Goal: Task Accomplishment & Management: Manage account settings

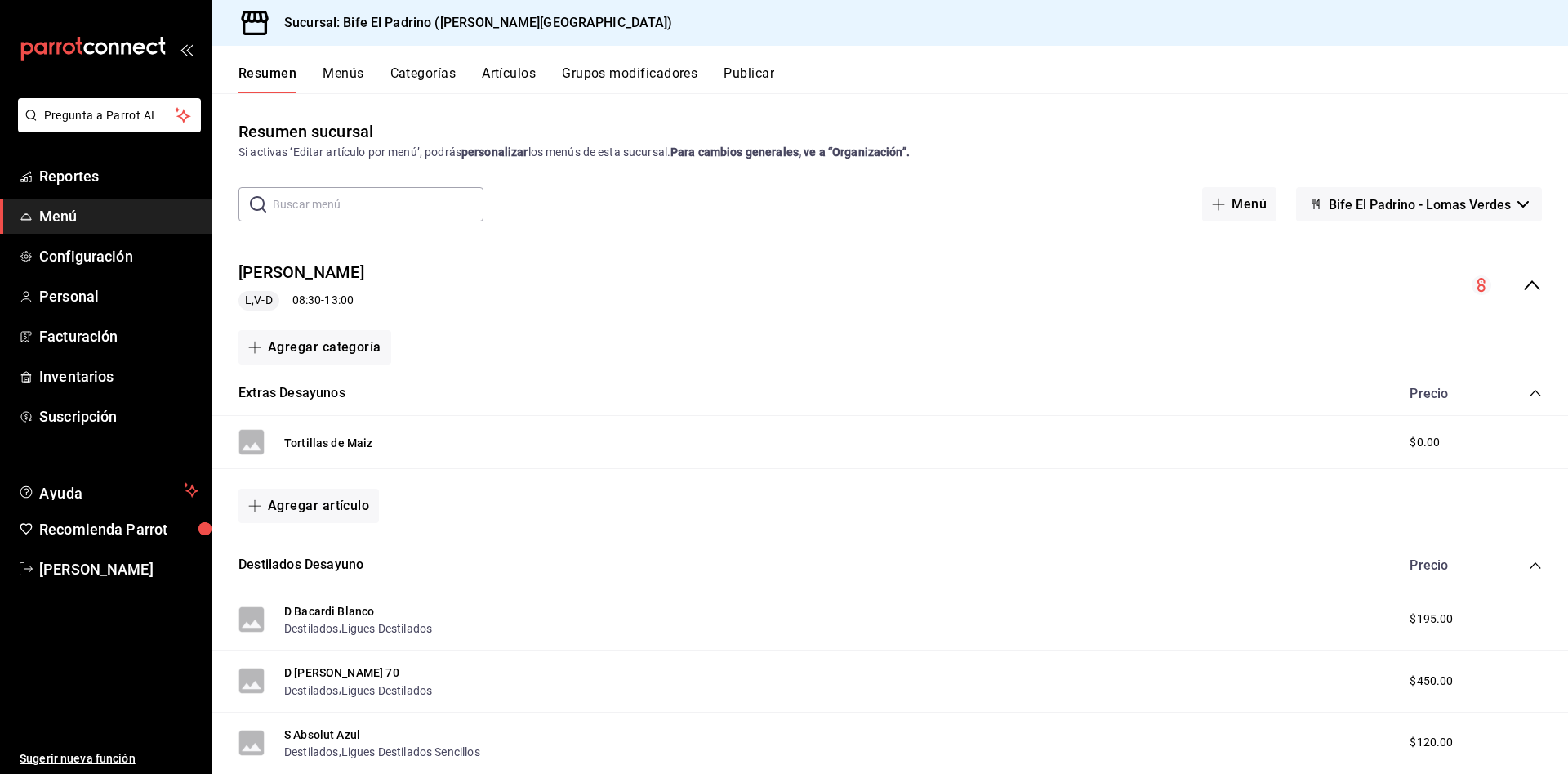
click at [519, 74] on button "Artículos" at bounding box center [508, 80] width 53 height 28
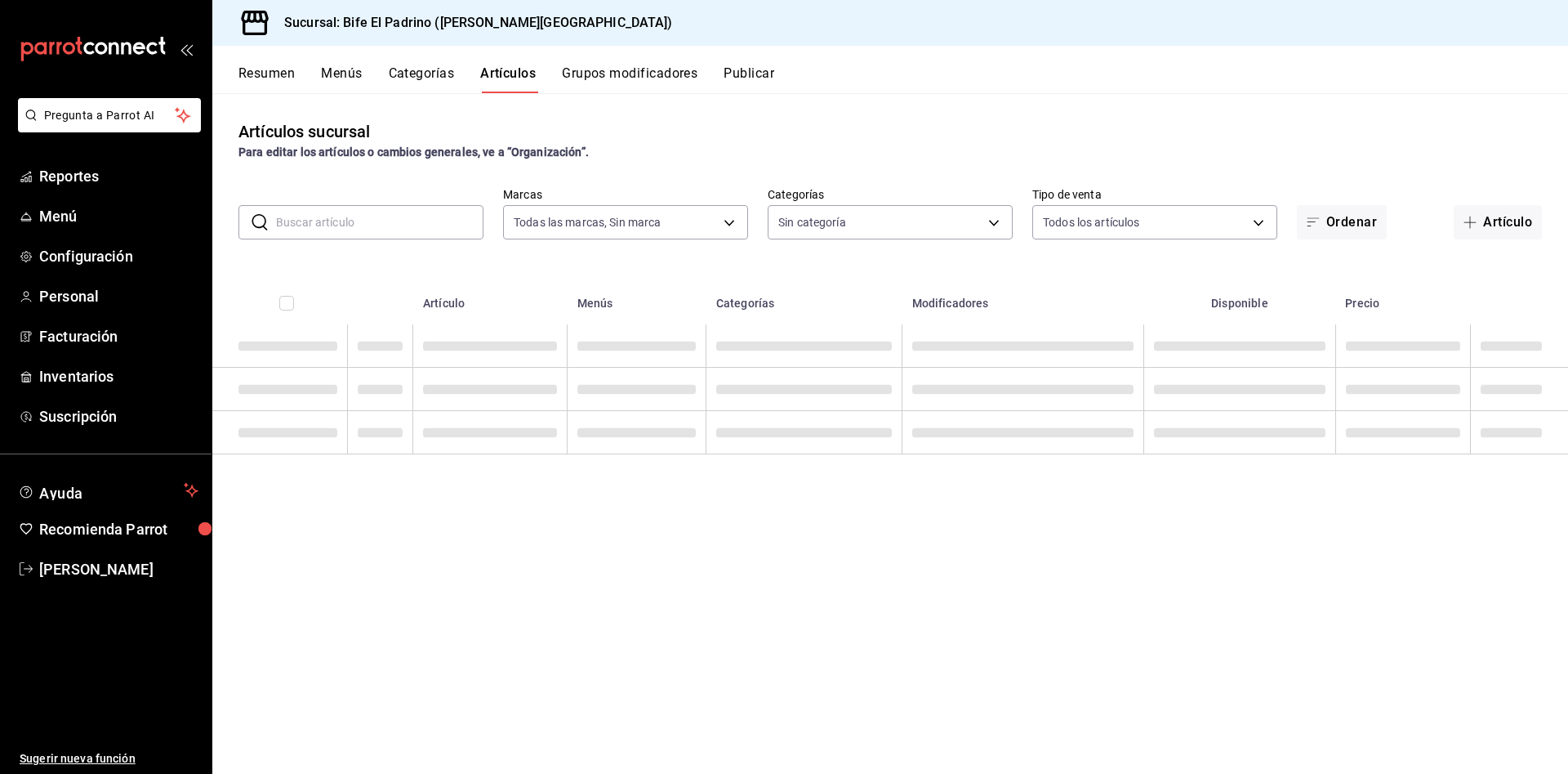
type input "29812e5a-8f7c-4e92-8f2a-002f081b0597"
click at [1192, 213] on body "Pregunta a Parrot AI Reportes Menú Configuración Personal Facturación Inventari…" at bounding box center [784, 387] width 1568 height 774
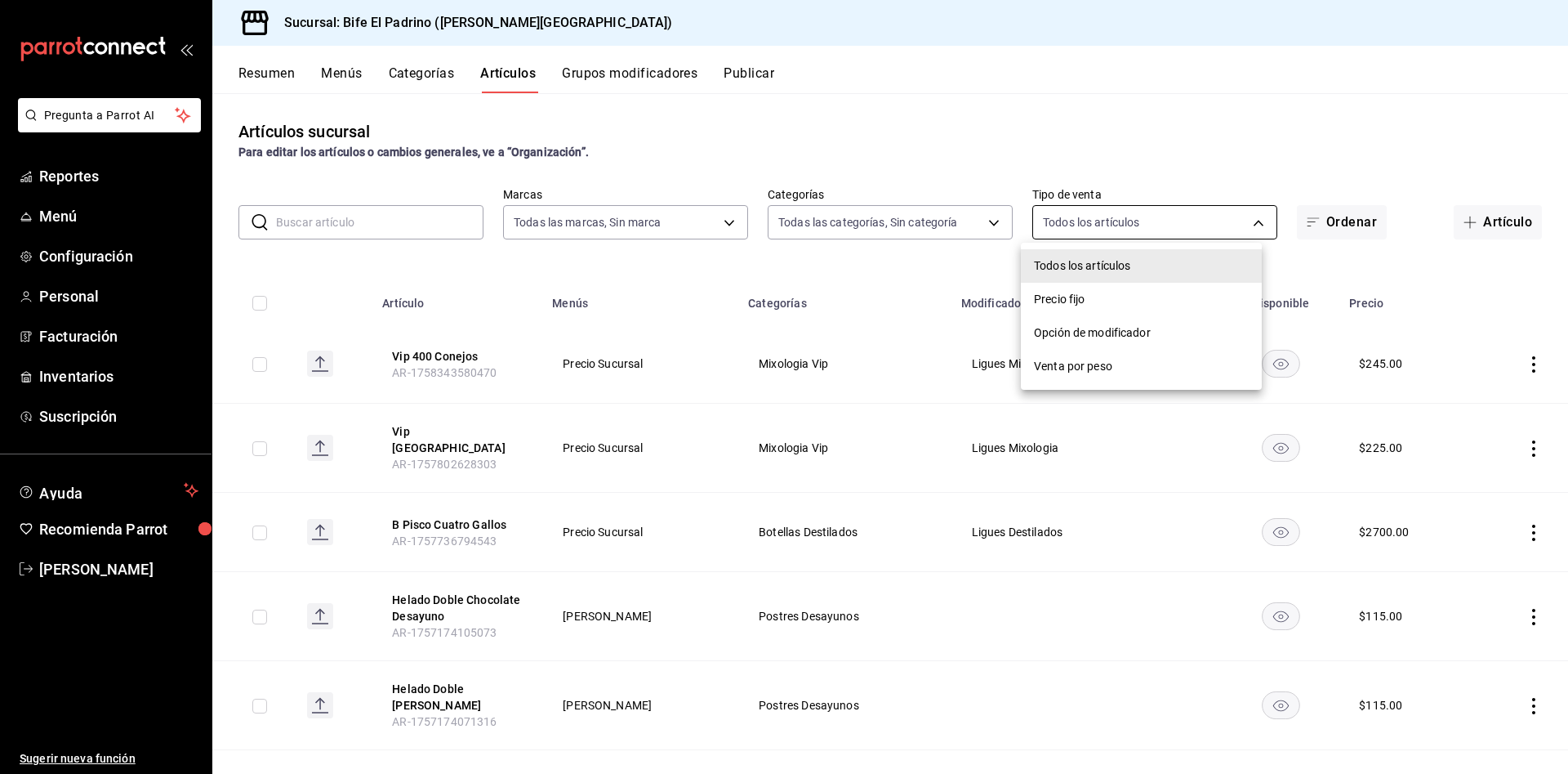
type input "26fff368-dde2-49cc-b82b-959fd44b70ef,e1a85fa7-9893-4e96-a941-5aad07e0ada2,07c83…"
click at [936, 209] on div at bounding box center [784, 387] width 1568 height 774
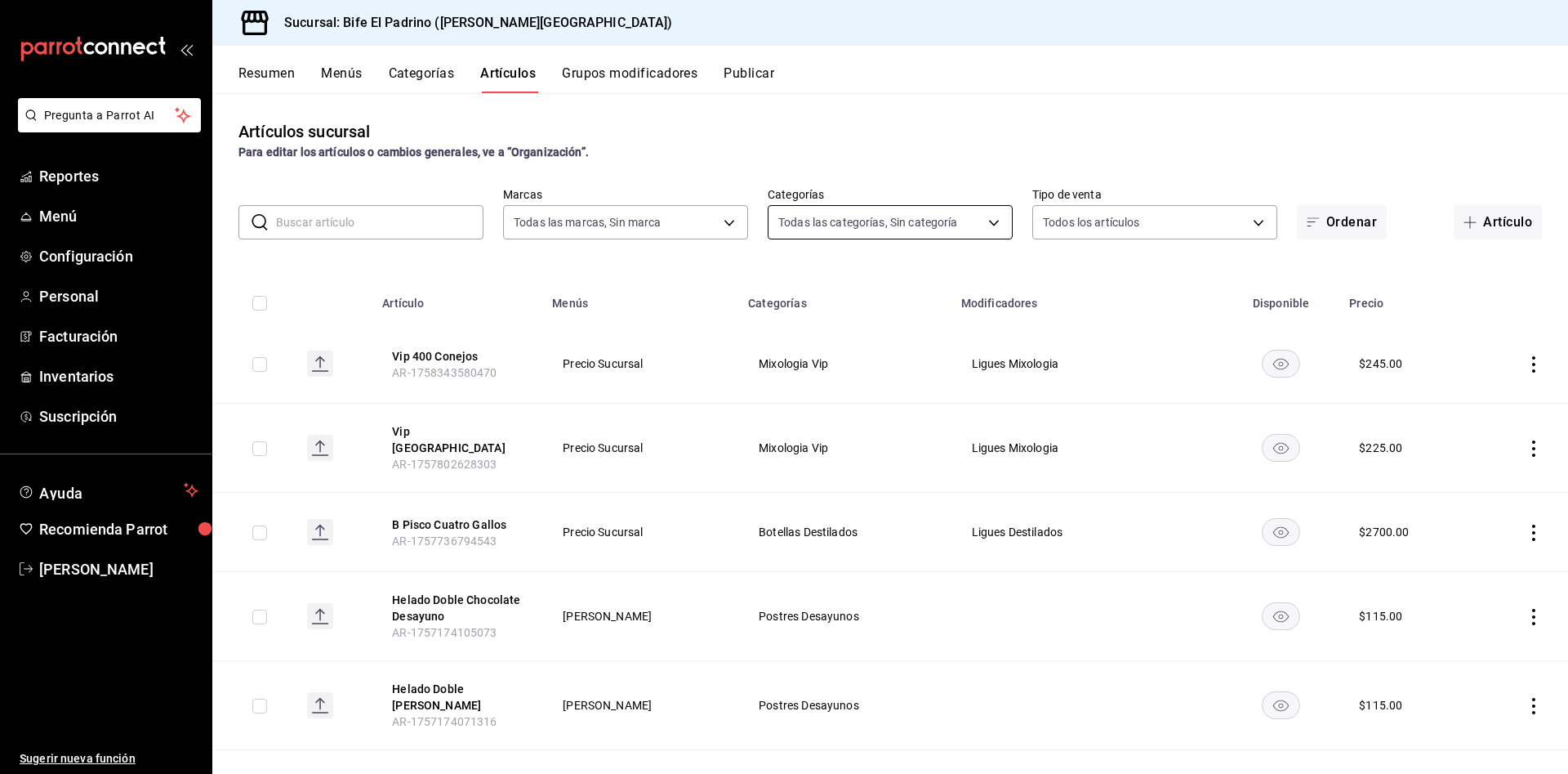
click at [933, 214] on body "Pregunta a Parrot AI Reportes Menú Configuración Personal Facturación Inventari…" at bounding box center [784, 387] width 1568 height 774
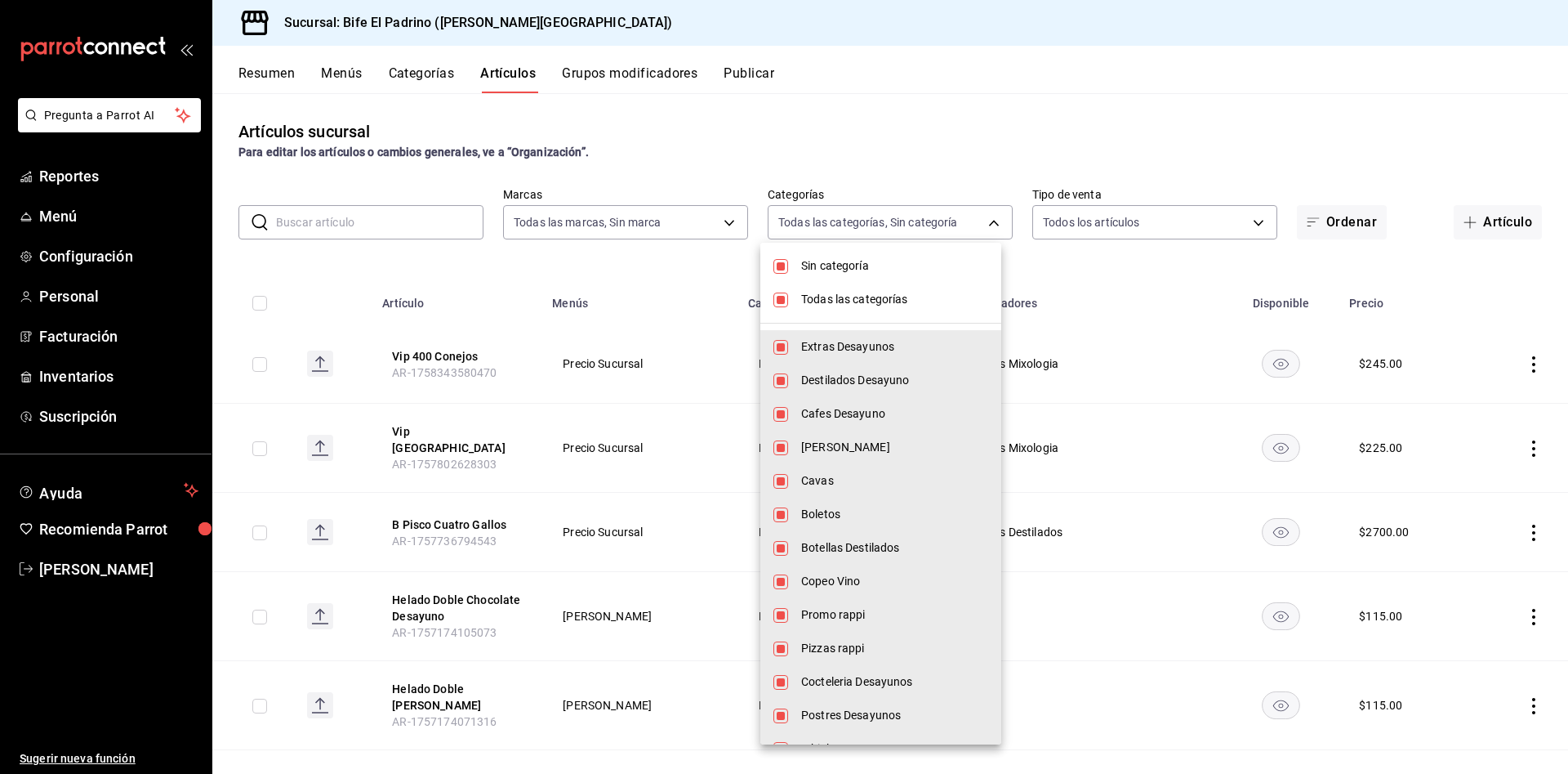
click at [785, 267] on input "checkbox" at bounding box center [781, 266] width 15 height 15
checkbox input "false"
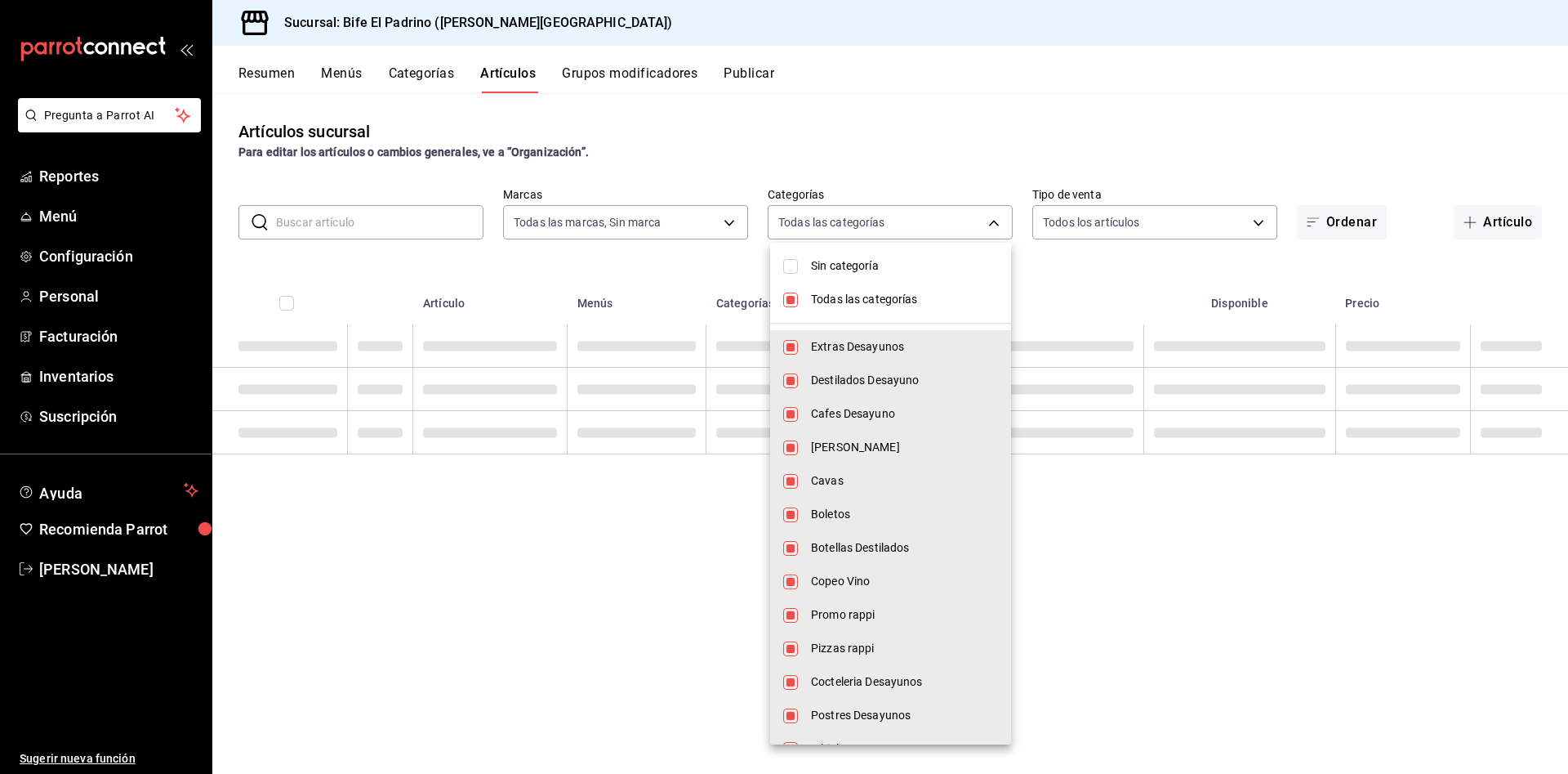
click at [786, 297] on input "checkbox" at bounding box center [791, 300] width 15 height 15
checkbox input "false"
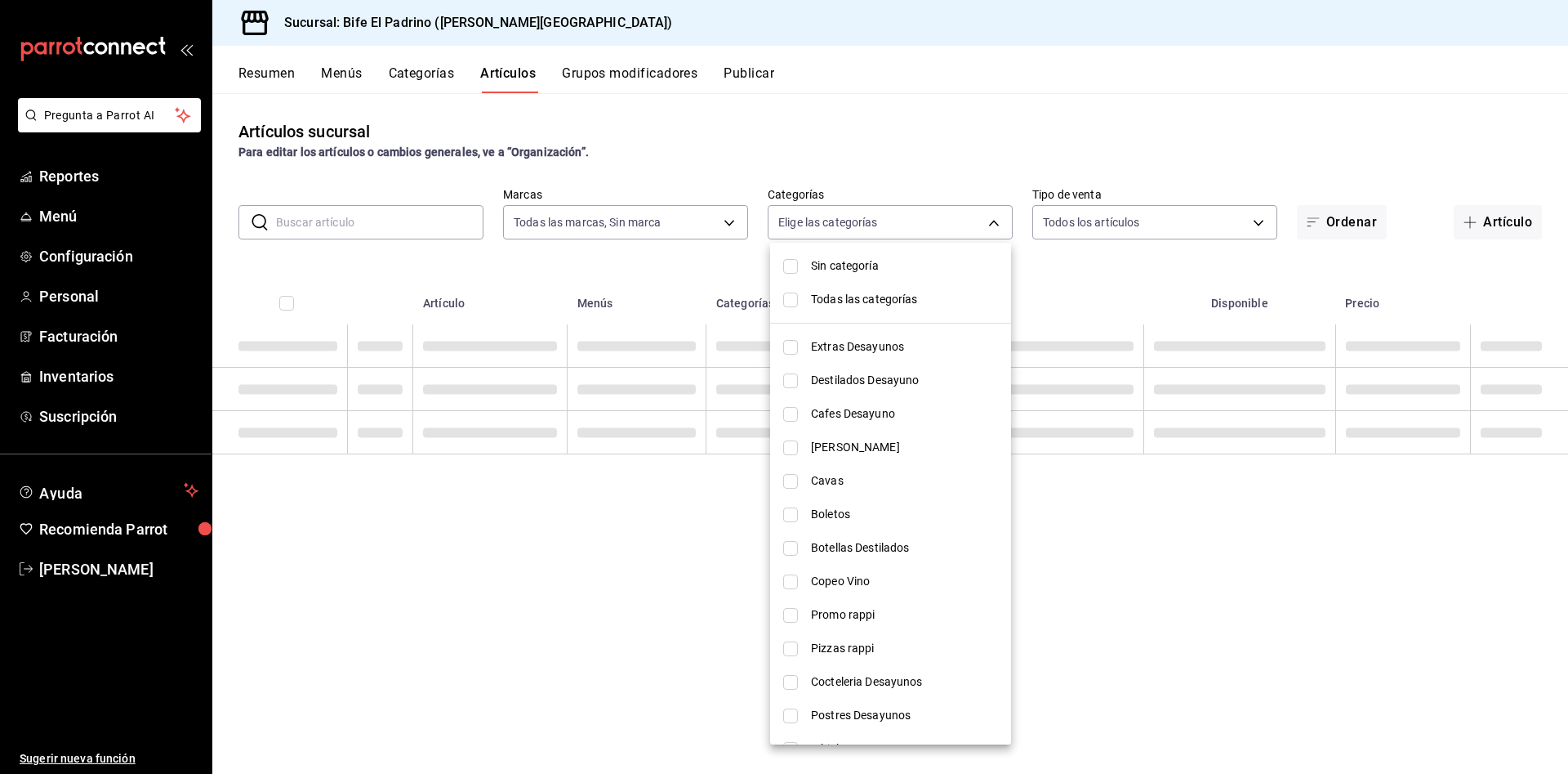
checkbox input "false"
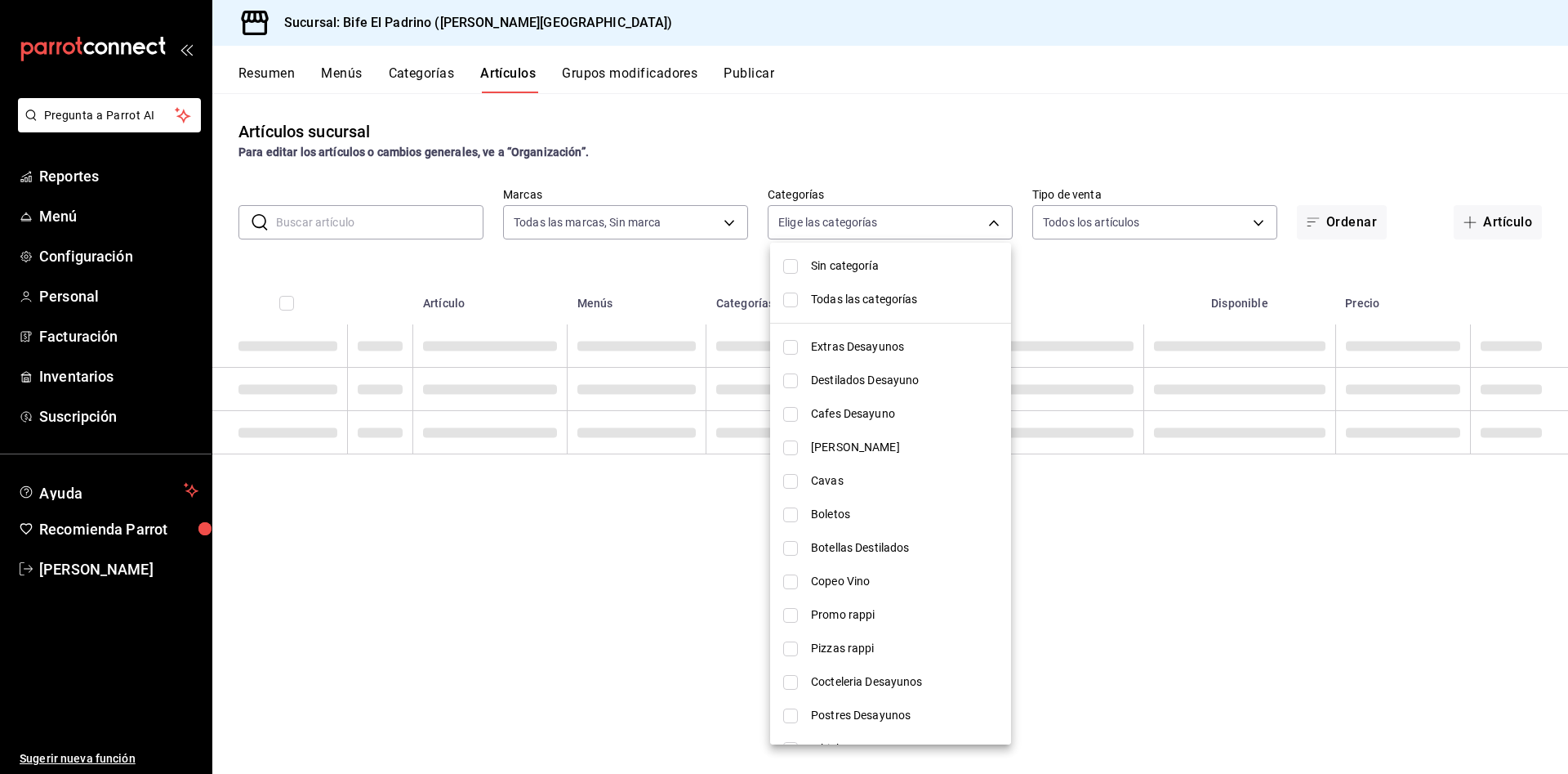
checkbox input "false"
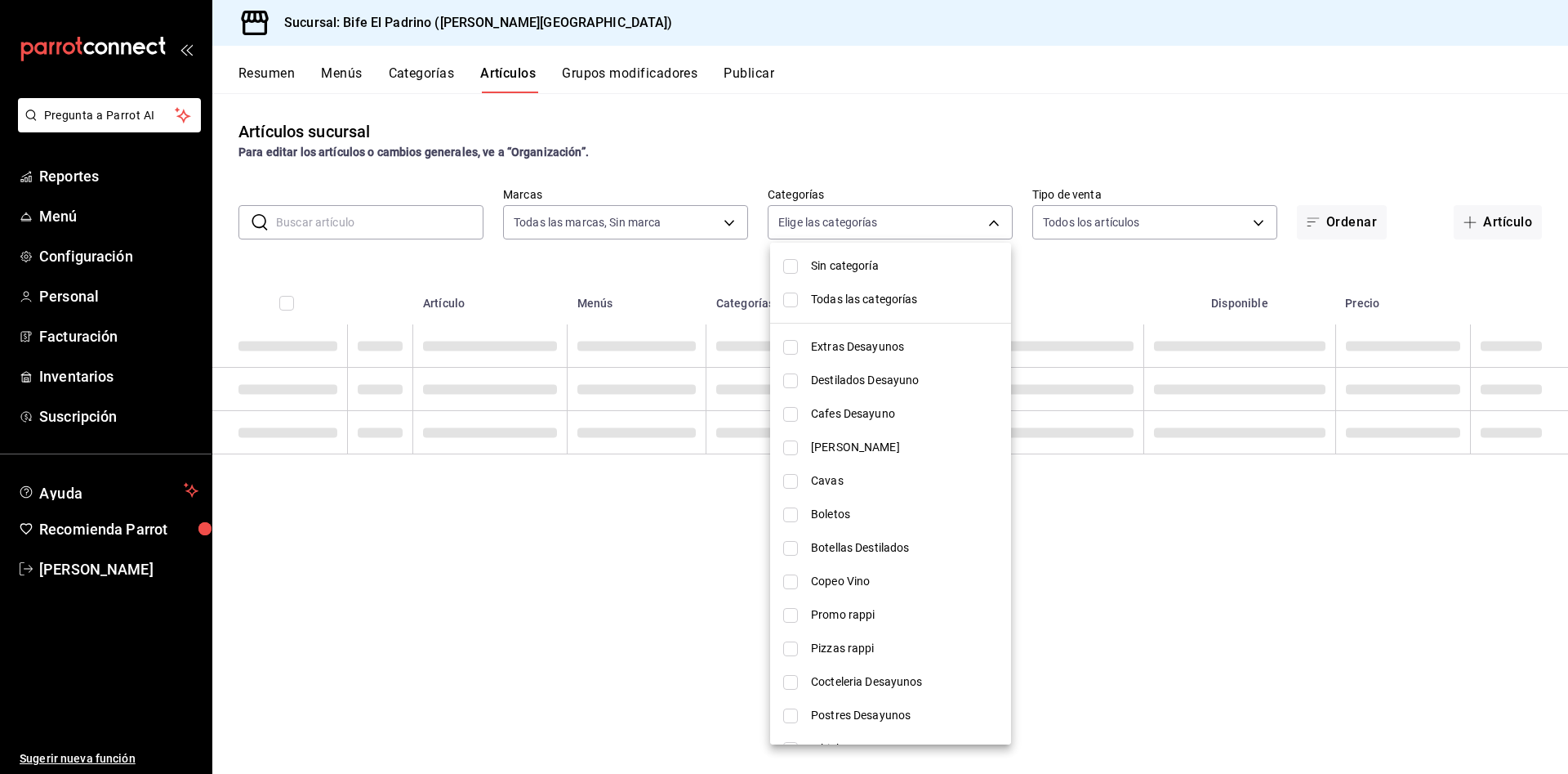
checkbox input "false"
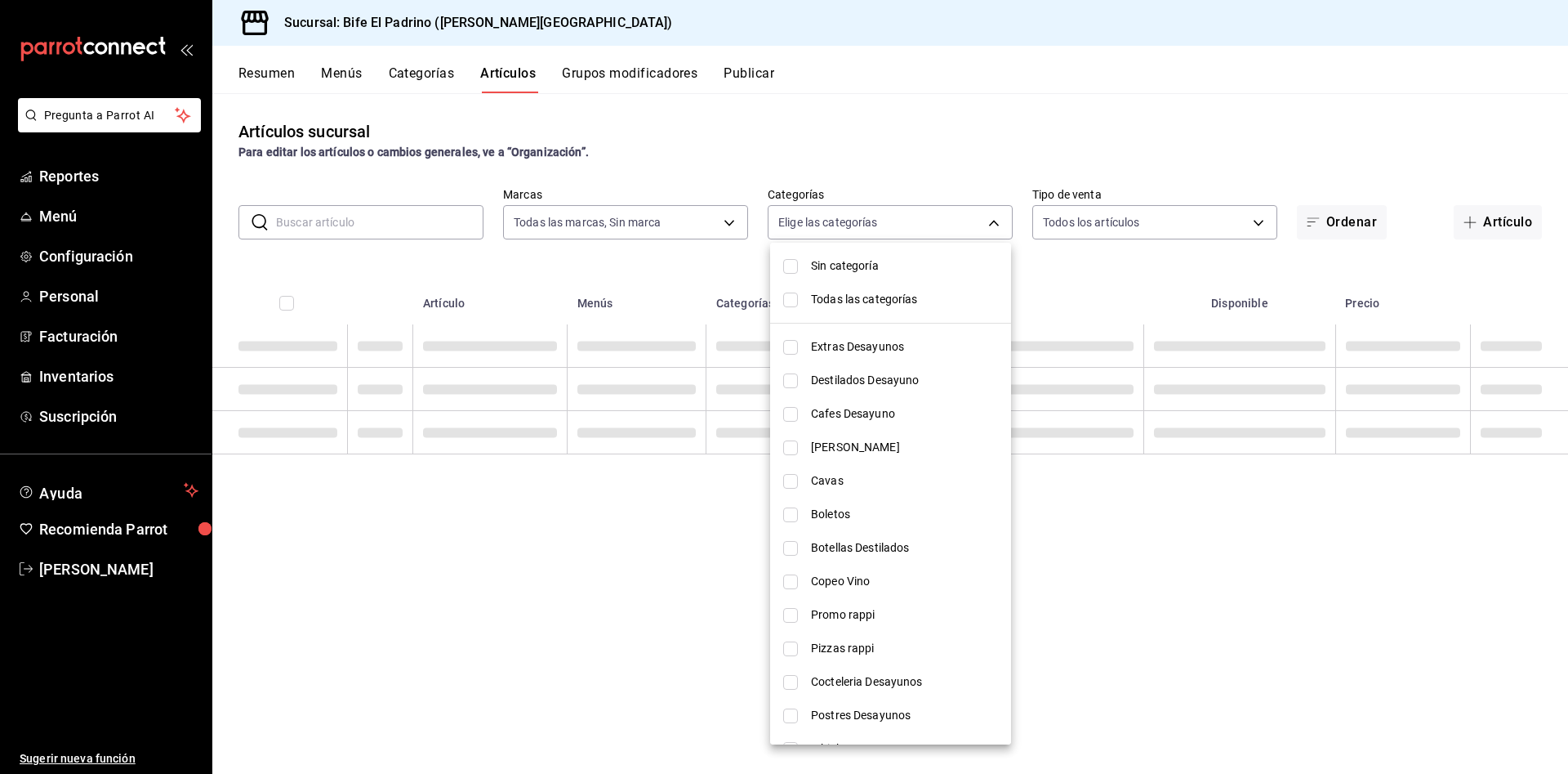
checkbox input "false"
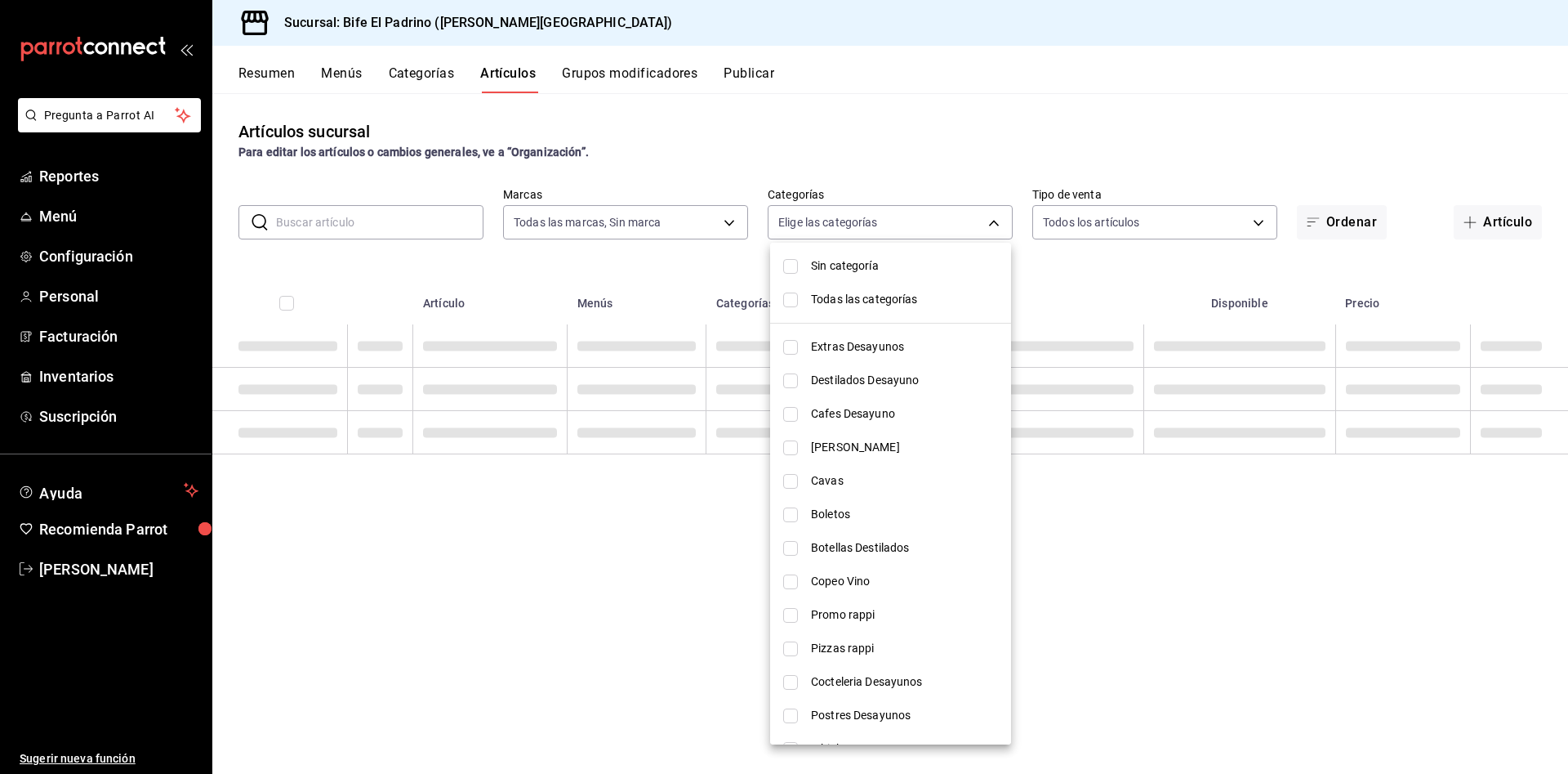
checkbox input "false"
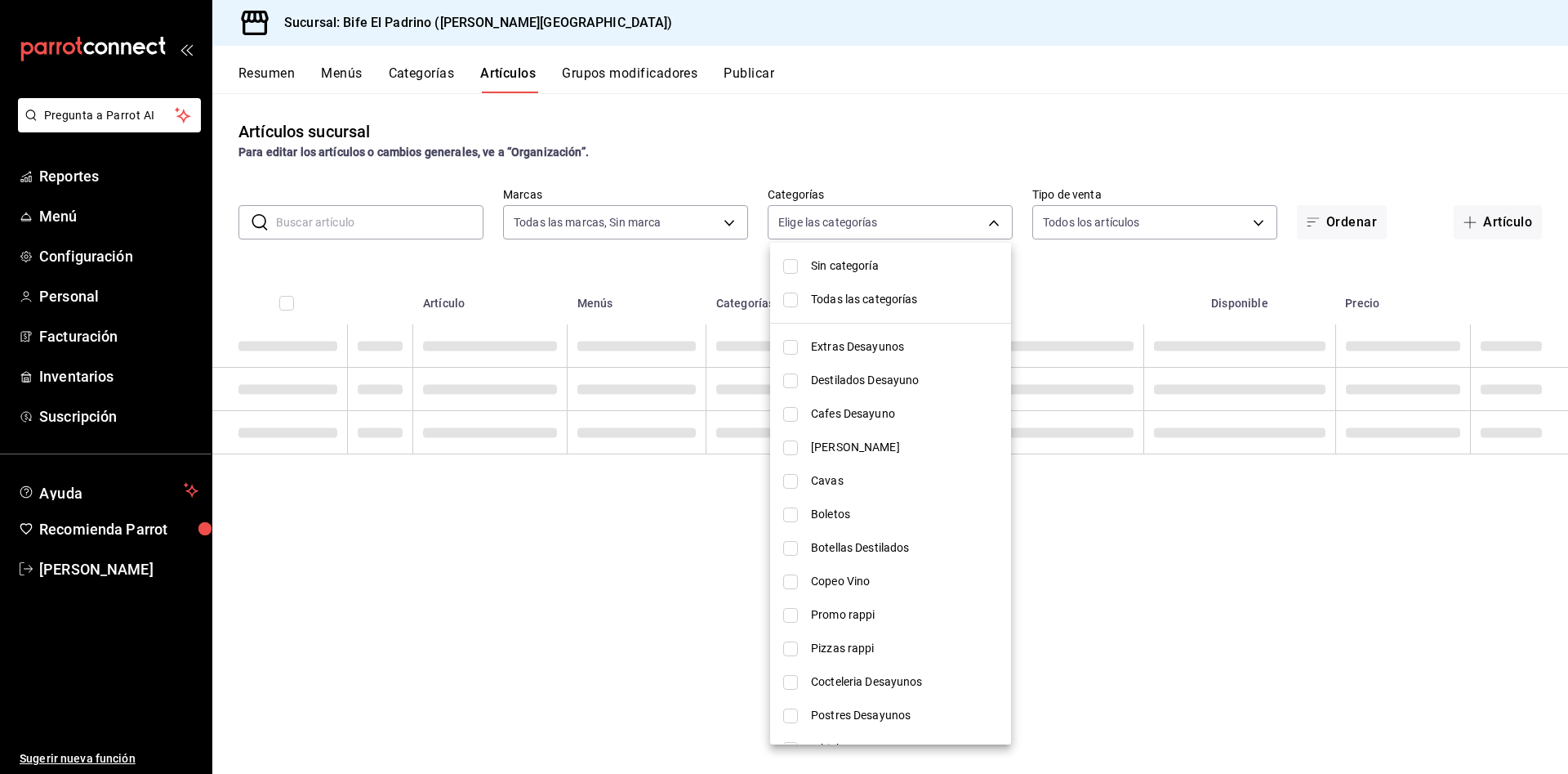
checkbox input "false"
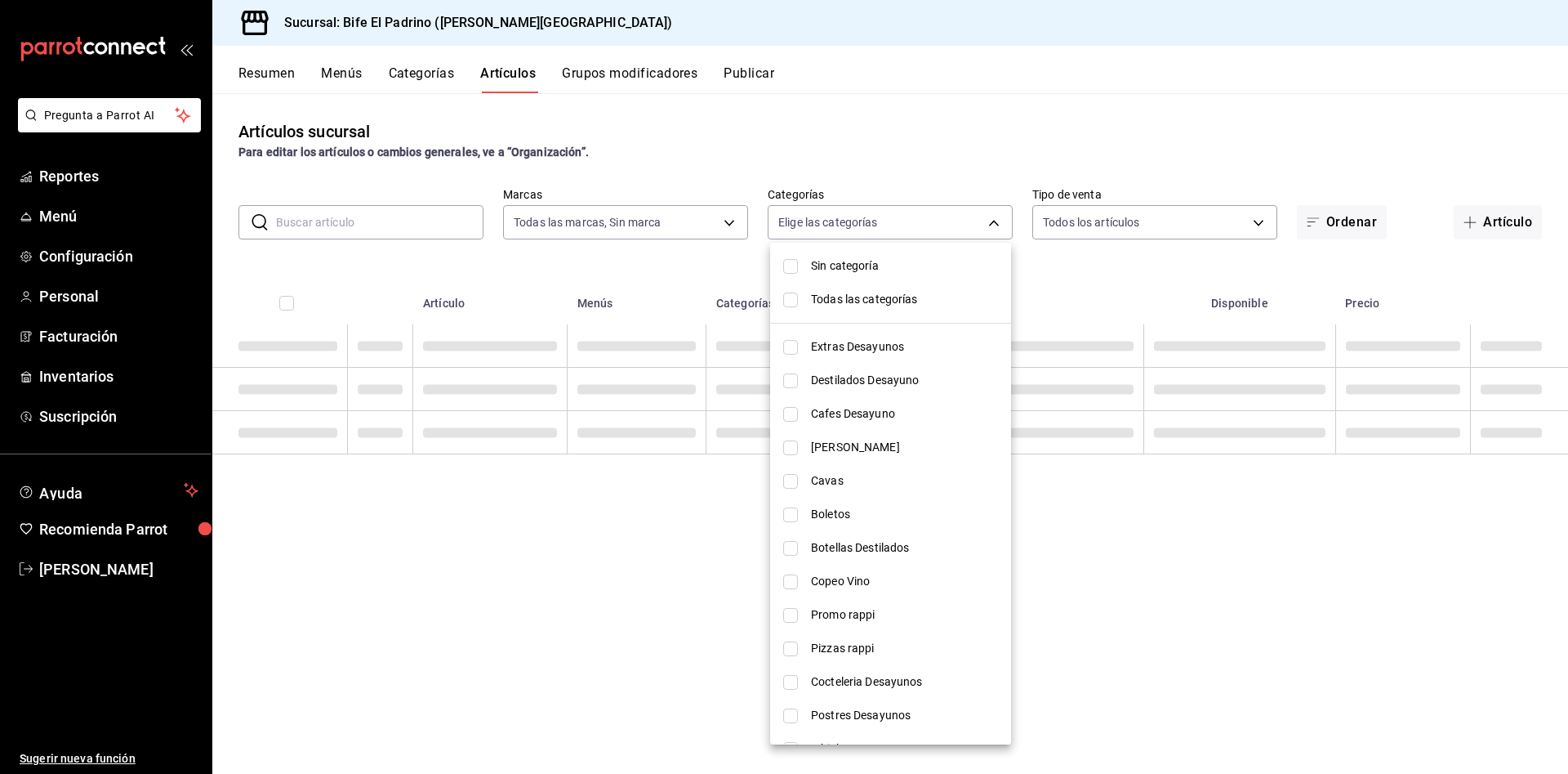
checkbox input "false"
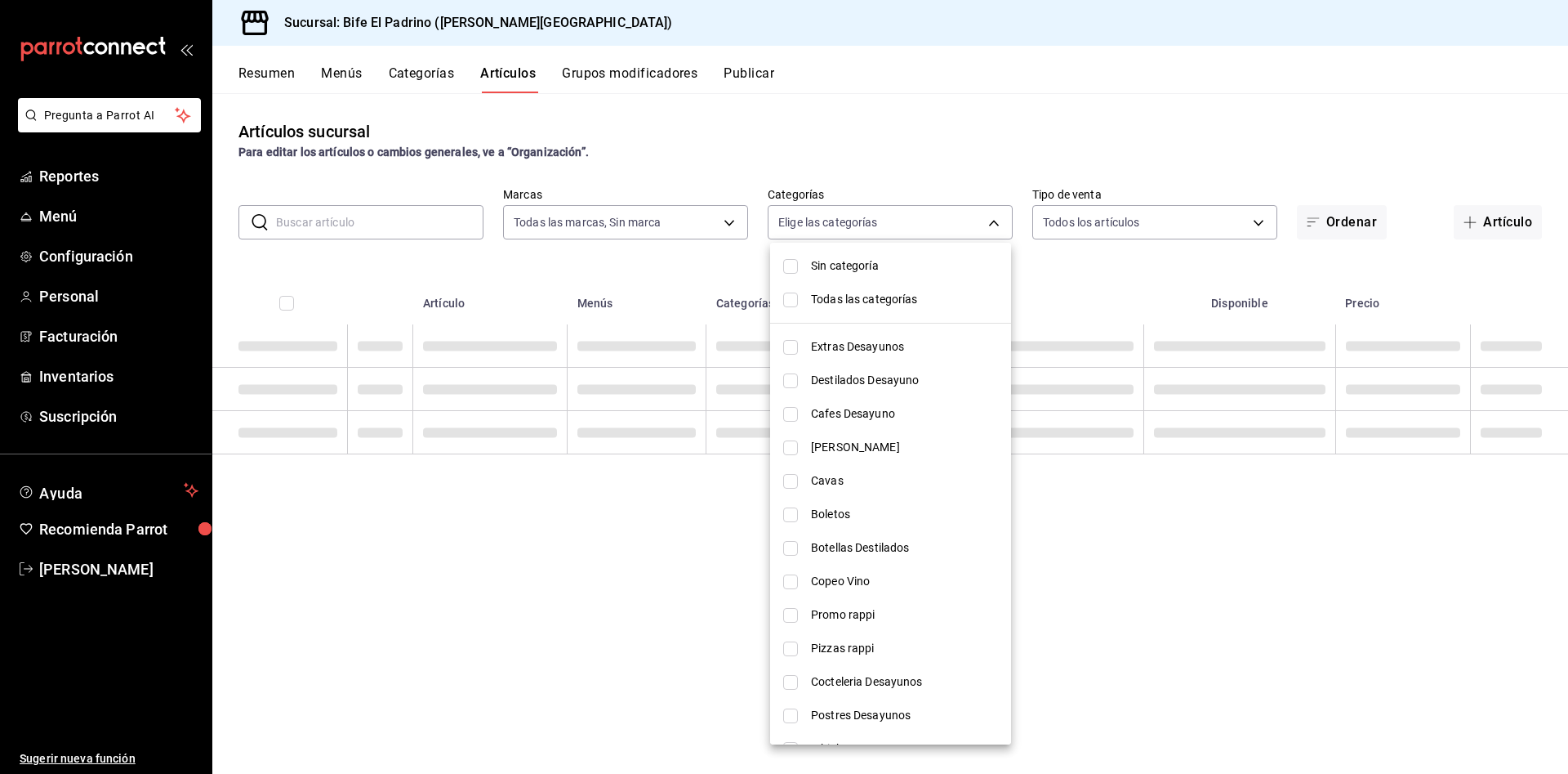
checkbox input "false"
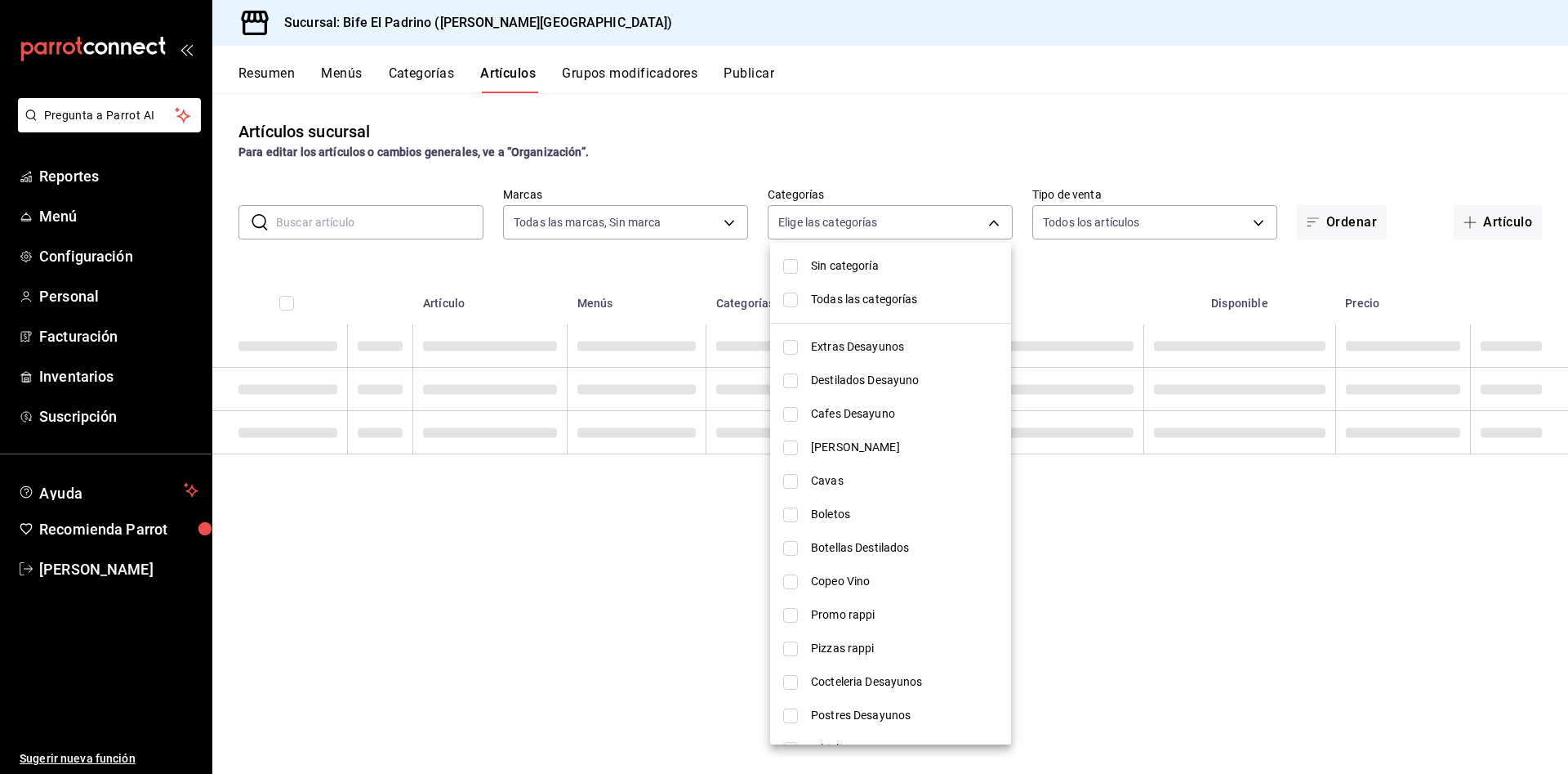
checkbox input "false"
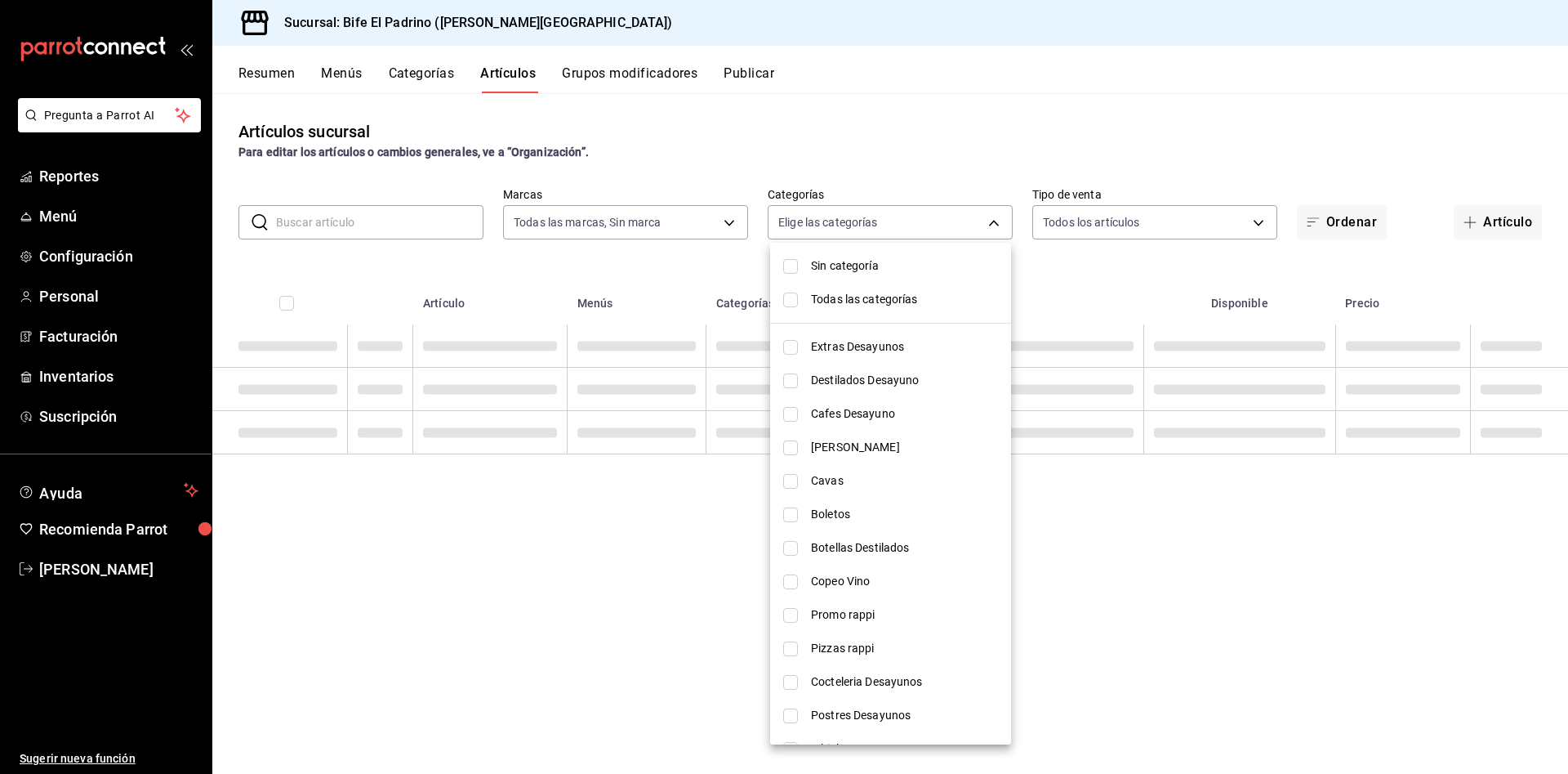
checkbox input "false"
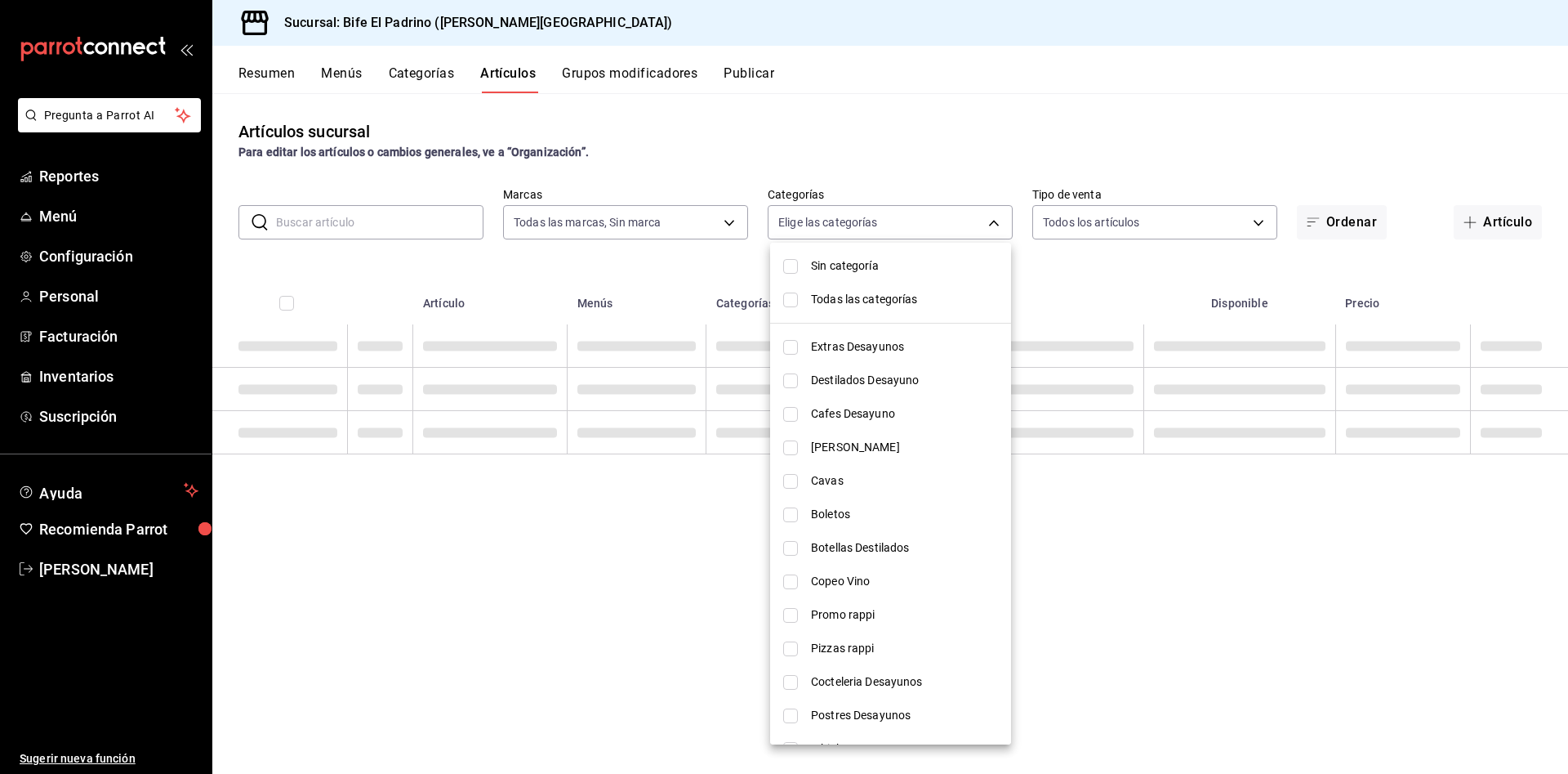
checkbox input "false"
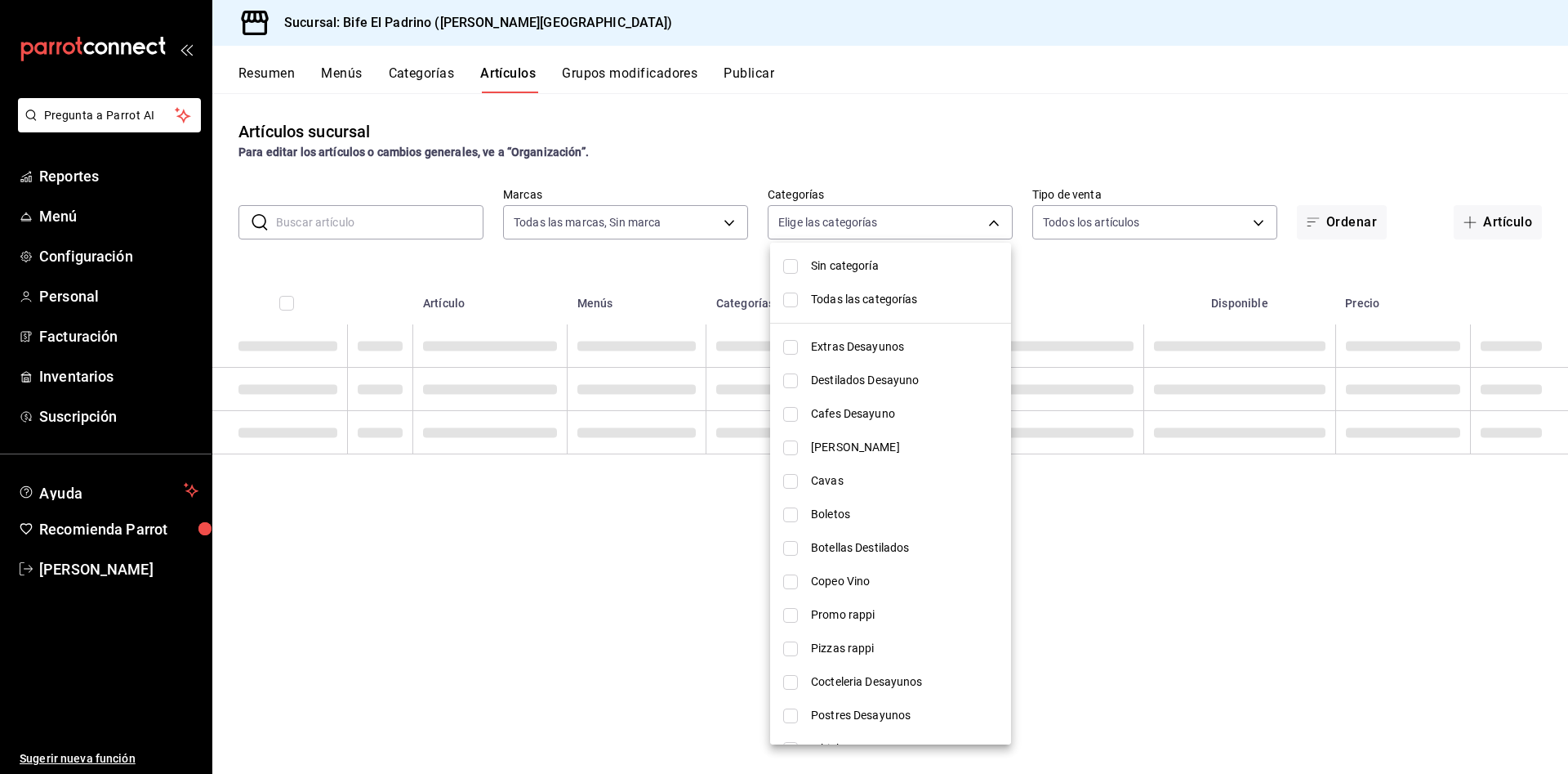
checkbox input "false"
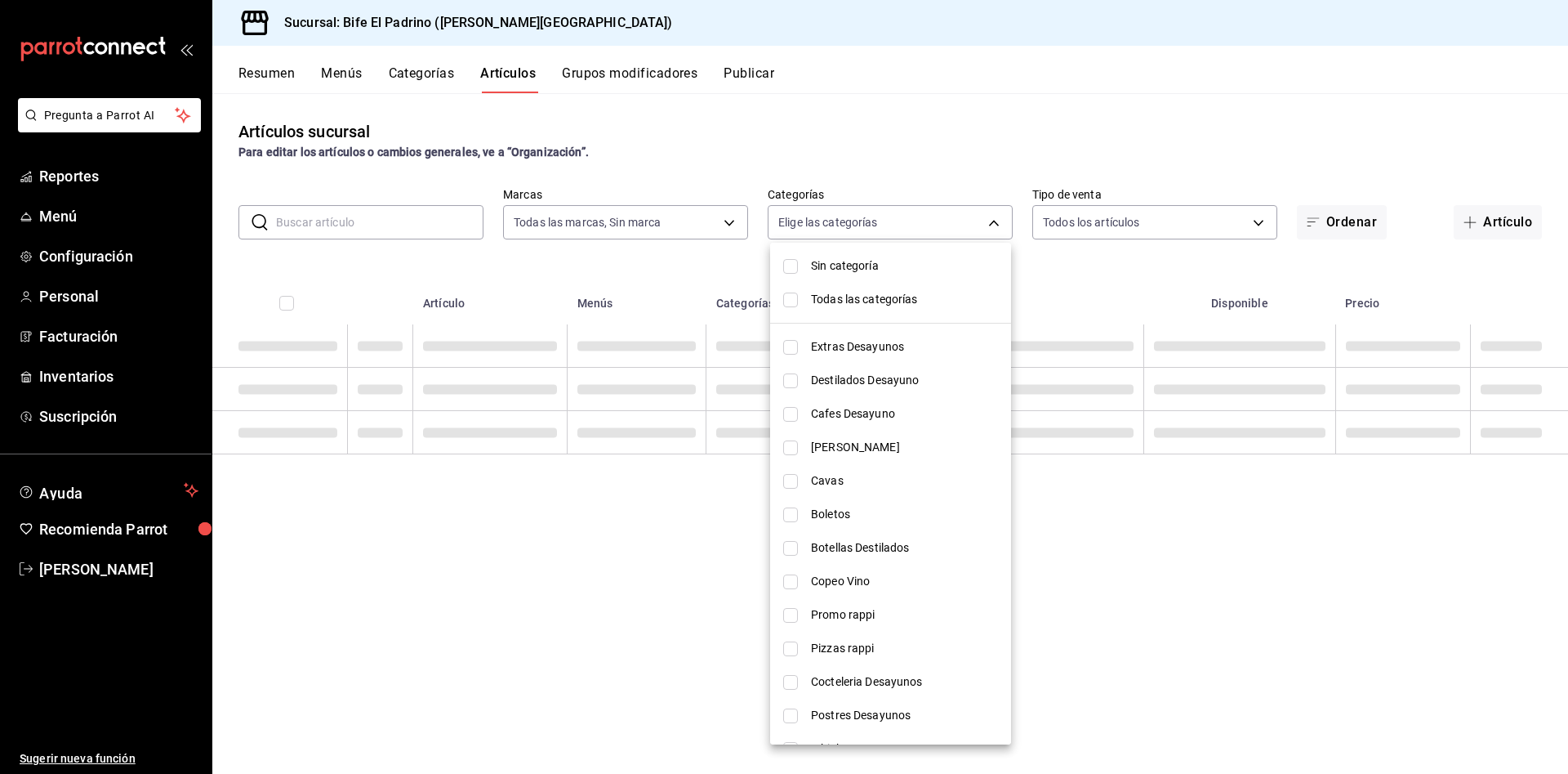
checkbox input "false"
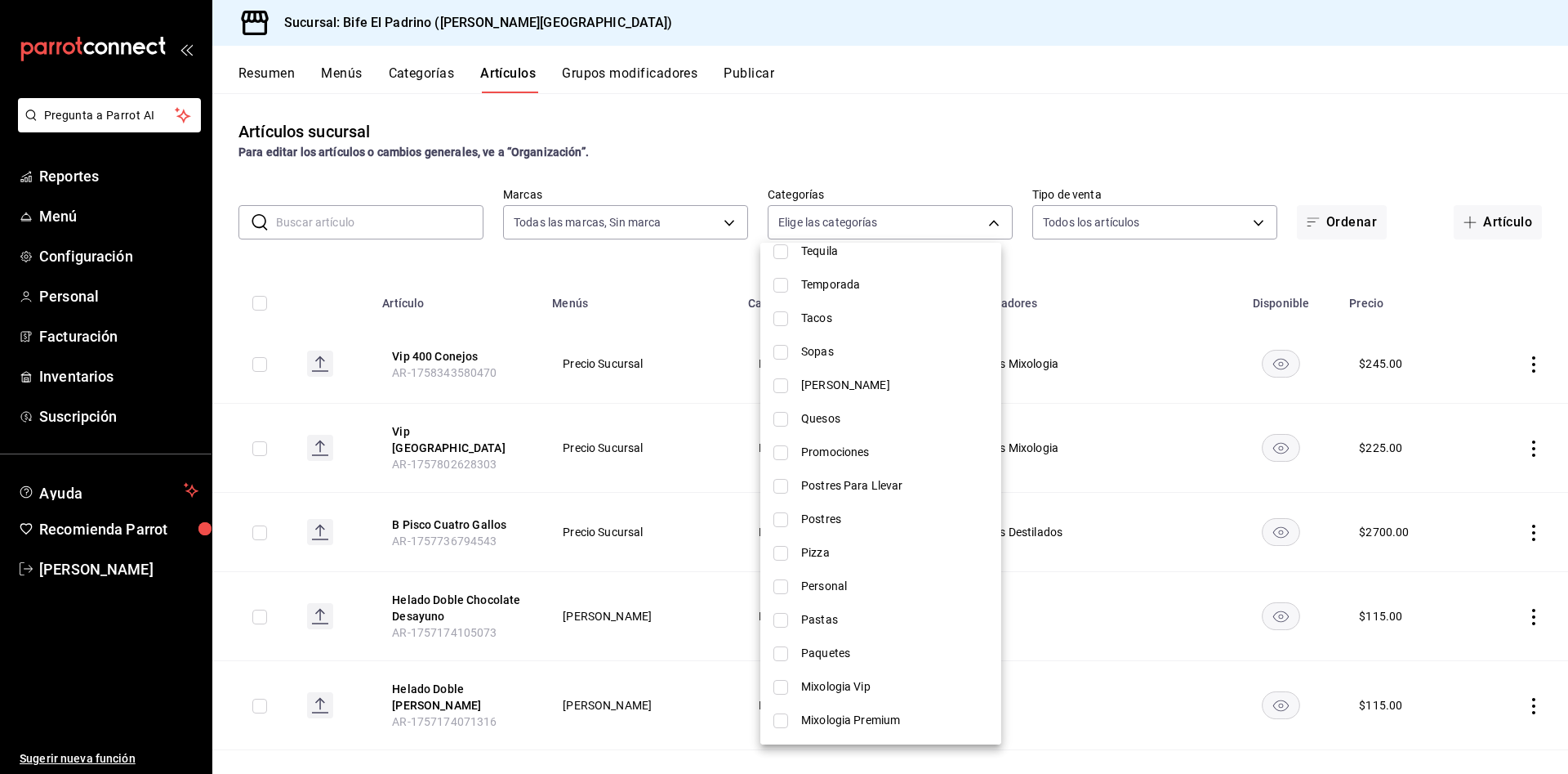
scroll to position [675, 0]
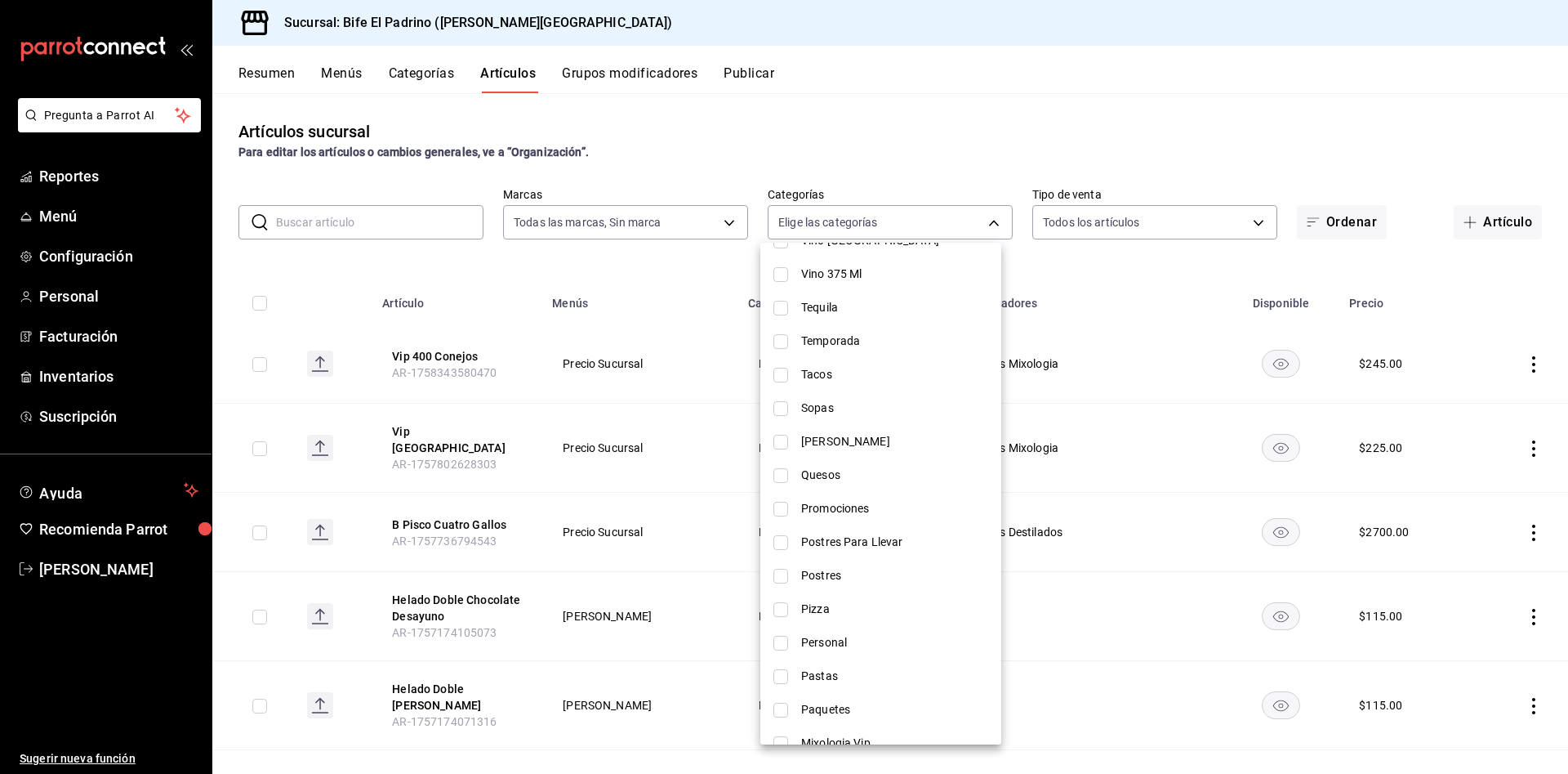
click at [774, 366] on li "Tacos" at bounding box center [881, 374] width 241 height 34
type input "7f12a1ed-0d29-4ea2-b9b1-45503ba73357"
checkbox input "true"
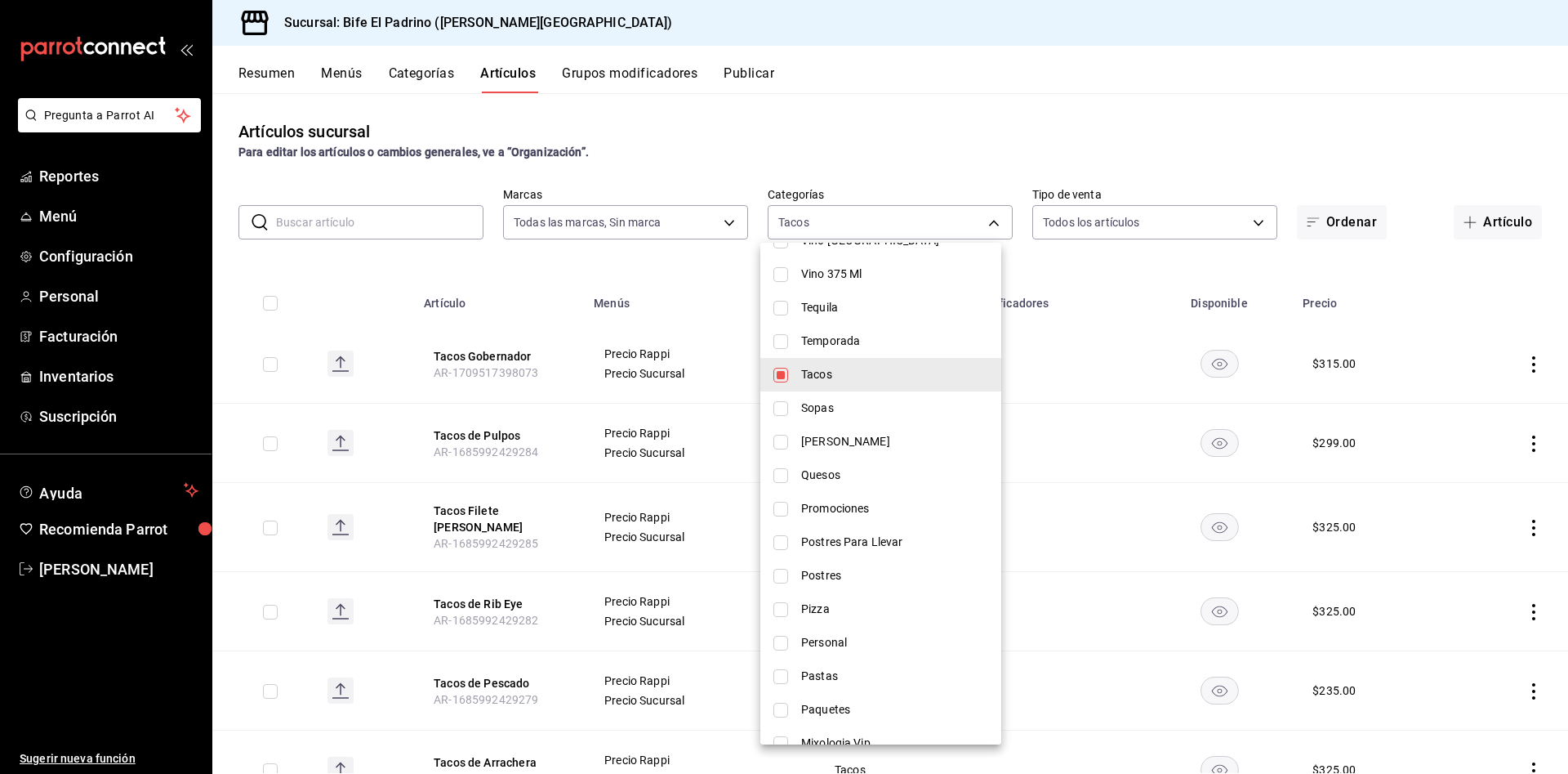
click at [878, 143] on div at bounding box center [784, 387] width 1568 height 774
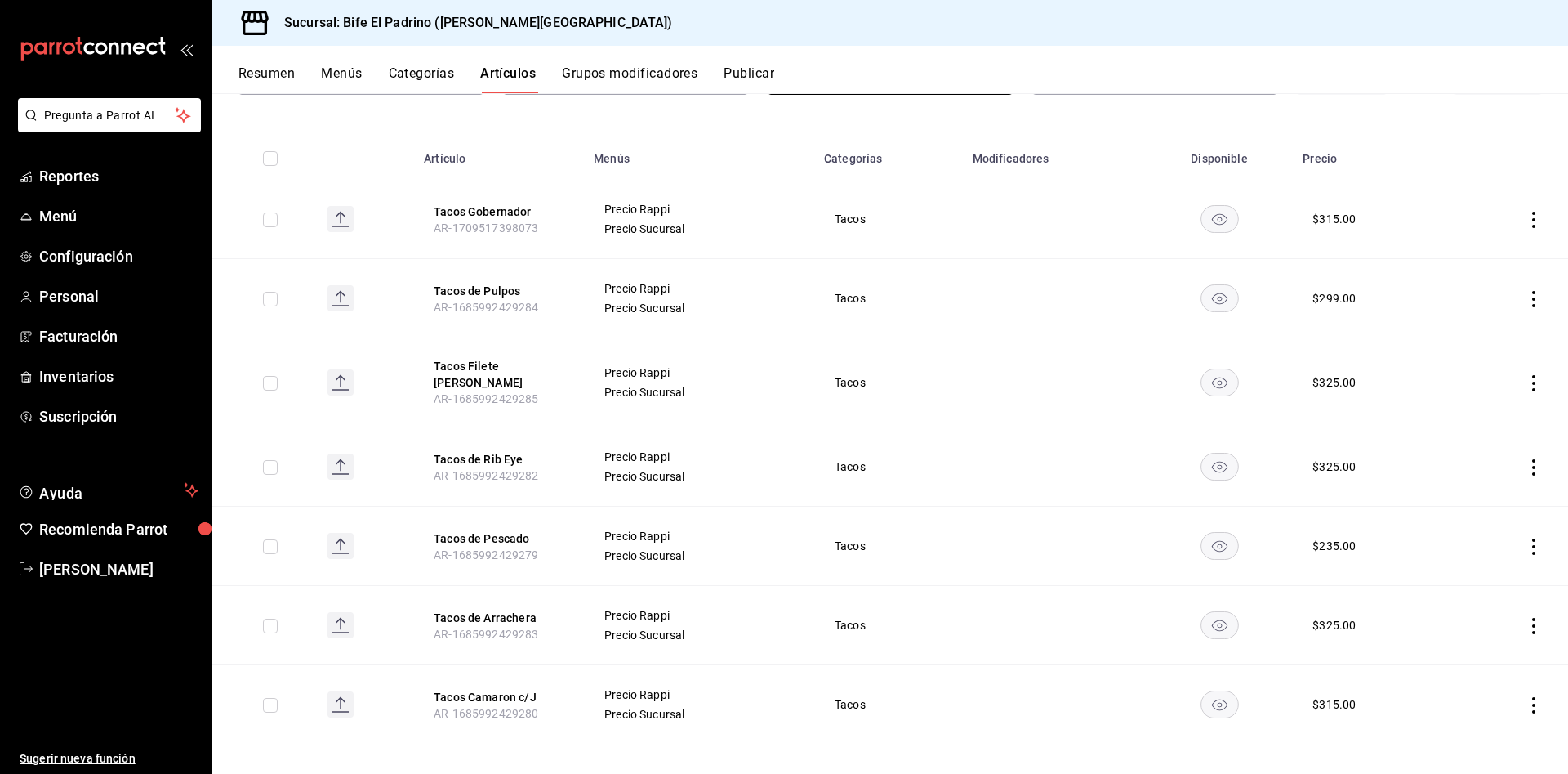
scroll to position [0, 0]
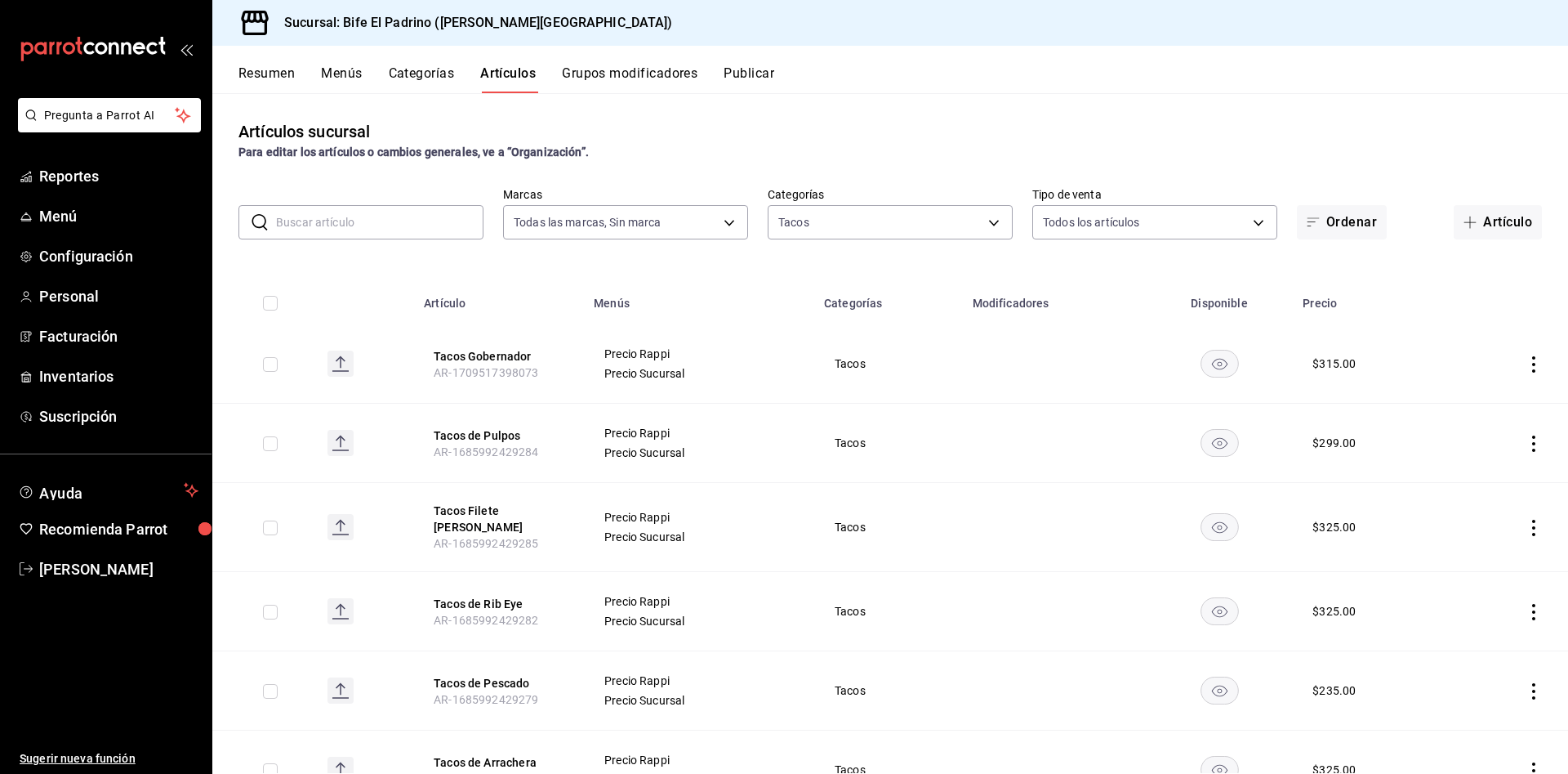
click at [496, 344] on th "Tacos Gobernador AR-1709517398073" at bounding box center [498, 364] width 170 height 79
click at [490, 349] on button "Tacos Gobernador" at bounding box center [498, 356] width 130 height 16
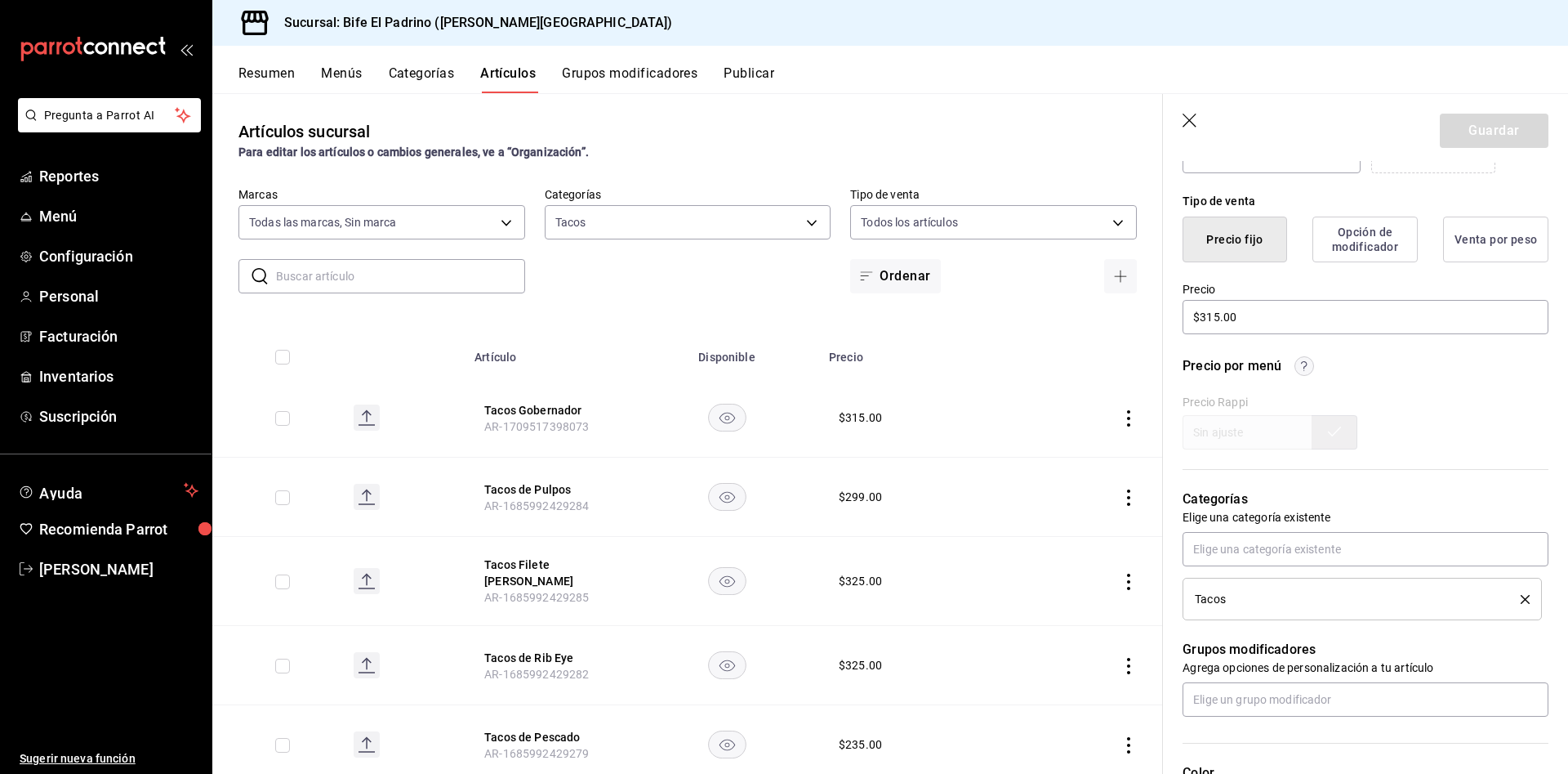
scroll to position [374, 0]
drag, startPoint x: 1292, startPoint y: 323, endPoint x: 1123, endPoint y: 313, distance: 169.3
click at [1123, 313] on main "Artículos sucursal Para editar los artículos o cambios generales, ve a “Organiz…" at bounding box center [889, 433] width 1355 height 680
type input "$345.00"
click at [1496, 123] on button "Guardar" at bounding box center [1494, 130] width 109 height 35
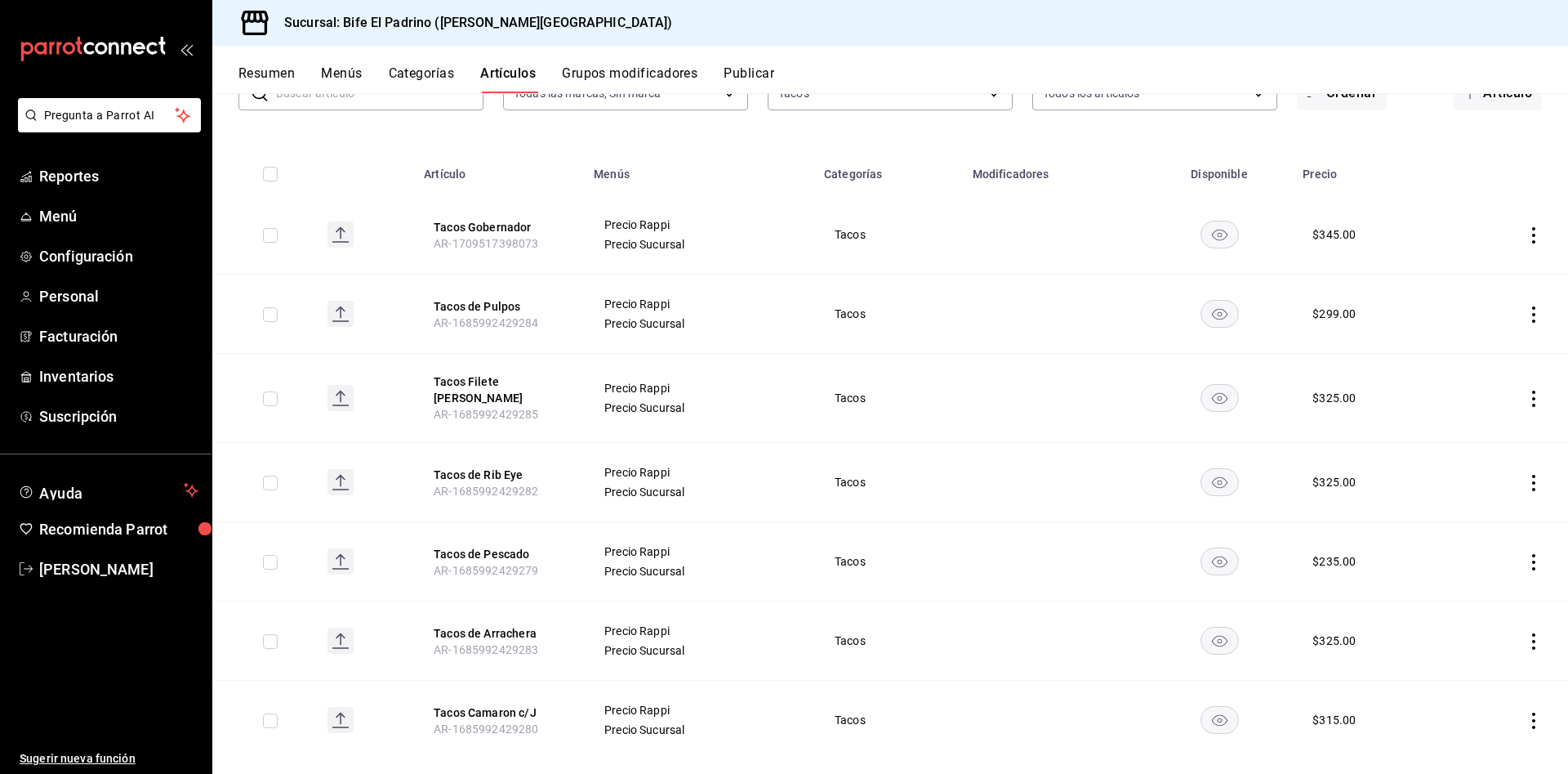
scroll to position [144, 0]
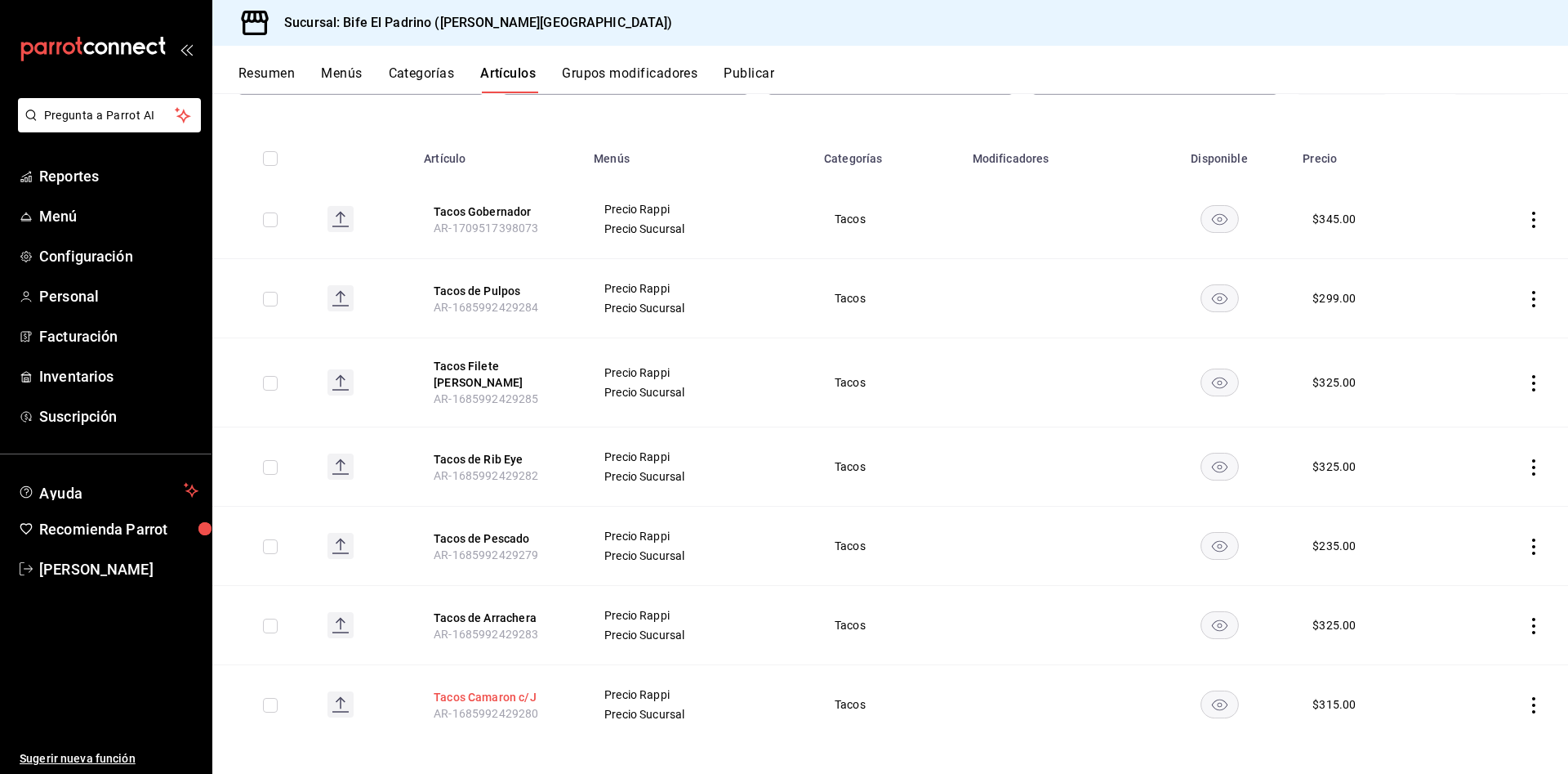
click at [487, 689] on button "Tacos Camaron c/J" at bounding box center [498, 696] width 130 height 16
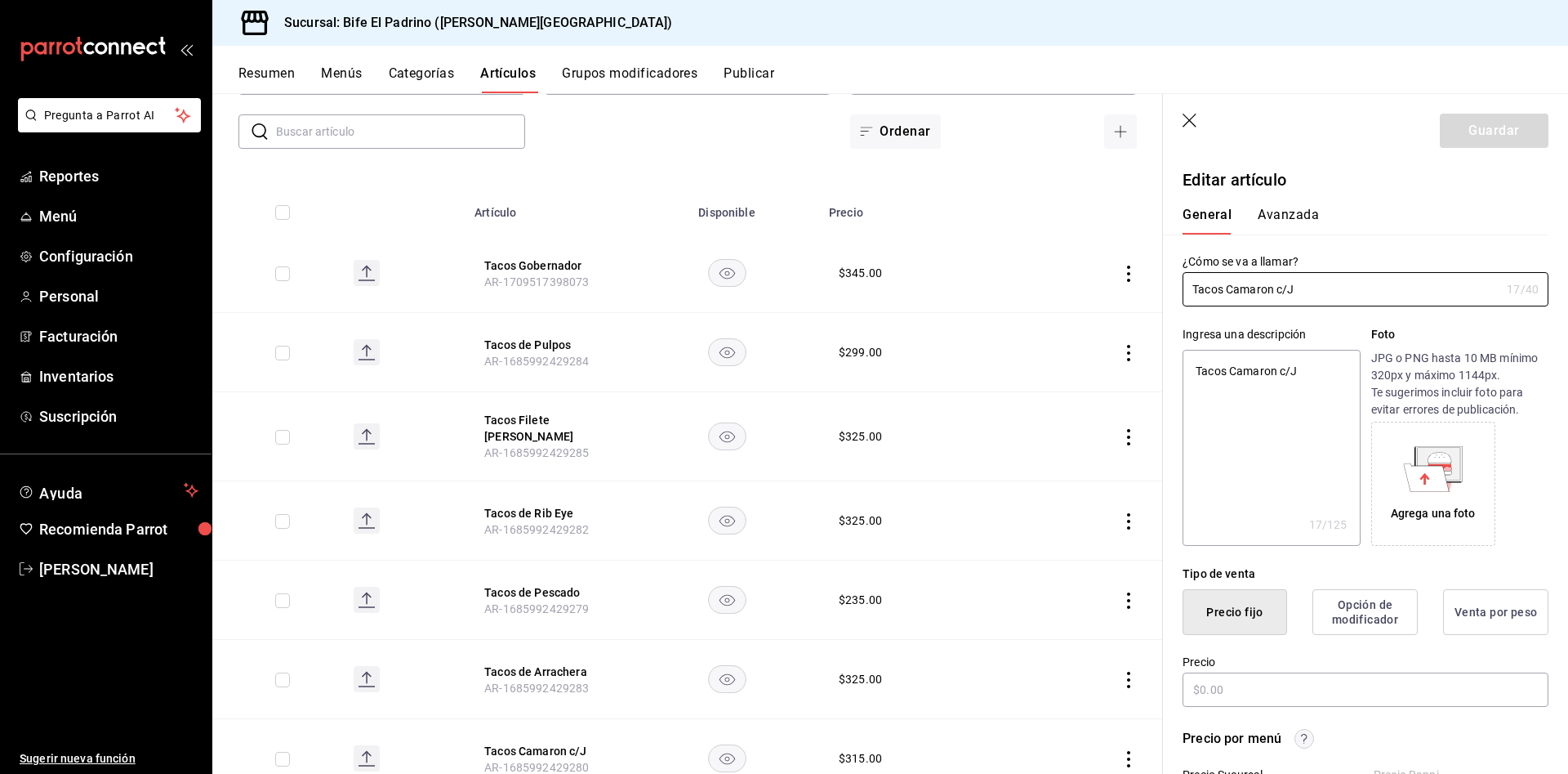
type textarea "x"
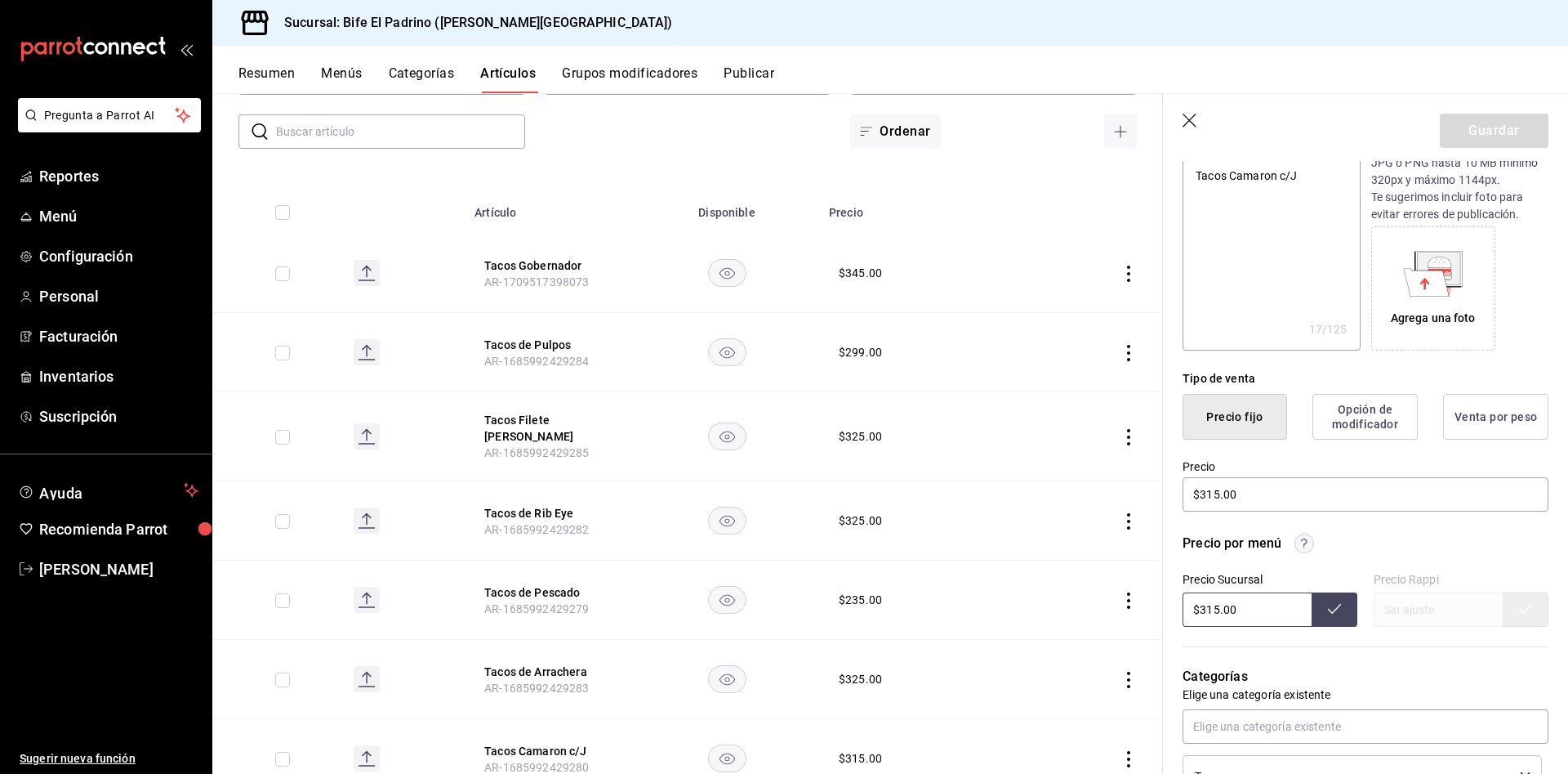
scroll to position [207, 0]
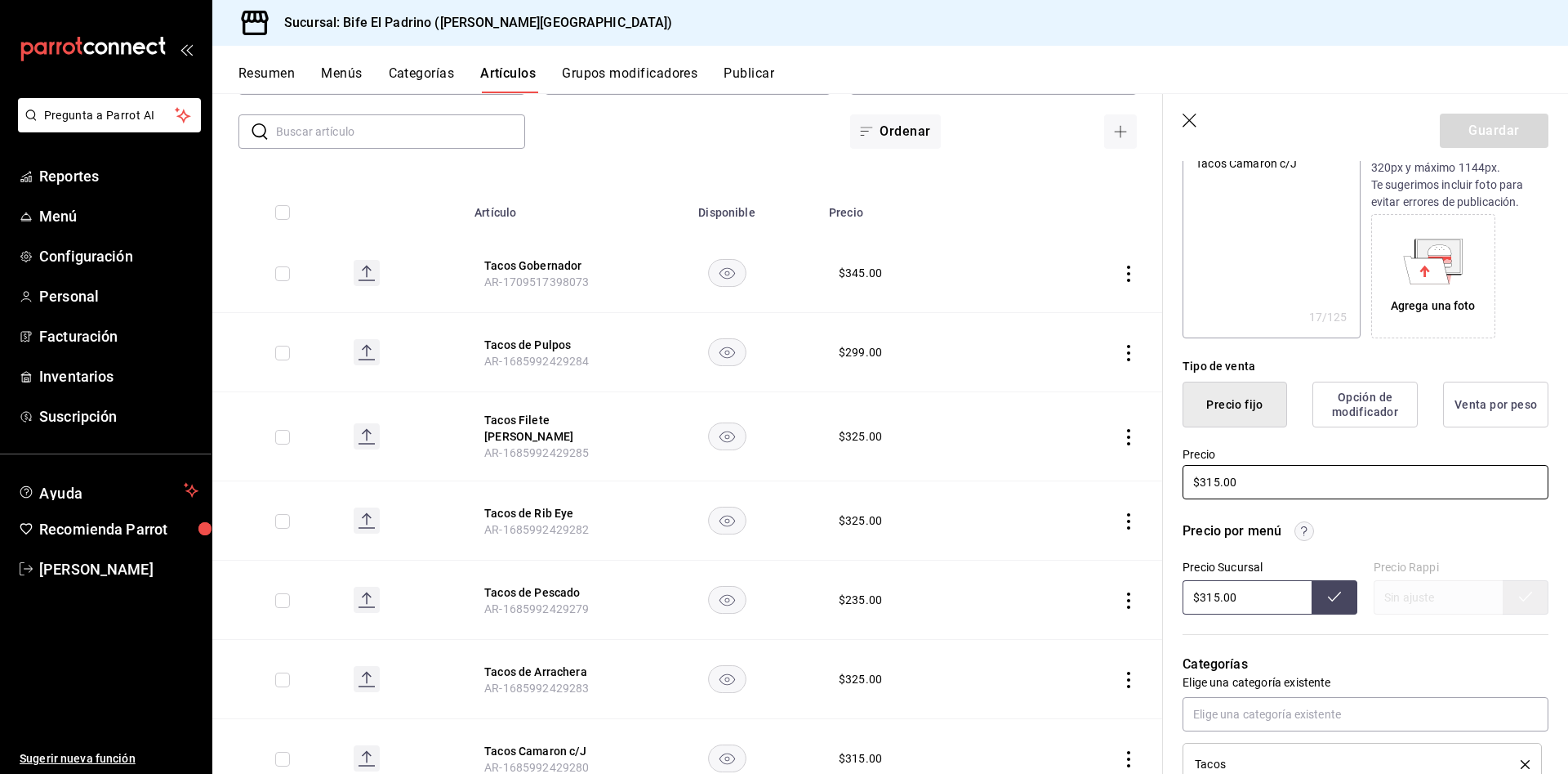
drag, startPoint x: 1289, startPoint y: 478, endPoint x: 1121, endPoint y: 471, distance: 168.1
click at [1121, 471] on main "Artículos sucursal Para editar los artículos o cambios generales, ve a “Organiz…" at bounding box center [889, 433] width 1355 height 680
type input "$3.00"
type textarea "x"
type input "$345.00"
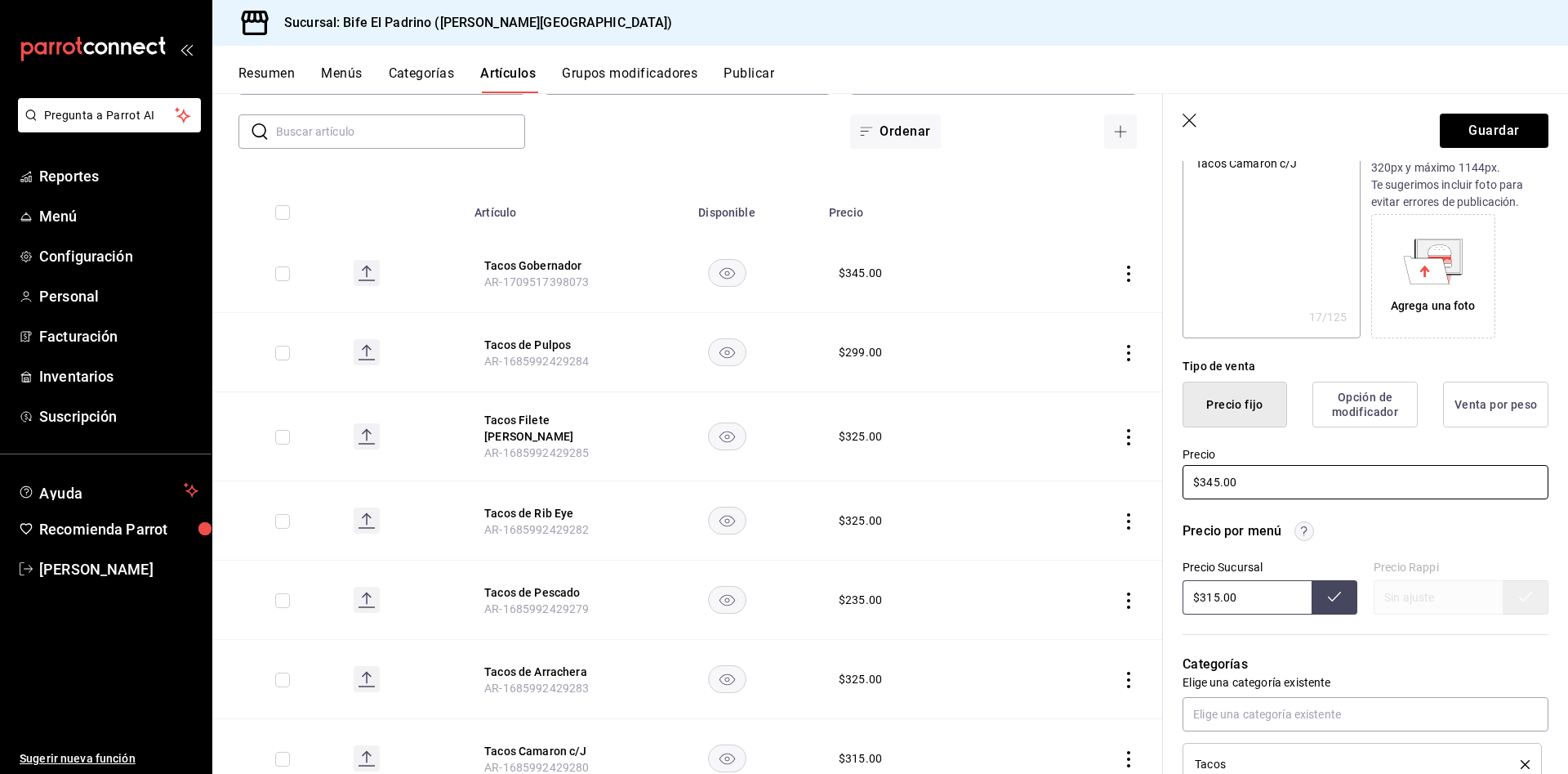
type textarea "x"
type input "$345.00"
drag, startPoint x: 1254, startPoint y: 598, endPoint x: 1100, endPoint y: 597, distance: 154.0
click at [1100, 597] on main "Artículos sucursal Para editar los artículos o cambios generales, ve a “Organiz…" at bounding box center [889, 433] width 1355 height 680
type input "$345.00"
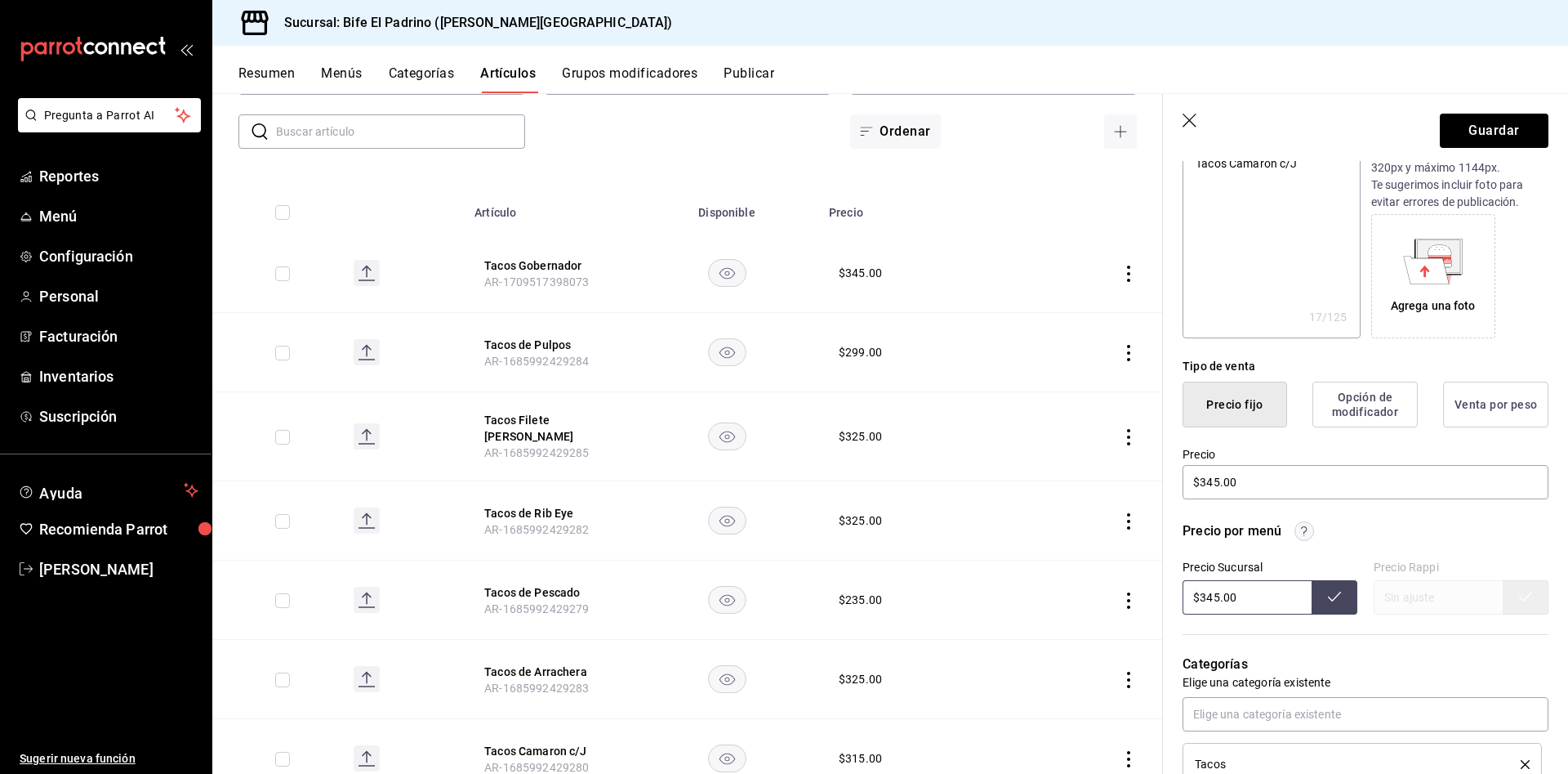
click at [1311, 591] on button at bounding box center [1334, 597] width 46 height 35
click at [1486, 136] on button "Guardar" at bounding box center [1494, 130] width 109 height 35
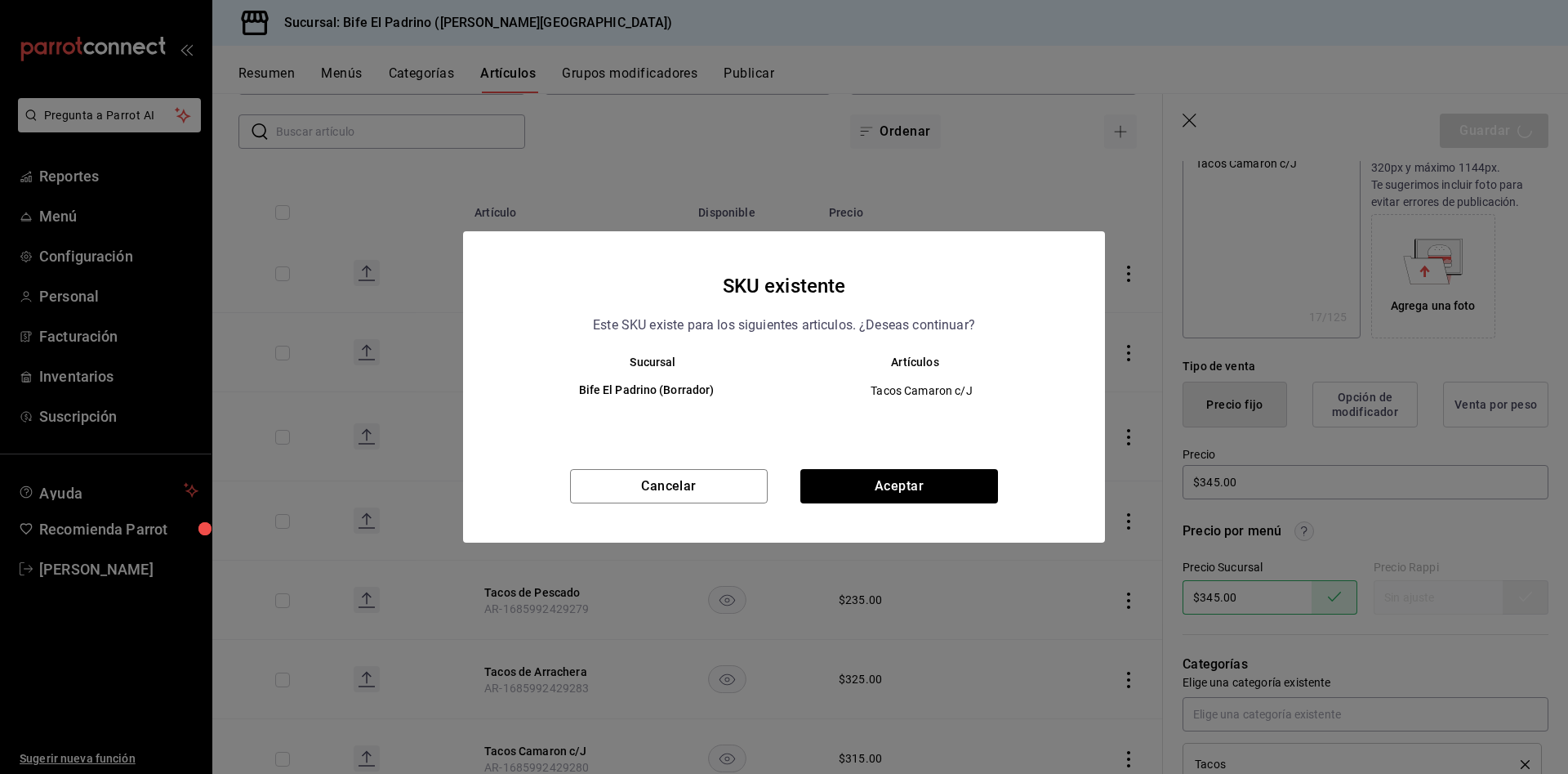
click at [955, 465] on div "SKU existente Este SKU existe para los siguientes articulos. ¿Deseas continuar?…" at bounding box center [784, 387] width 641 height 311
click at [914, 489] on button "Aceptar" at bounding box center [898, 486] width 198 height 35
type textarea "x"
type input "AR-1758372877558"
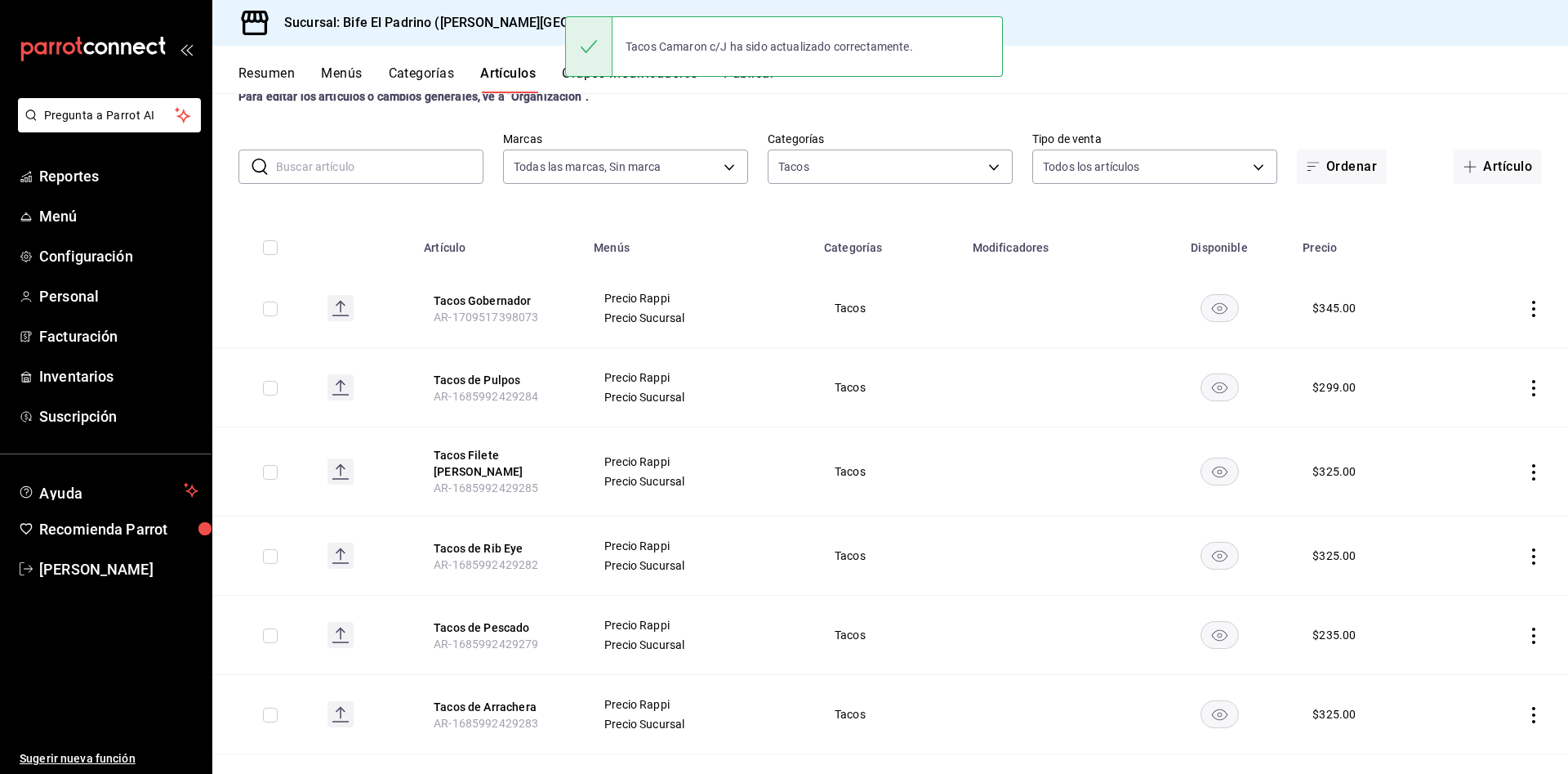
scroll to position [58, 0]
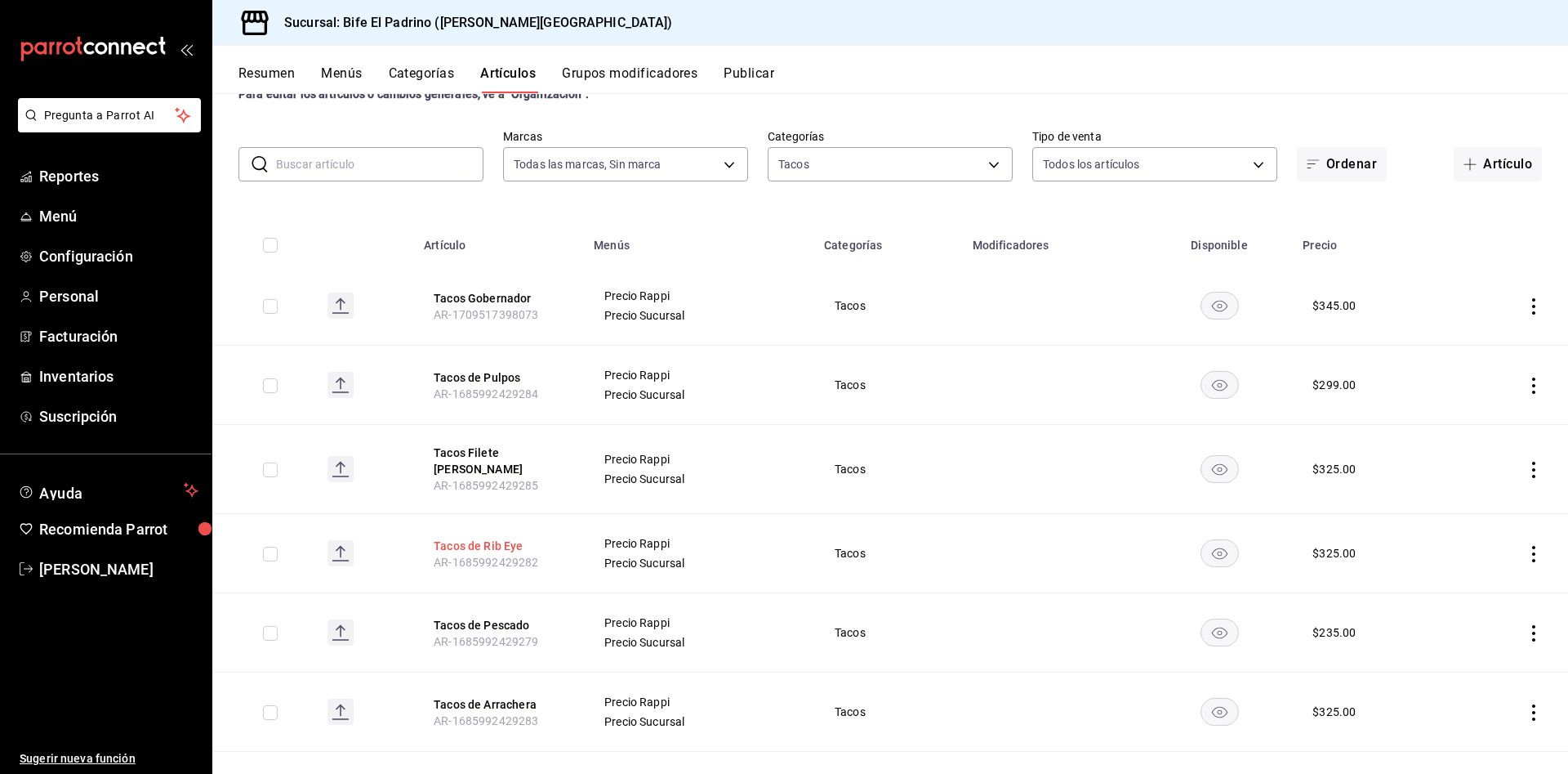
click at [457, 538] on button "Tacos de Rib Eye" at bounding box center [498, 545] width 130 height 16
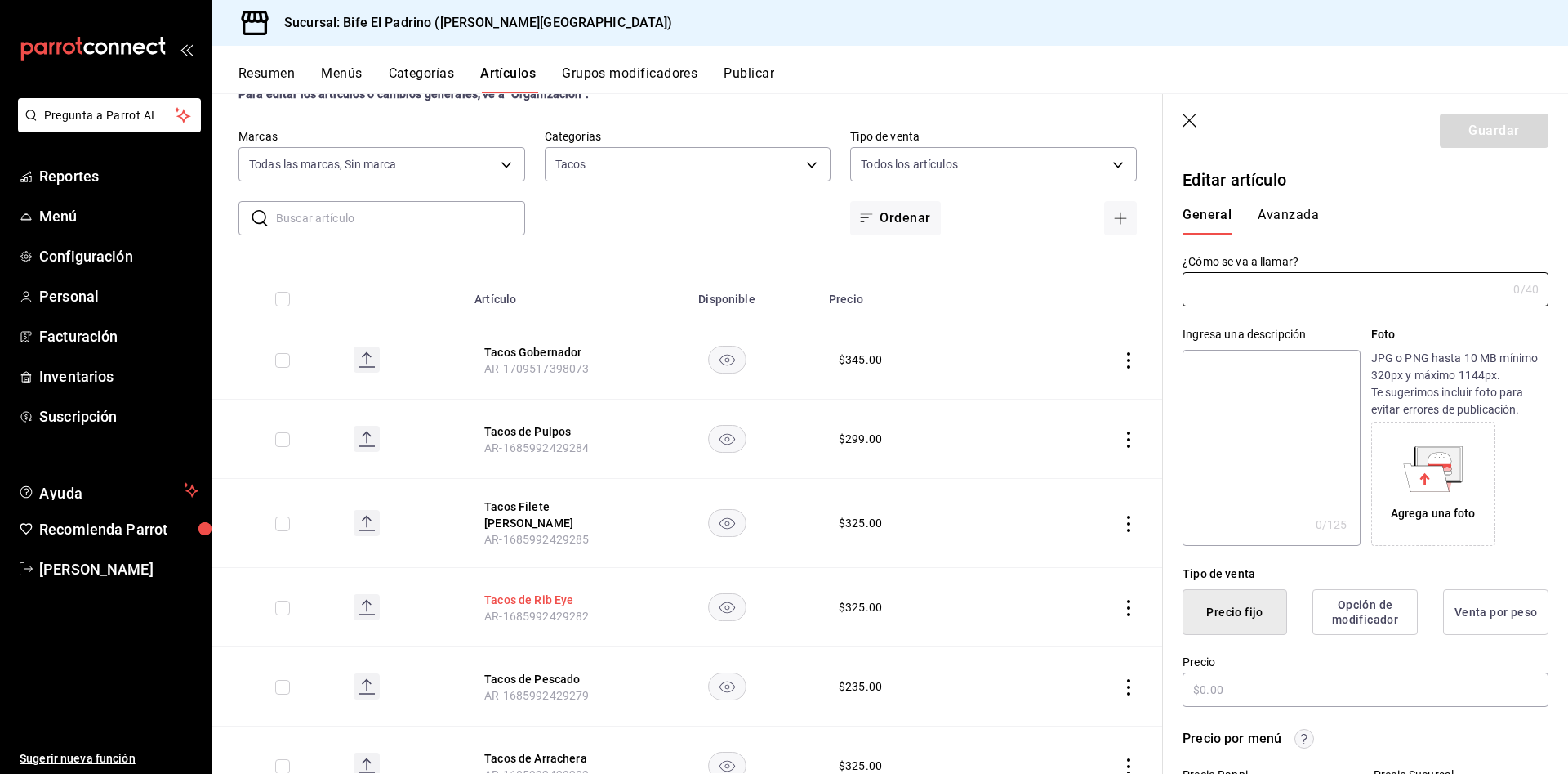
type input "Tacos de Rib Eye"
type textarea "Tacos de Rib Eye"
type textarea "x"
type input "AR-1685992429282"
type textarea "x"
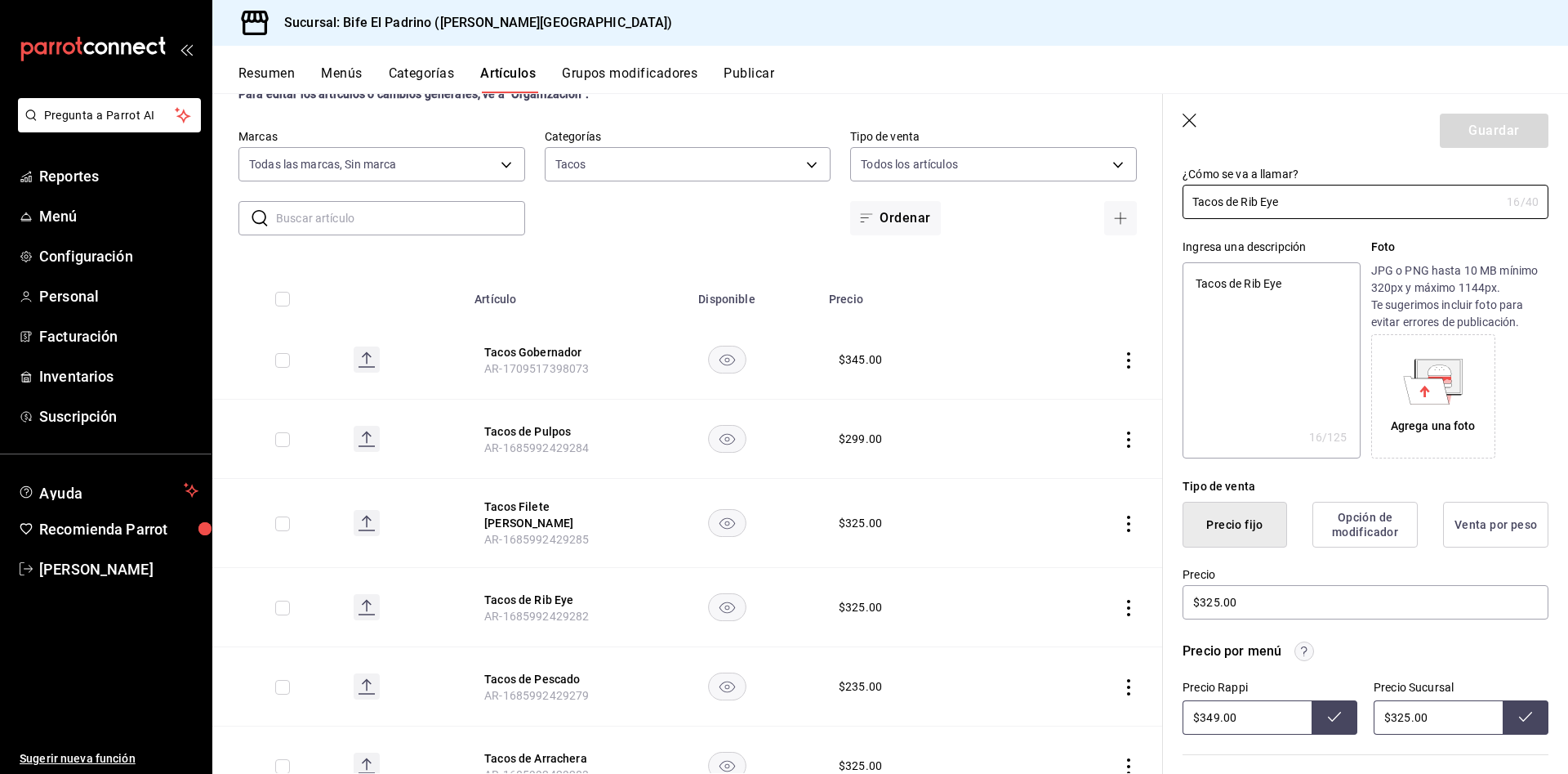
scroll to position [104, 0]
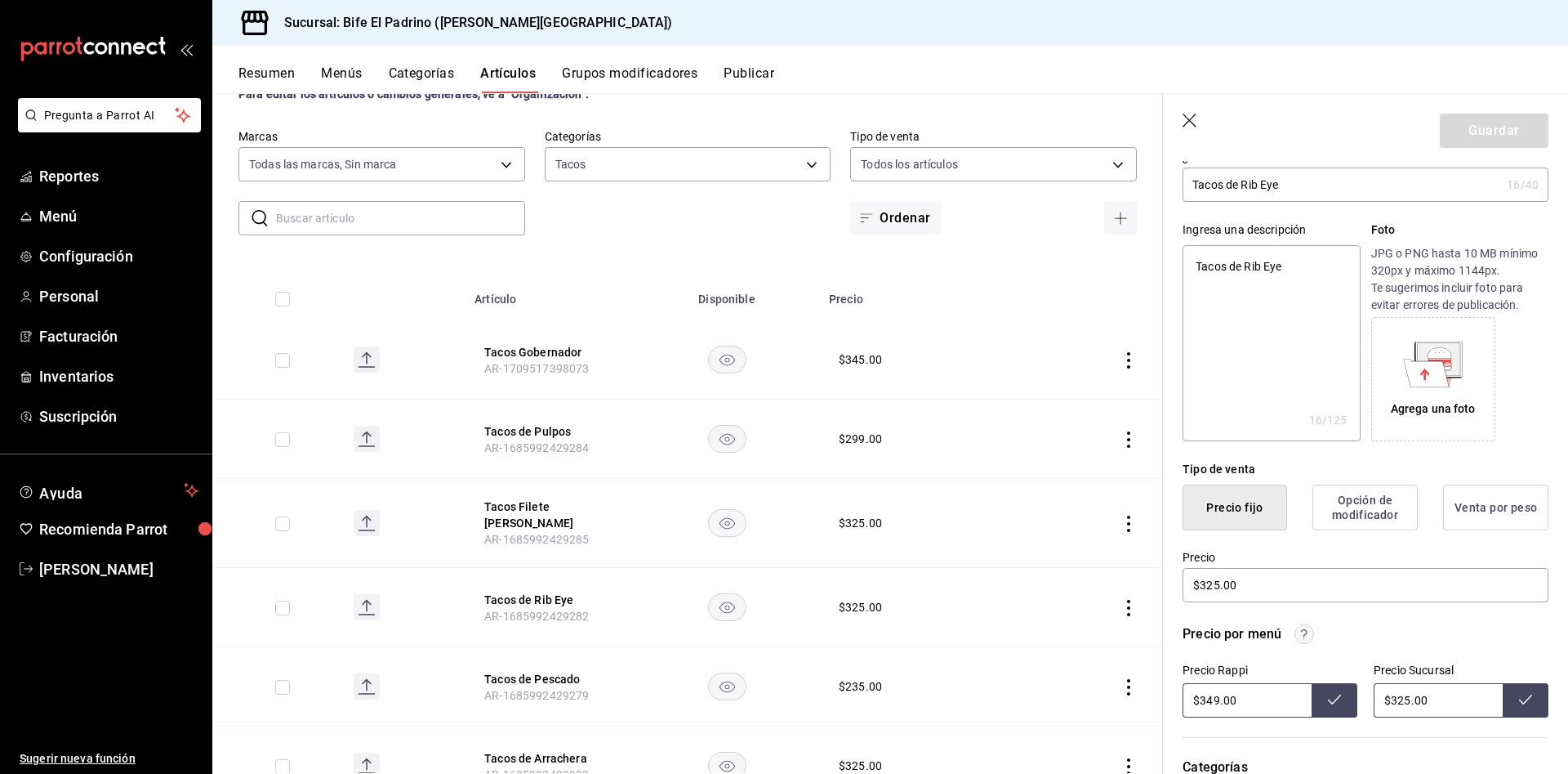
click at [1248, 705] on input "$349.00" at bounding box center [1247, 700] width 129 height 35
drag, startPoint x: 1249, startPoint y: 584, endPoint x: 1110, endPoint y: 604, distance: 140.4
click at [1110, 604] on main "Artículos sucursal Para editar los artículos o cambios generales, ve a “Organiz…" at bounding box center [889, 433] width 1355 height 680
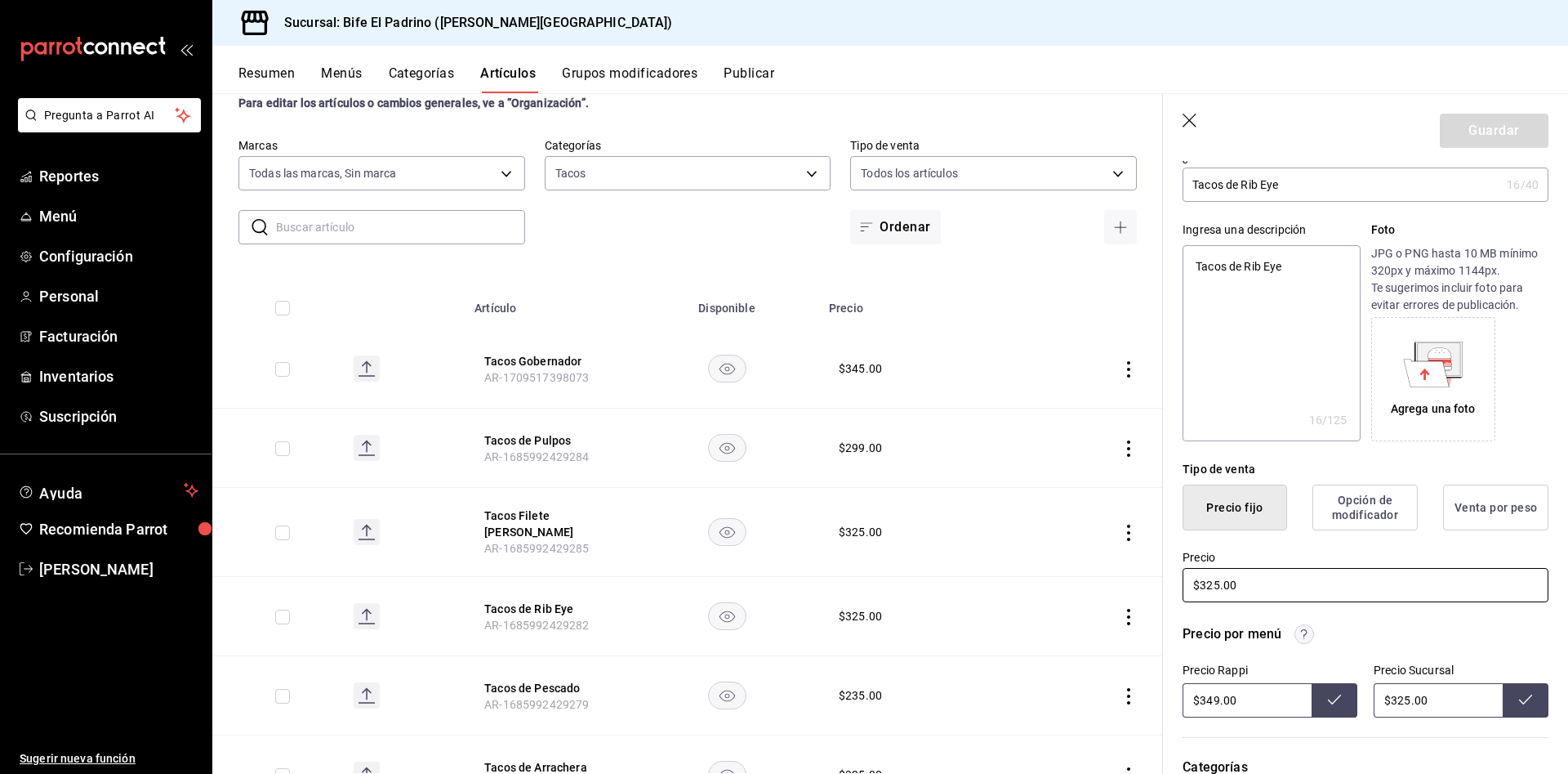
type input "$3.00"
type textarea "x"
type input "$35.00"
type textarea "x"
type input "$355.00"
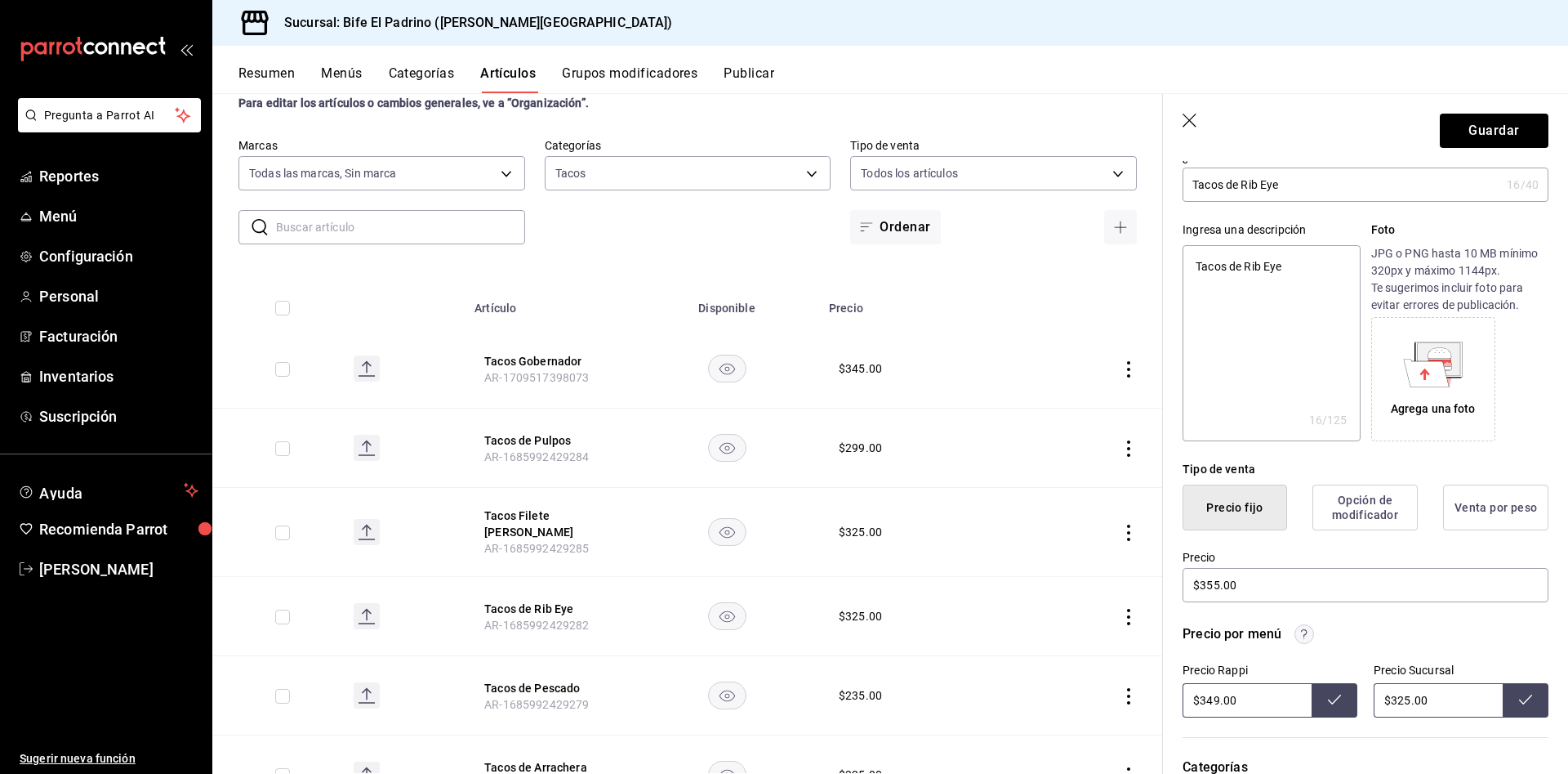
drag, startPoint x: 1438, startPoint y: 702, endPoint x: 1299, endPoint y: 696, distance: 139.1
click at [1299, 696] on div "Precio Rappi $349.00 Precio Sucursal $325.00" at bounding box center [1365, 690] width 366 height 53
click at [1498, 111] on header "Guardar" at bounding box center [1365, 127] width 405 height 67
type input "$325.00"
click at [1480, 118] on button "Guardar" at bounding box center [1494, 130] width 109 height 35
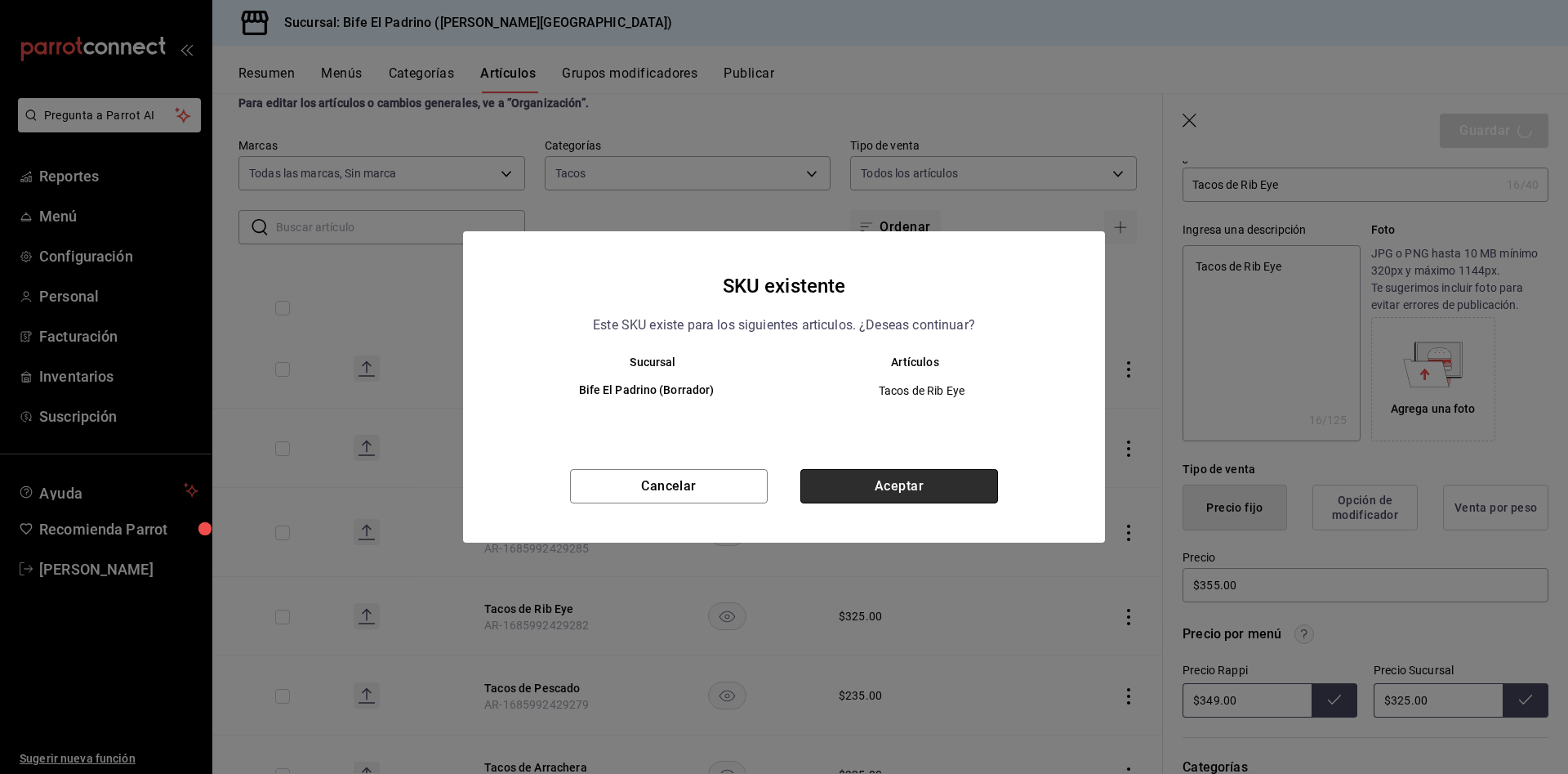
click at [949, 487] on button "Aceptar" at bounding box center [898, 486] width 198 height 35
type textarea "x"
type input "AR-1758372904841"
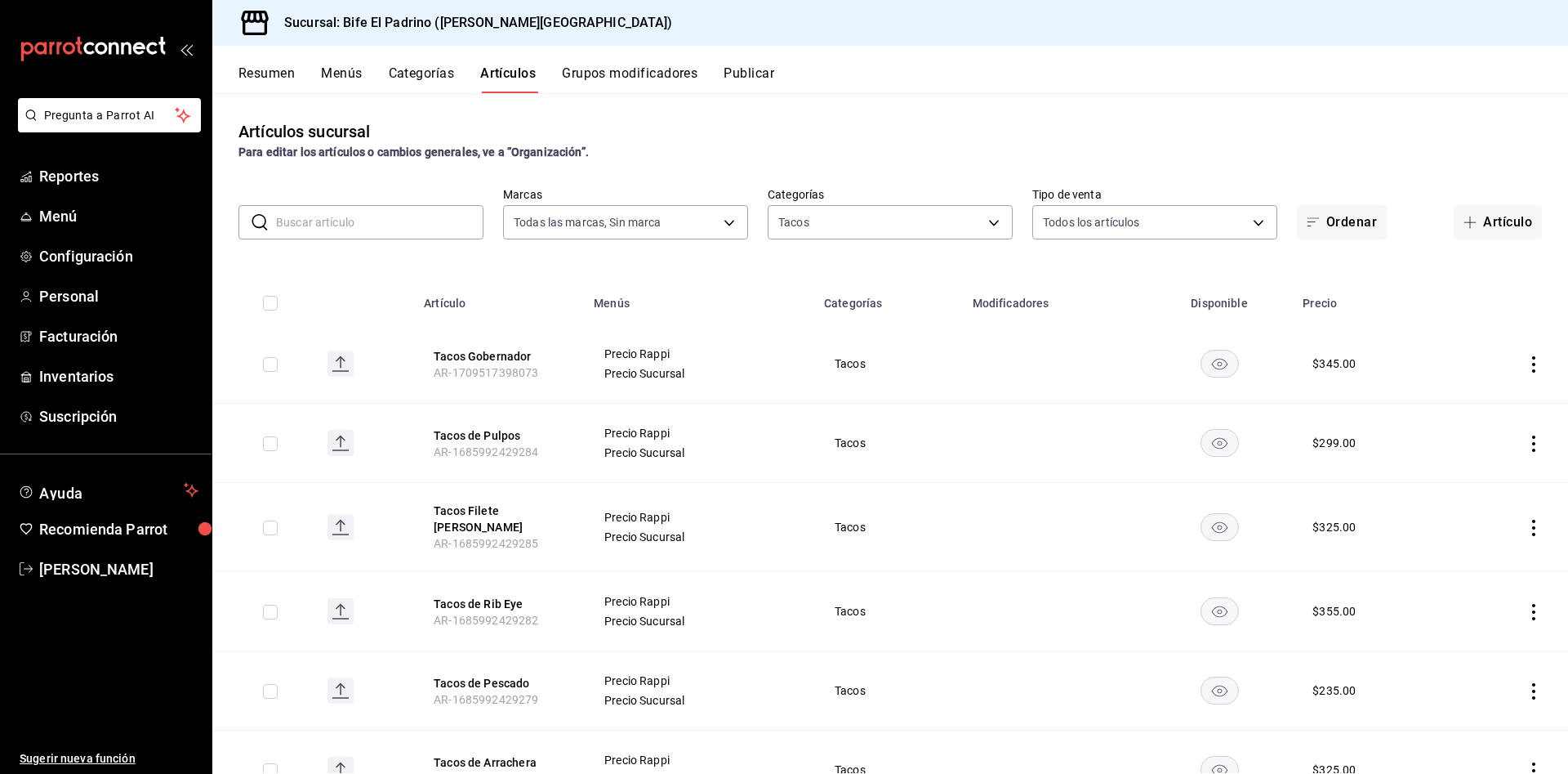
click at [480, 584] on th "Tacos de Rib Eye AR-1685992429282" at bounding box center [498, 612] width 170 height 79
click at [475, 596] on button "Tacos de Rib Eye" at bounding box center [498, 603] width 130 height 16
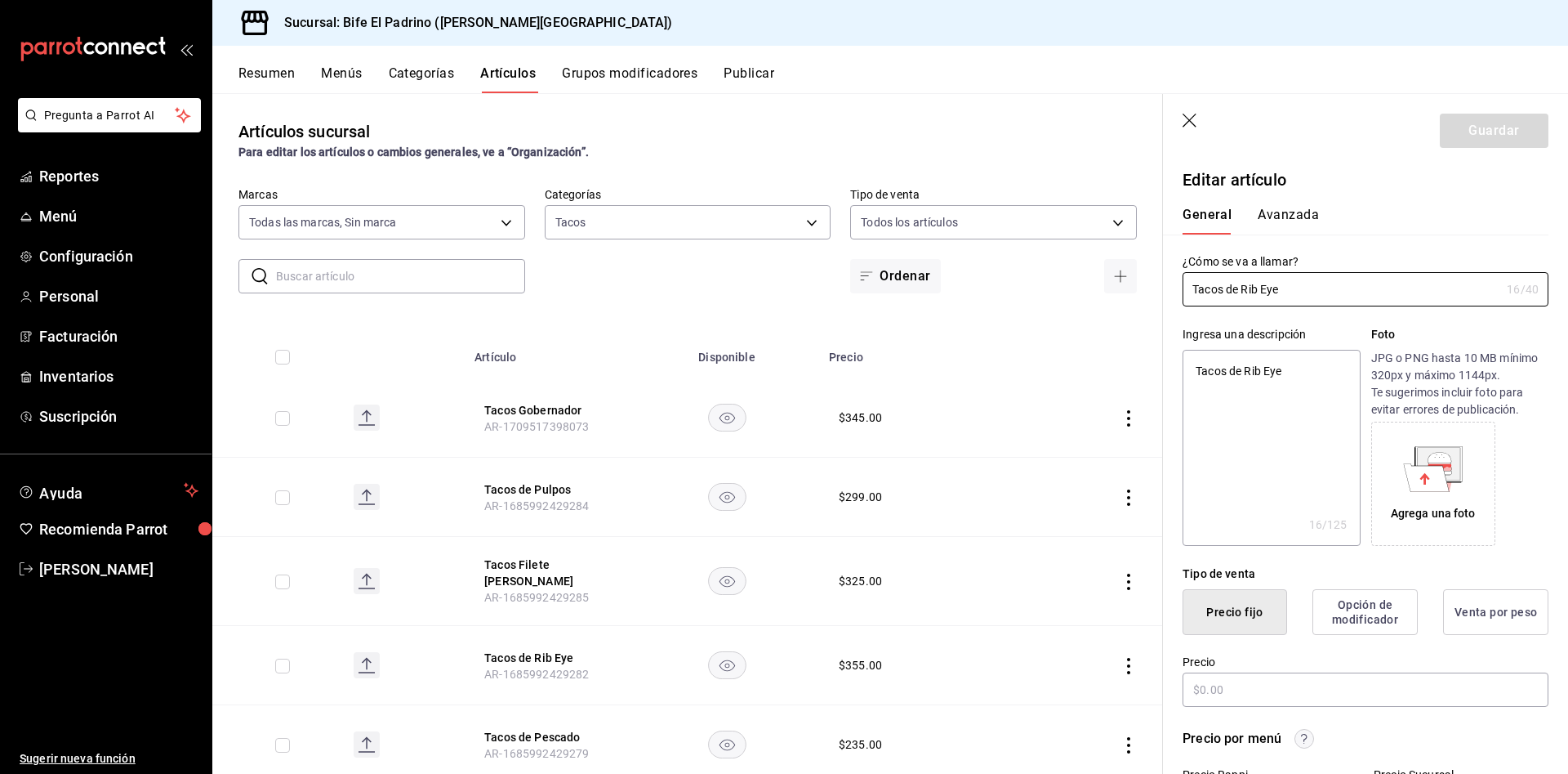
type textarea "x"
type input "$355.00"
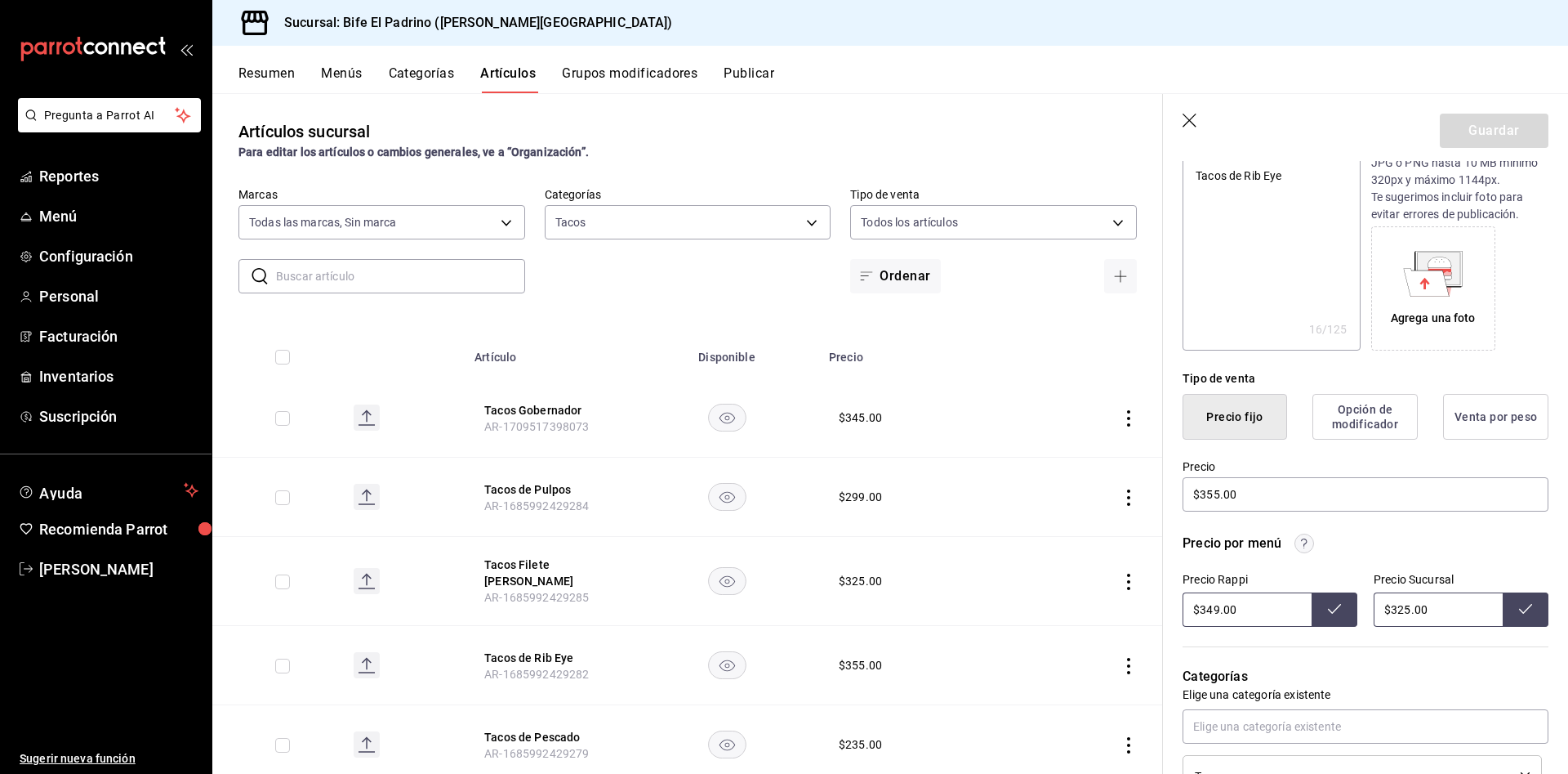
scroll to position [196, 0]
drag, startPoint x: 1251, startPoint y: 603, endPoint x: 1205, endPoint y: 618, distance: 48.4
click at [1205, 618] on input "$349.00" at bounding box center [1247, 608] width 129 height 35
type input "$325.00"
click at [1316, 622] on button at bounding box center [1334, 608] width 46 height 35
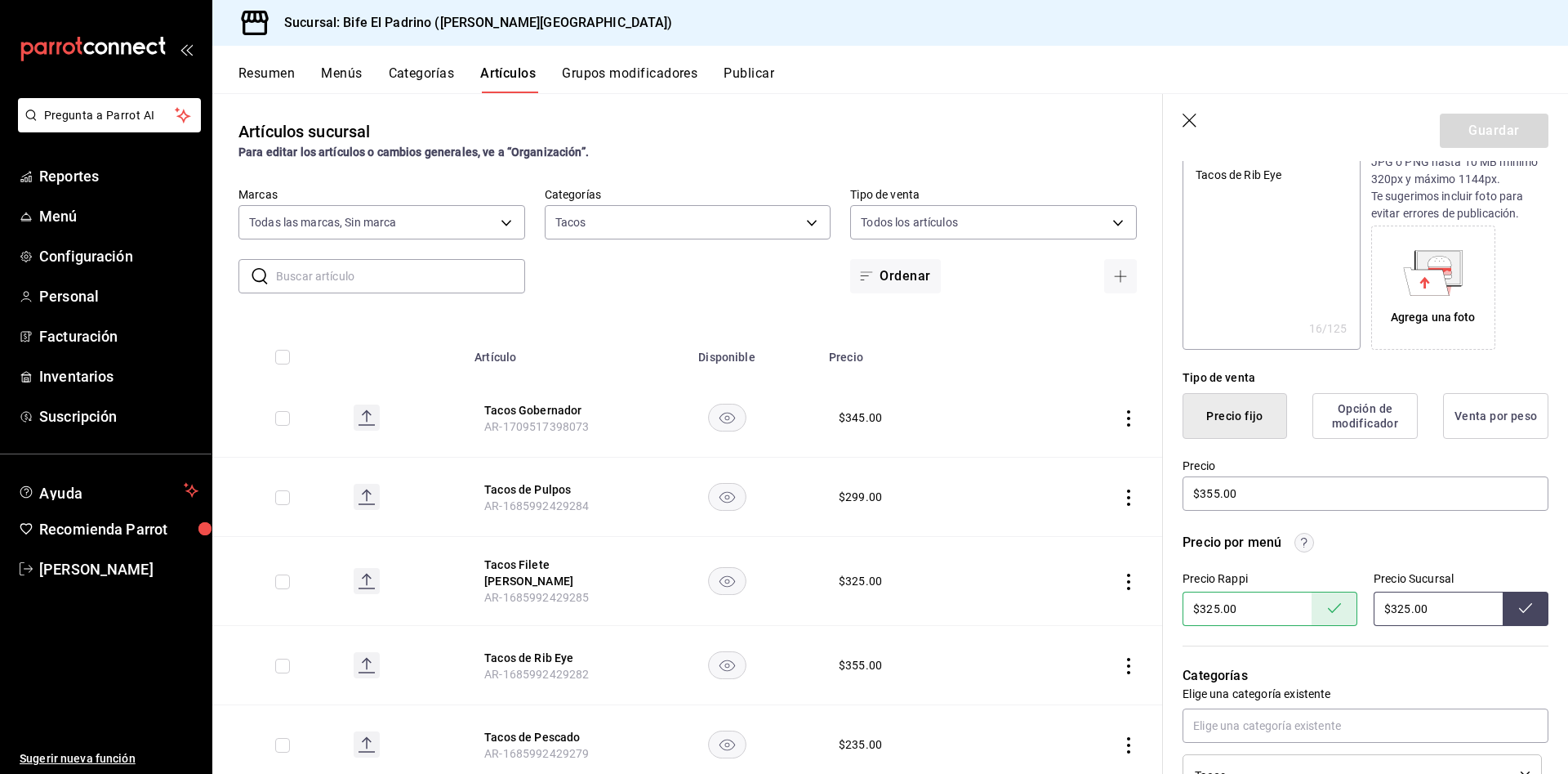
click at [1191, 122] on icon "button" at bounding box center [1189, 120] width 14 height 14
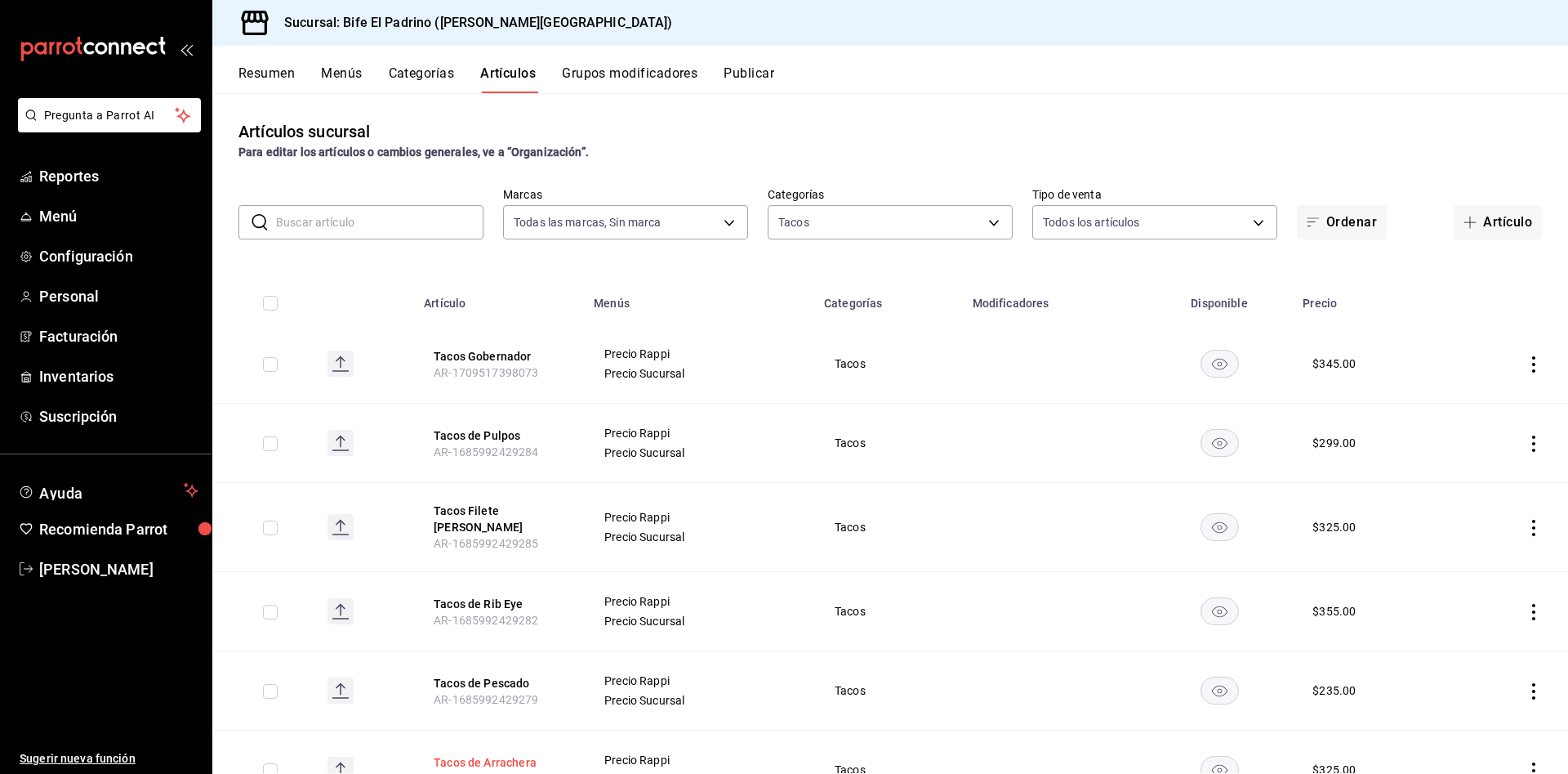
click at [486, 754] on button "Tacos de Arrachera" at bounding box center [498, 762] width 130 height 16
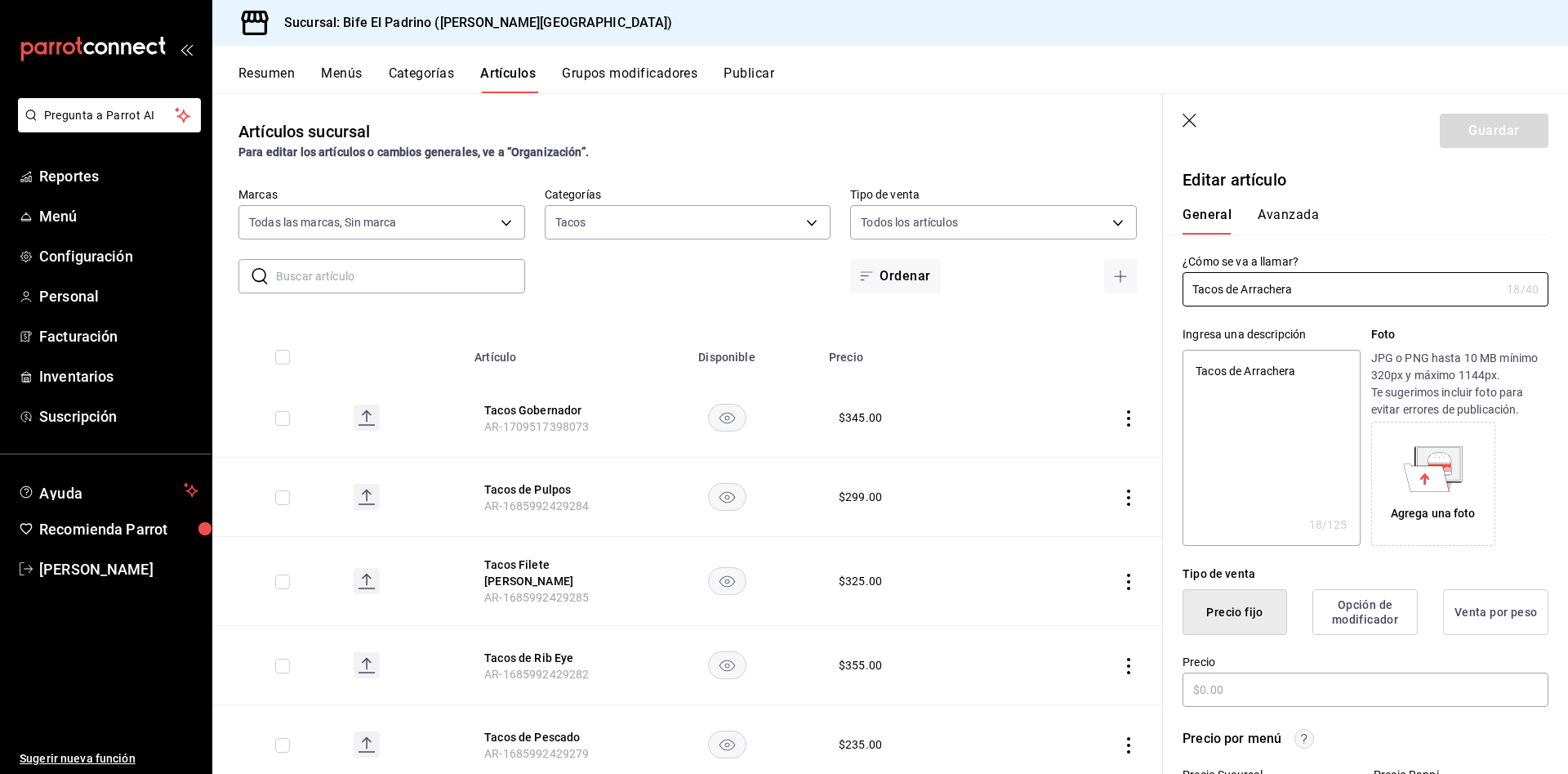
type textarea "x"
drag, startPoint x: 1249, startPoint y: 687, endPoint x: 1083, endPoint y: 686, distance: 166.0
click at [1083, 686] on main "Artículos sucursal Para editar los artículos o cambios generales, ve a “Organiz…" at bounding box center [889, 433] width 1355 height 680
type input "$3.00"
type textarea "x"
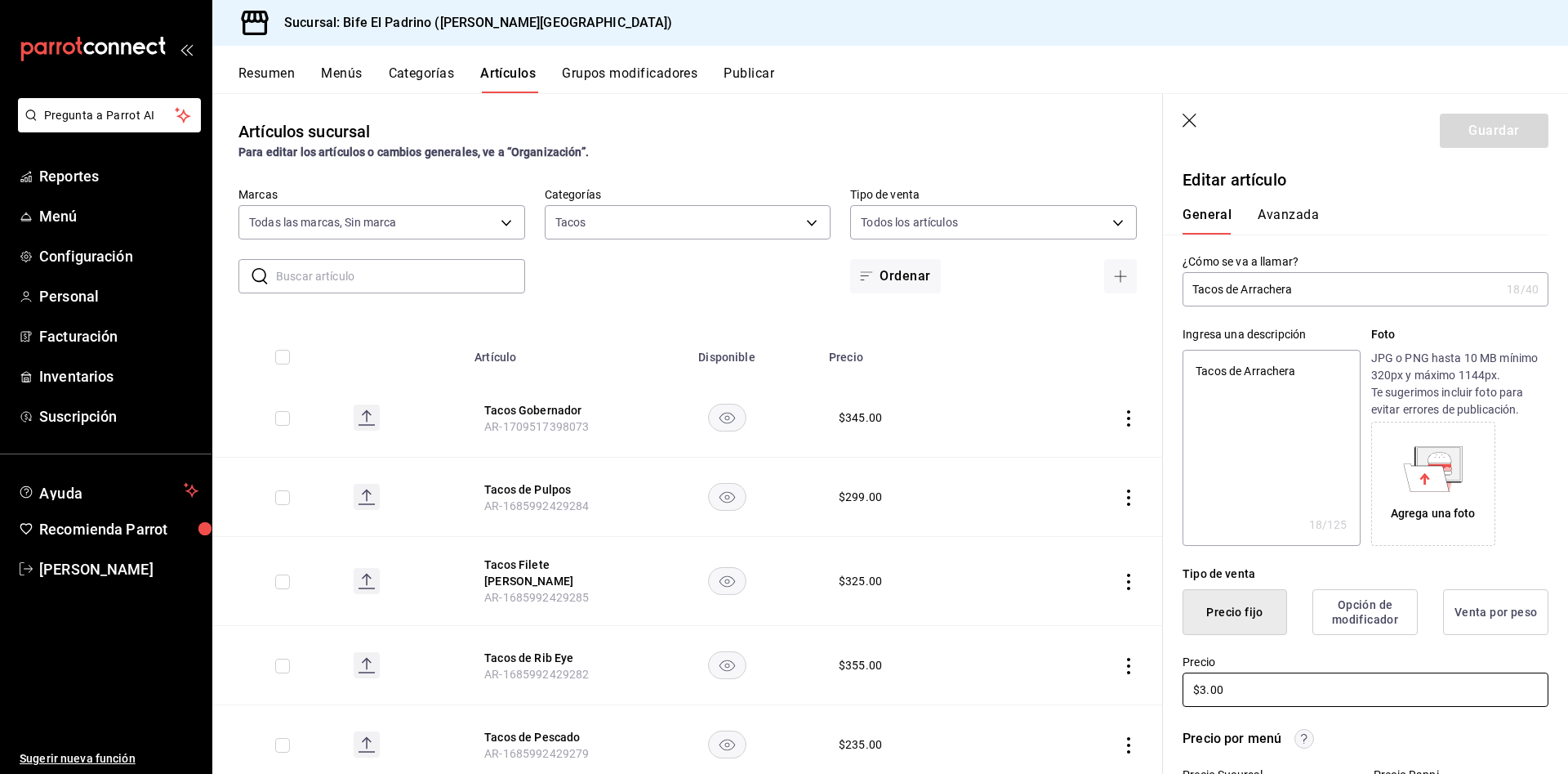
type input "$34.00"
type textarea "x"
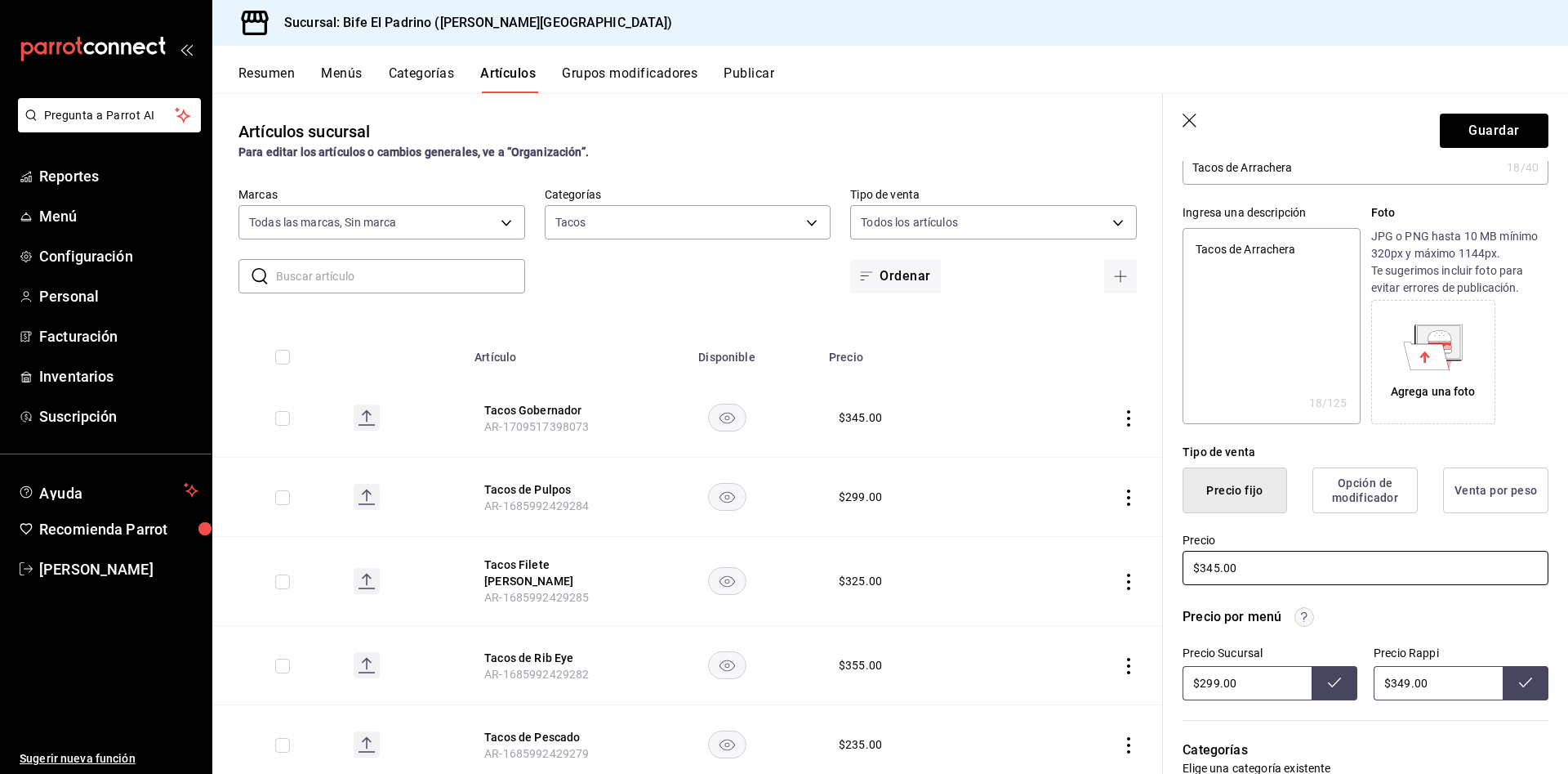
scroll to position [139, 0]
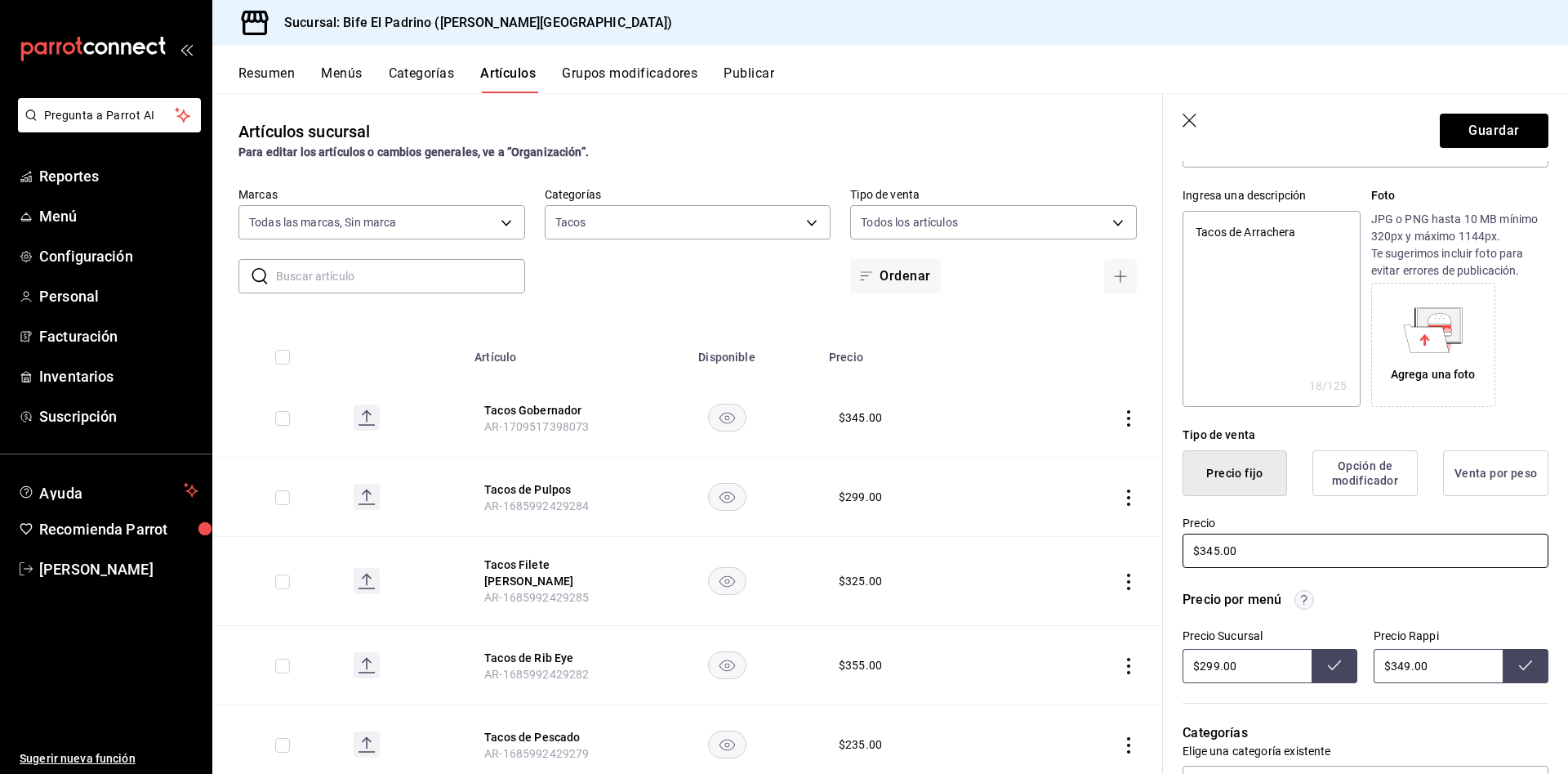
type input "$345.00"
drag, startPoint x: 1260, startPoint y: 660, endPoint x: 1100, endPoint y: 655, distance: 160.1
click at [1100, 655] on main "Artículos sucursal Para editar los artículos o cambios generales, ve a “Organiz…" at bounding box center [889, 433] width 1355 height 680
type input "$299.00"
drag, startPoint x: 1445, startPoint y: 660, endPoint x: 1336, endPoint y: 660, distance: 109.0
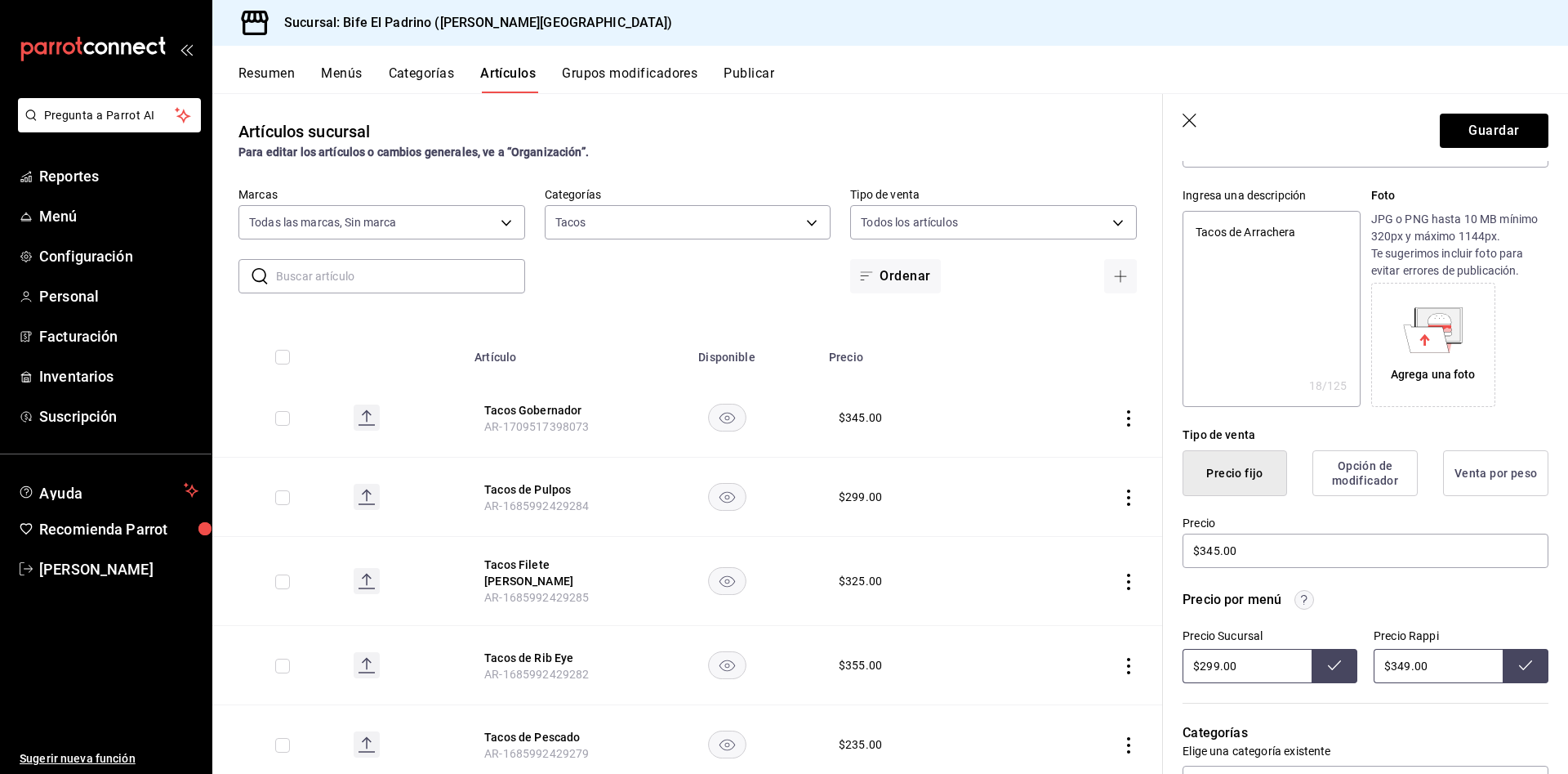
click at [1336, 660] on div "Precio Sucursal $299.00 Precio Rappi $349.00" at bounding box center [1365, 655] width 366 height 53
type input "$349.00"
drag, startPoint x: 1255, startPoint y: 674, endPoint x: 1115, endPoint y: 684, distance: 140.4
click at [1115, 684] on main "Artículos sucursal Para editar los artículos o cambios generales, ve a “Organiz…" at bounding box center [889, 433] width 1355 height 680
click at [1522, 673] on button at bounding box center [1525, 665] width 46 height 35
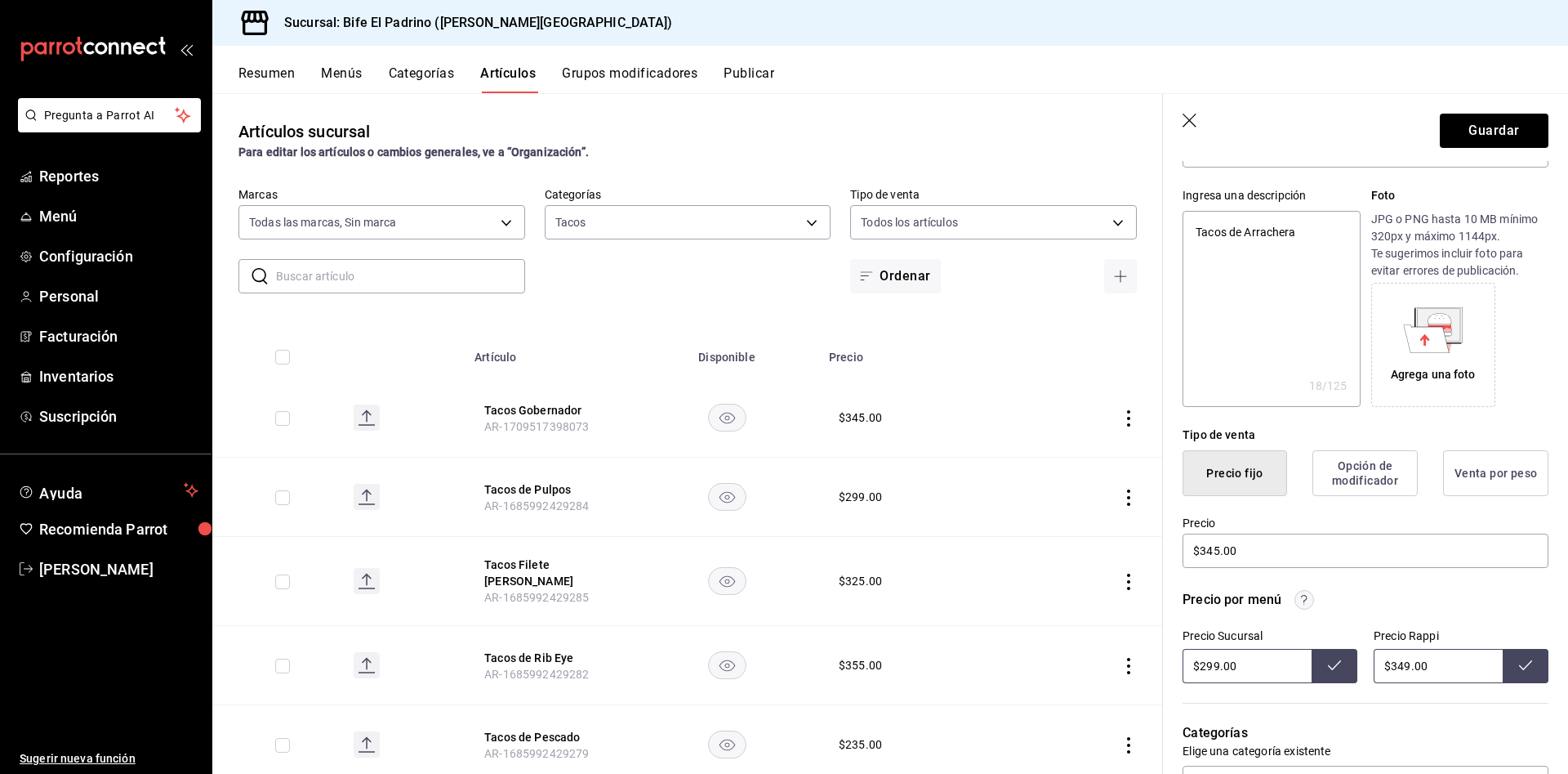
click at [1519, 664] on icon at bounding box center [1526, 665] width 13 height 13
type input "$345.00"
click at [1328, 662] on icon at bounding box center [1334, 665] width 13 height 13
drag, startPoint x: 1436, startPoint y: 674, endPoint x: 1312, endPoint y: 661, distance: 124.7
click at [1312, 661] on div "Precio Sucursal $345.00 Precio Rappi $349.00" at bounding box center [1365, 655] width 366 height 53
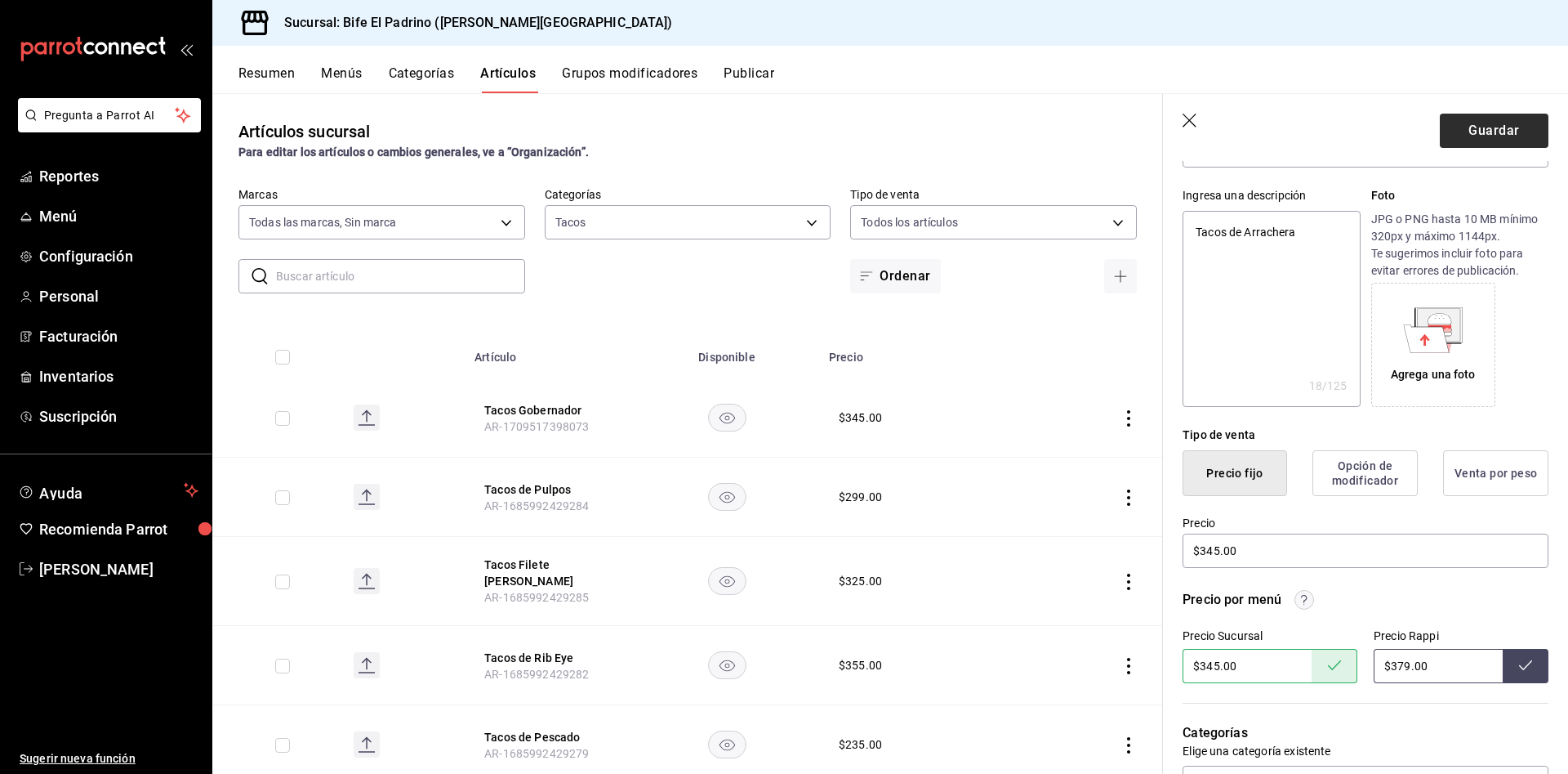
type input "$379.00"
click at [1474, 136] on button "Guardar" at bounding box center [1494, 130] width 109 height 35
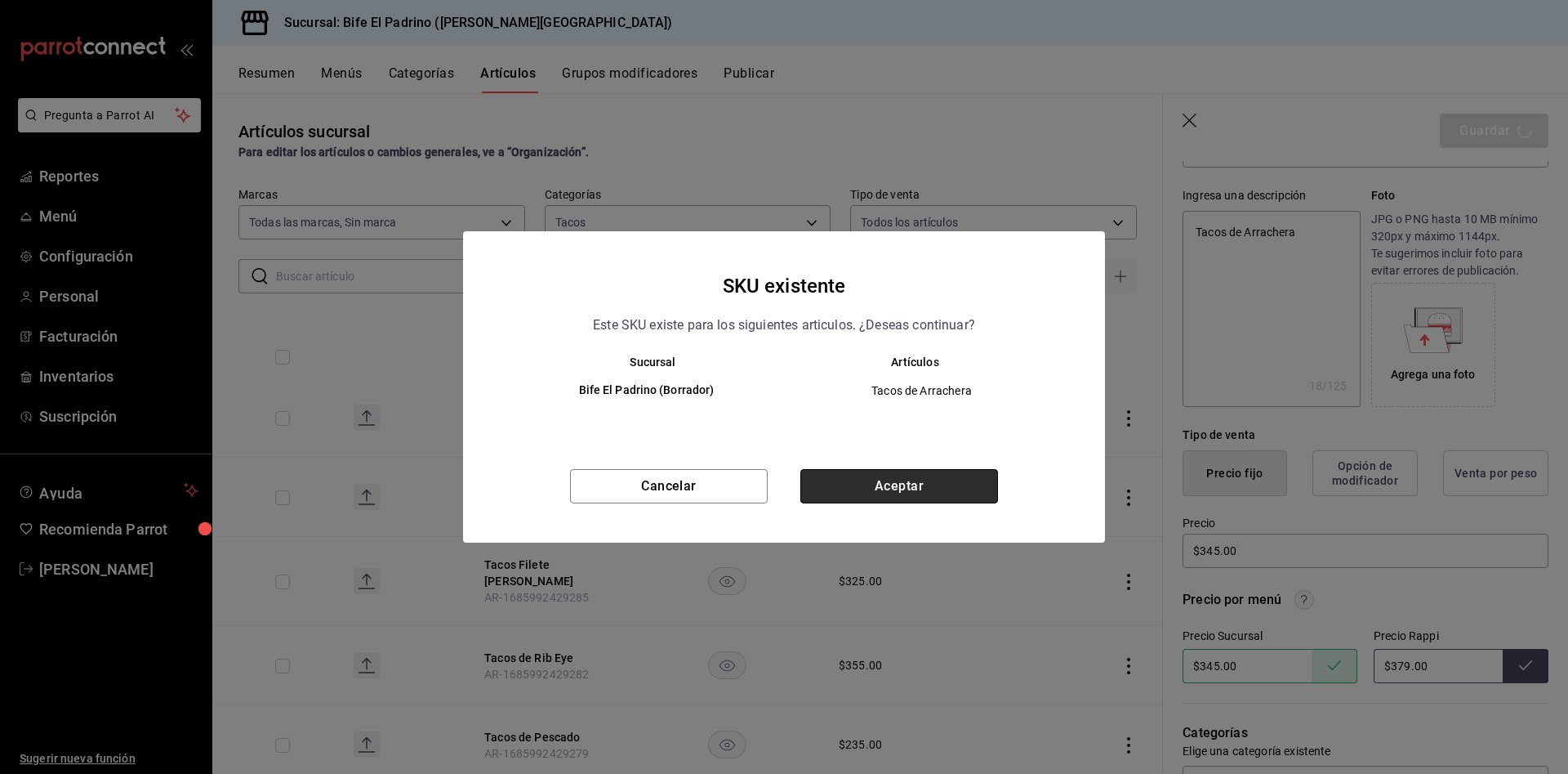
click at [919, 488] on button "Aceptar" at bounding box center [898, 486] width 198 height 35
type textarea "x"
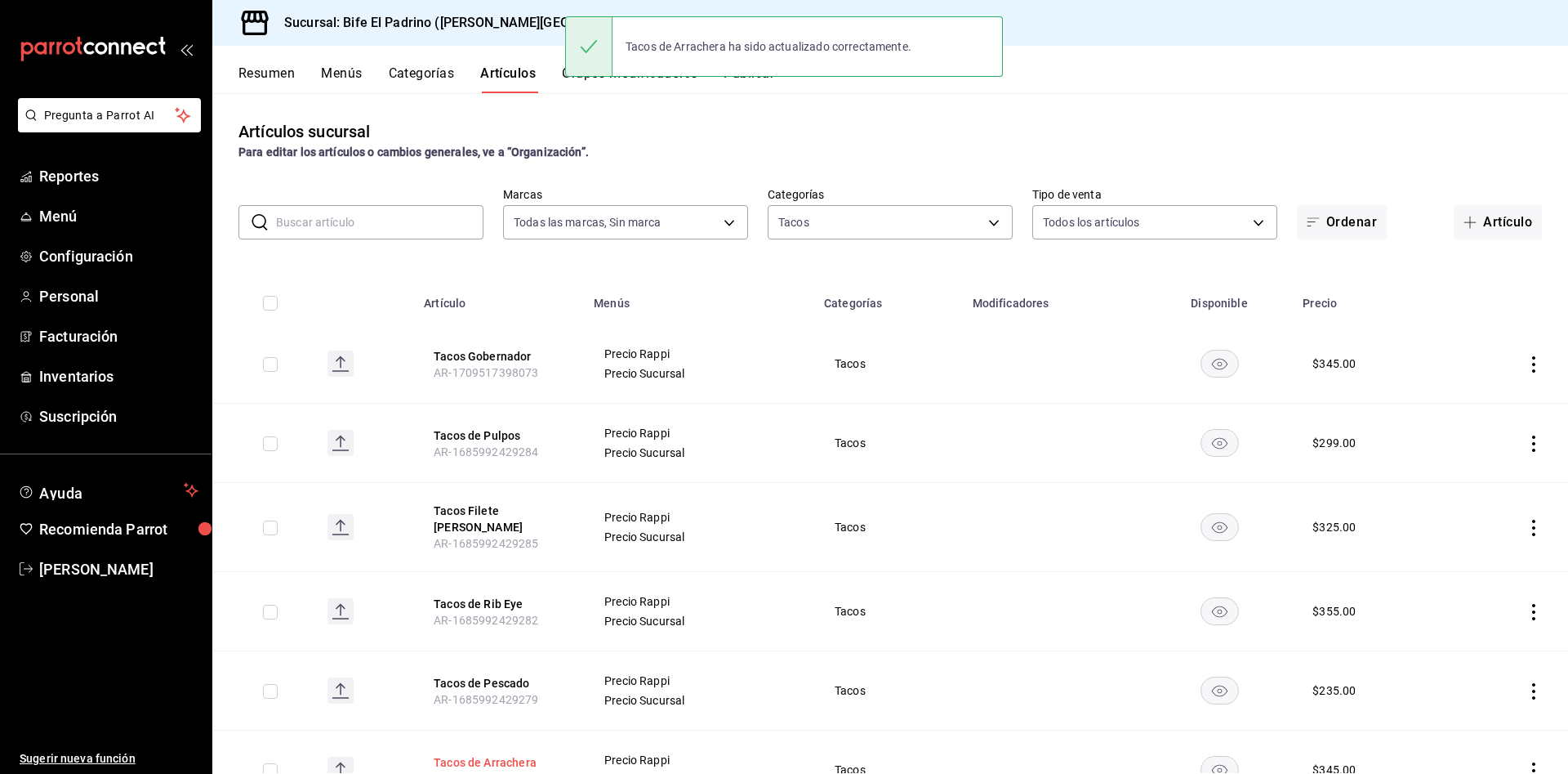
click at [505, 754] on button "Tacos de Arrachera" at bounding box center [498, 762] width 130 height 16
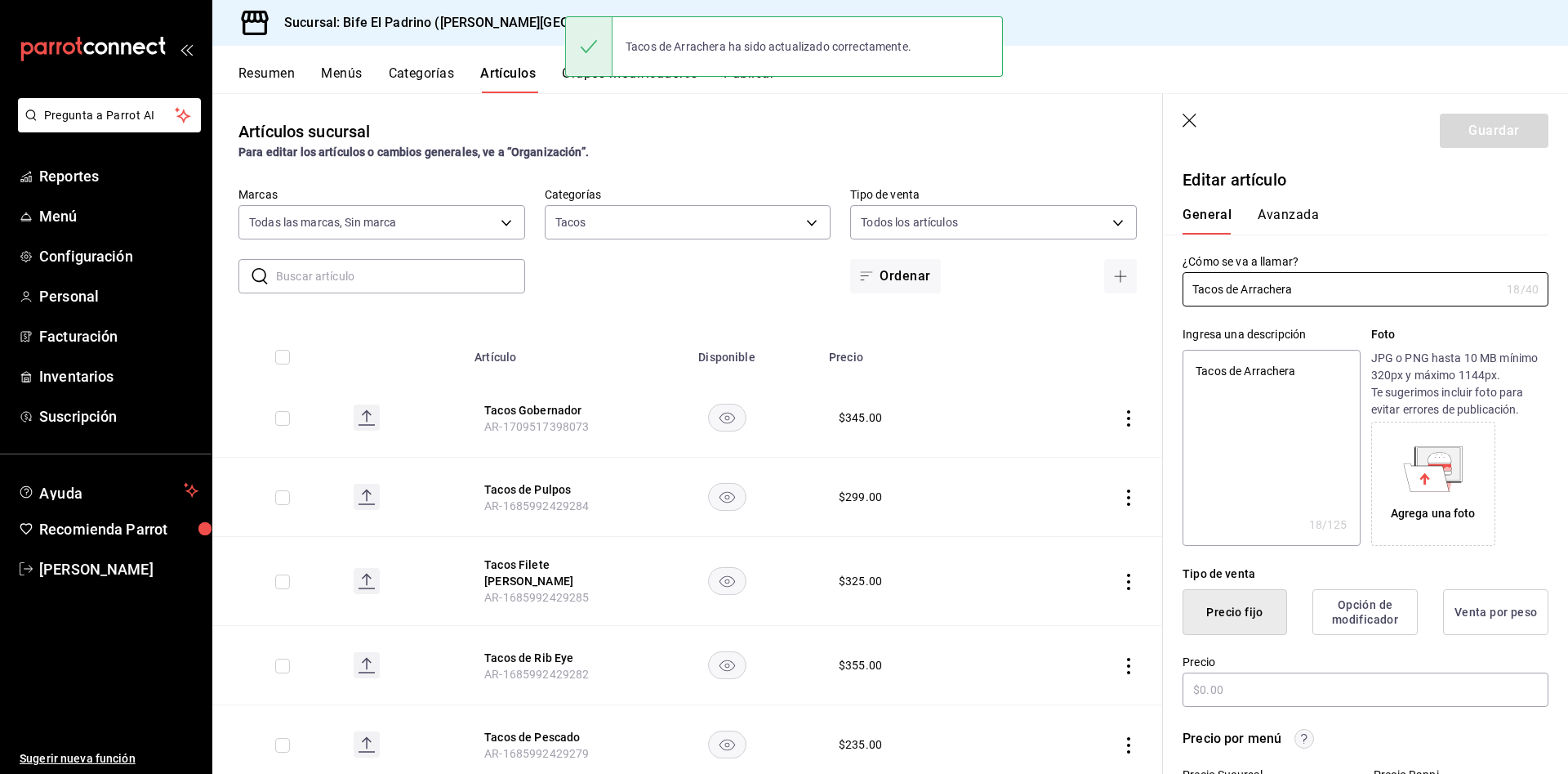
type textarea "x"
type input "$345.00"
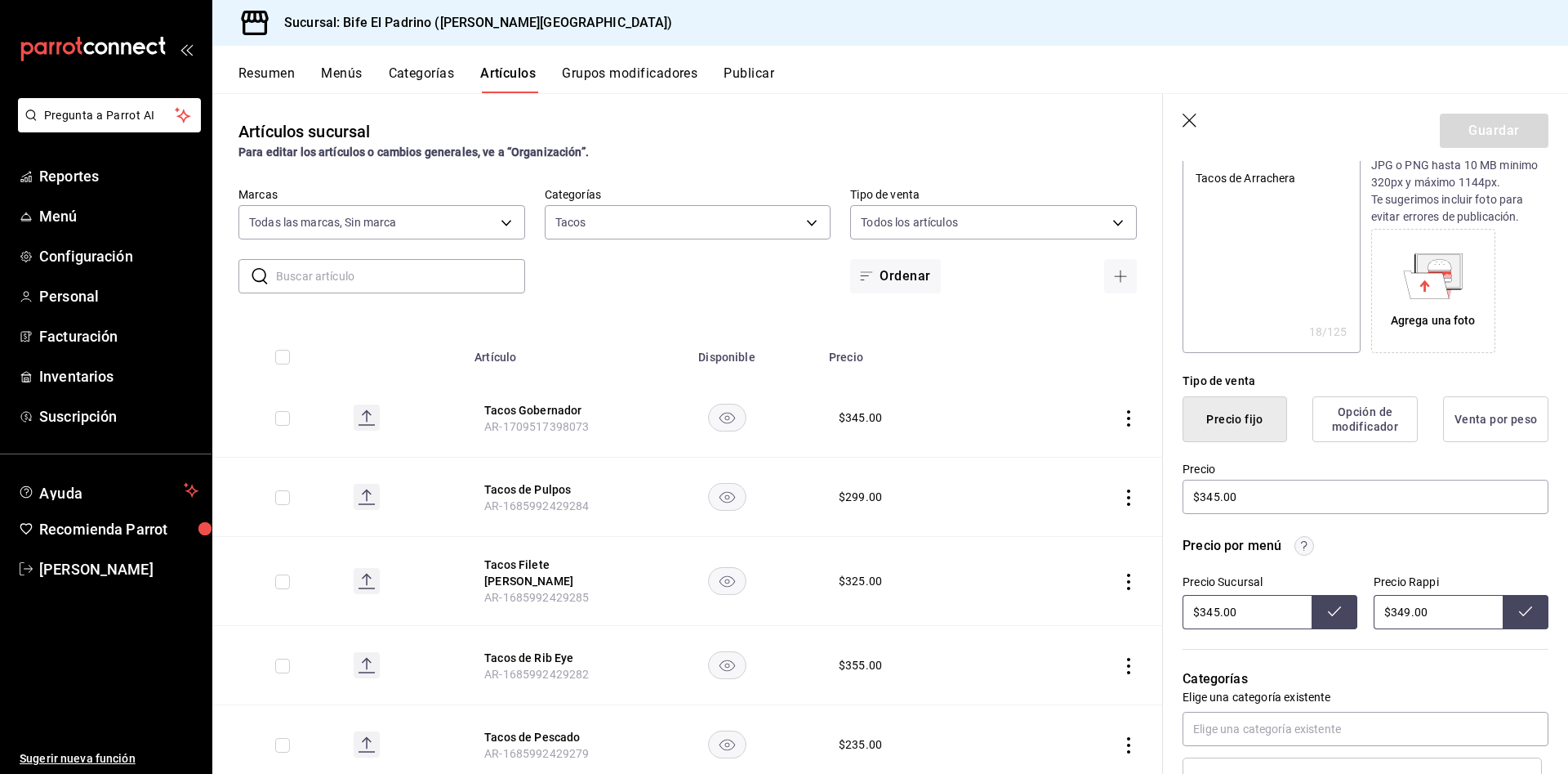
scroll to position [216, 0]
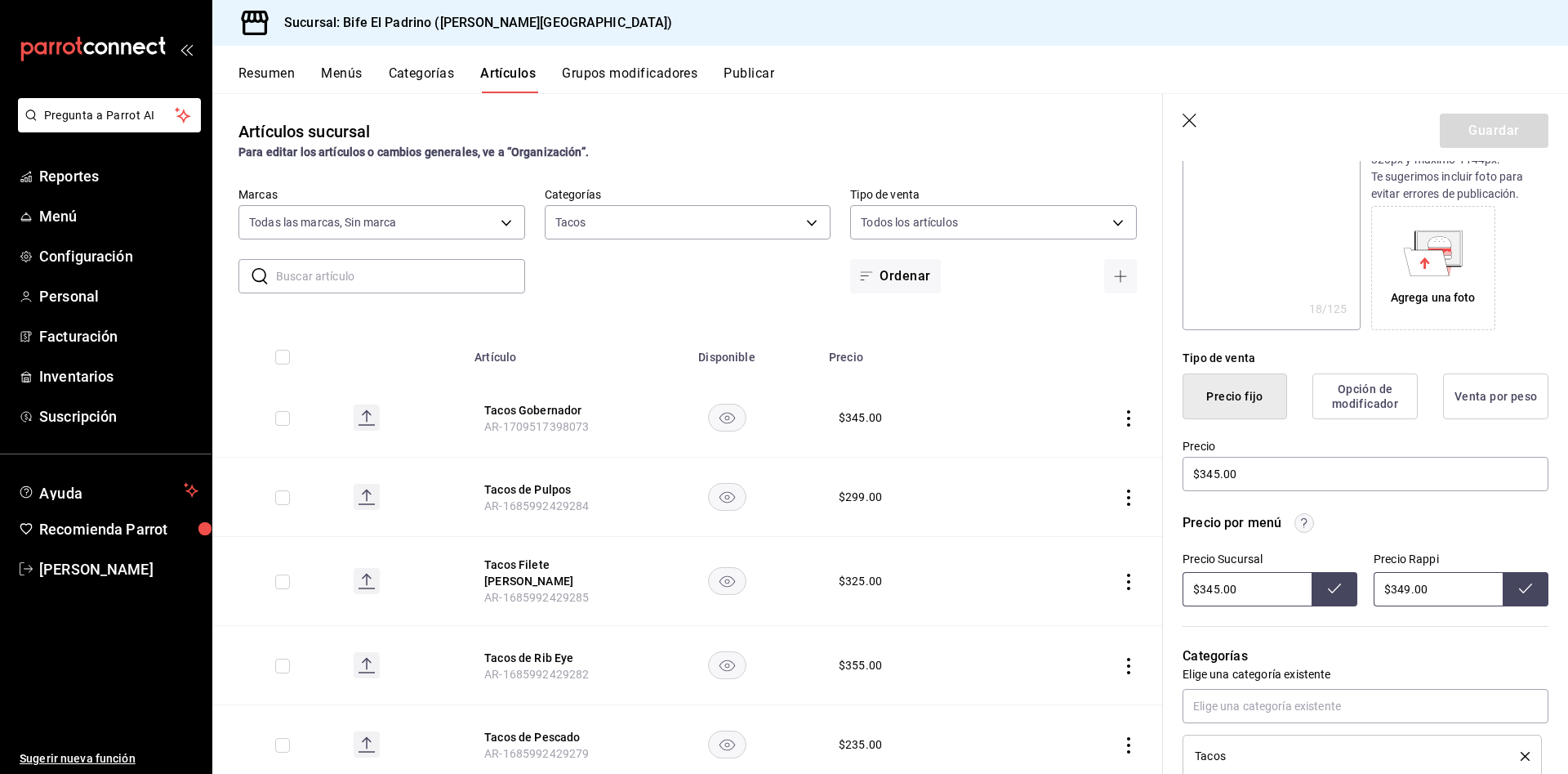
drag, startPoint x: 1443, startPoint y: 594, endPoint x: 1216, endPoint y: 582, distance: 227.3
click at [1216, 582] on div "Precio Sucursal $345.00 Precio Rappi $349.00" at bounding box center [1365, 579] width 366 height 53
type input "$379.00"
click at [1512, 576] on button at bounding box center [1525, 589] width 46 height 35
click at [541, 400] on th "Tacos Gobernador AR-1709517398073" at bounding box center [549, 417] width 170 height 79
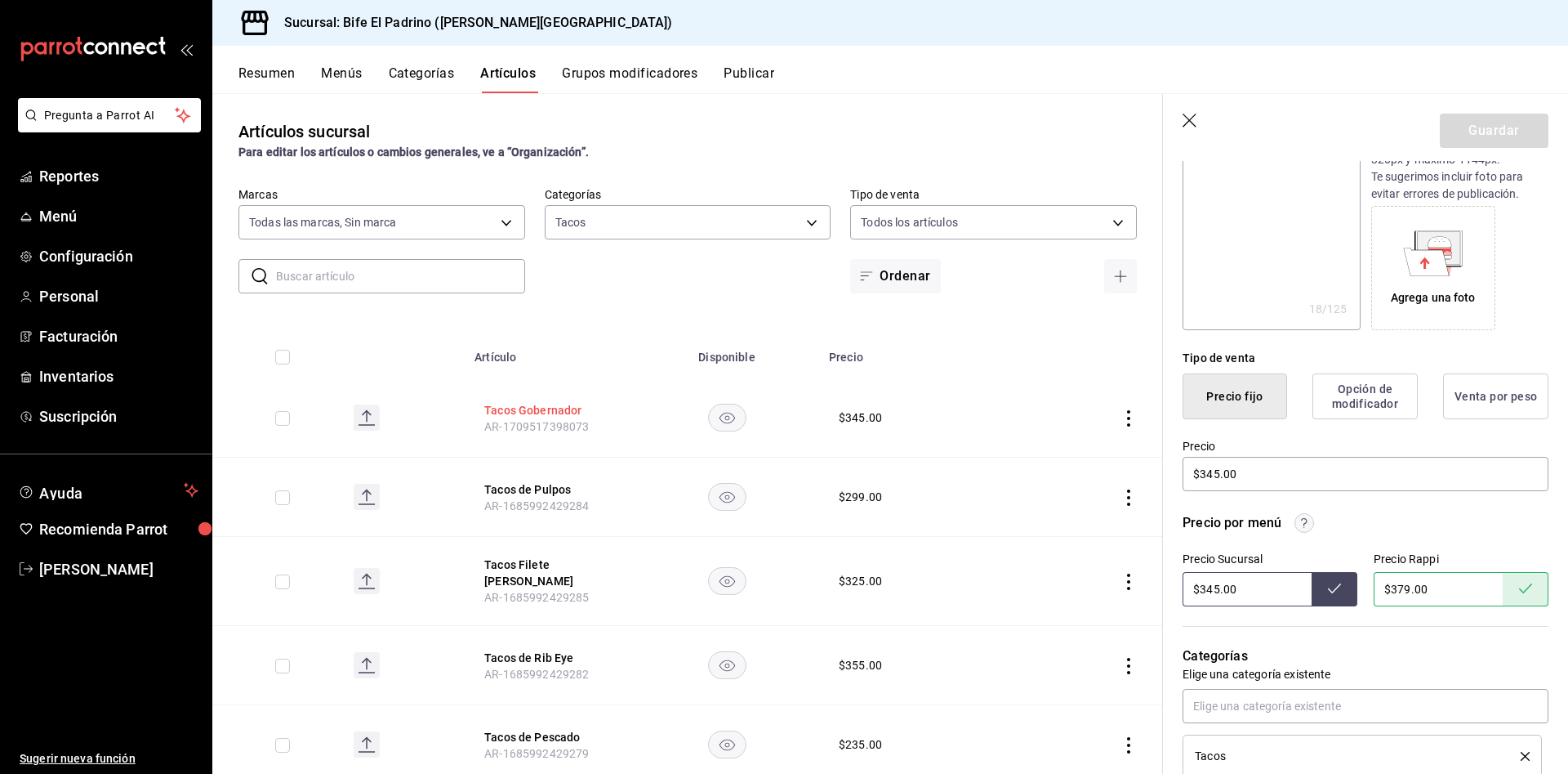
click at [540, 402] on button "Tacos Gobernador" at bounding box center [549, 409] width 130 height 16
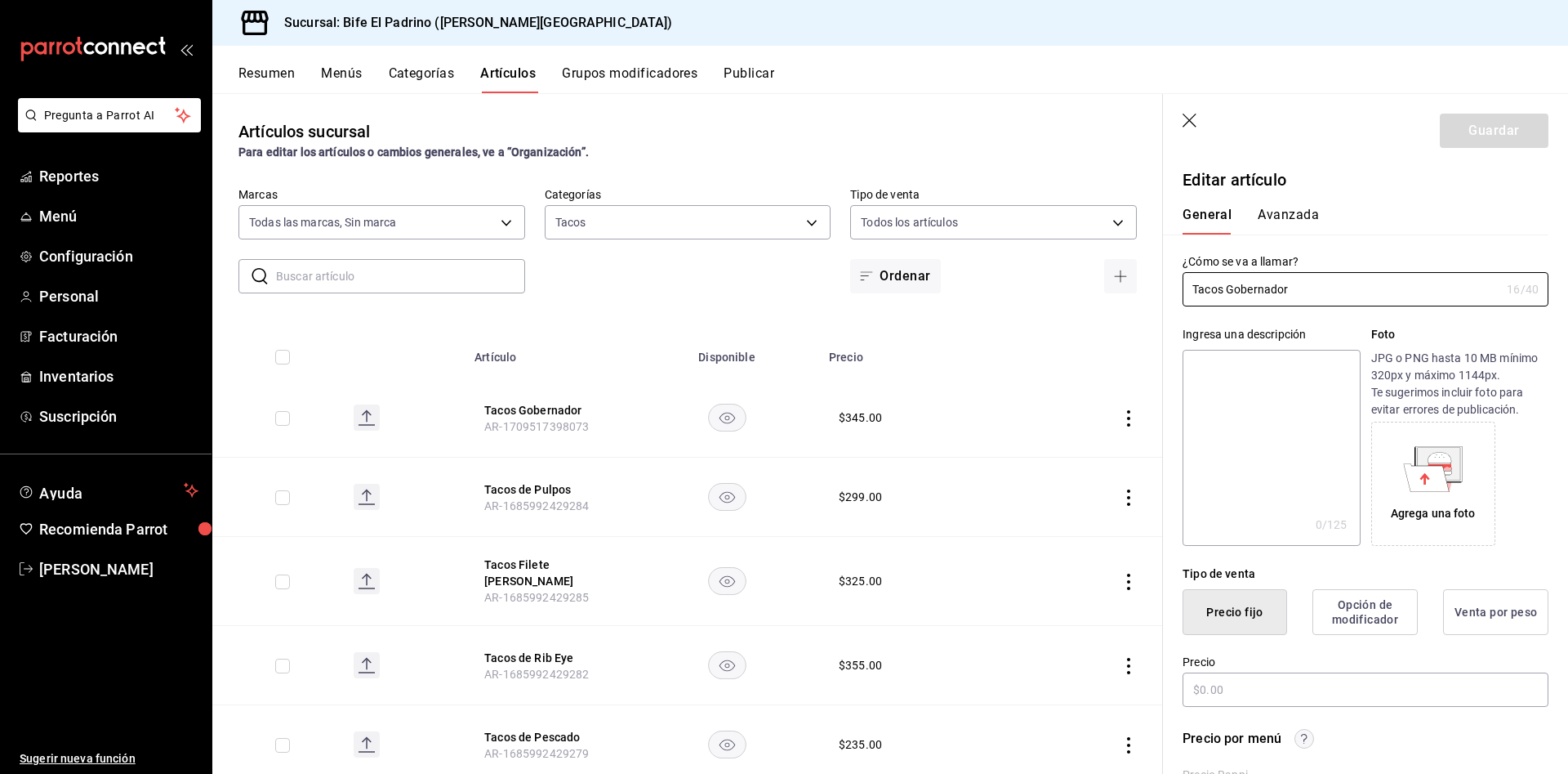
type input "$345.00"
click at [519, 499] on span "AR-1685992429284" at bounding box center [535, 506] width 104 height 13
click at [530, 486] on button "Tacos de Pulpos" at bounding box center [549, 489] width 130 height 16
type textarea "x"
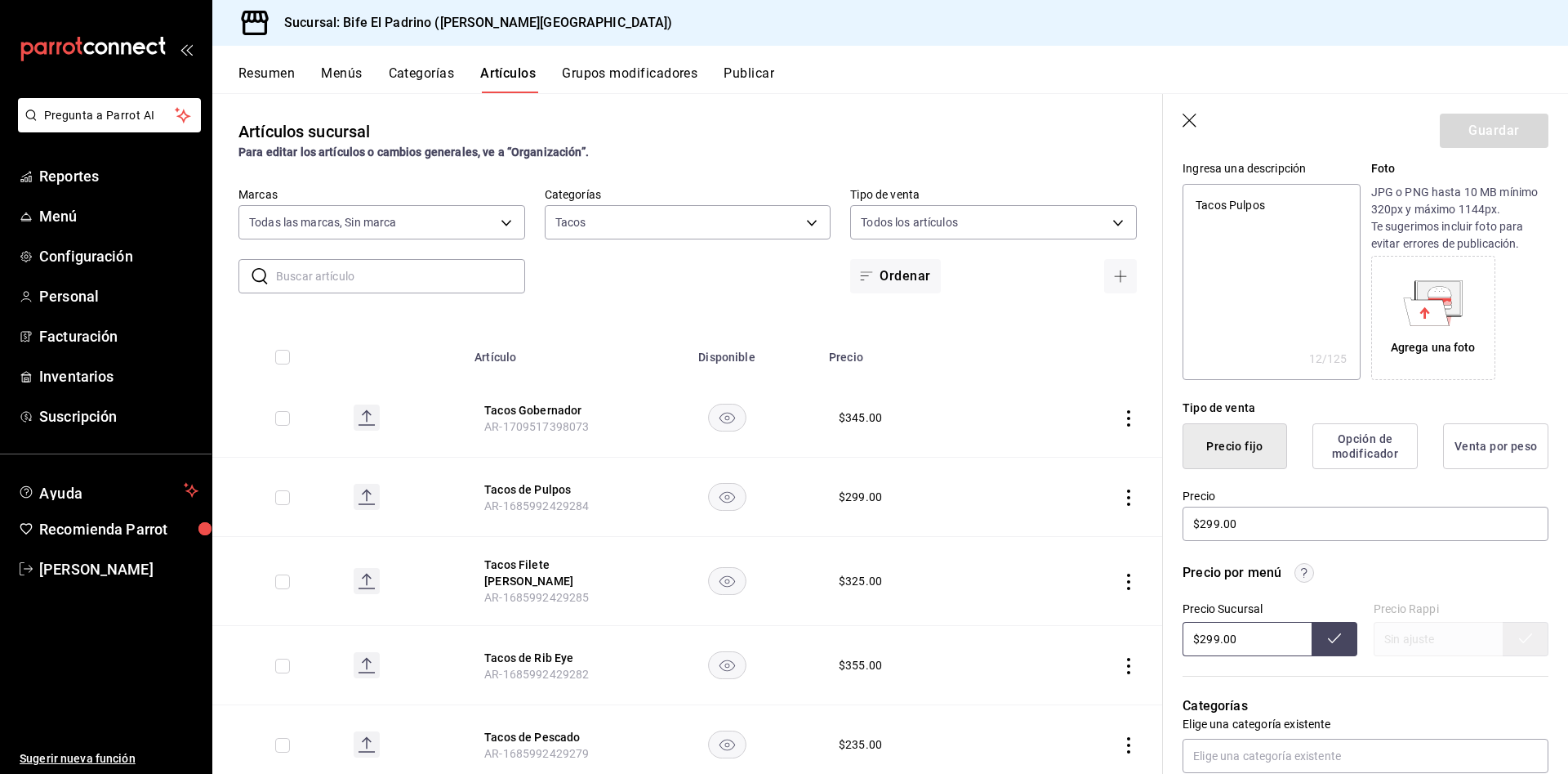
scroll to position [189, 0]
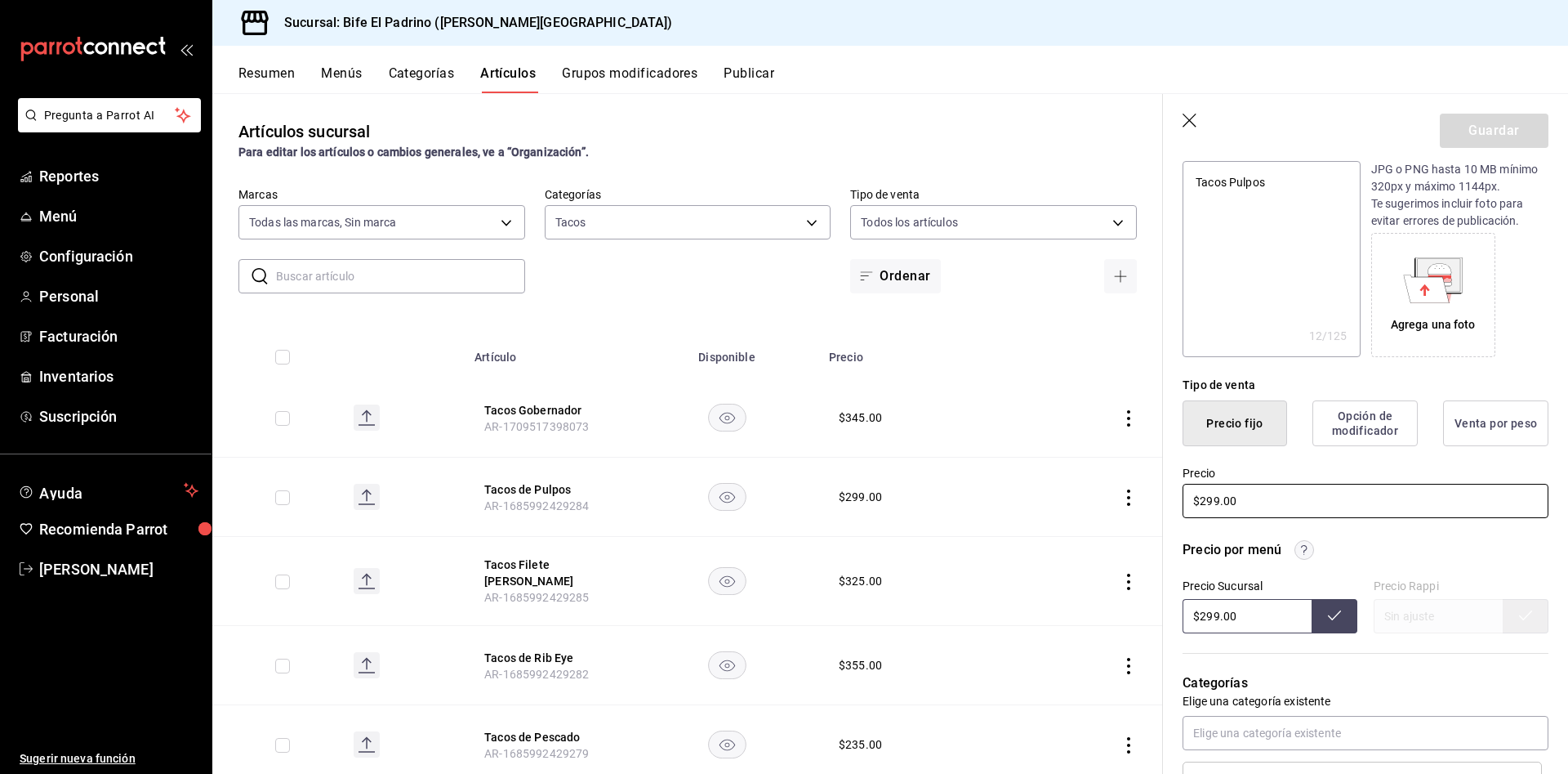
drag, startPoint x: 1285, startPoint y: 496, endPoint x: 1149, endPoint y: 498, distance: 136.0
click at [1149, 498] on main "Artículos sucursal Para editar los artículos o cambios generales, ve a “Organiz…" at bounding box center [889, 433] width 1355 height 680
type input "$3.00"
type textarea "x"
type input "$325.00"
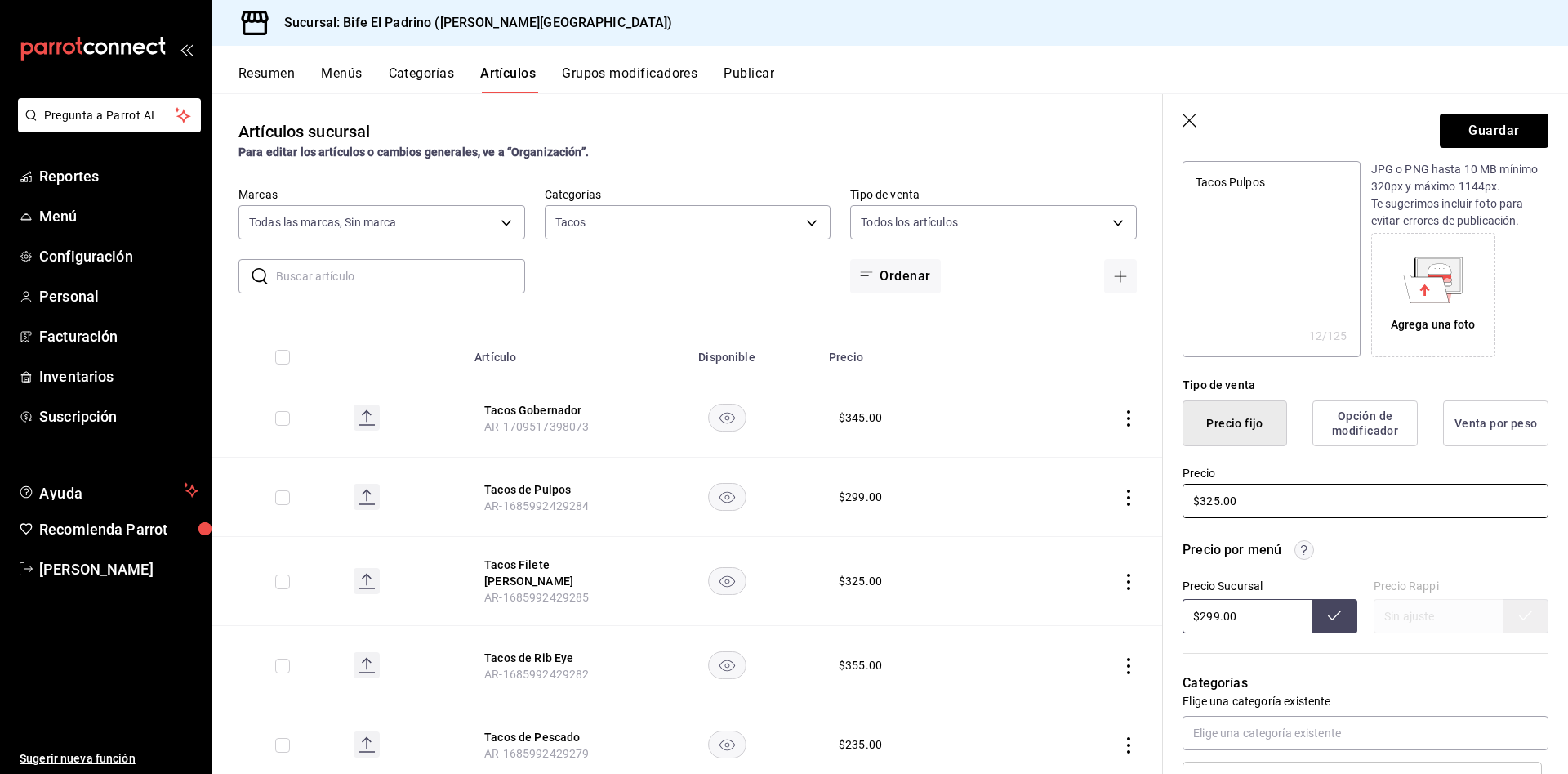
type textarea "x"
type input "$325.00"
drag, startPoint x: 1282, startPoint y: 611, endPoint x: 1128, endPoint y: 608, distance: 154.0
click at [1128, 608] on main "Artículos sucursal Para editar los artículos o cambios generales, ve a “Organiz…" at bounding box center [889, 433] width 1355 height 680
click at [1324, 603] on button at bounding box center [1334, 615] width 46 height 35
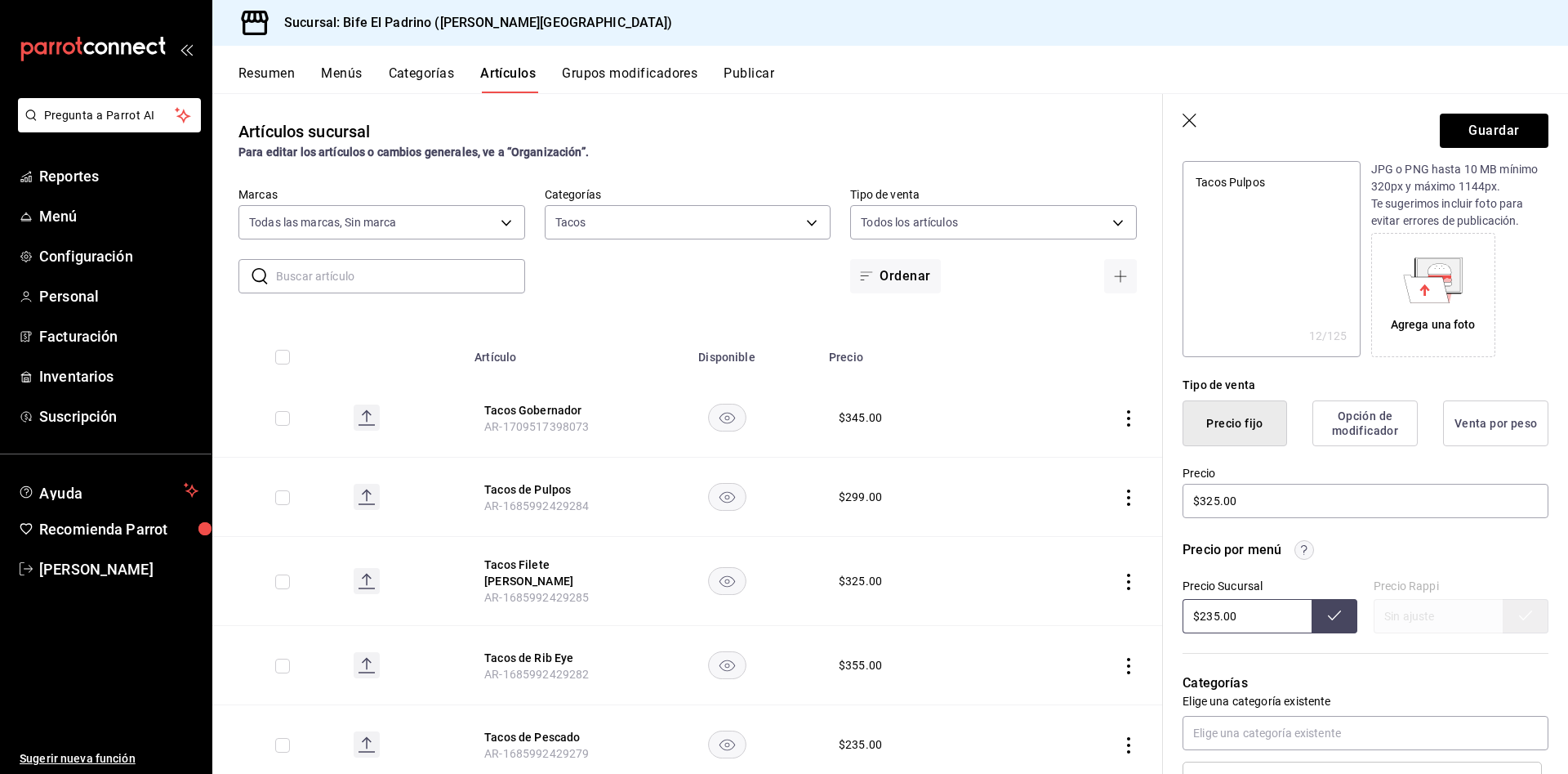
drag, startPoint x: 1277, startPoint y: 611, endPoint x: 1079, endPoint y: 599, distance: 198.4
click at [1079, 599] on main "Artículos sucursal Para editar los artículos o cambios generales, ve a “Organiz…" at bounding box center [889, 433] width 1355 height 680
type input "$325.00"
click at [1328, 614] on icon at bounding box center [1334, 615] width 13 height 13
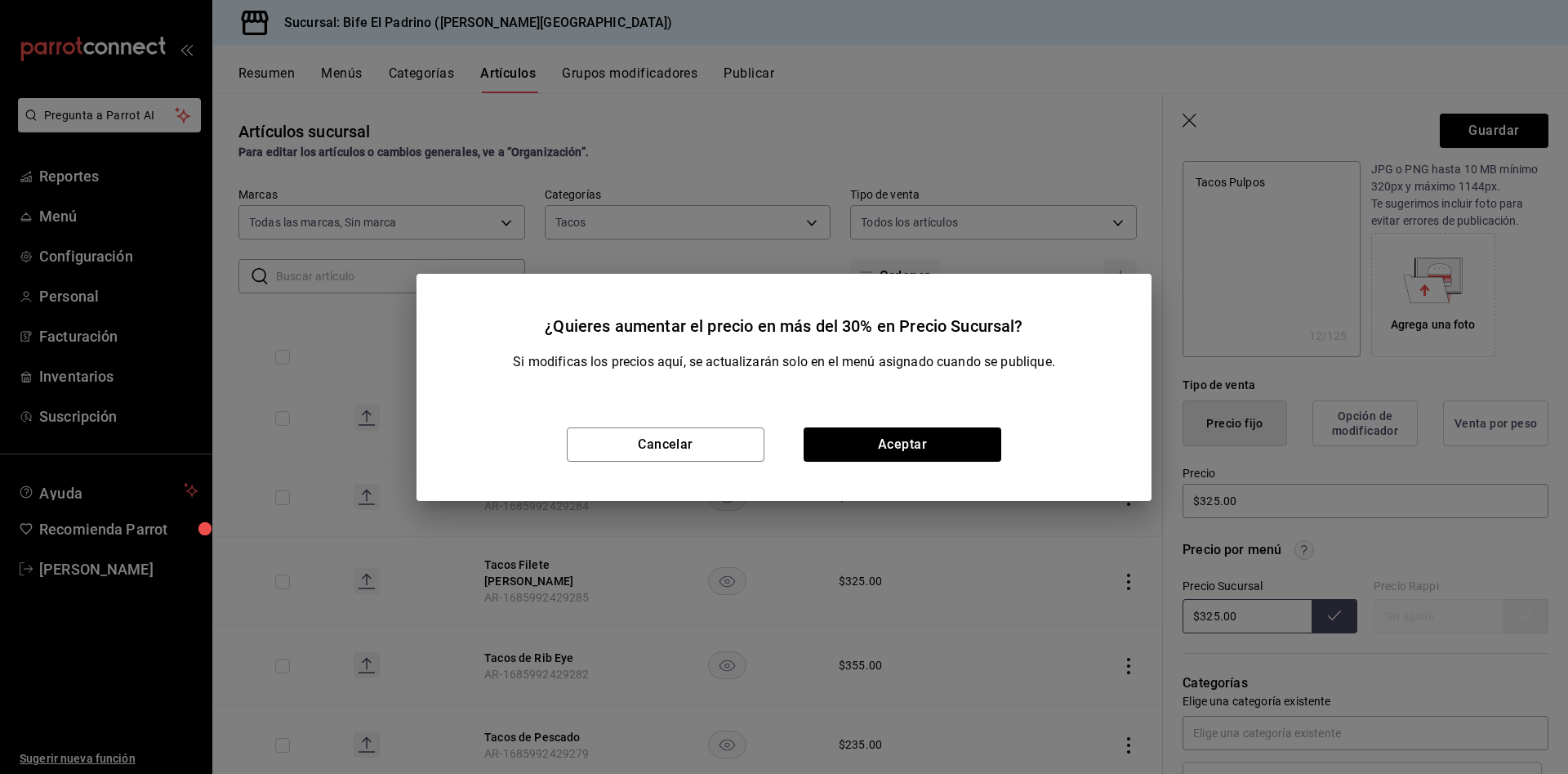
click at [989, 425] on div "Cancelar Aceptar" at bounding box center [784, 445] width 735 height 113
click at [966, 438] on button "Aceptar" at bounding box center [902, 444] width 198 height 35
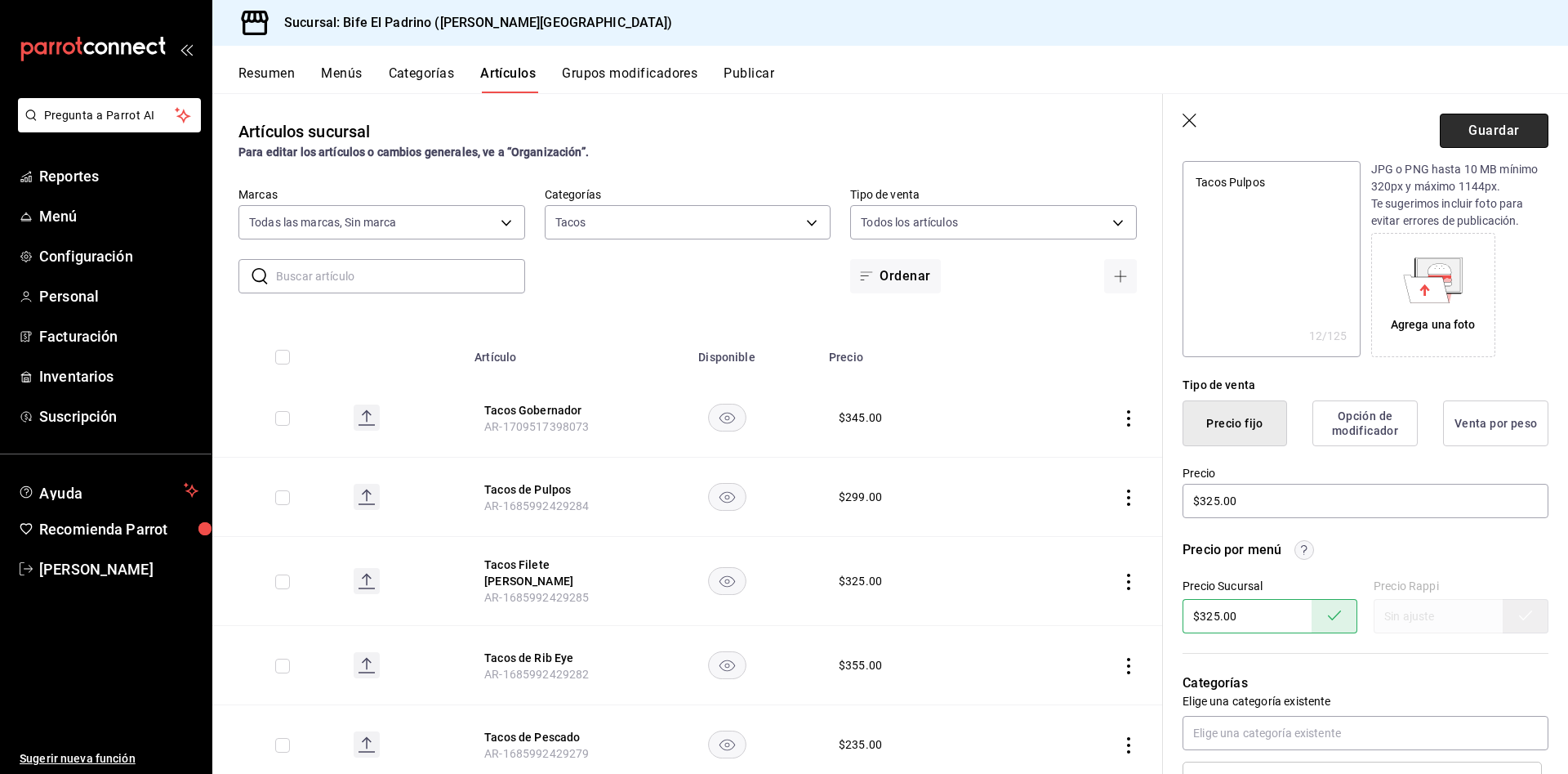
click at [1476, 142] on button "Guardar" at bounding box center [1494, 130] width 109 height 35
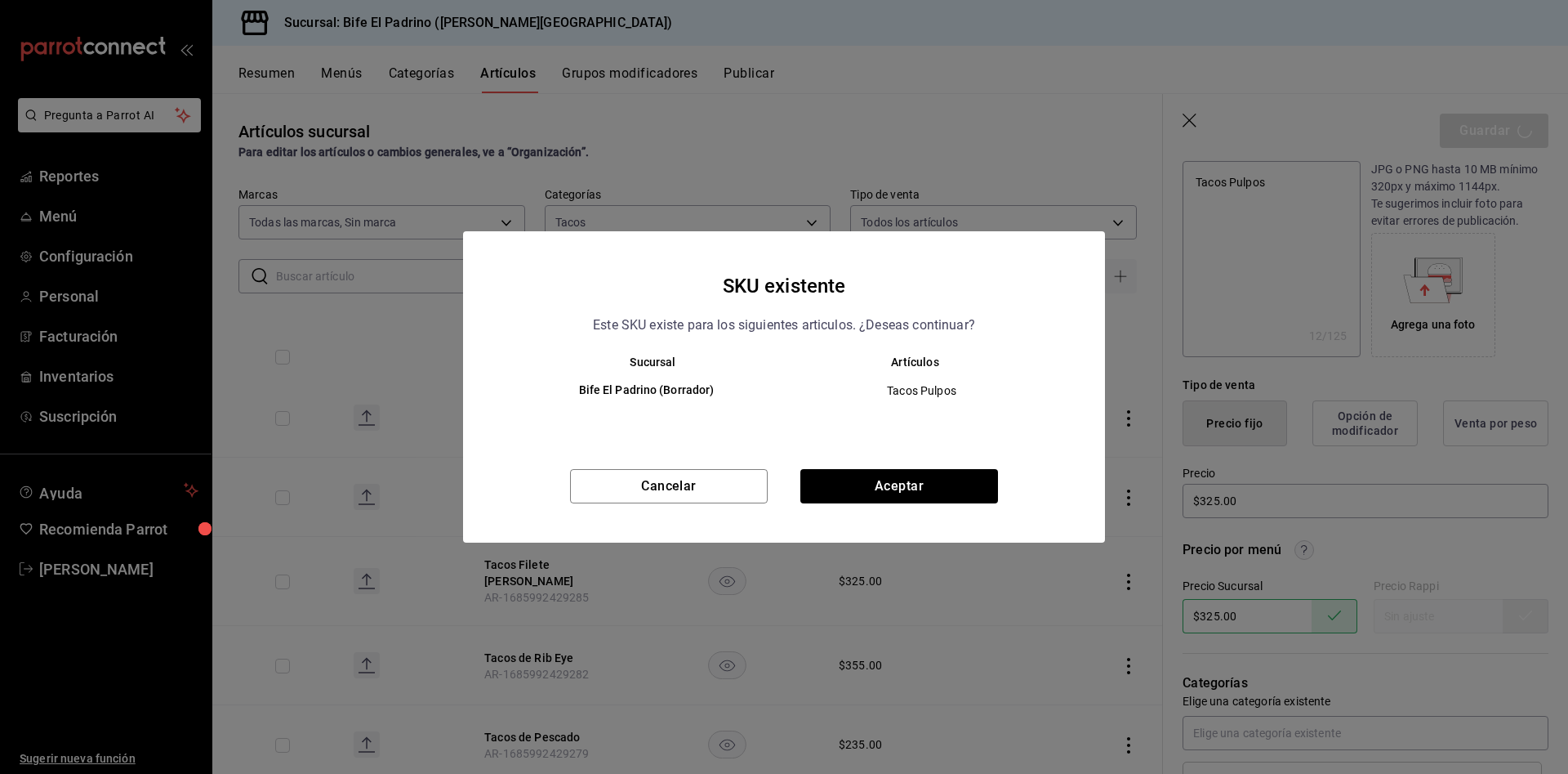
click at [942, 467] on div "SKU existente Este SKU existe para los siguientes articulos. ¿Deseas continuar?…" at bounding box center [784, 387] width 641 height 311
click at [924, 479] on button "Aceptar" at bounding box center [898, 486] width 198 height 35
type textarea "x"
type input "AR-1758373486586"
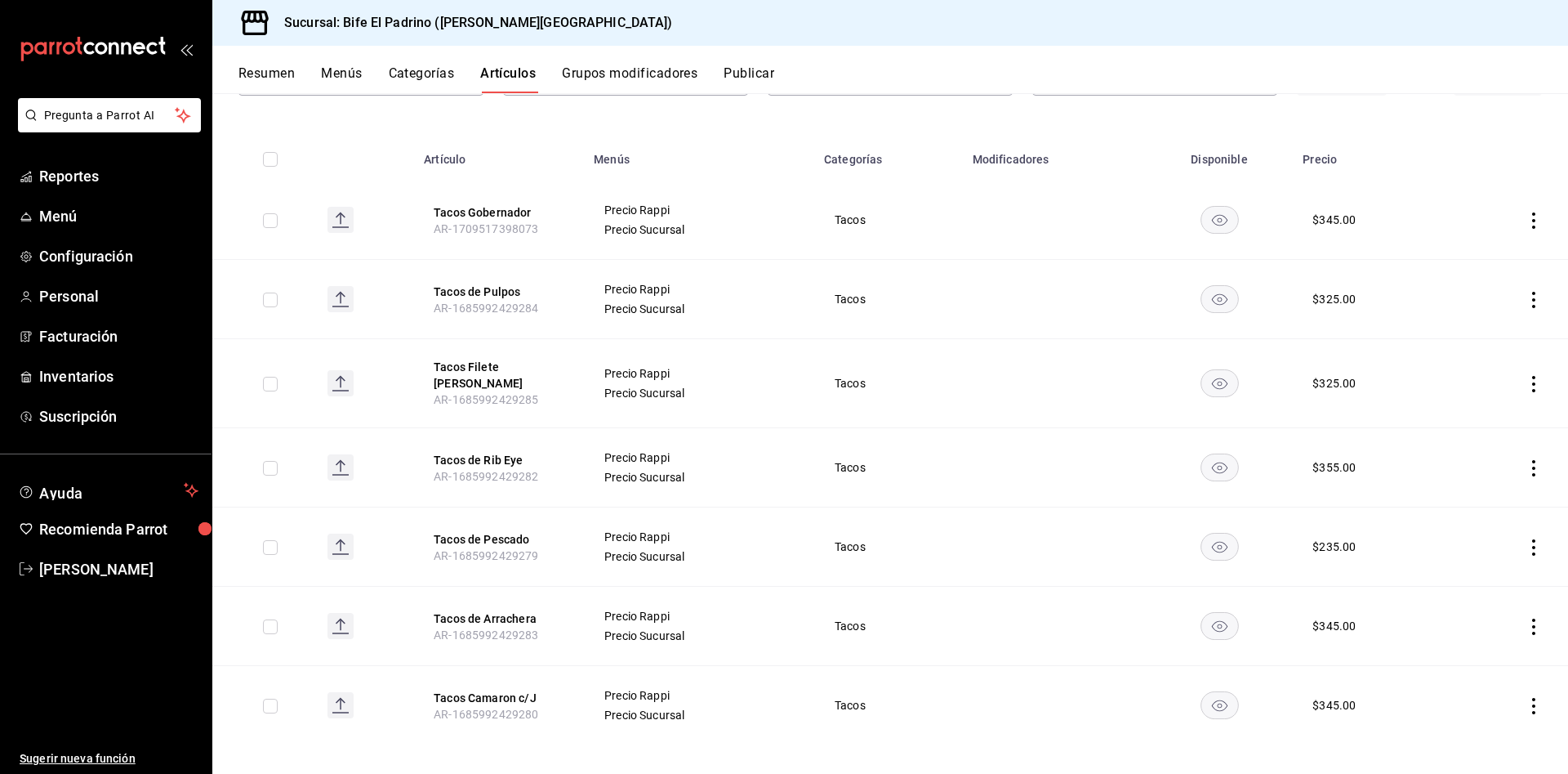
scroll to position [144, 0]
click at [503, 370] on button "Tacos Filete [PERSON_NAME]" at bounding box center [498, 373] width 130 height 33
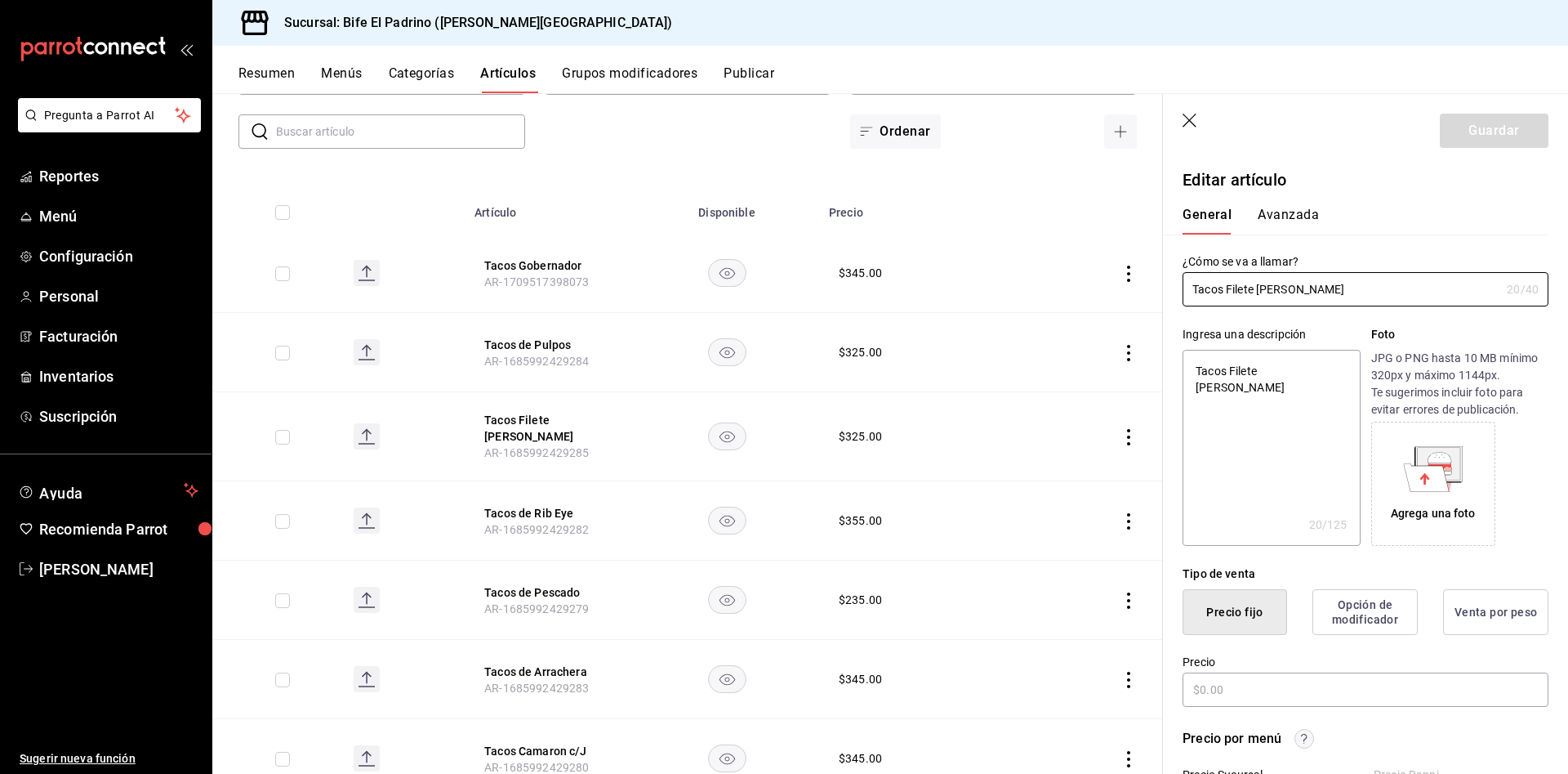
type textarea "x"
type input "$325.00"
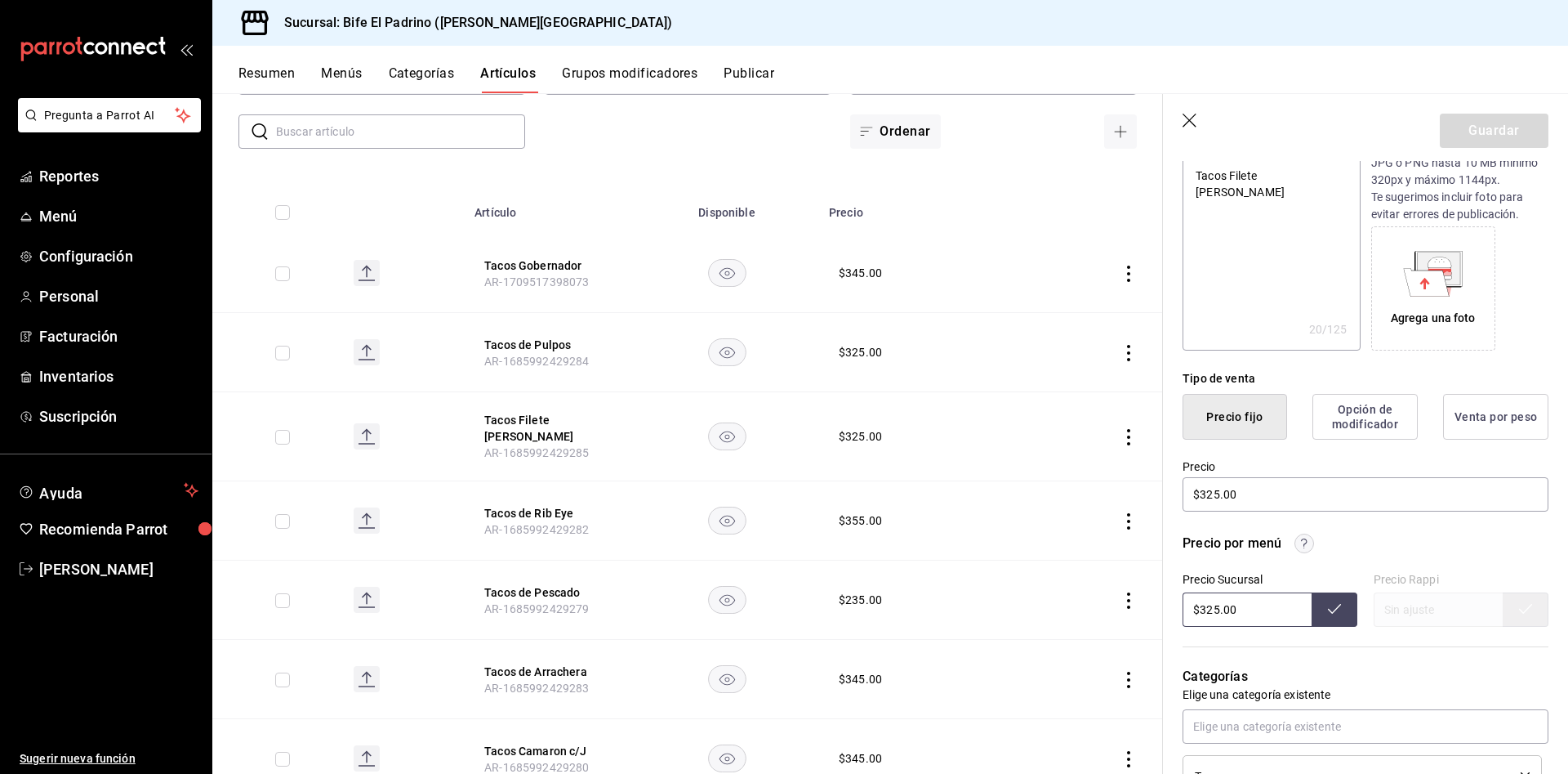
scroll to position [198, 0]
drag, startPoint x: 1238, startPoint y: 608, endPoint x: 1113, endPoint y: 598, distance: 125.4
click at [1113, 598] on main "Artículos sucursal Para editar los artículos o cambios generales, ve a “Organiz…" at bounding box center [889, 433] width 1355 height 680
type input "$345.00"
click at [1328, 610] on icon at bounding box center [1334, 606] width 13 height 13
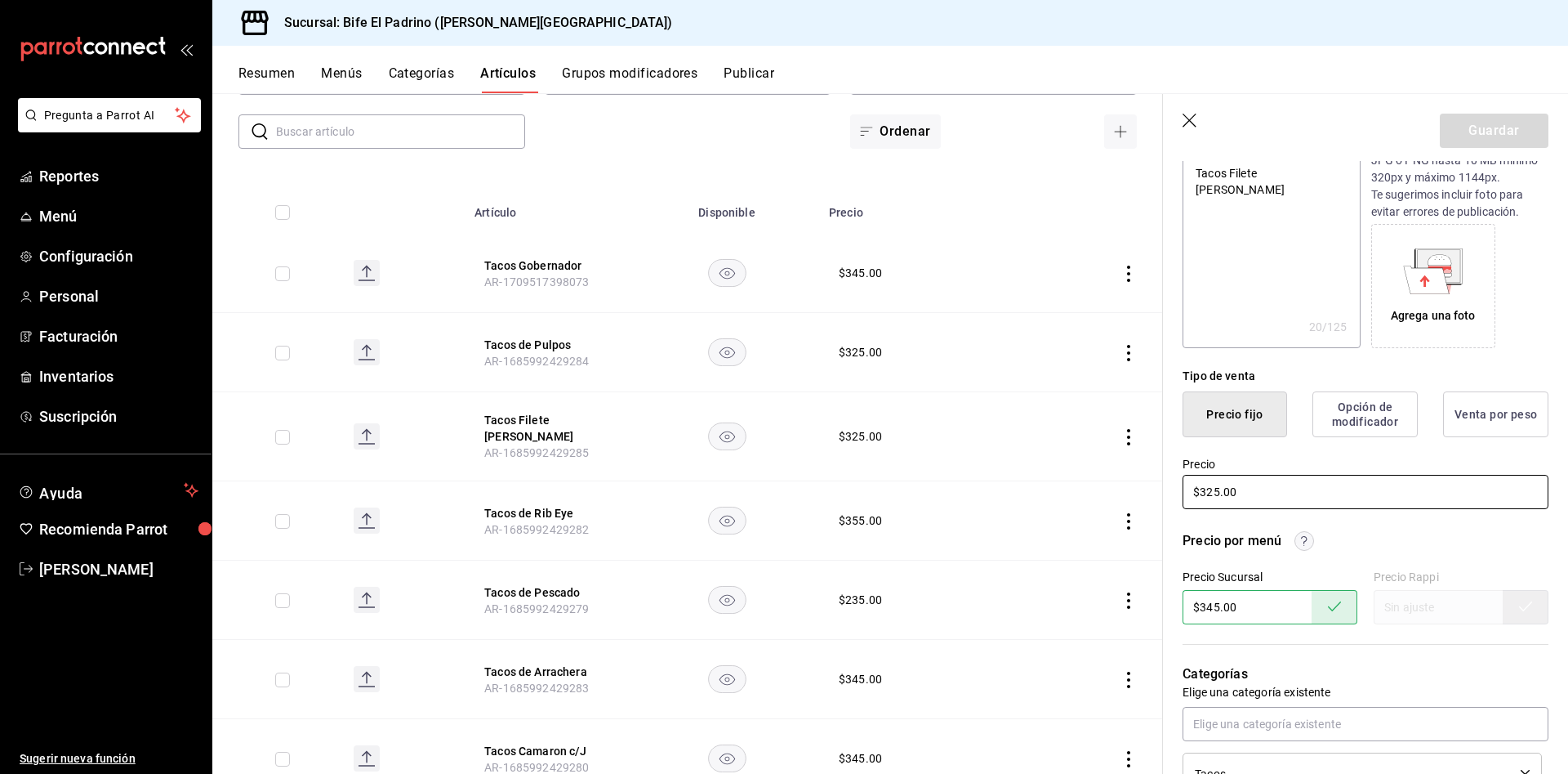
drag, startPoint x: 1260, startPoint y: 499, endPoint x: 1169, endPoint y: 491, distance: 91.4
click at [1169, 491] on div "Precio $325.00" at bounding box center [1355, 474] width 385 height 74
type textarea "x"
type input "$3.00"
type textarea "x"
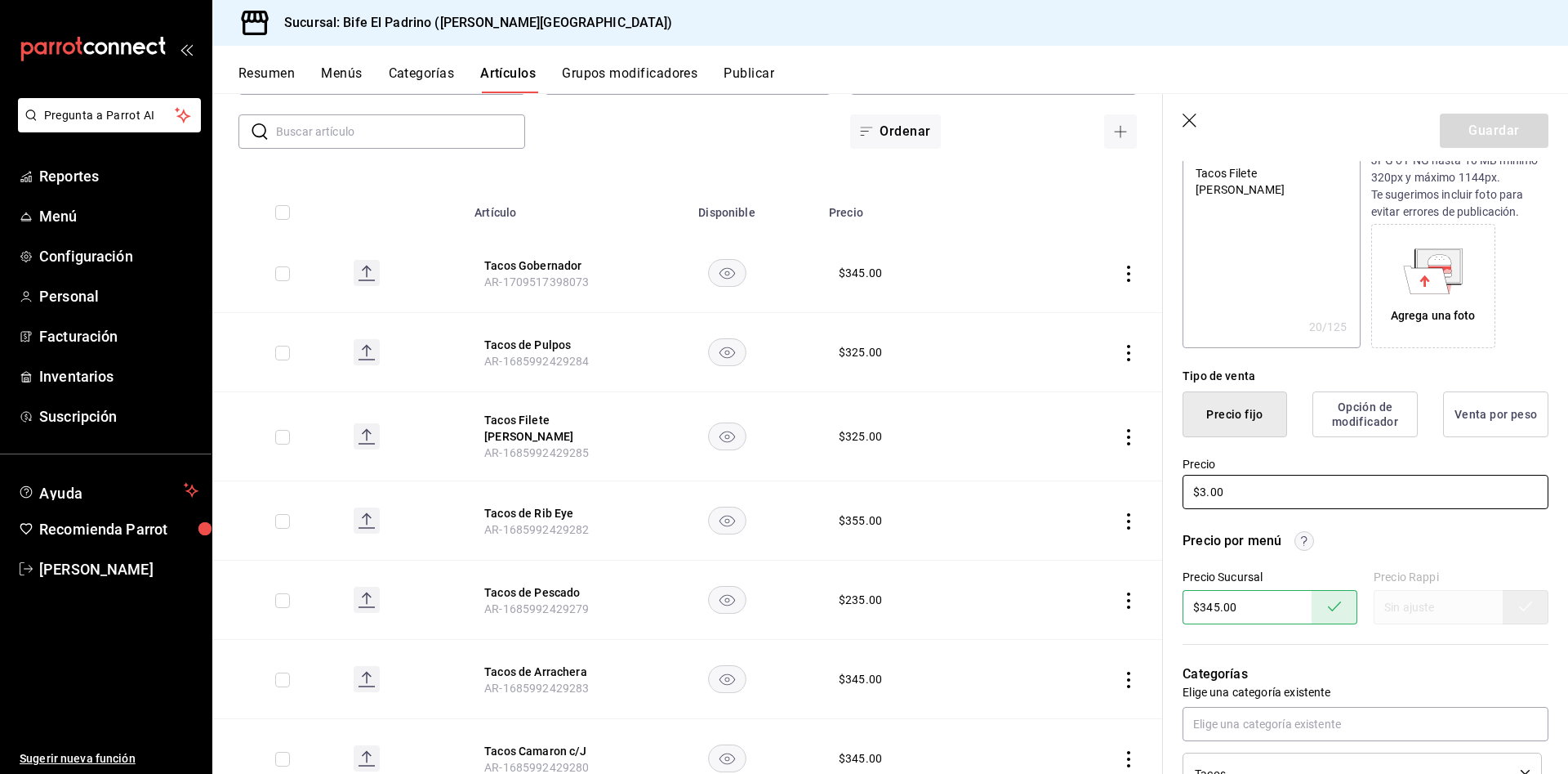
type input "$34.00"
type textarea "x"
type input "$345.00"
click at [1465, 126] on button "Guardar" at bounding box center [1494, 130] width 109 height 35
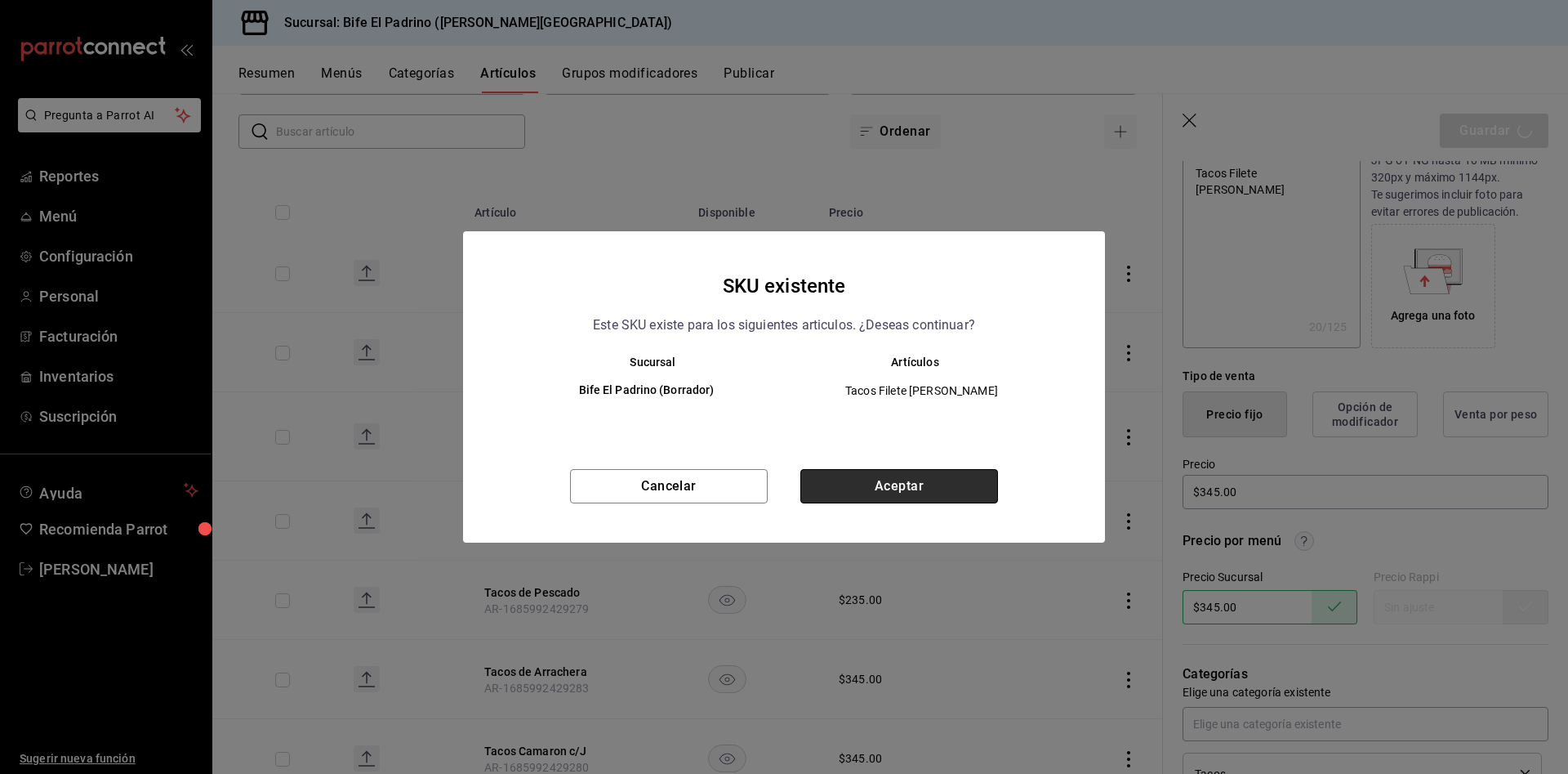
click at [896, 492] on button "Aceptar" at bounding box center [898, 486] width 198 height 35
type textarea "x"
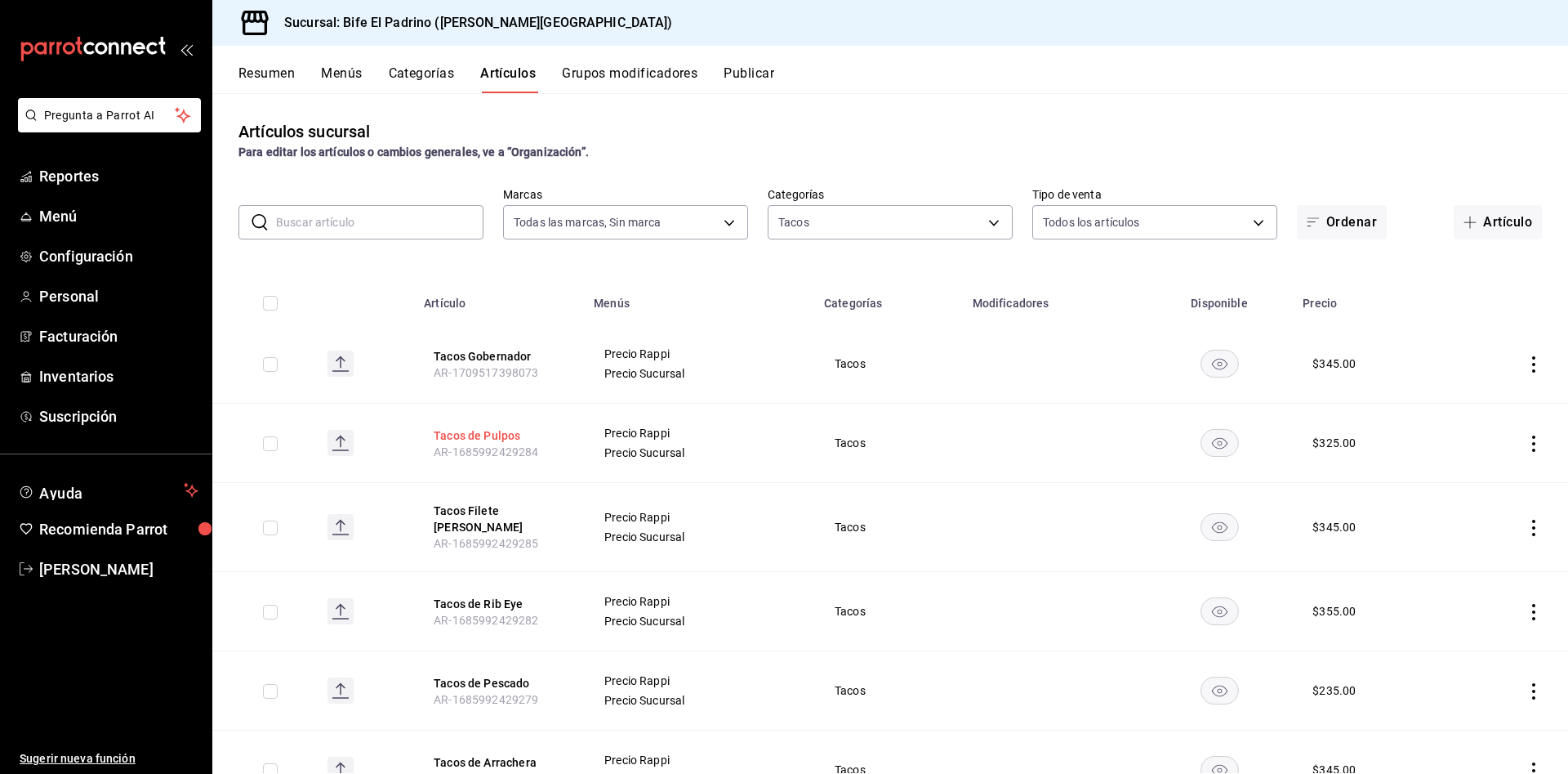
click at [478, 434] on button "Tacos de Pulpos" at bounding box center [498, 434] width 130 height 16
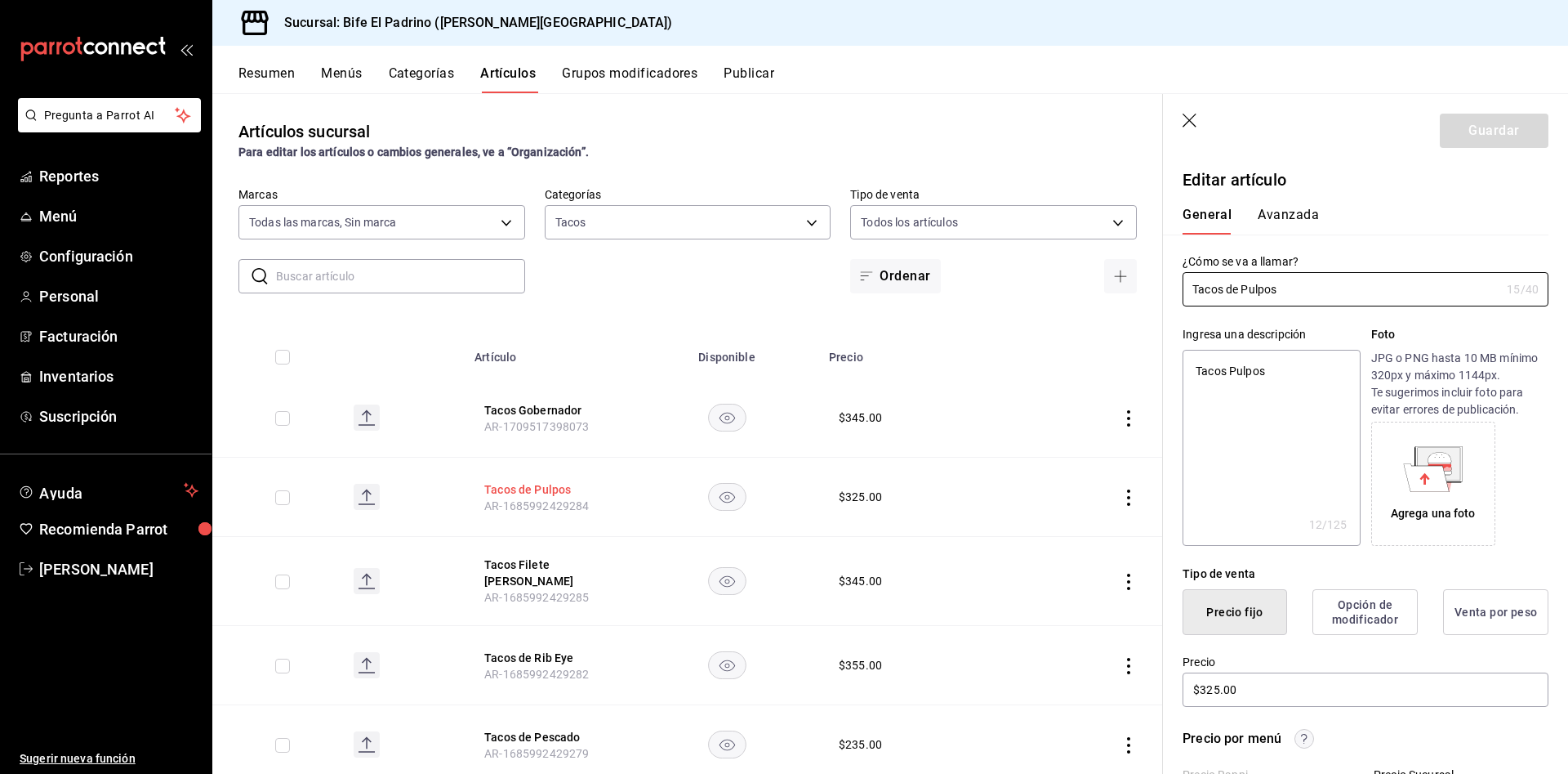
type textarea "x"
type input "$325.00"
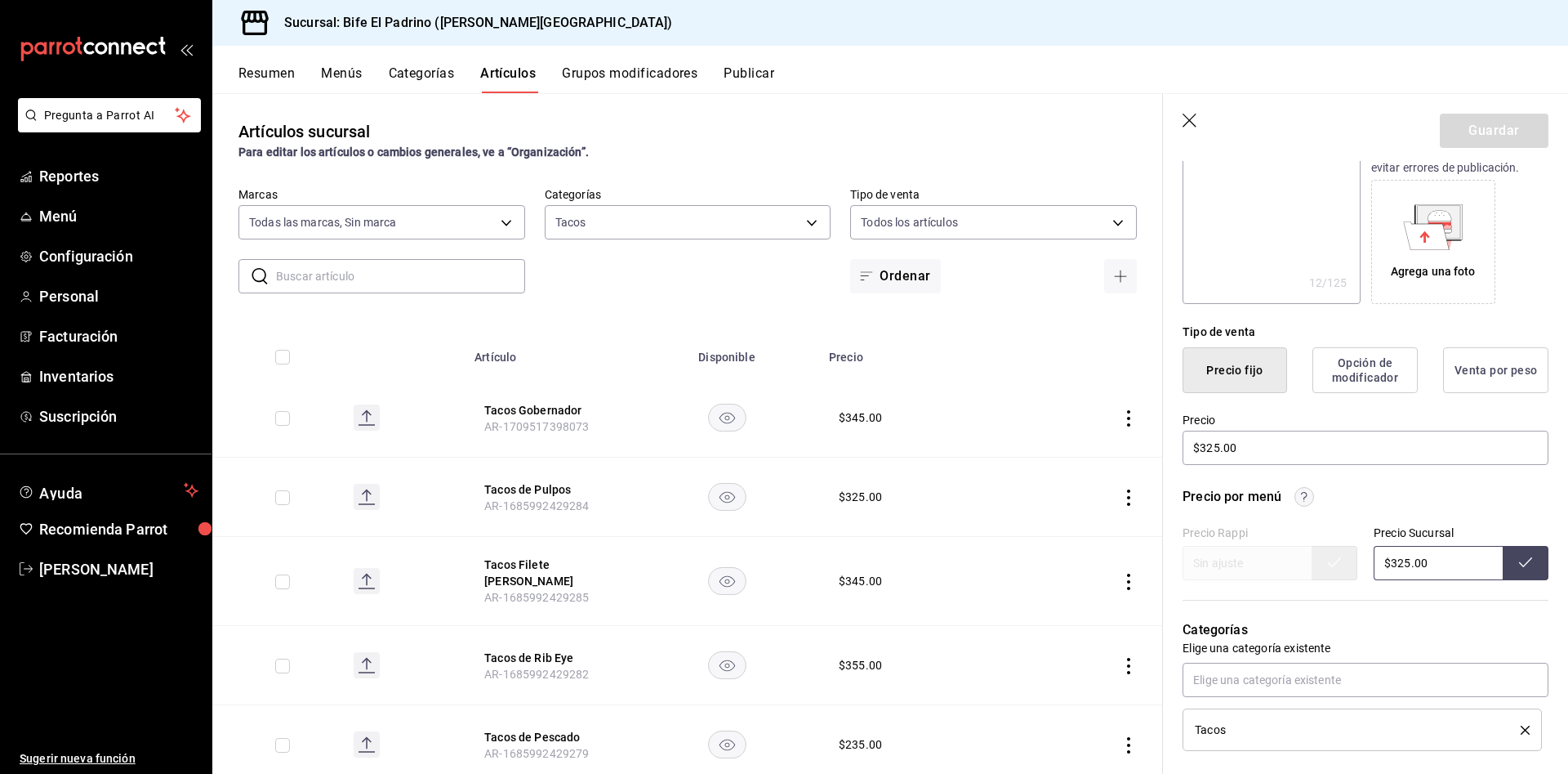
scroll to position [248, 0]
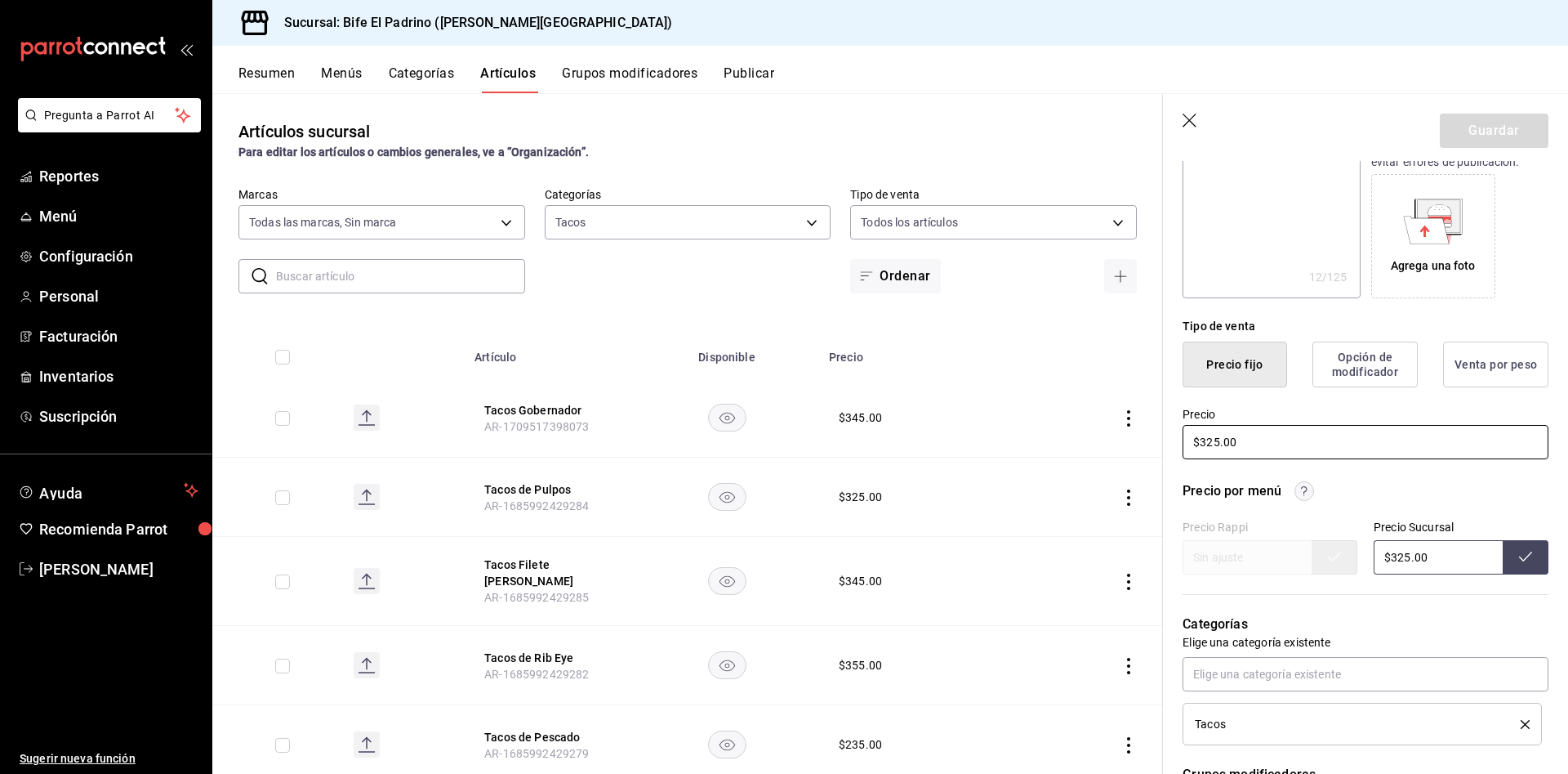
drag, startPoint x: 1276, startPoint y: 424, endPoint x: 1130, endPoint y: 459, distance: 150.1
click at [1130, 459] on main "Artículos sucursal Para editar los artículos o cambios generales, ve a “Organiz…" at bounding box center [889, 433] width 1355 height 680
click at [1472, 503] on div "Precio por menú Precio Rappi Precio Sucursal $325.00" at bounding box center [1365, 527] width 366 height 93
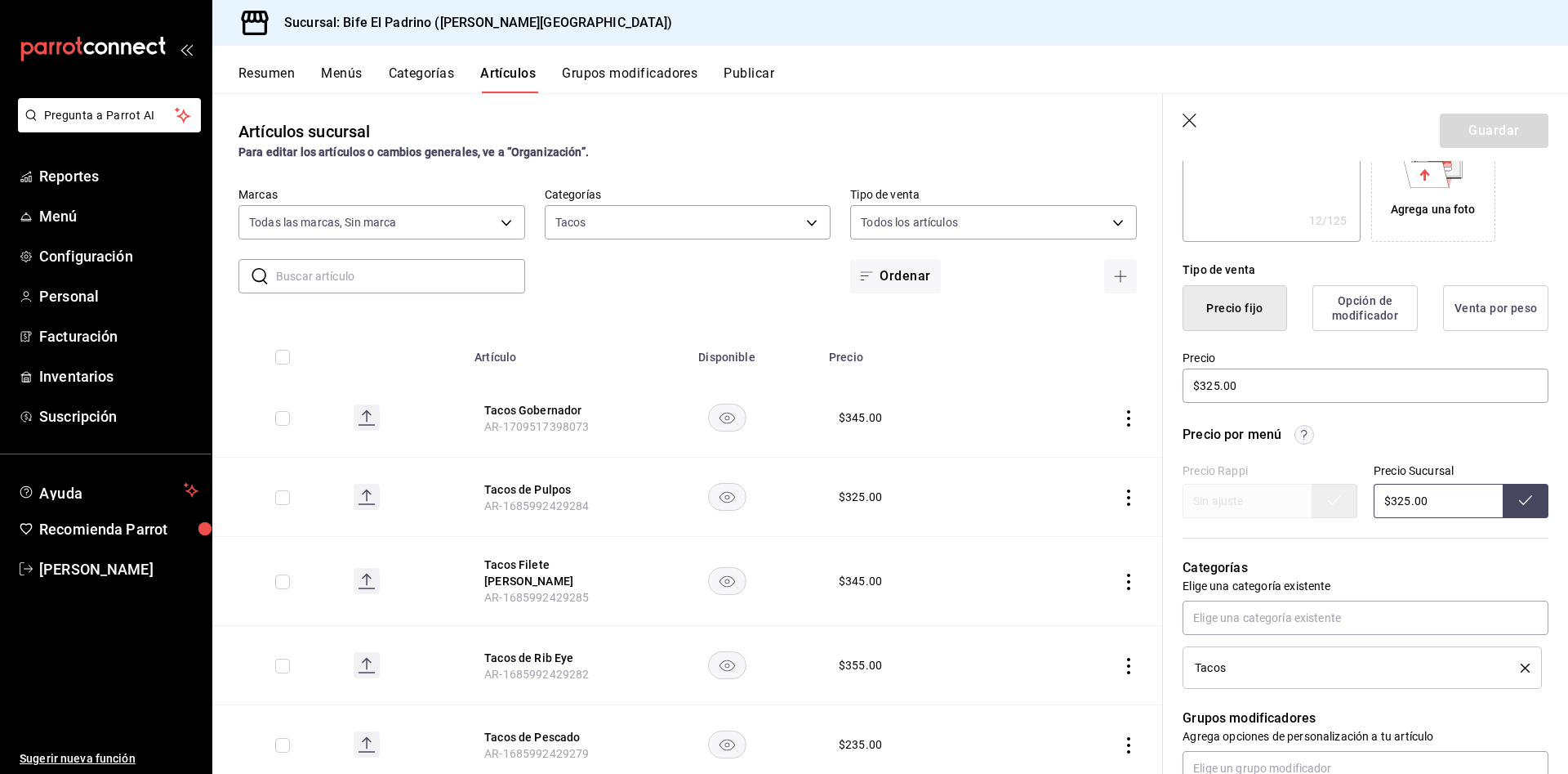
scroll to position [318, 0]
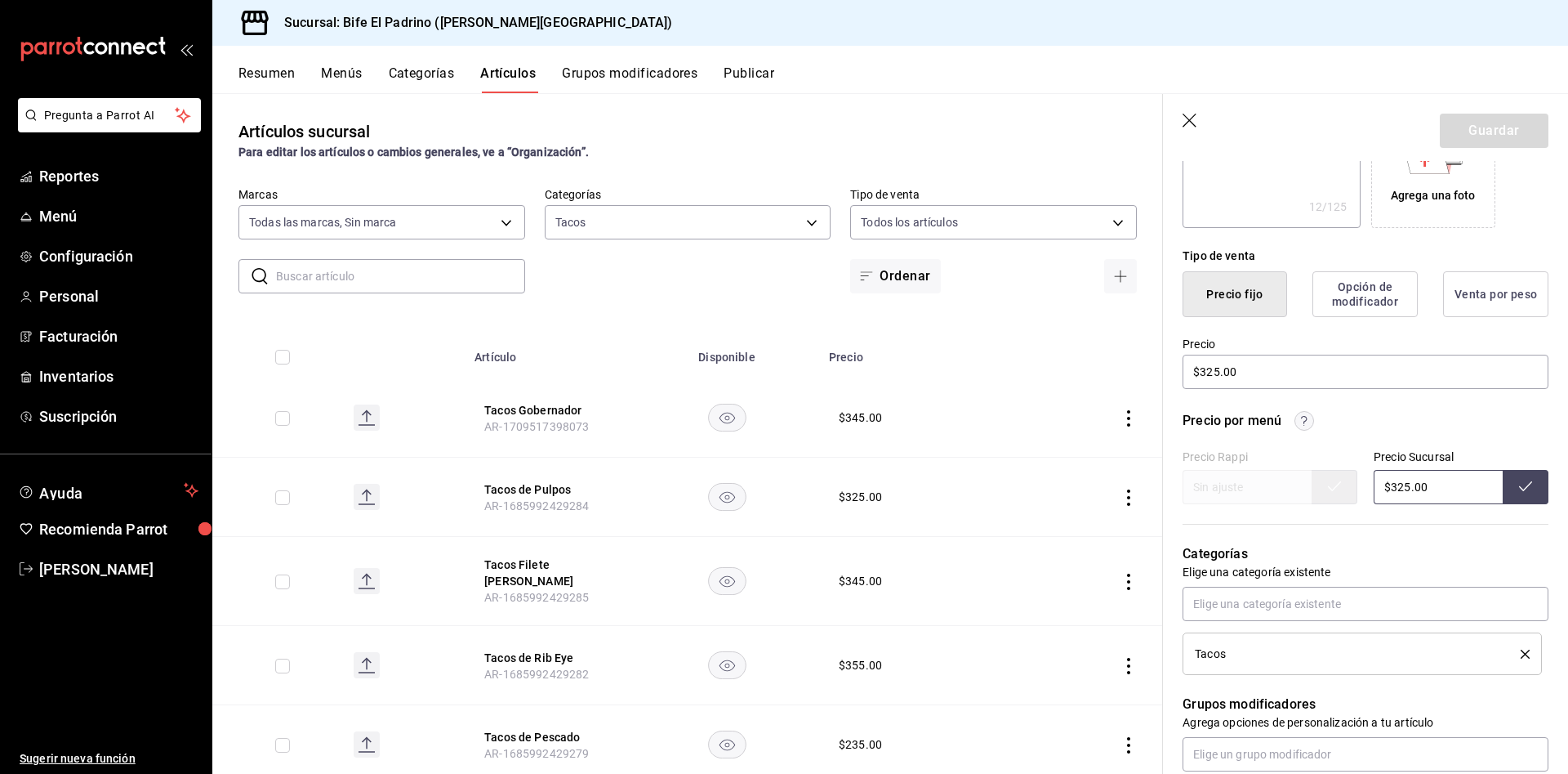
click at [1179, 111] on header "Guardar" at bounding box center [1365, 127] width 405 height 67
click at [1191, 117] on icon "button" at bounding box center [1190, 121] width 16 height 16
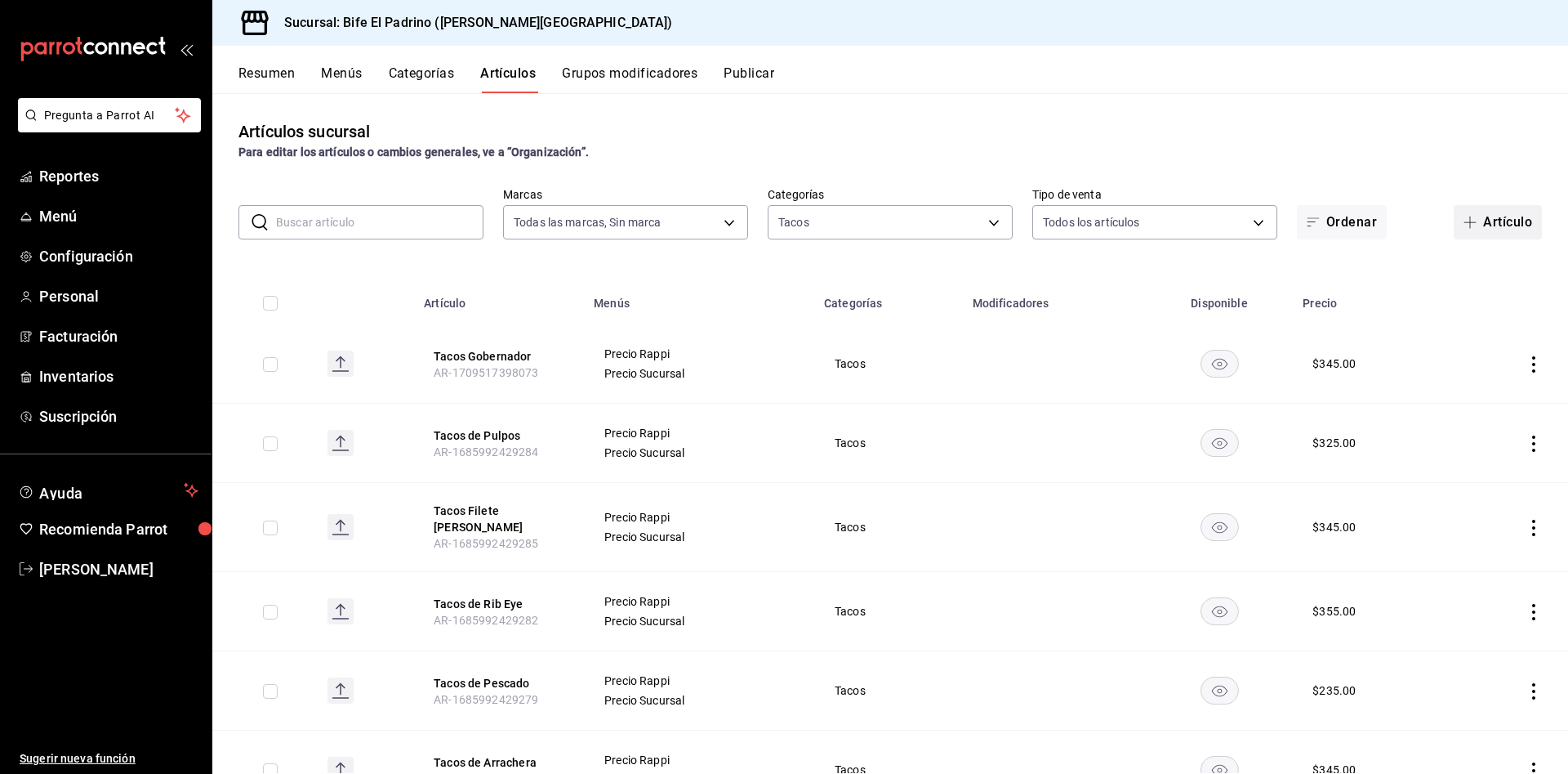
click at [1500, 235] on button "Artículo" at bounding box center [1498, 222] width 88 height 35
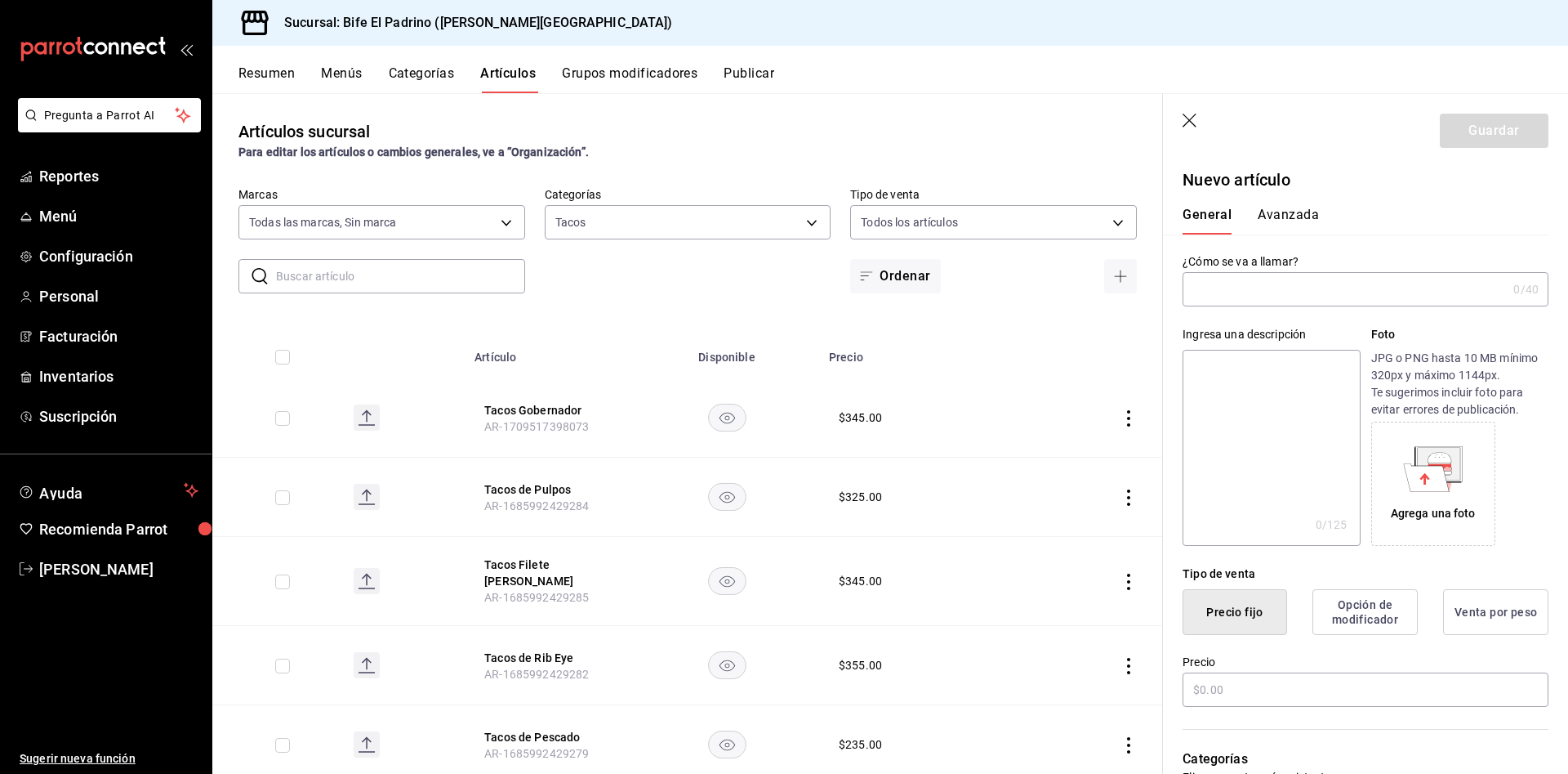
type input "AR-1758373907478"
click at [1320, 300] on input "text" at bounding box center [1345, 289] width 324 height 33
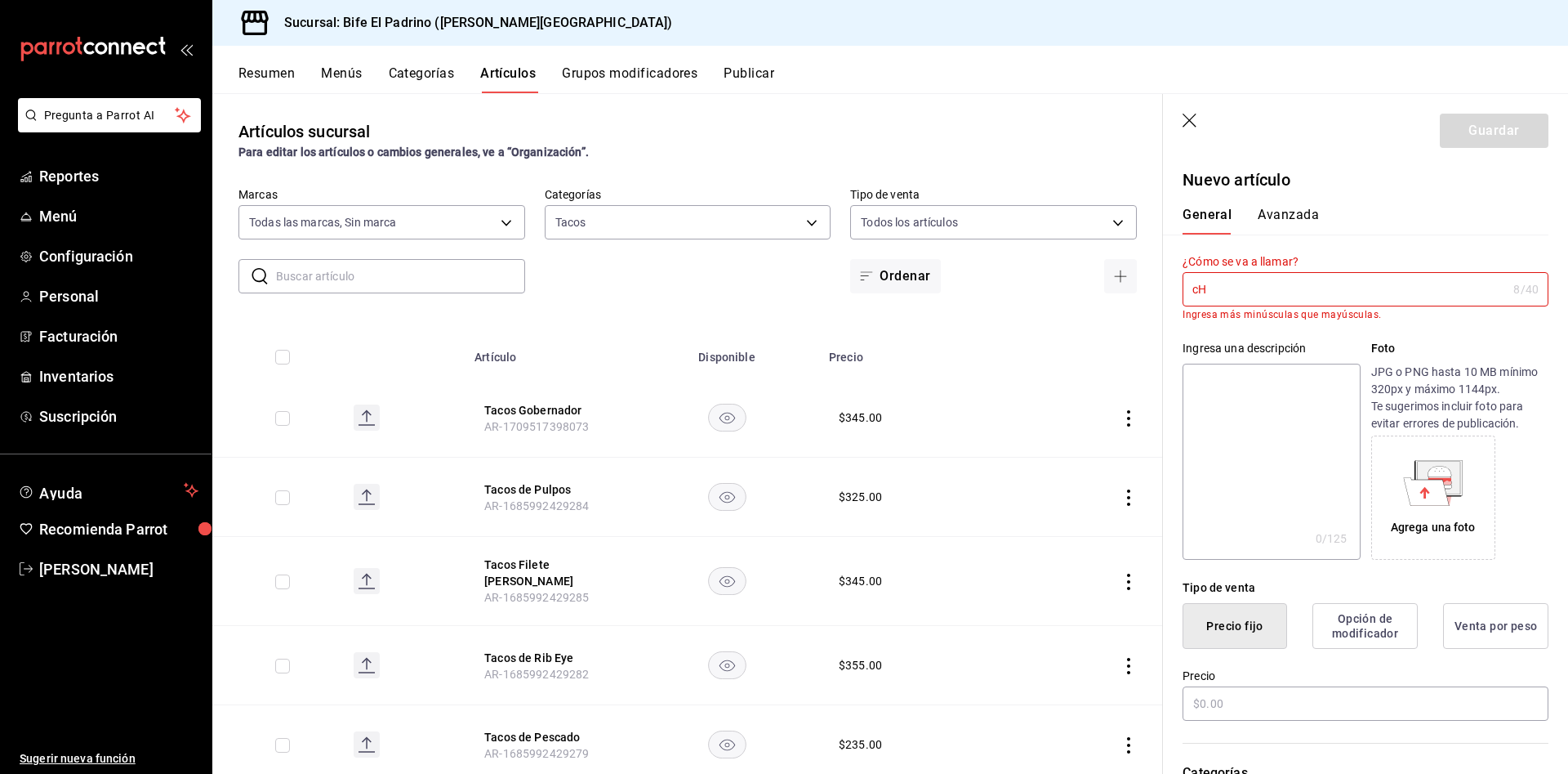
type input "c"
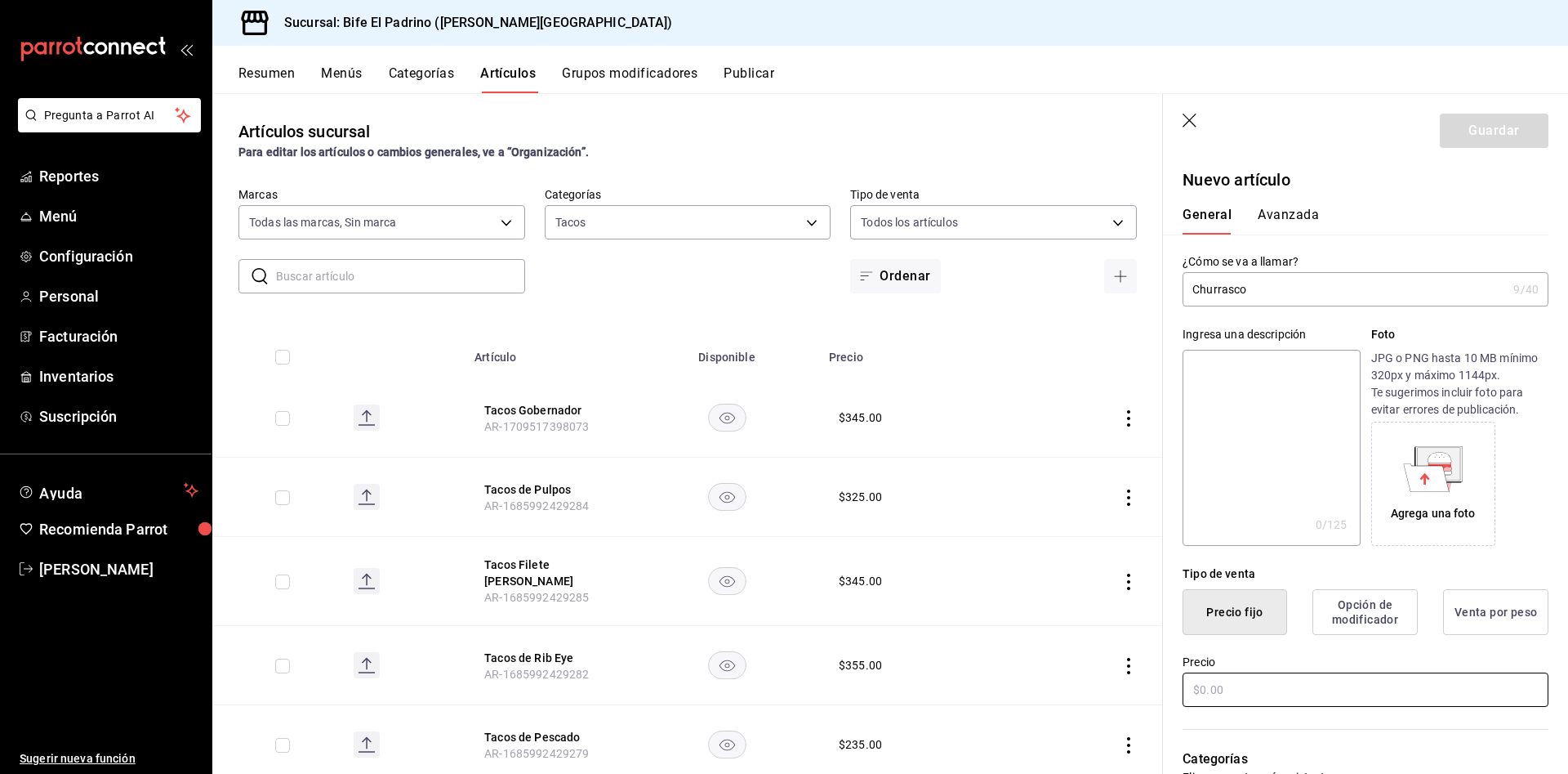
click at [1281, 697] on input "text" at bounding box center [1365, 690] width 366 height 35
click at [1298, 294] on input "Churrasco" at bounding box center [1345, 289] width 324 height 33
type input "Churrasco 400 Gr"
click at [1239, 684] on input "text" at bounding box center [1365, 690] width 366 height 35
type input "$8.00"
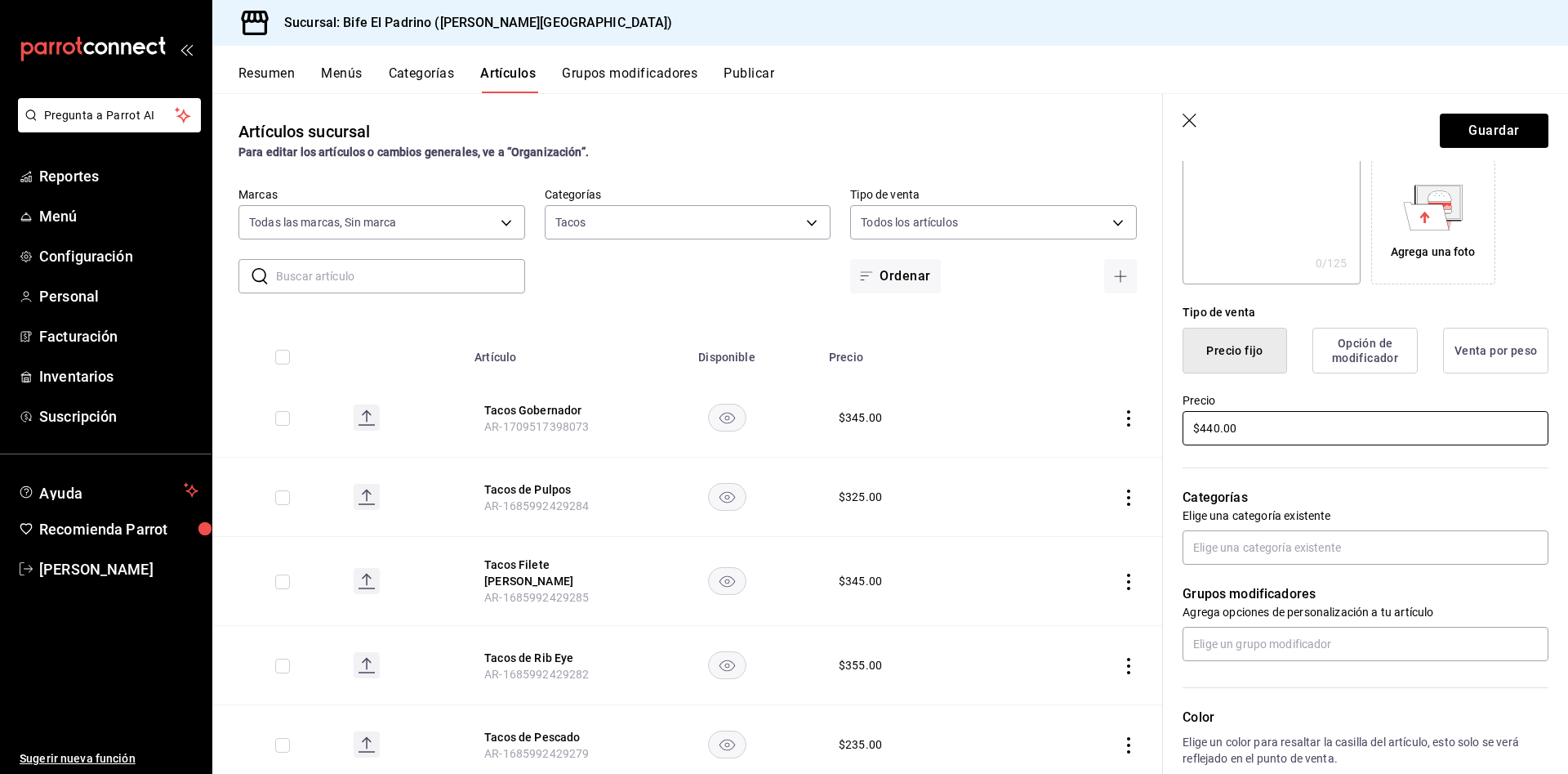
scroll to position [296, 0]
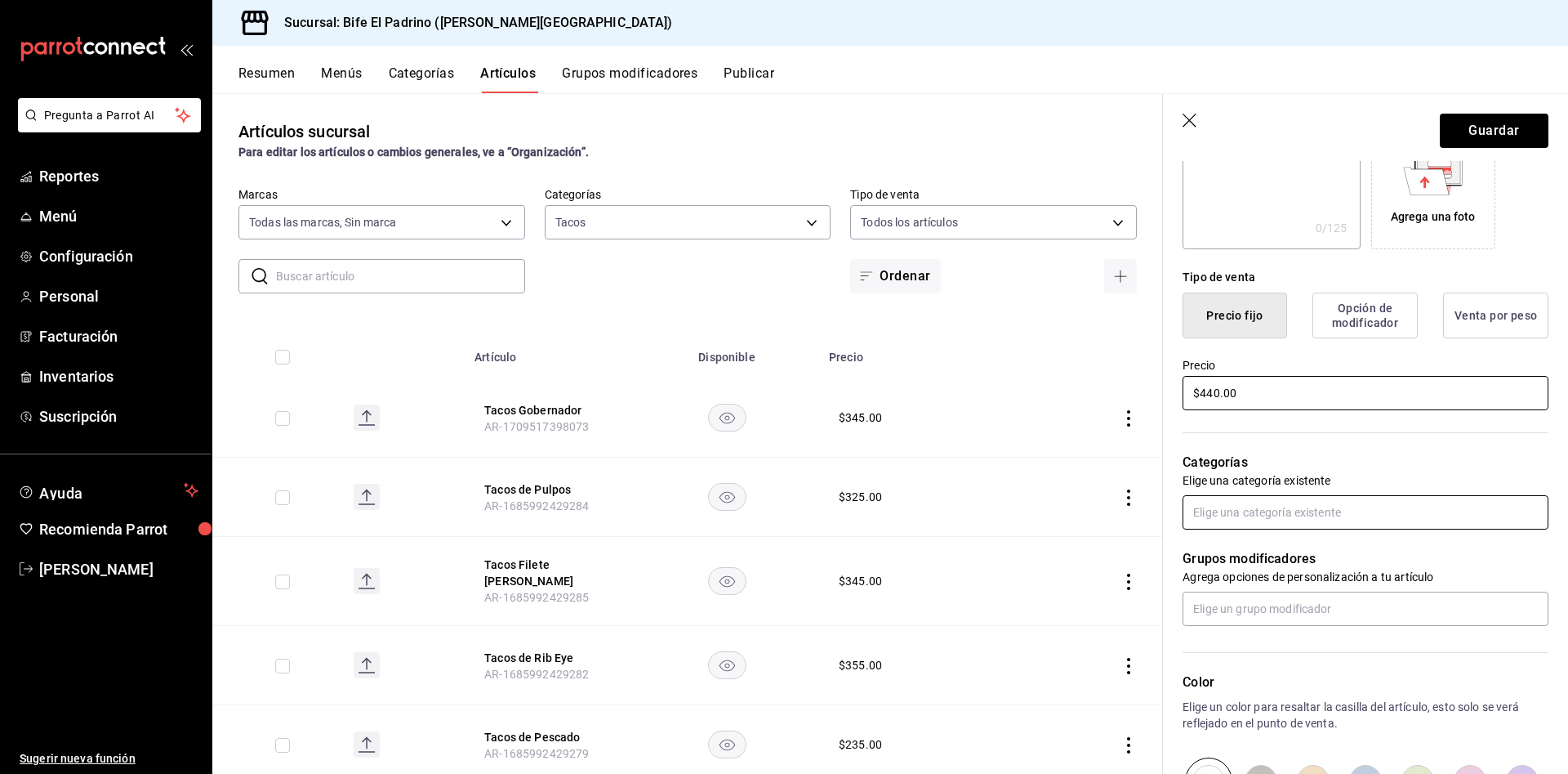
type input "$440.00"
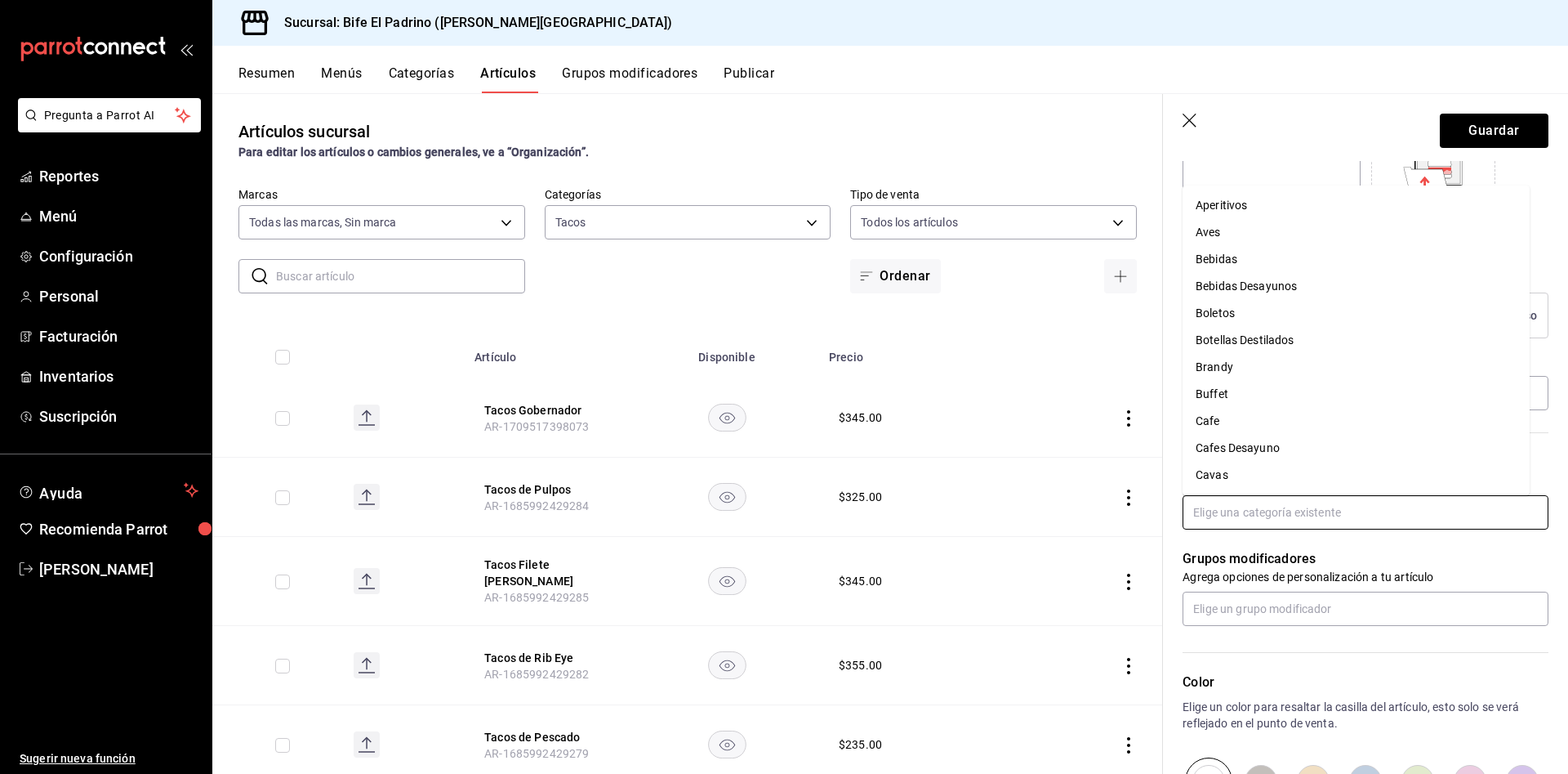
click at [1304, 519] on input "text" at bounding box center [1365, 512] width 366 height 35
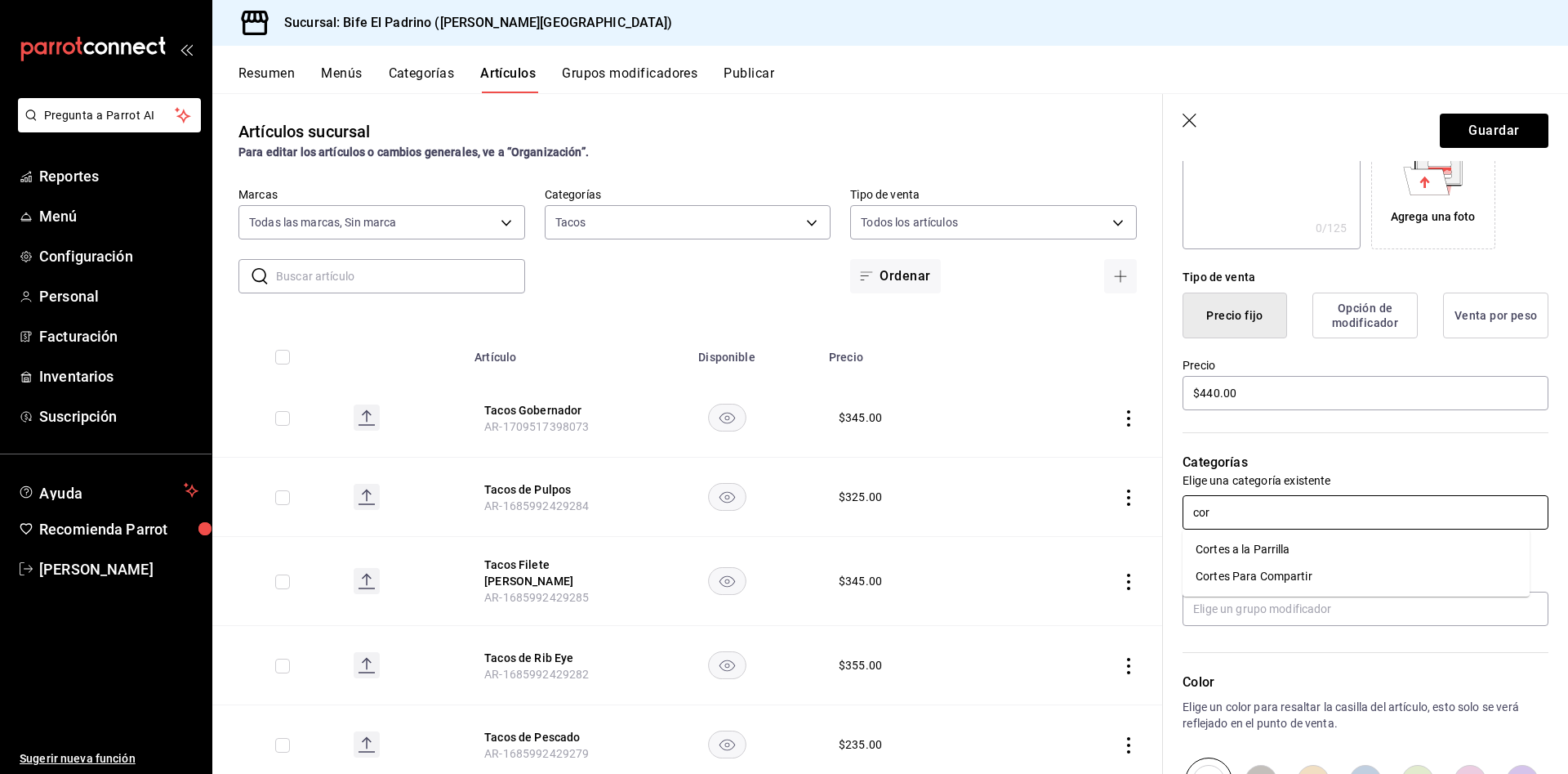
type input "cort"
click at [1265, 556] on li "Cortes a la Parrilla" at bounding box center [1356, 549] width 347 height 27
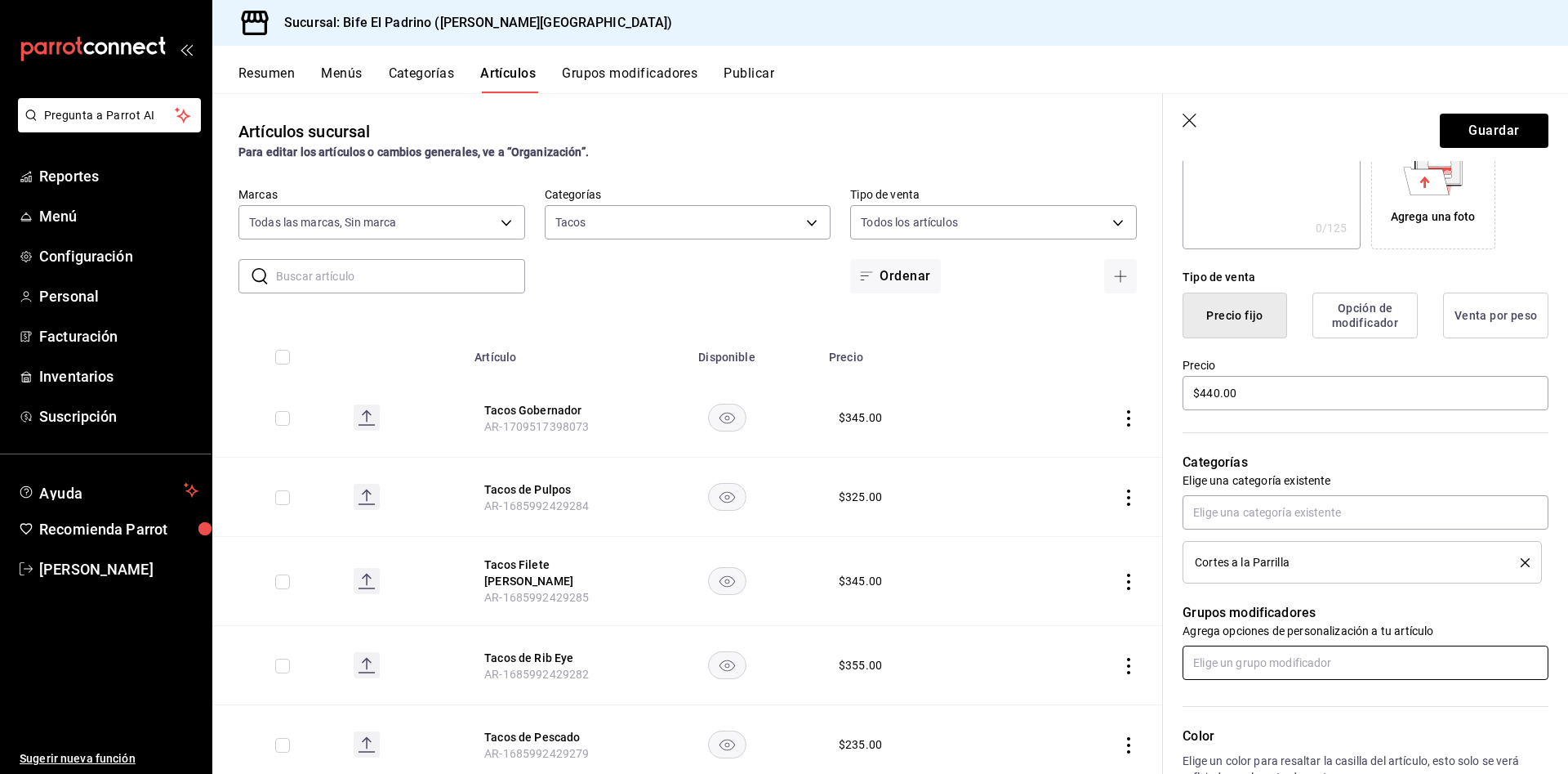
click at [1280, 675] on input "text" at bounding box center [1365, 662] width 366 height 35
type input "c"
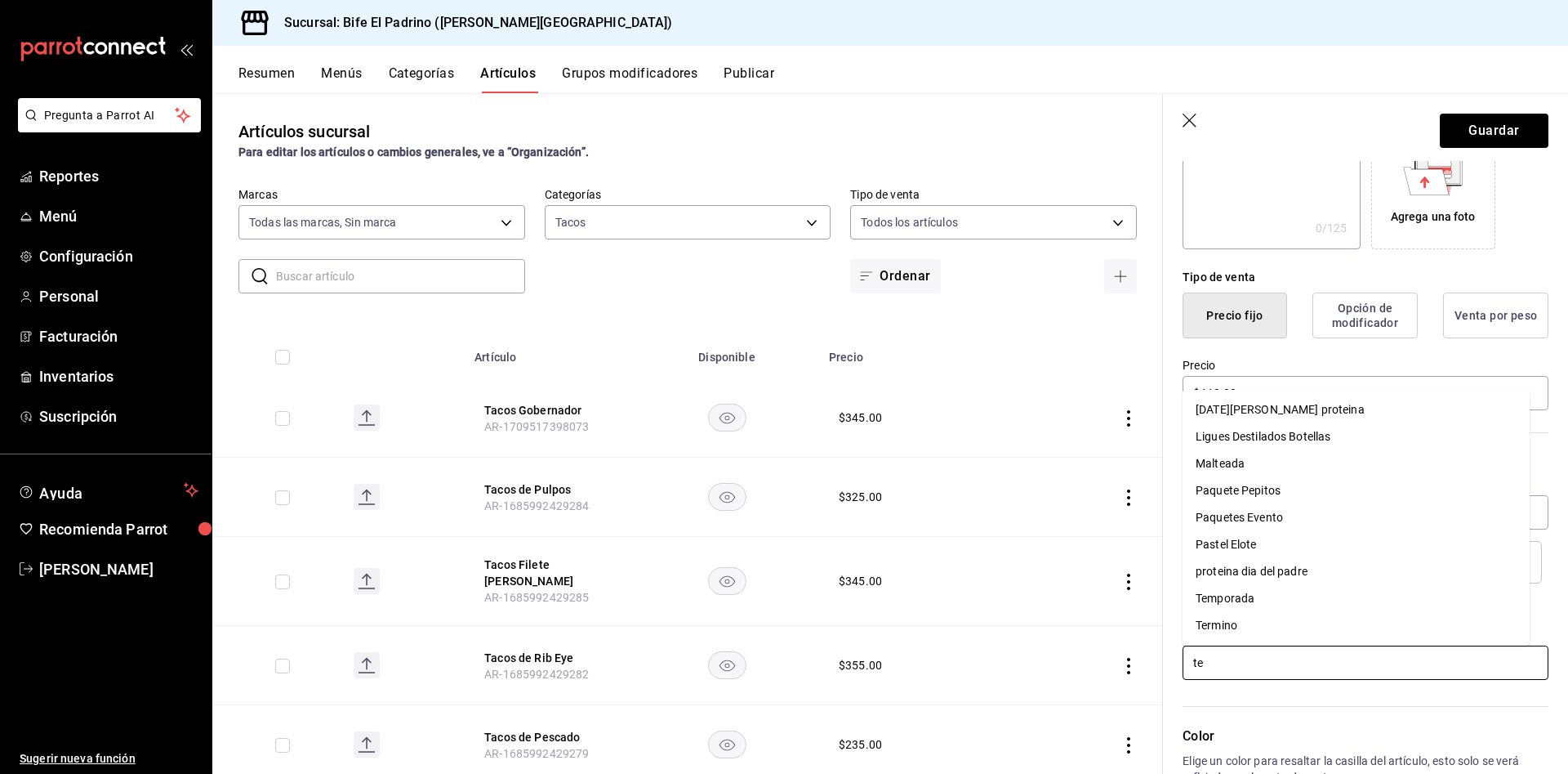
type input "ter"
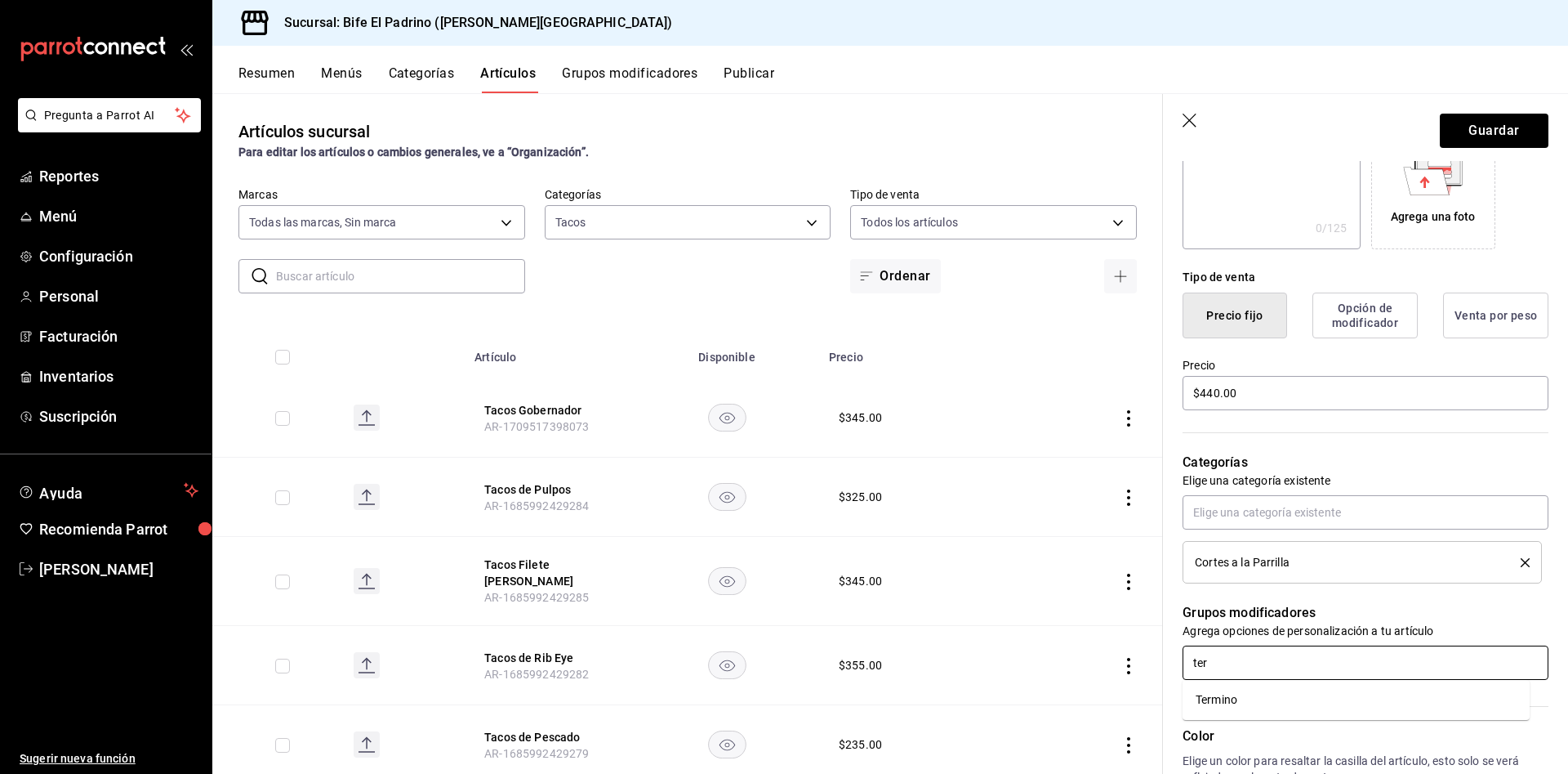
click at [1227, 696] on div "Termino" at bounding box center [1216, 700] width 41 height 17
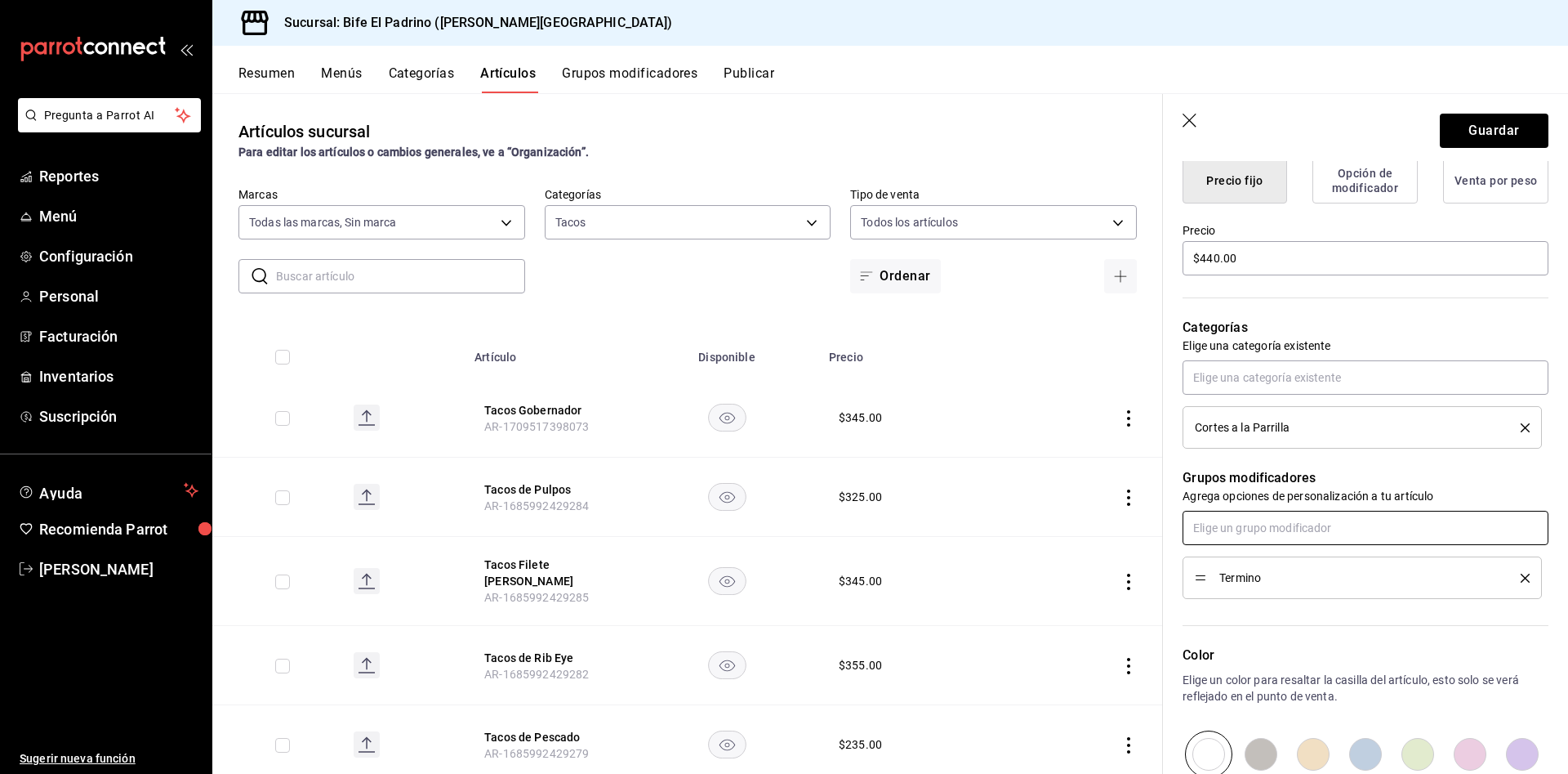
scroll to position [461, 0]
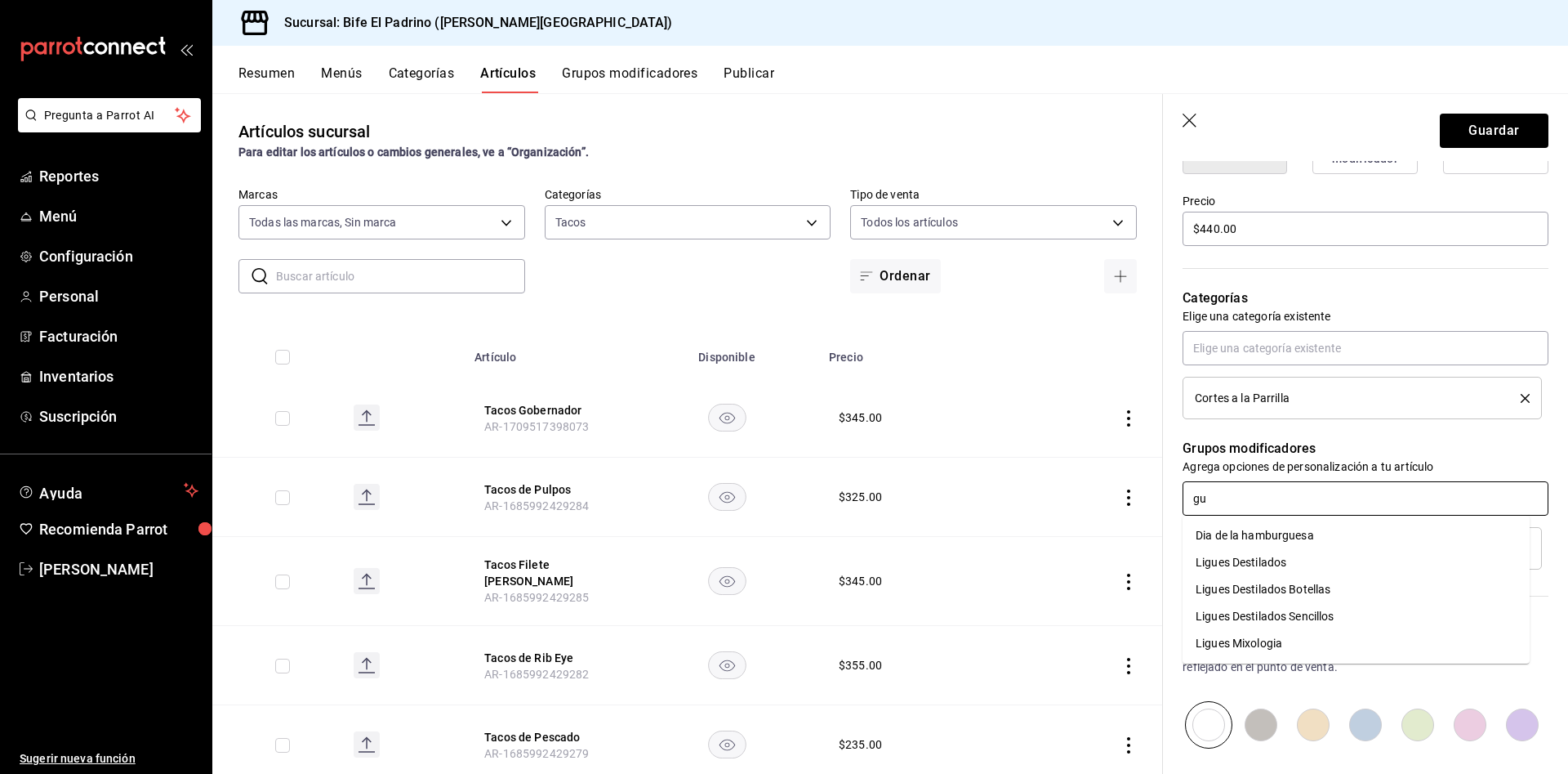
type input "g"
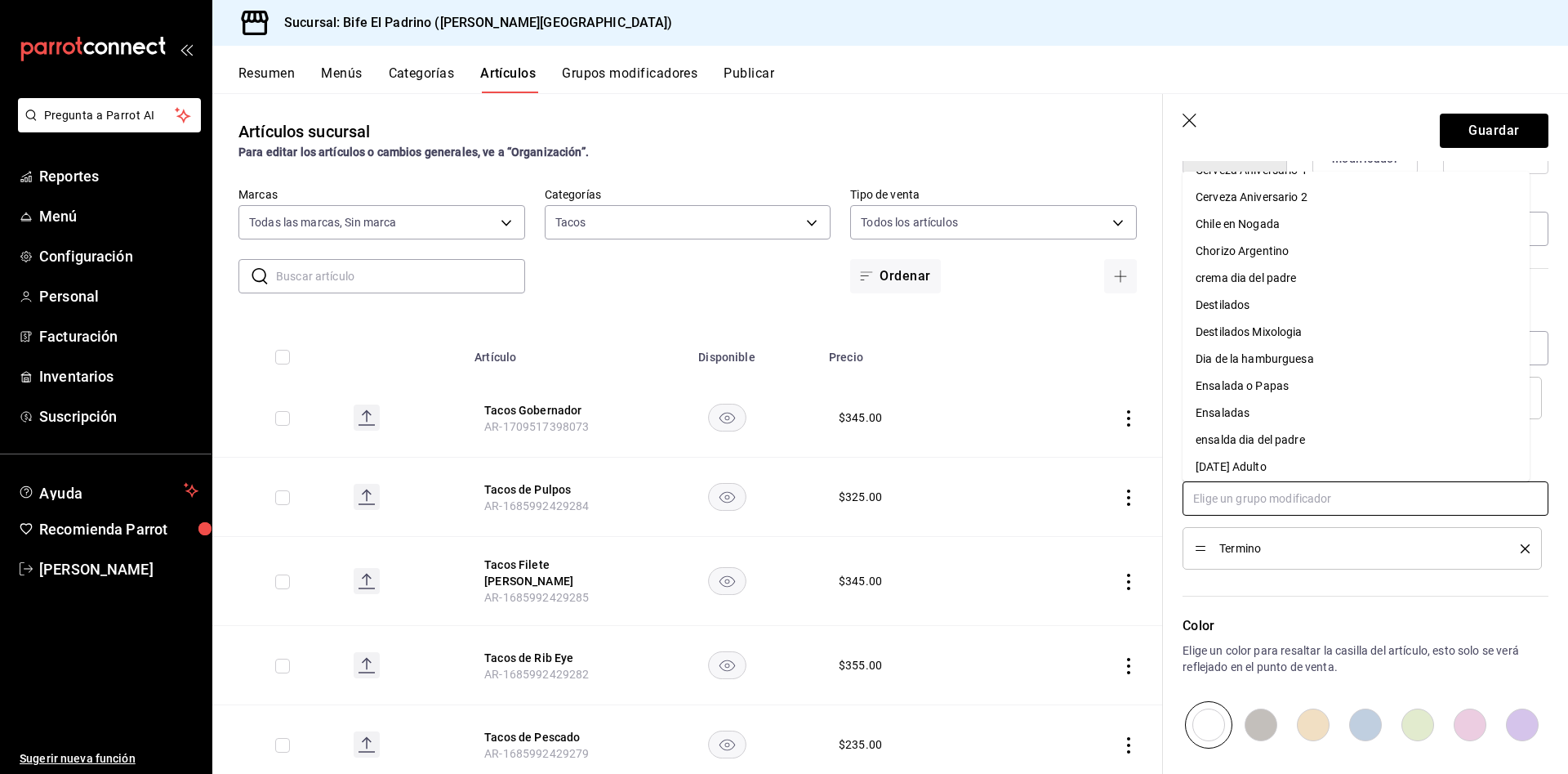
scroll to position [294, 0]
click at [1271, 376] on div "Ensalada o Papas" at bounding box center [1242, 383] width 93 height 17
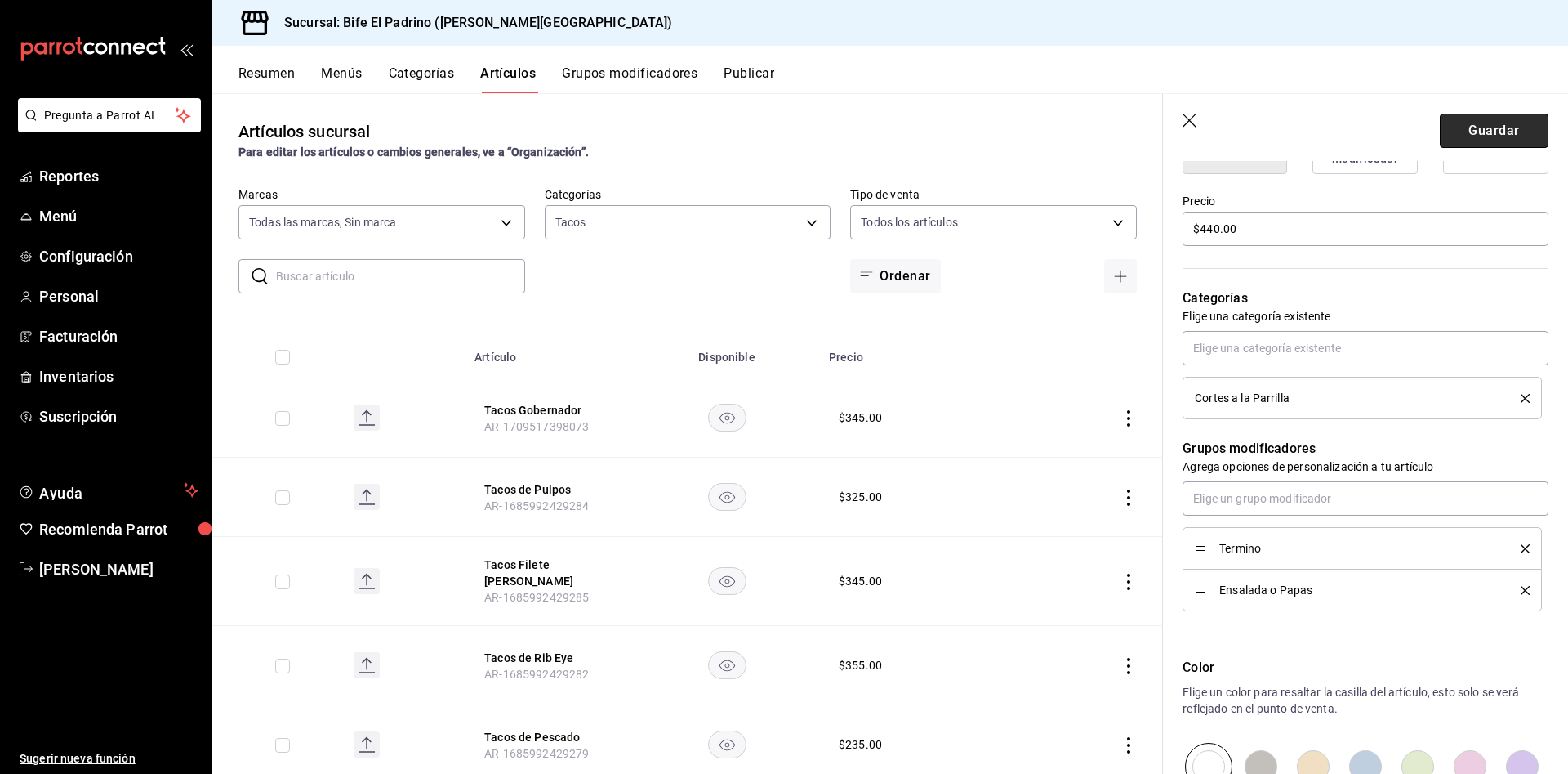
click at [1494, 125] on button "Guardar" at bounding box center [1494, 130] width 109 height 35
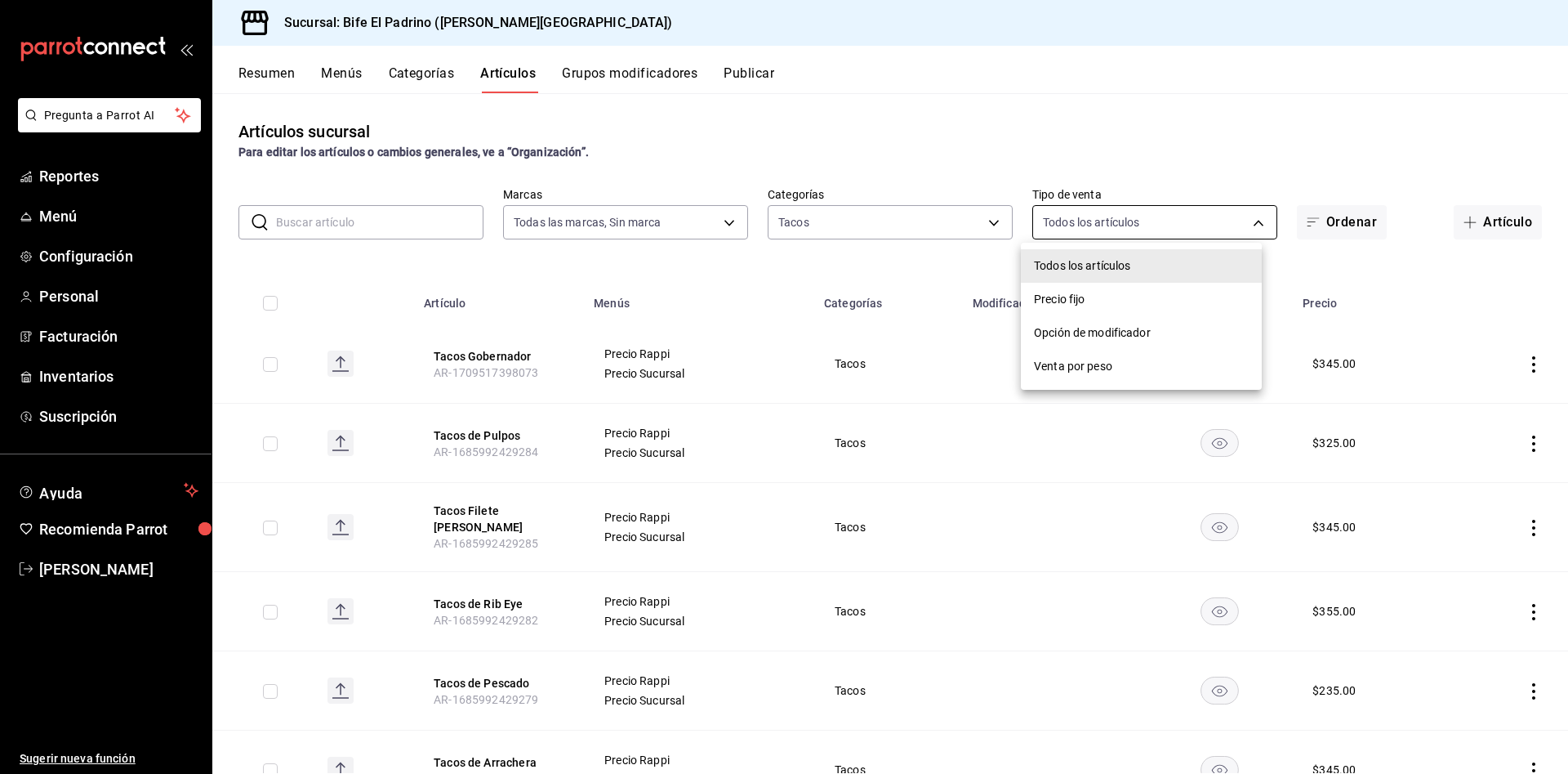
click at [1169, 216] on body "Pregunta a Parrot AI Reportes Menú Configuración Personal Facturación Inventari…" at bounding box center [784, 387] width 1568 height 774
click at [880, 219] on div at bounding box center [784, 387] width 1568 height 774
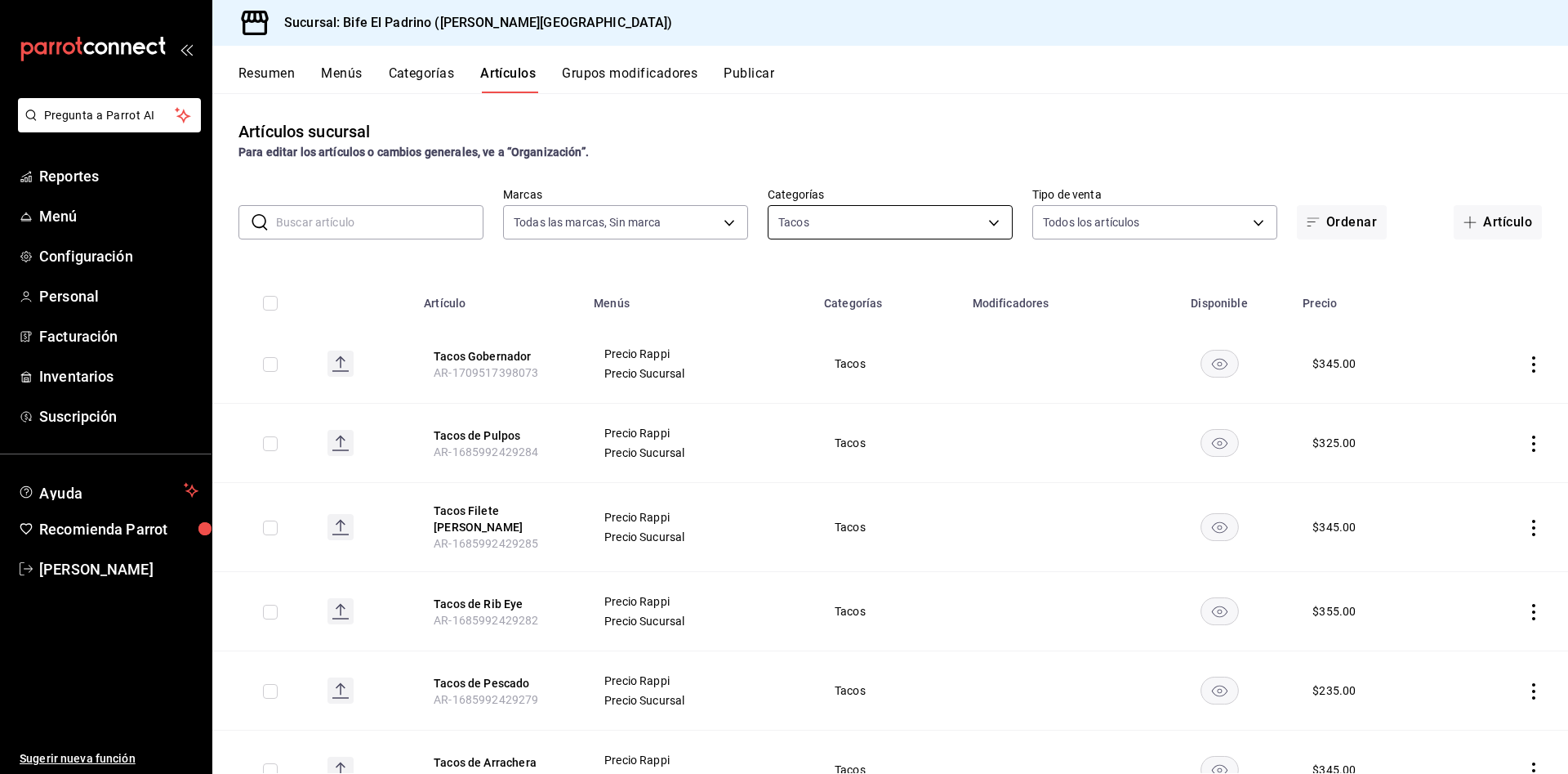
click at [823, 221] on body "Pregunta a Parrot AI Reportes Menú Configuración Personal Facturación Inventari…" at bounding box center [784, 387] width 1568 height 774
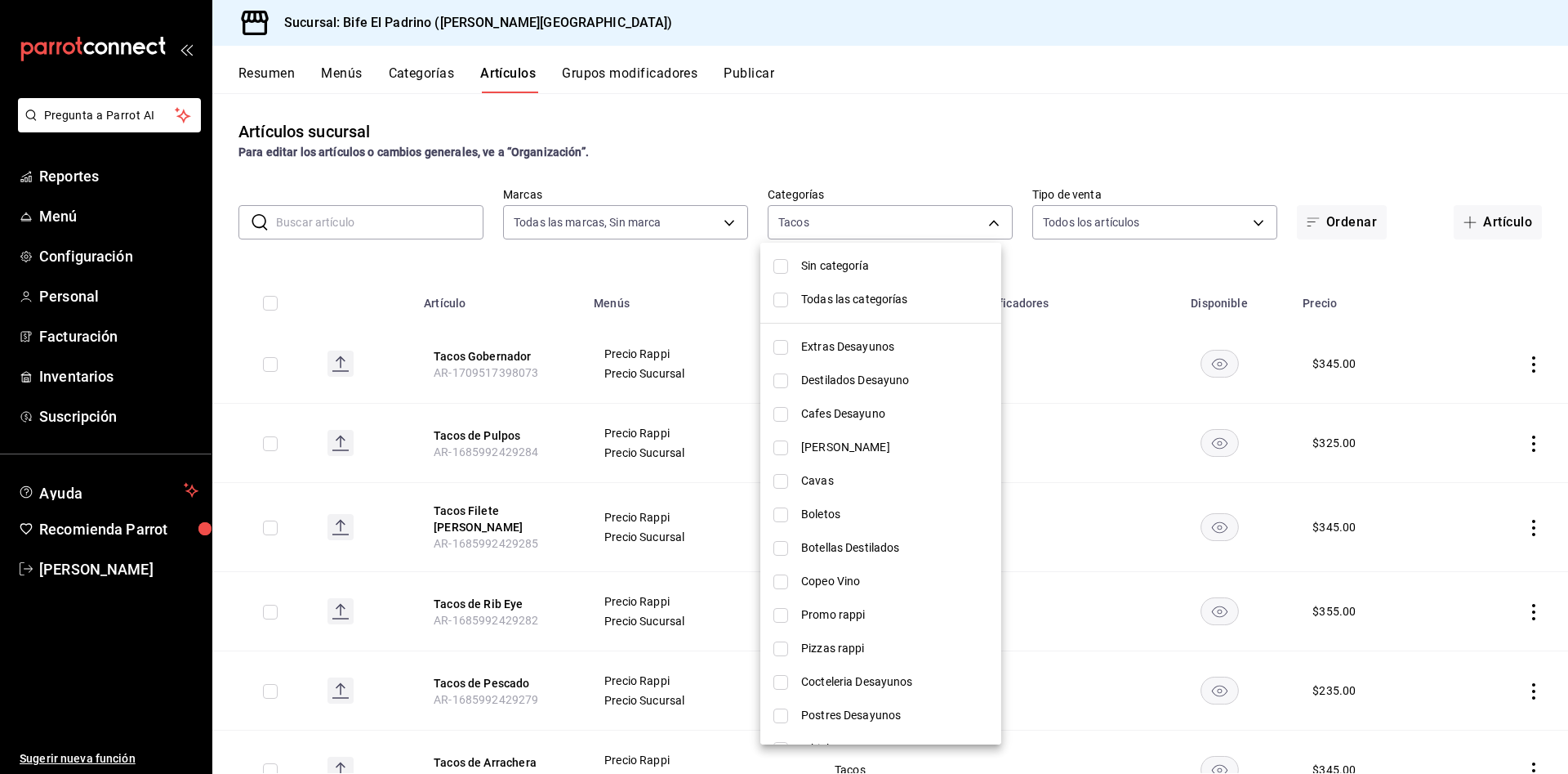
click at [786, 259] on input "checkbox" at bounding box center [781, 266] width 15 height 15
checkbox input "true"
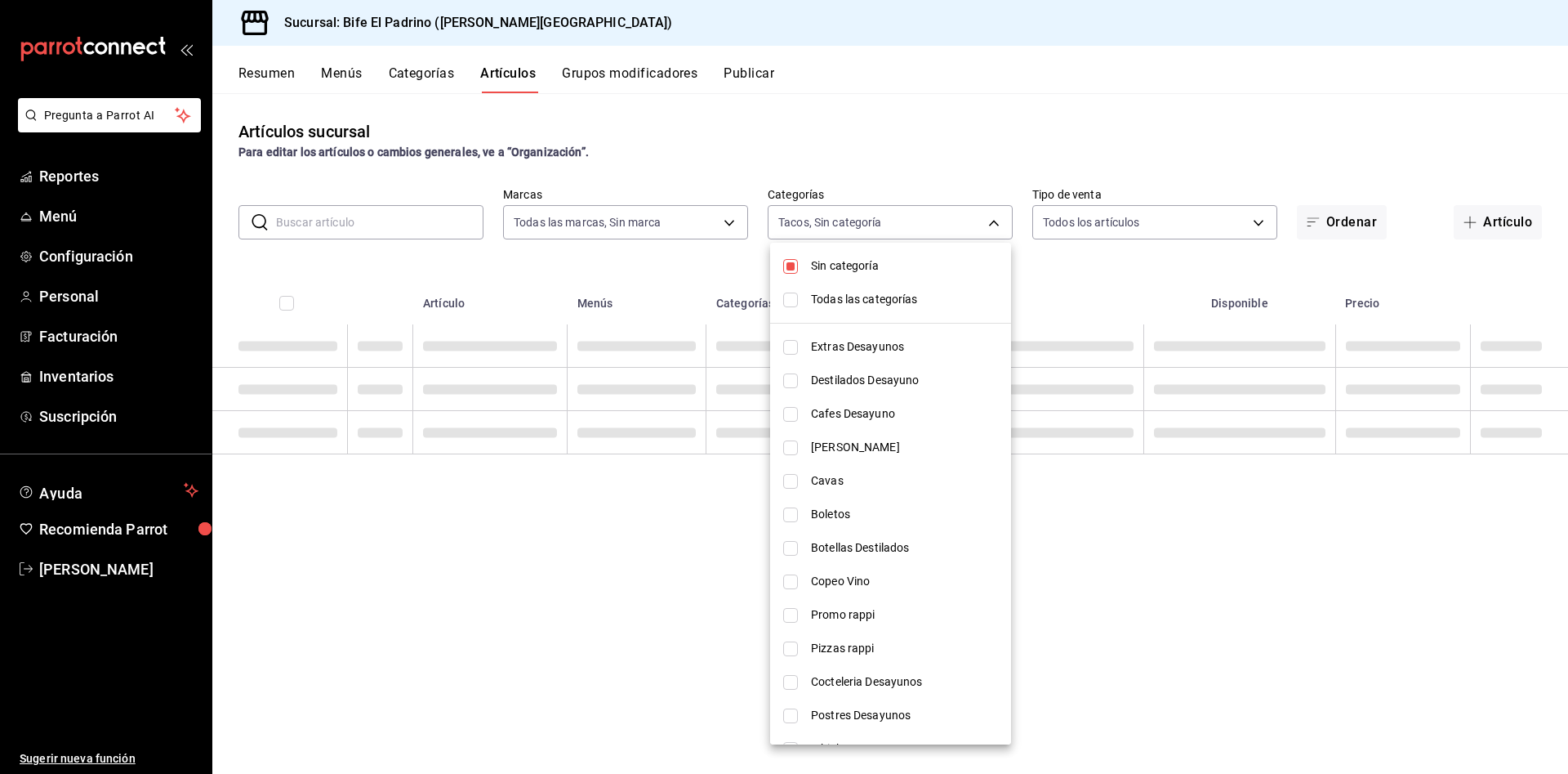
click at [787, 300] on input "checkbox" at bounding box center [791, 300] width 15 height 15
checkbox input "true"
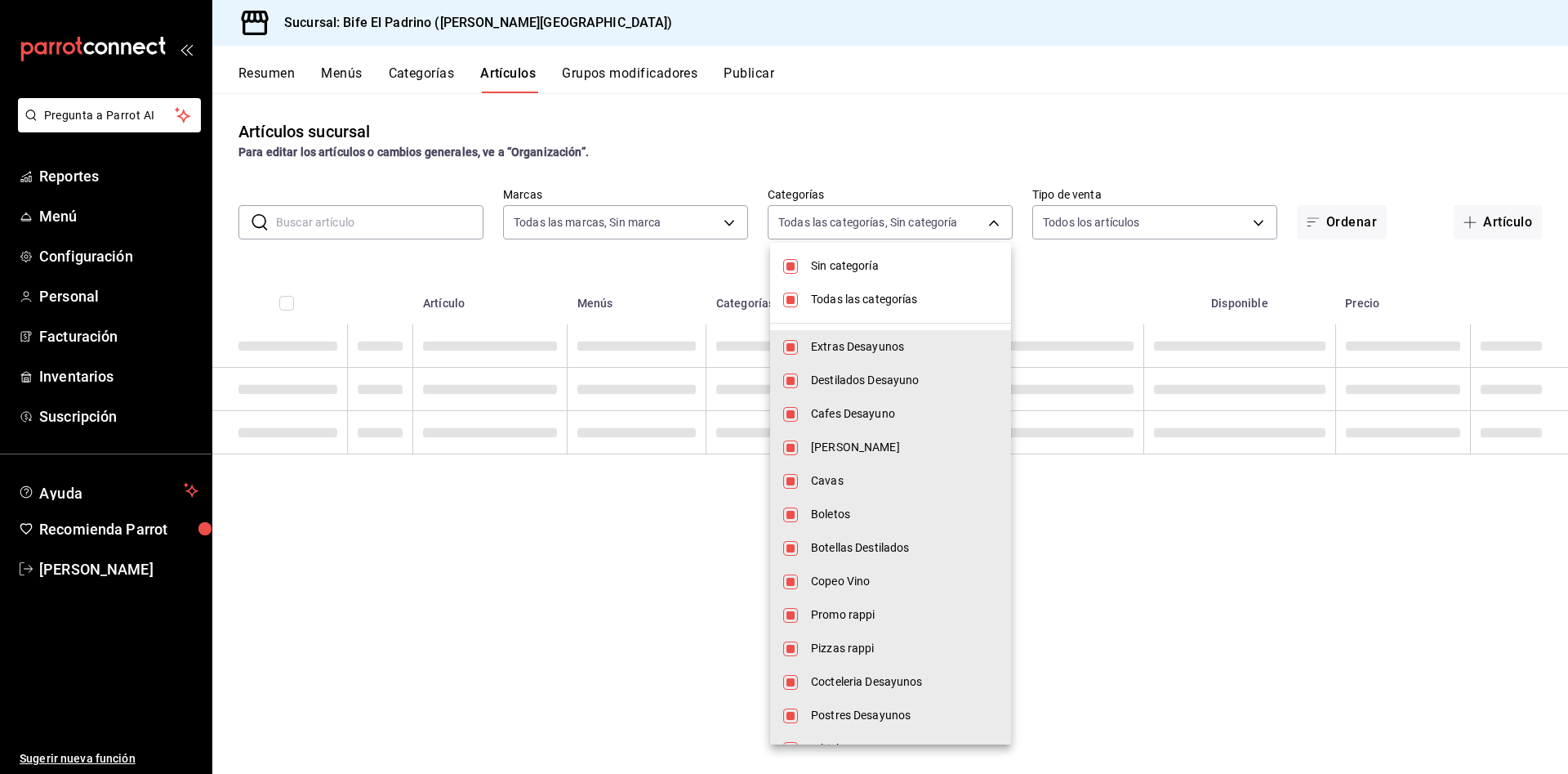
type input "26fff368-dde2-49cc-b82b-959fd44b70ef,e1a85fa7-9893-4e96-a941-5aad07e0ada2,07c83…"
checkbox input "true"
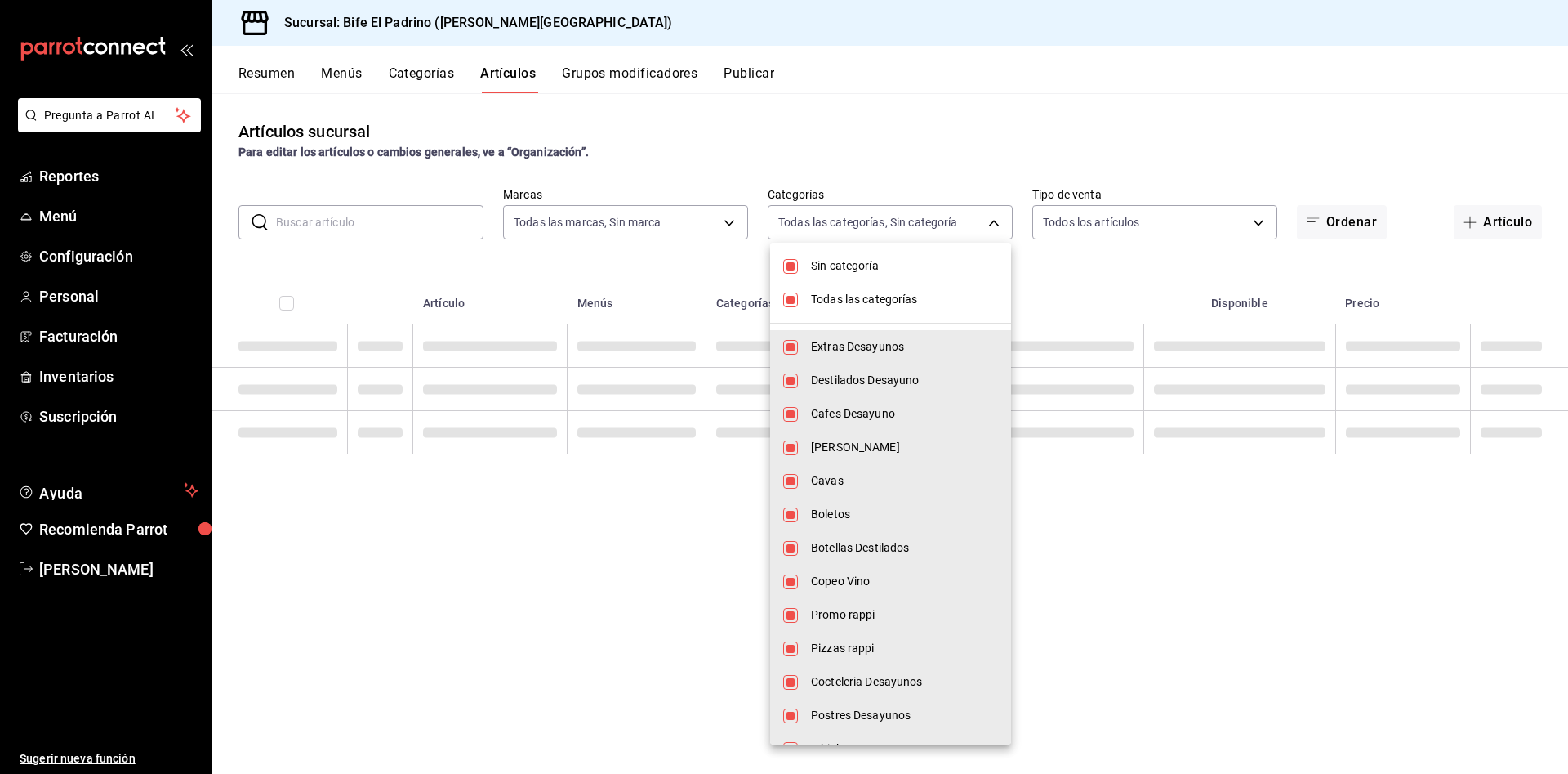
checkbox input "true"
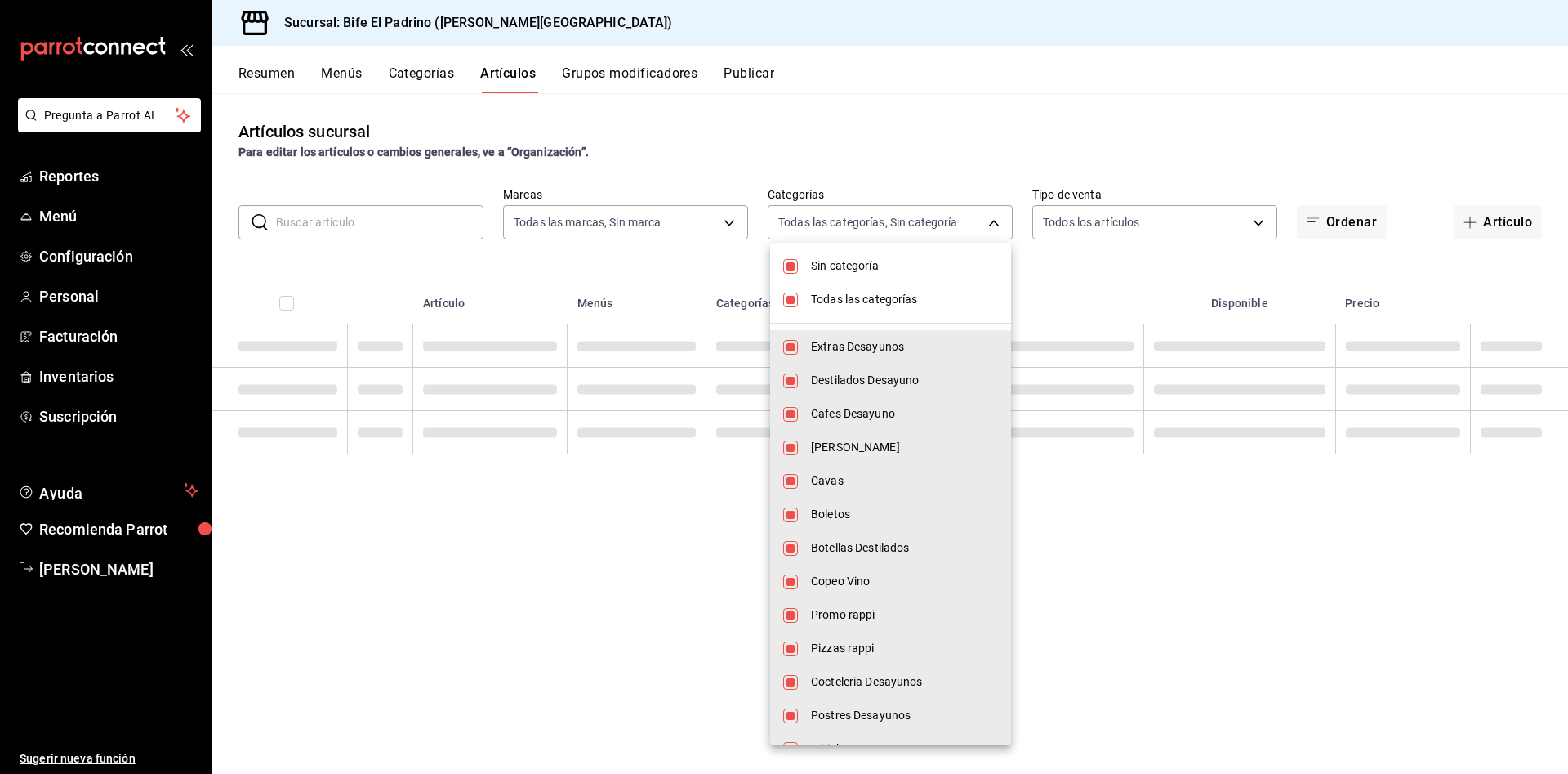
checkbox input "true"
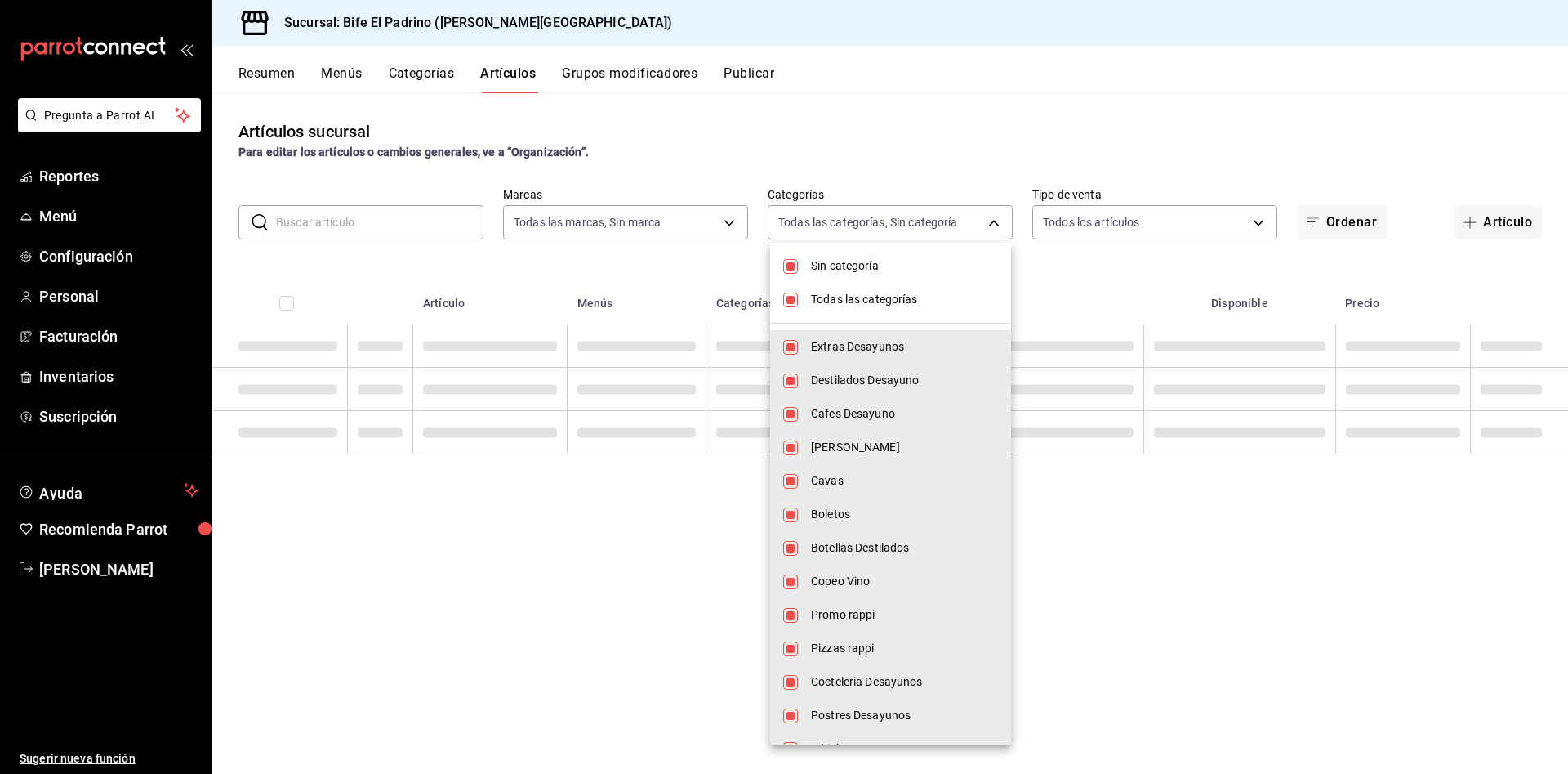
checkbox input "true"
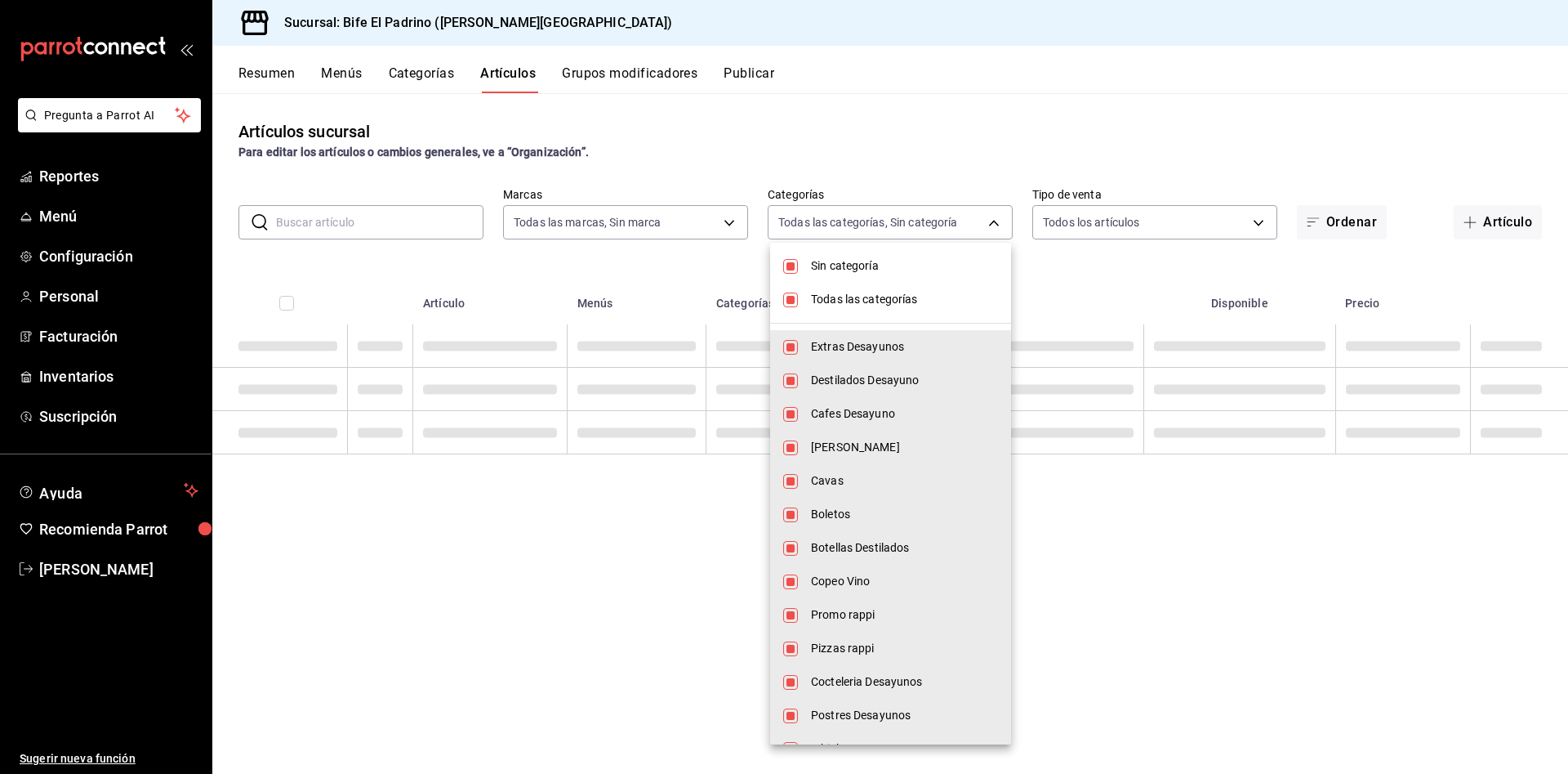
checkbox input "true"
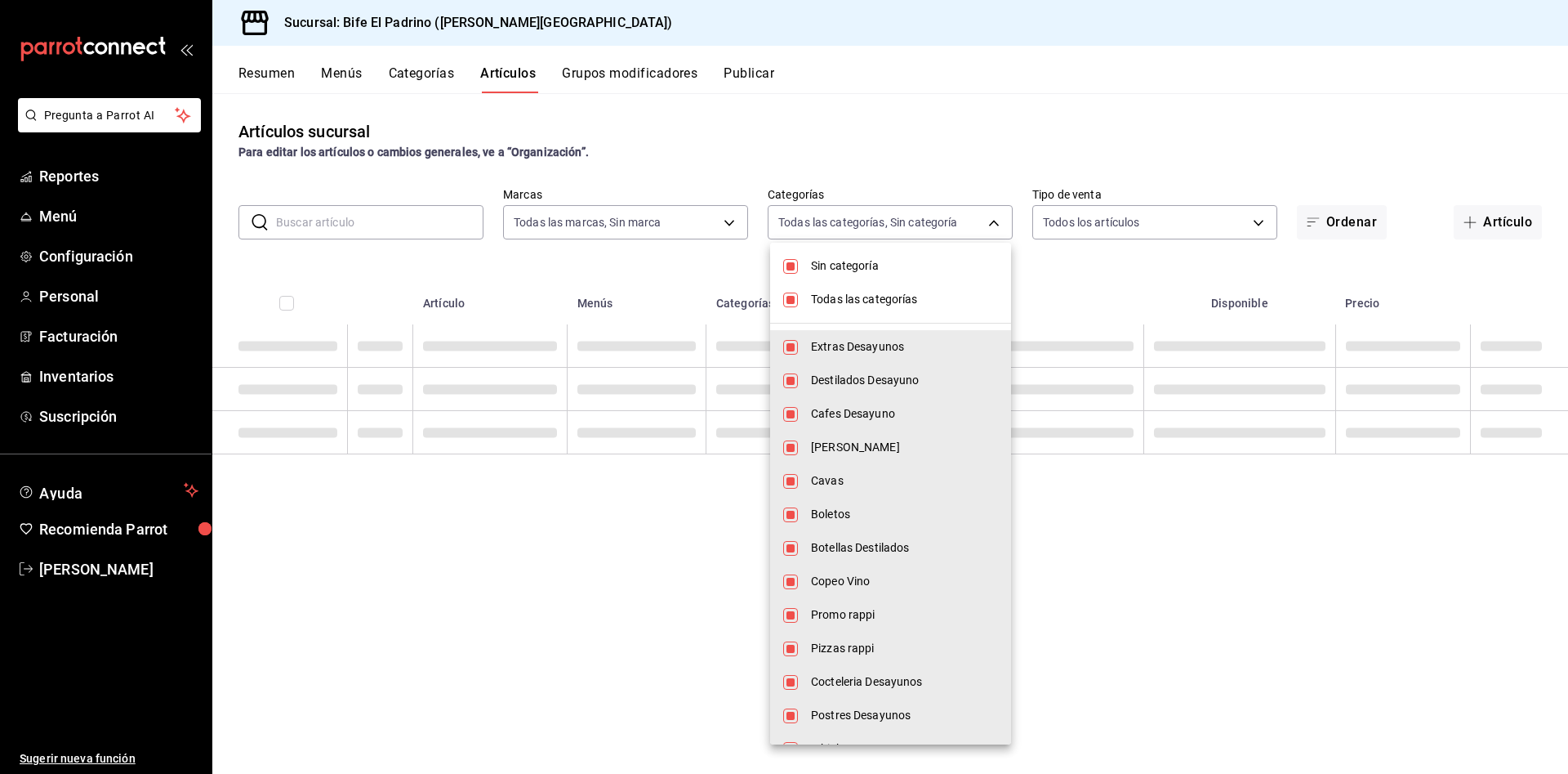
checkbox input "true"
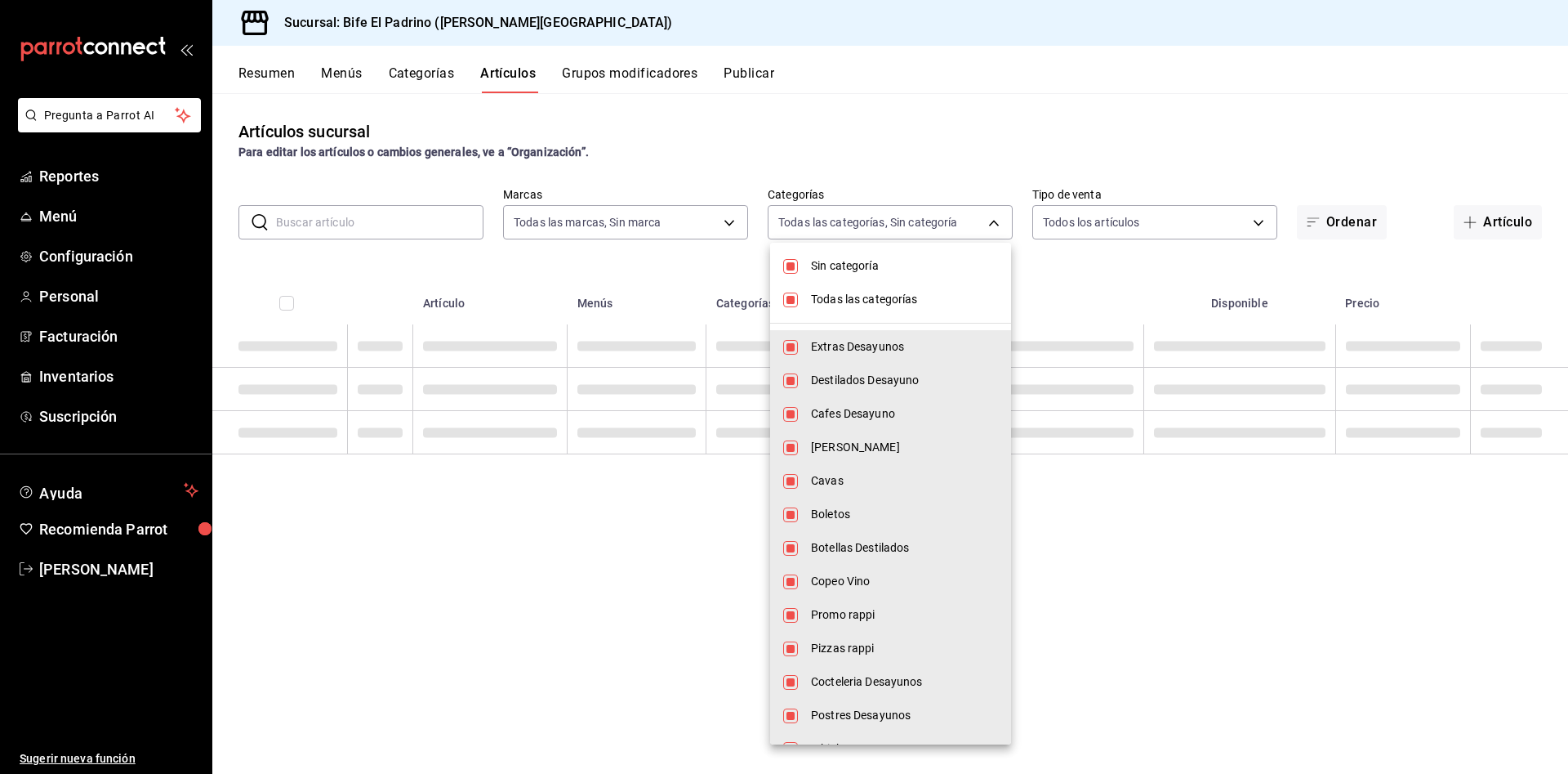
checkbox input "true"
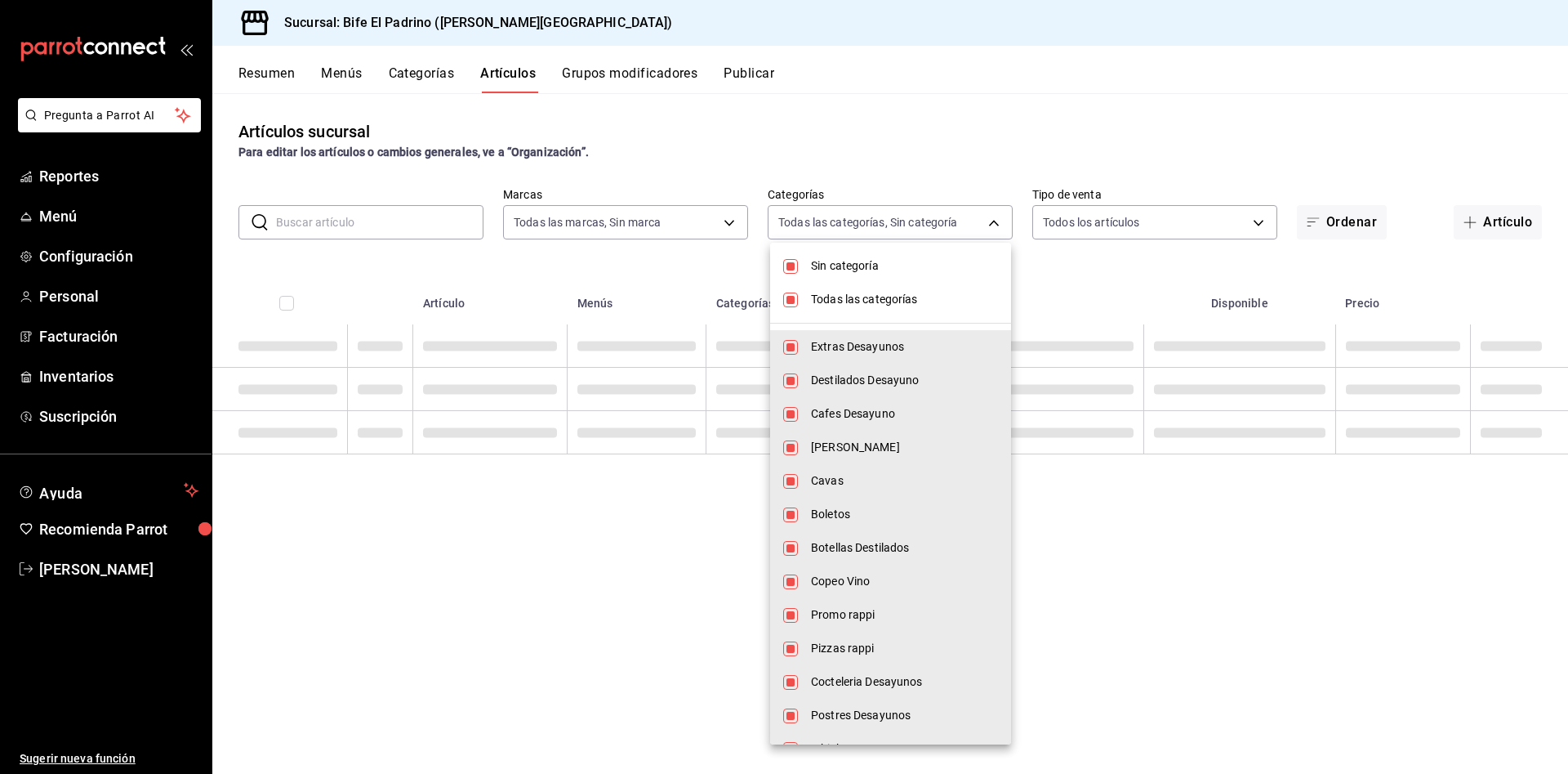
checkbox input "true"
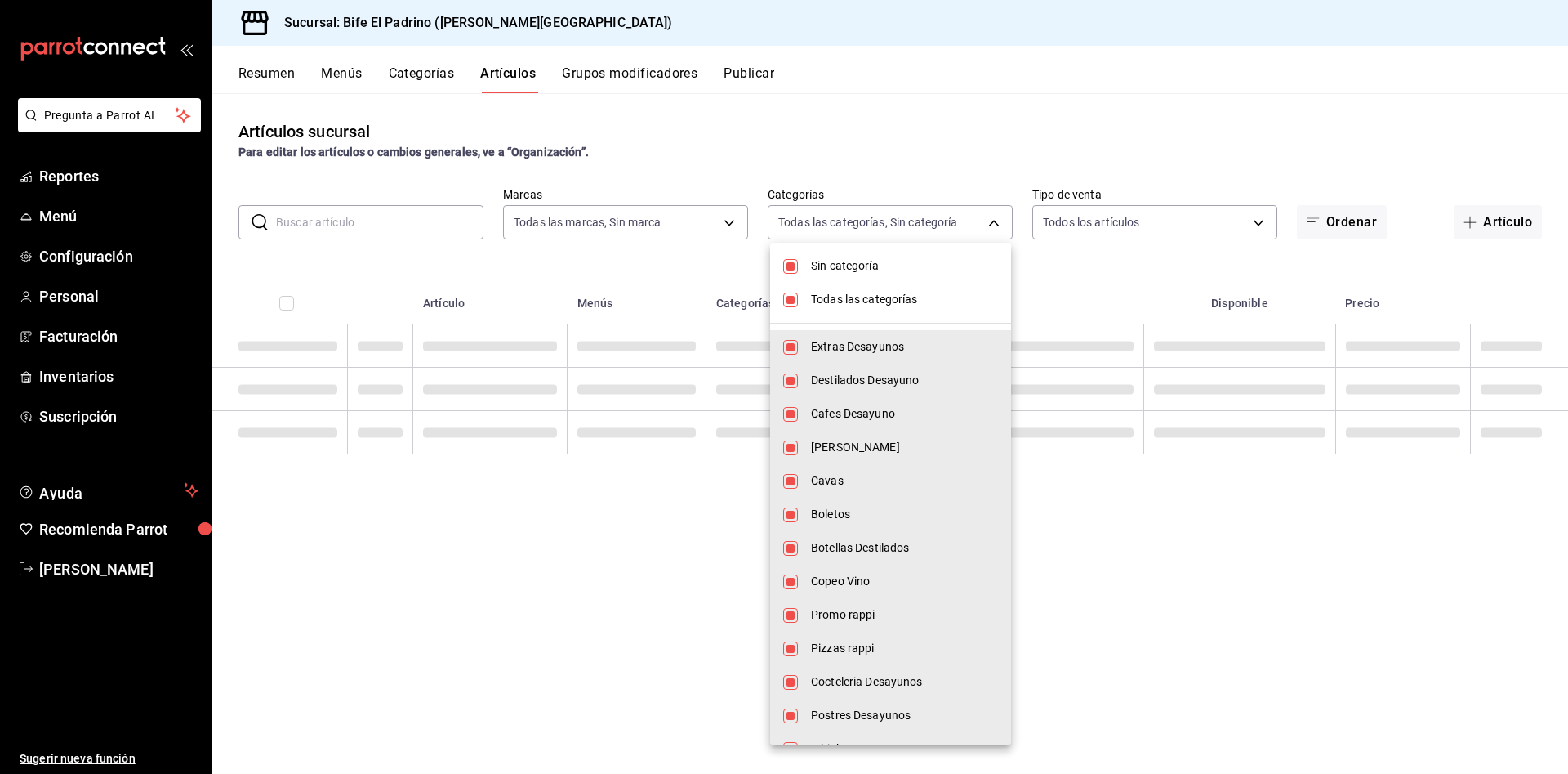
checkbox input "true"
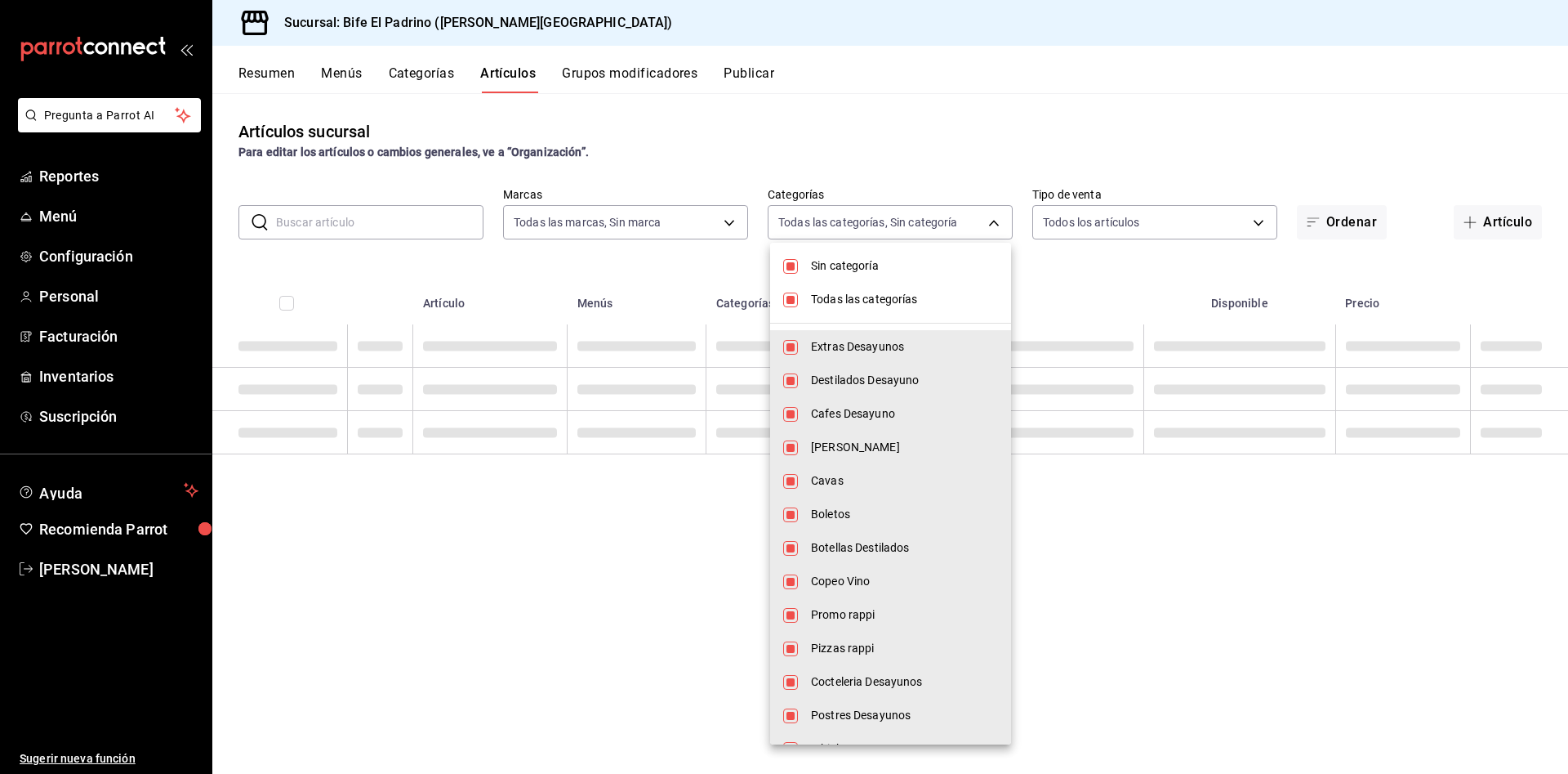
checkbox input "true"
click at [1073, 136] on div at bounding box center [784, 387] width 1568 height 774
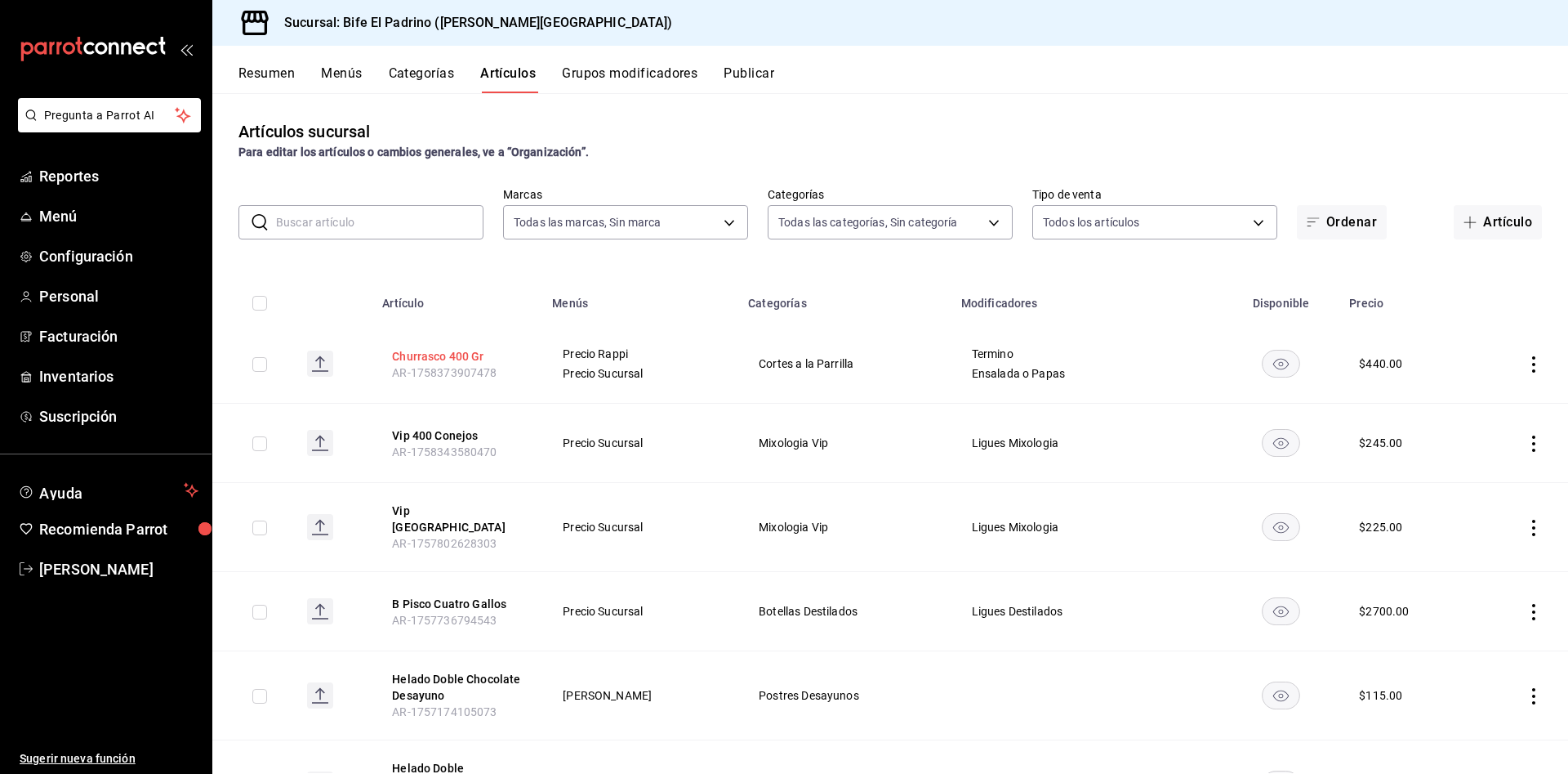
click at [473, 354] on button "Churrasco 400 Gr" at bounding box center [457, 356] width 130 height 16
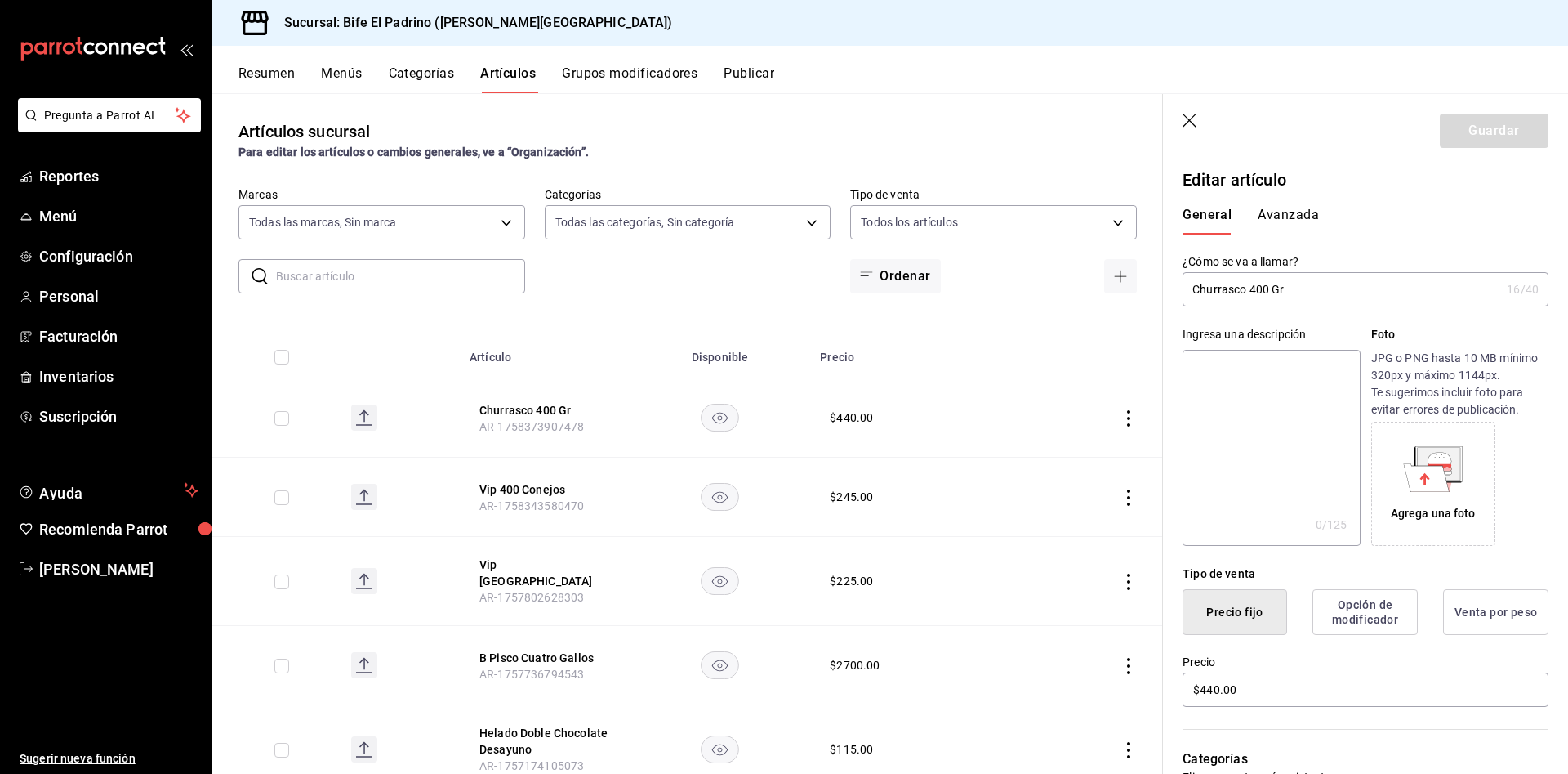
click at [1299, 213] on button "Avanzada" at bounding box center [1288, 220] width 61 height 28
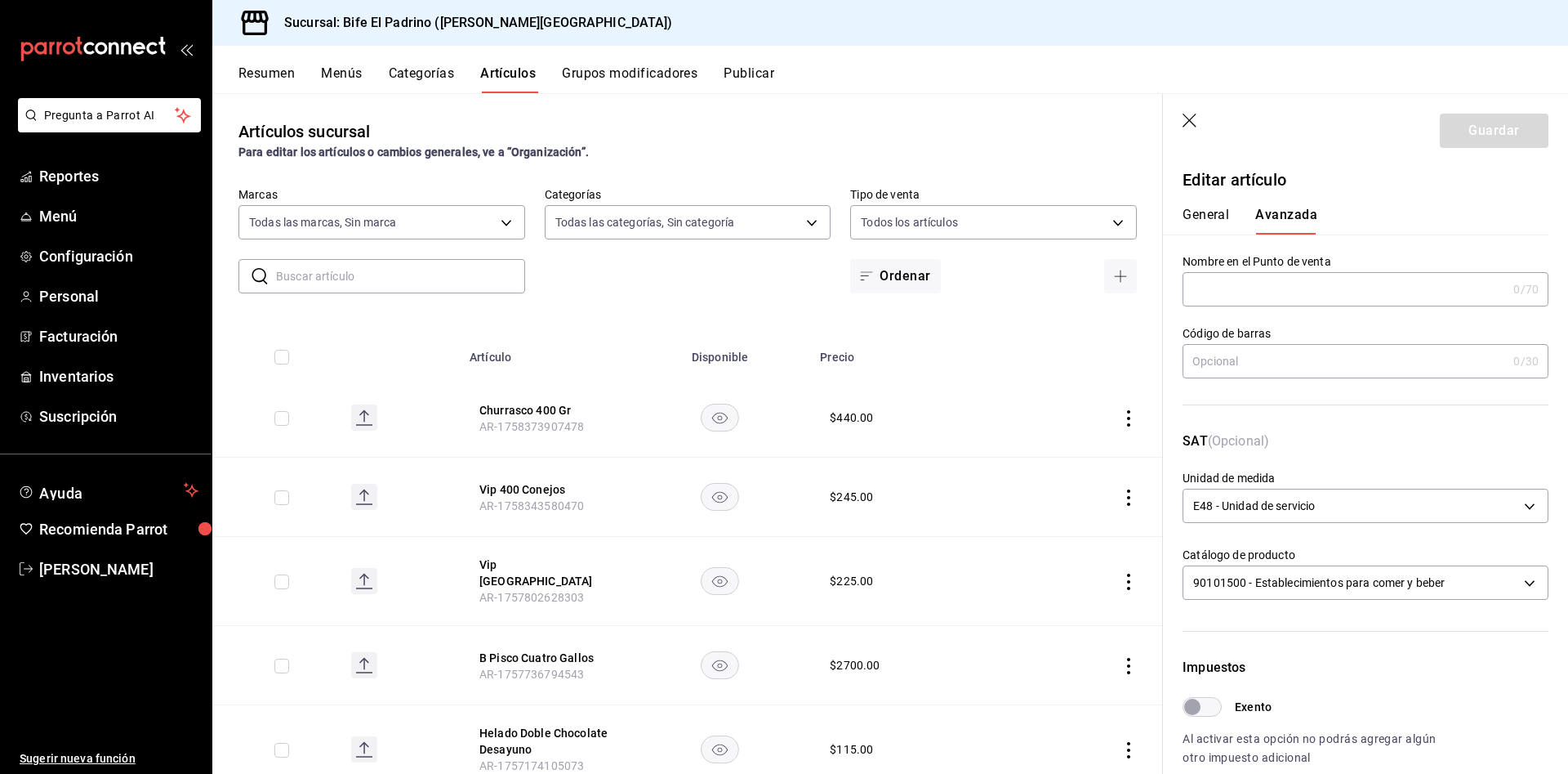
click at [1189, 115] on icon "button" at bounding box center [1190, 121] width 16 height 16
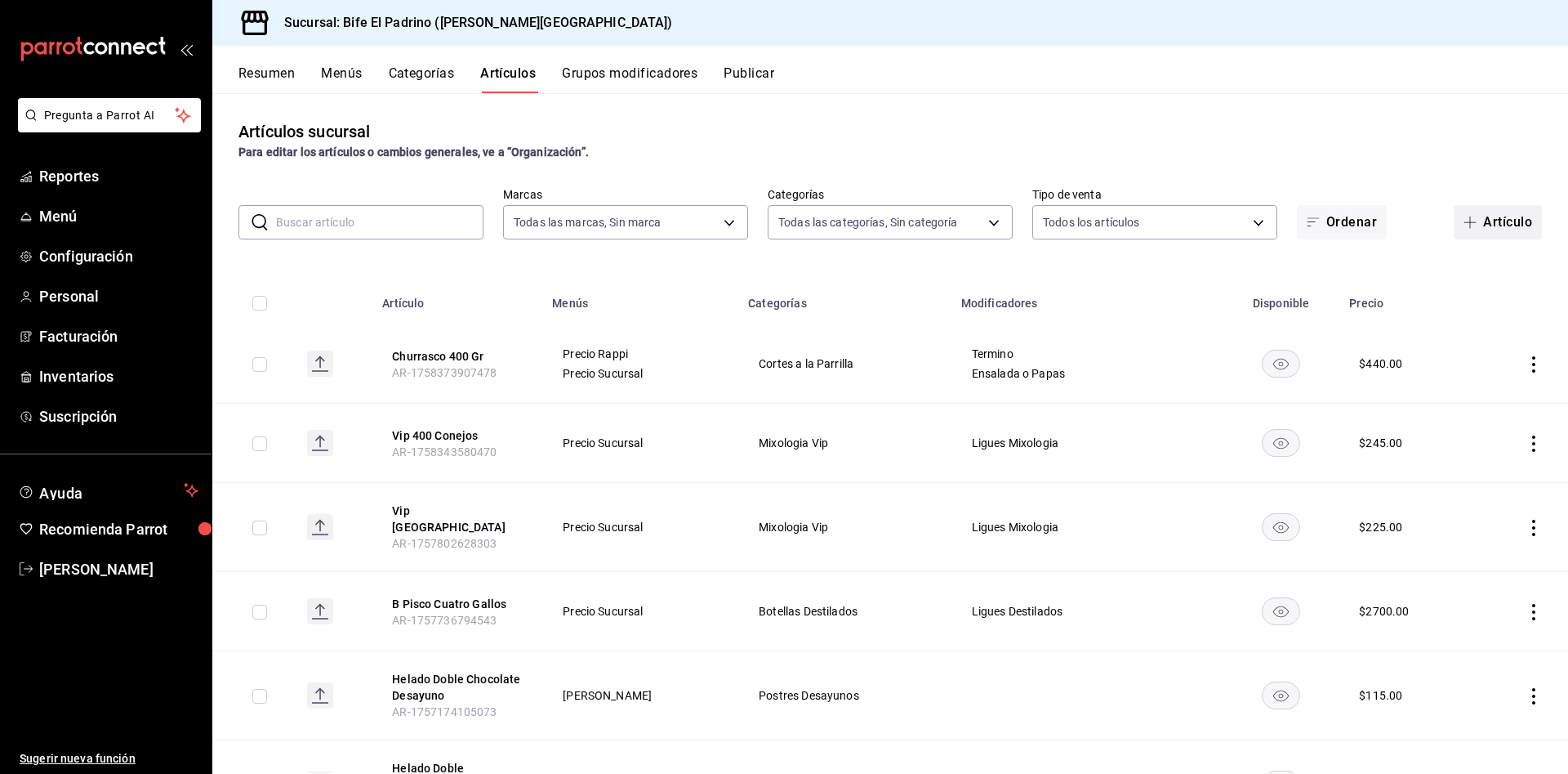
click at [1490, 221] on button "Artículo" at bounding box center [1498, 222] width 88 height 35
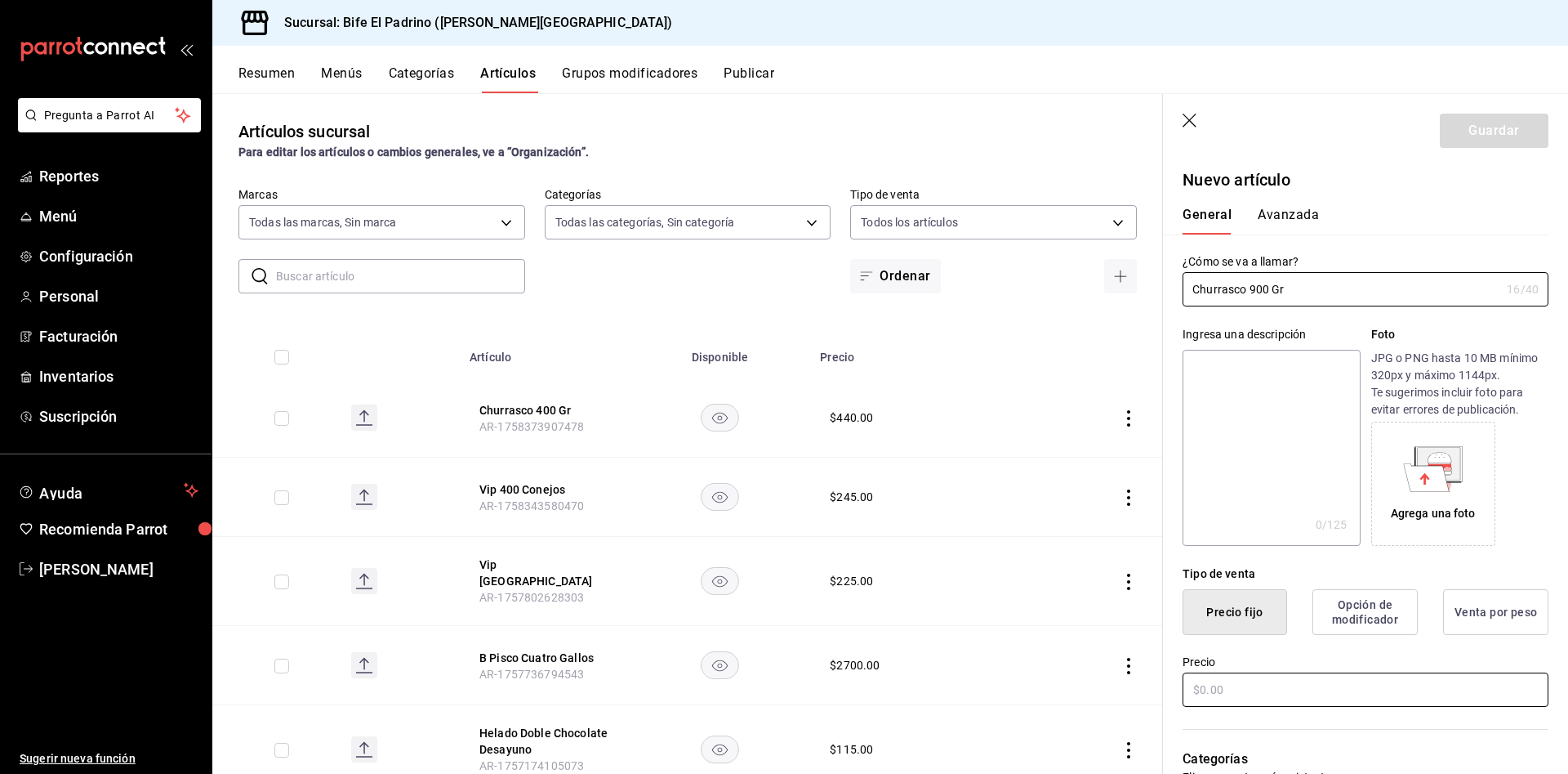
click at [1245, 690] on input "text" at bounding box center [1365, 690] width 366 height 35
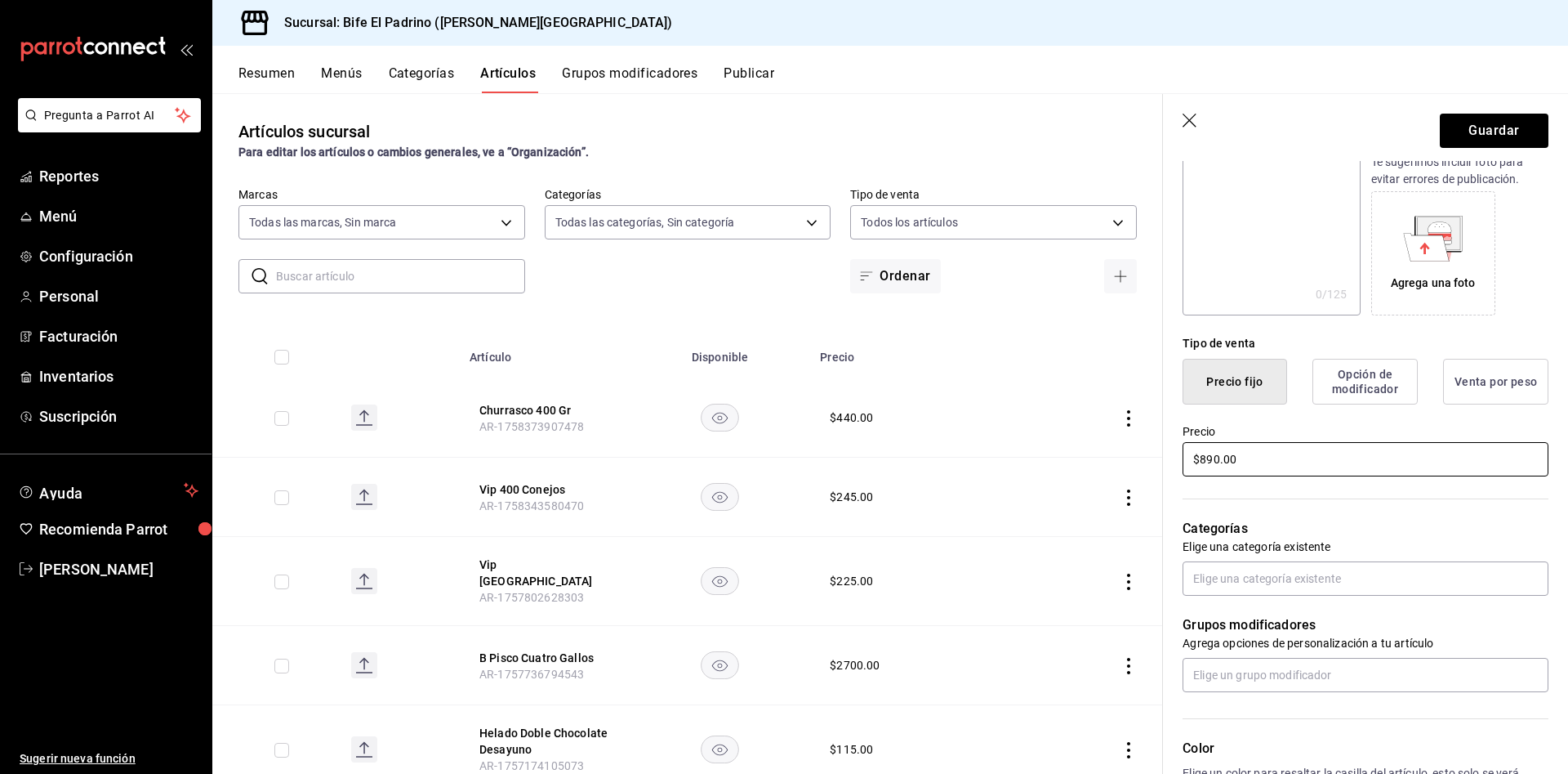
scroll to position [235, 0]
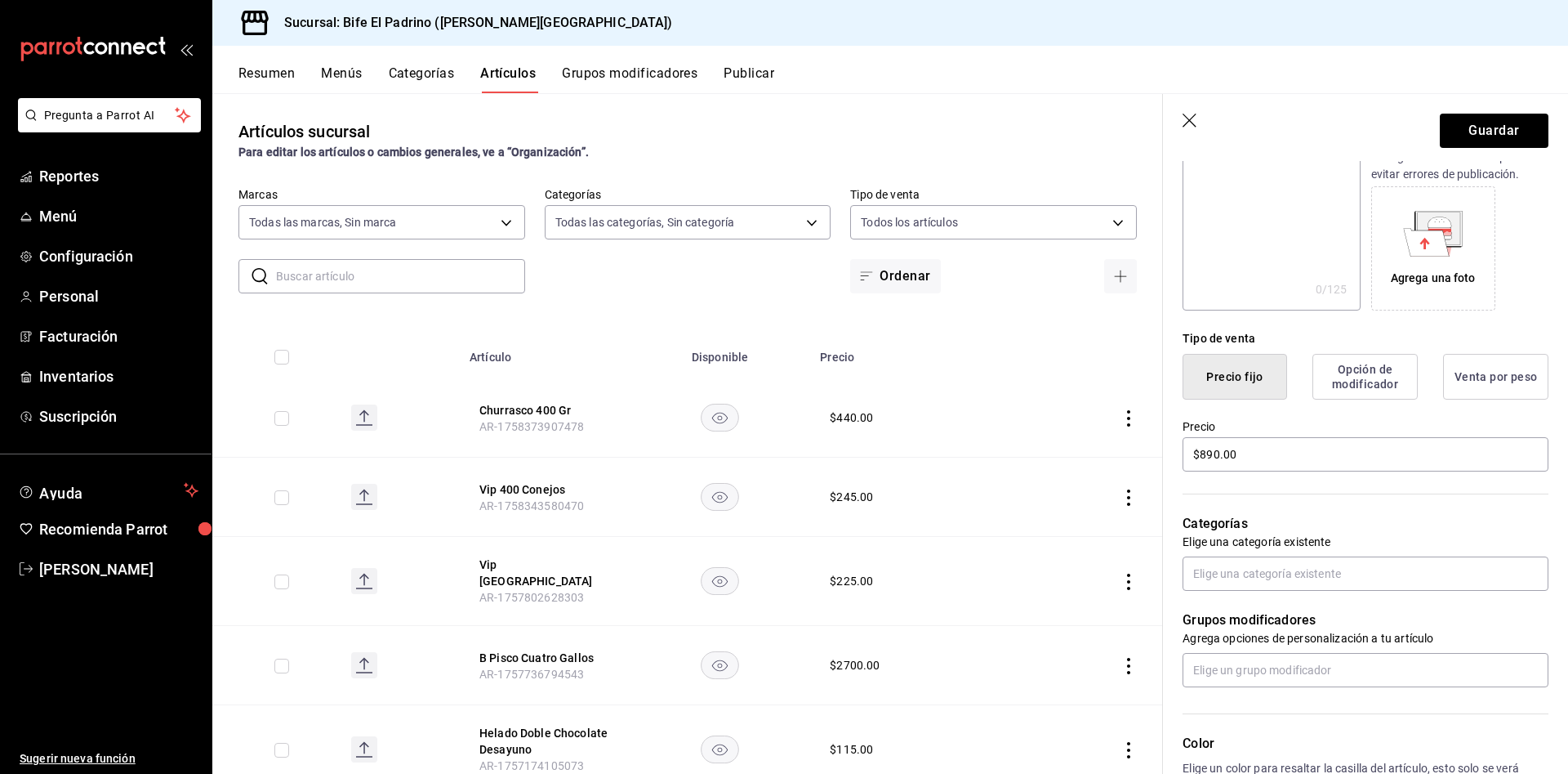
click at [1299, 551] on div "Categorías Elige una categoría existente" at bounding box center [1355, 532] width 385 height 117
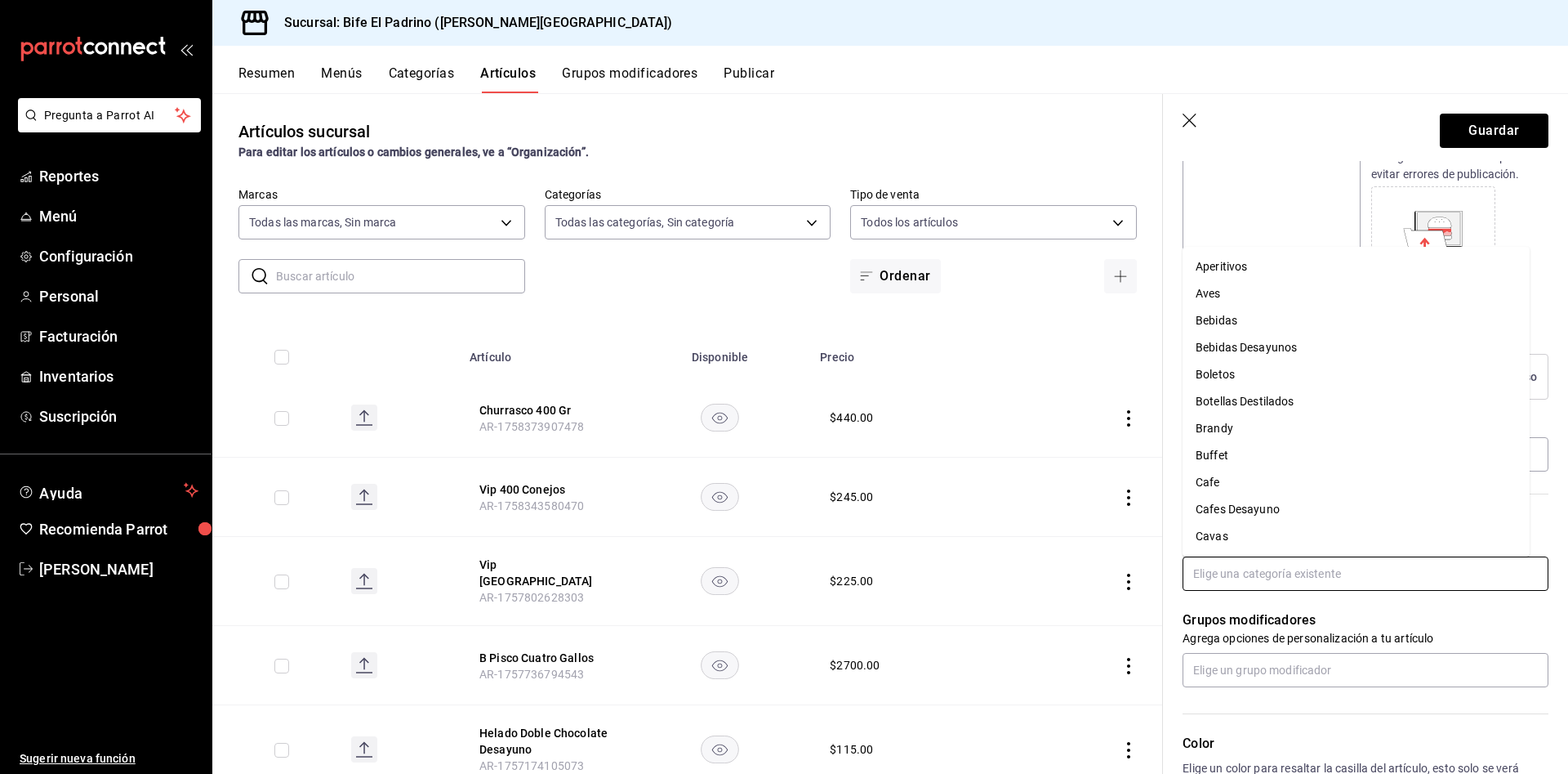
click at [1289, 576] on input "text" at bounding box center [1365, 573] width 366 height 35
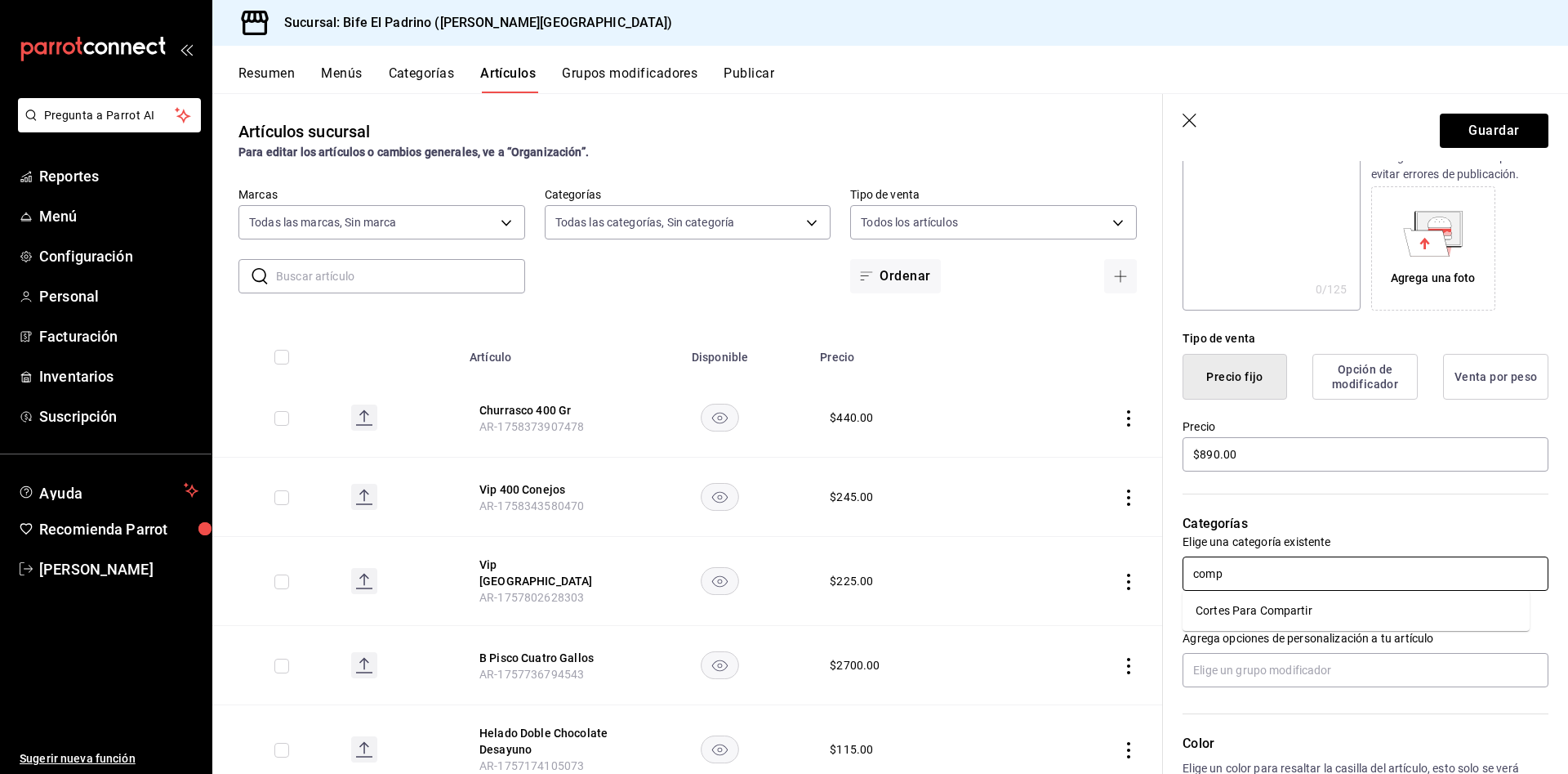
click at [1261, 617] on li "Cortes Para Compartir" at bounding box center [1356, 611] width 347 height 27
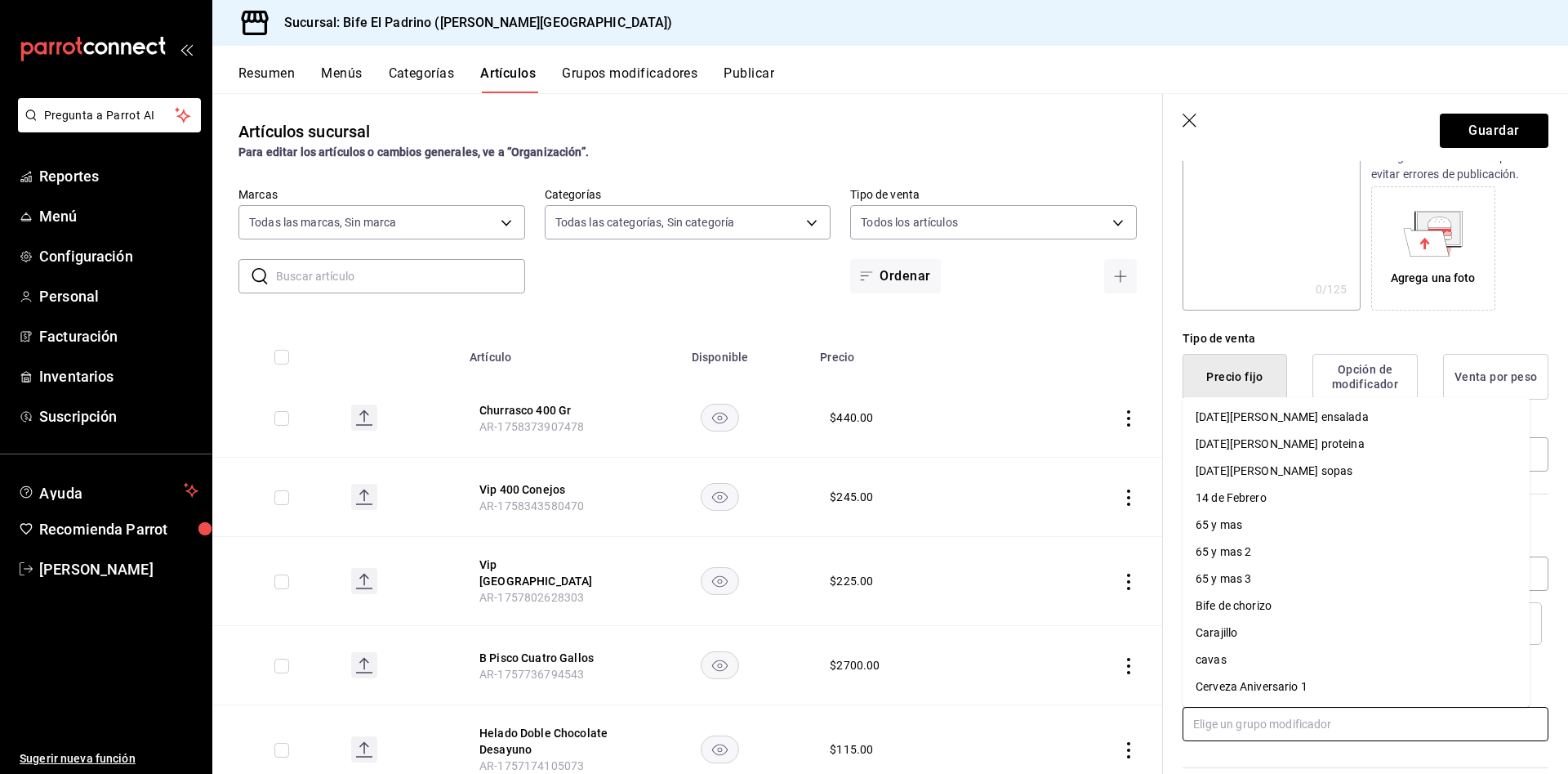
click at [1286, 710] on input "text" at bounding box center [1365, 723] width 366 height 35
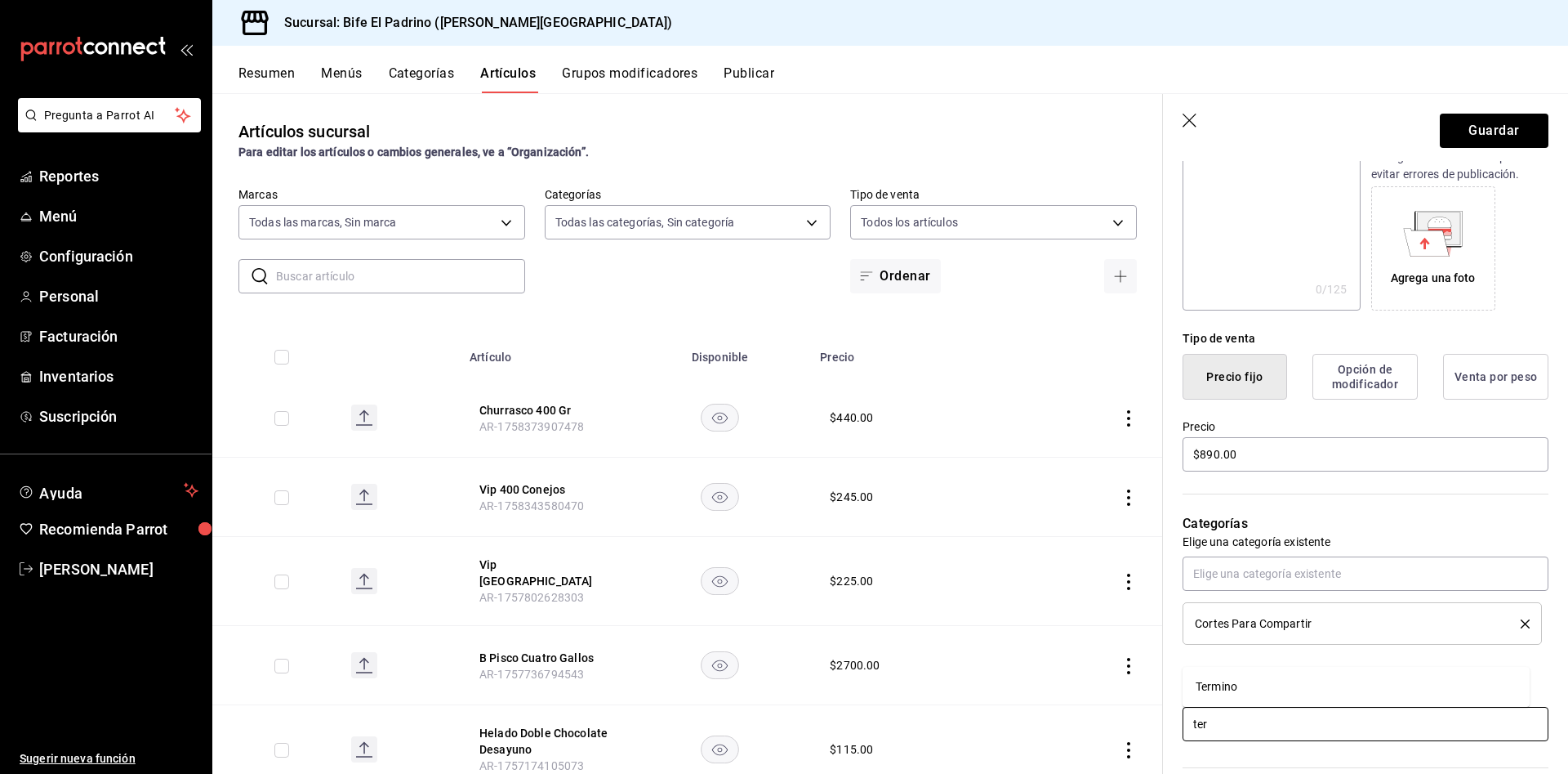
click at [1274, 695] on li "Termino" at bounding box center [1356, 687] width 347 height 27
click at [1259, 654] on div "Ensalada o Papas" at bounding box center [1242, 660] width 93 height 17
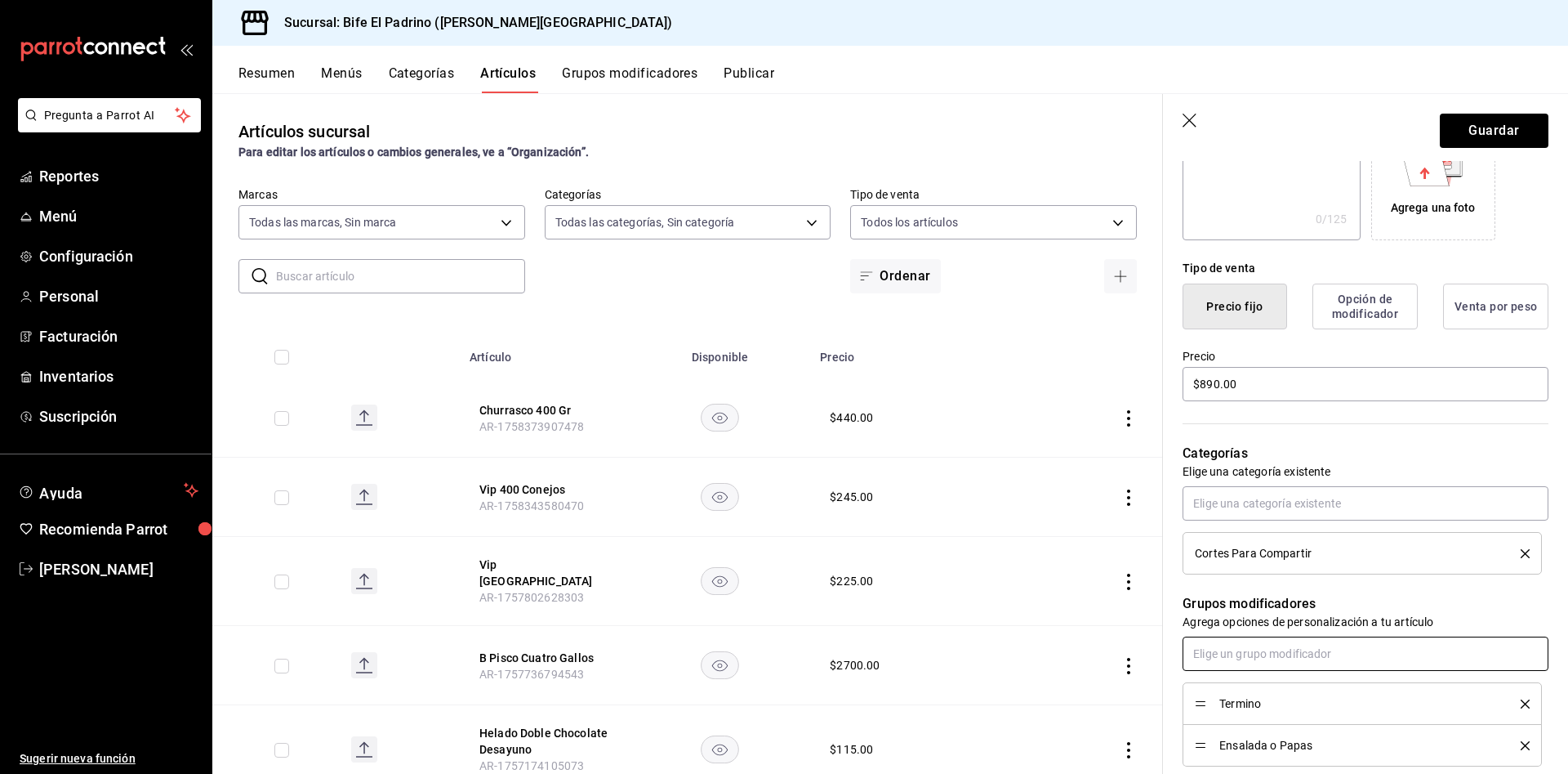
scroll to position [301, 0]
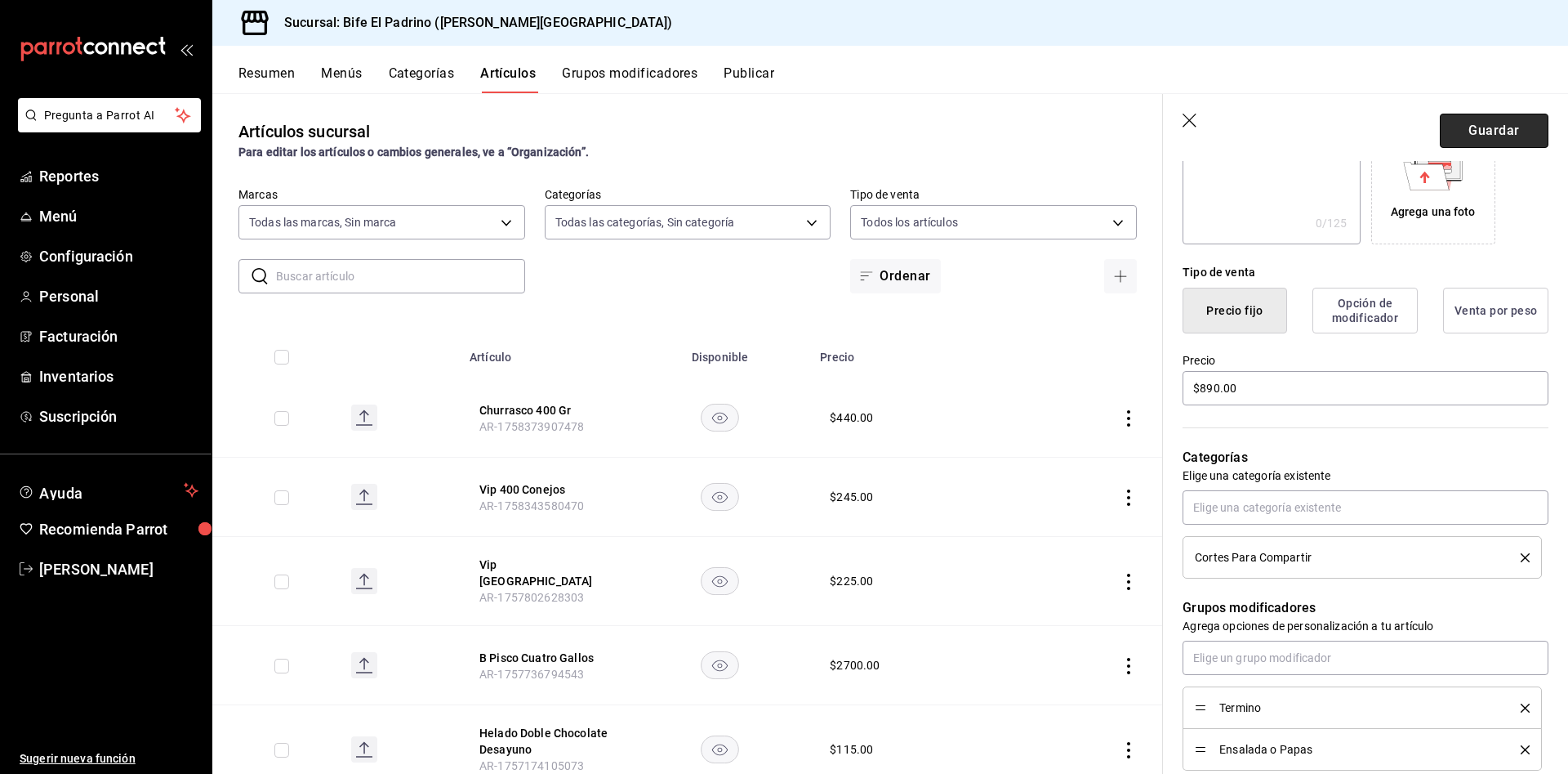
click at [1454, 130] on button "Guardar" at bounding box center [1494, 130] width 109 height 35
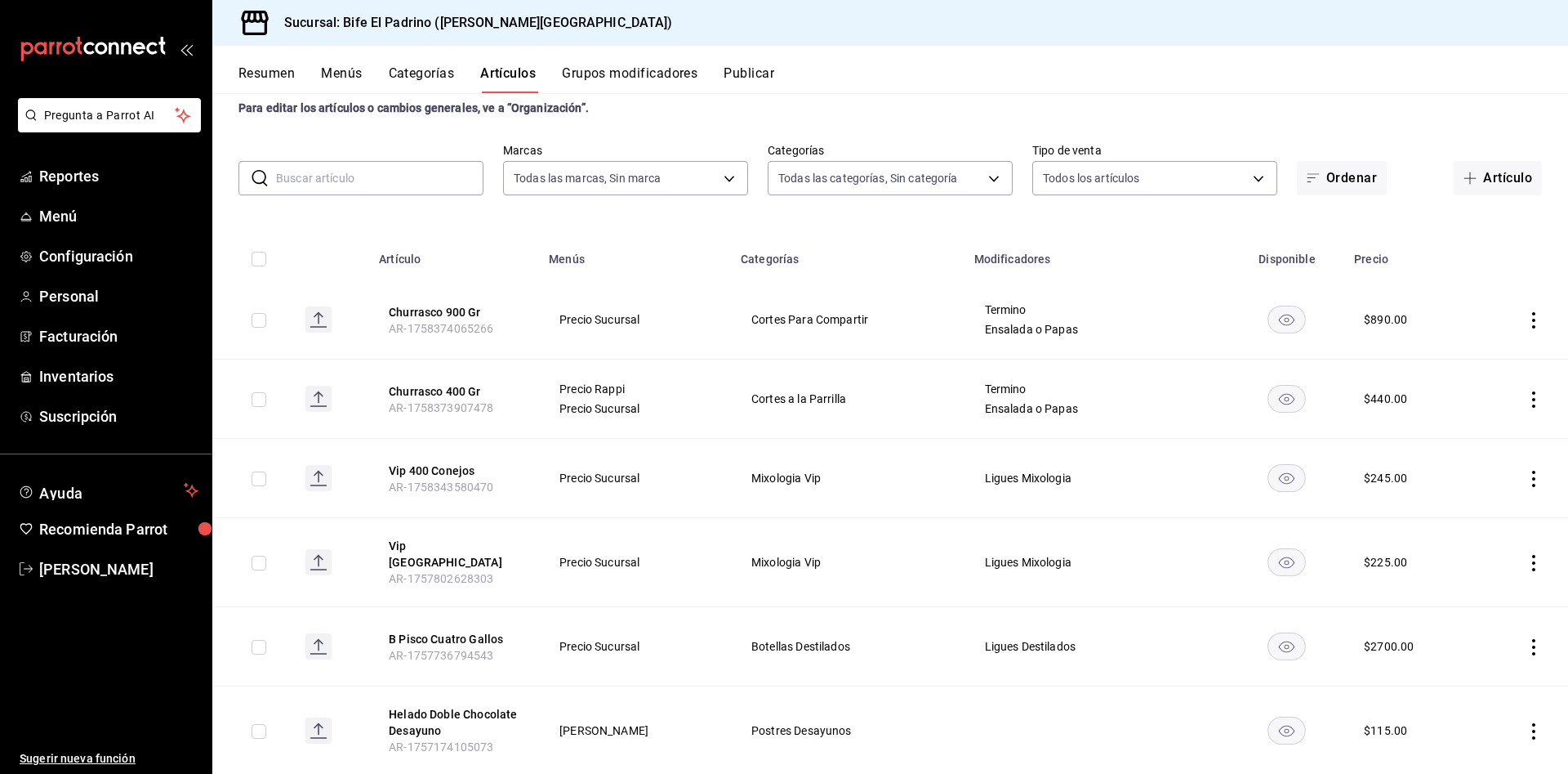
scroll to position [28, 0]
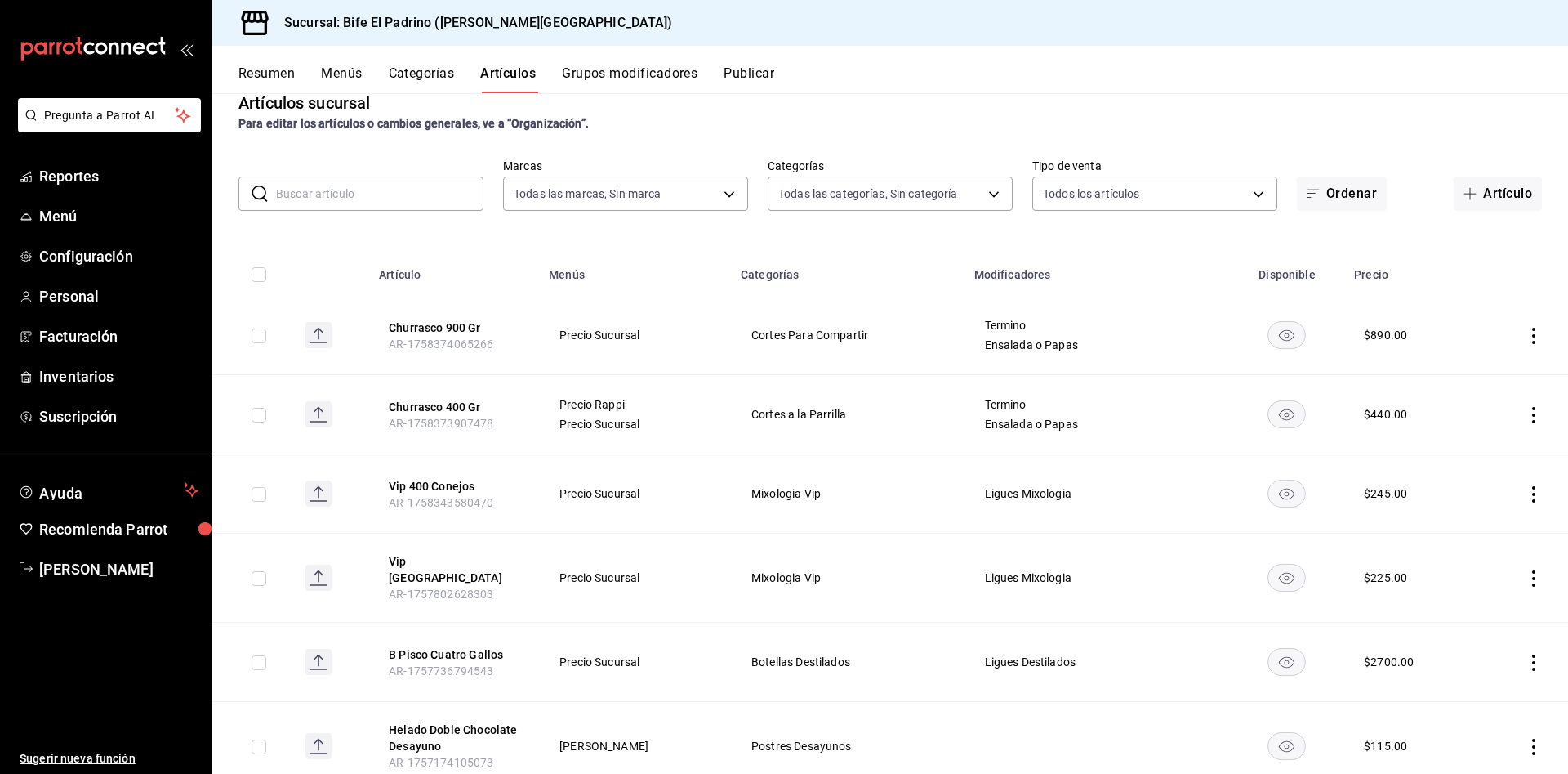
click at [255, 333] on input "checkbox" at bounding box center [259, 336] width 15 height 15
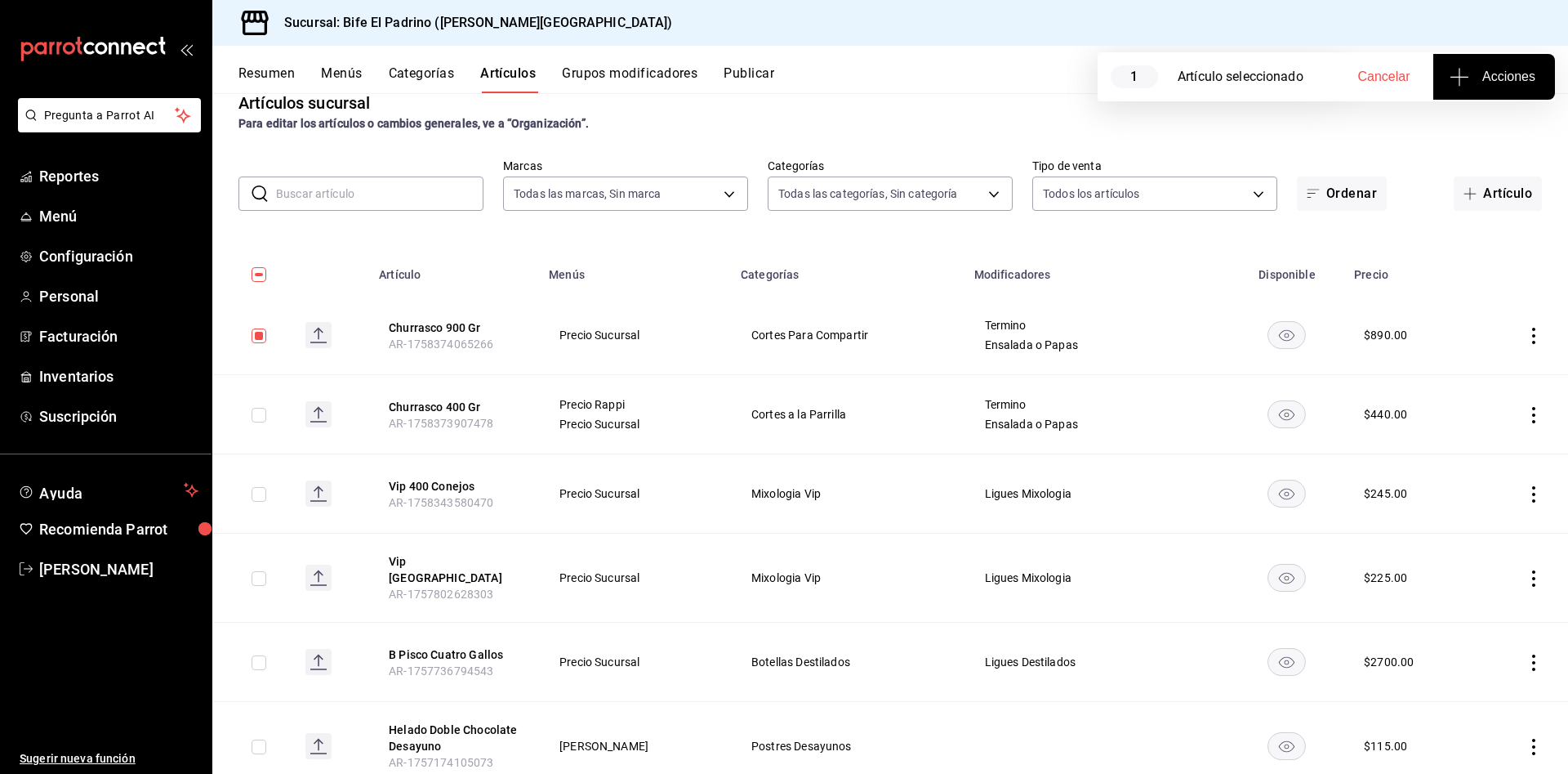
click at [256, 417] on input "checkbox" at bounding box center [259, 416] width 15 height 15
click at [1453, 80] on icon "button" at bounding box center [1459, 76] width 20 height 20
click at [1488, 125] on span "Agregar tipo" at bounding box center [1493, 128] width 97 height 17
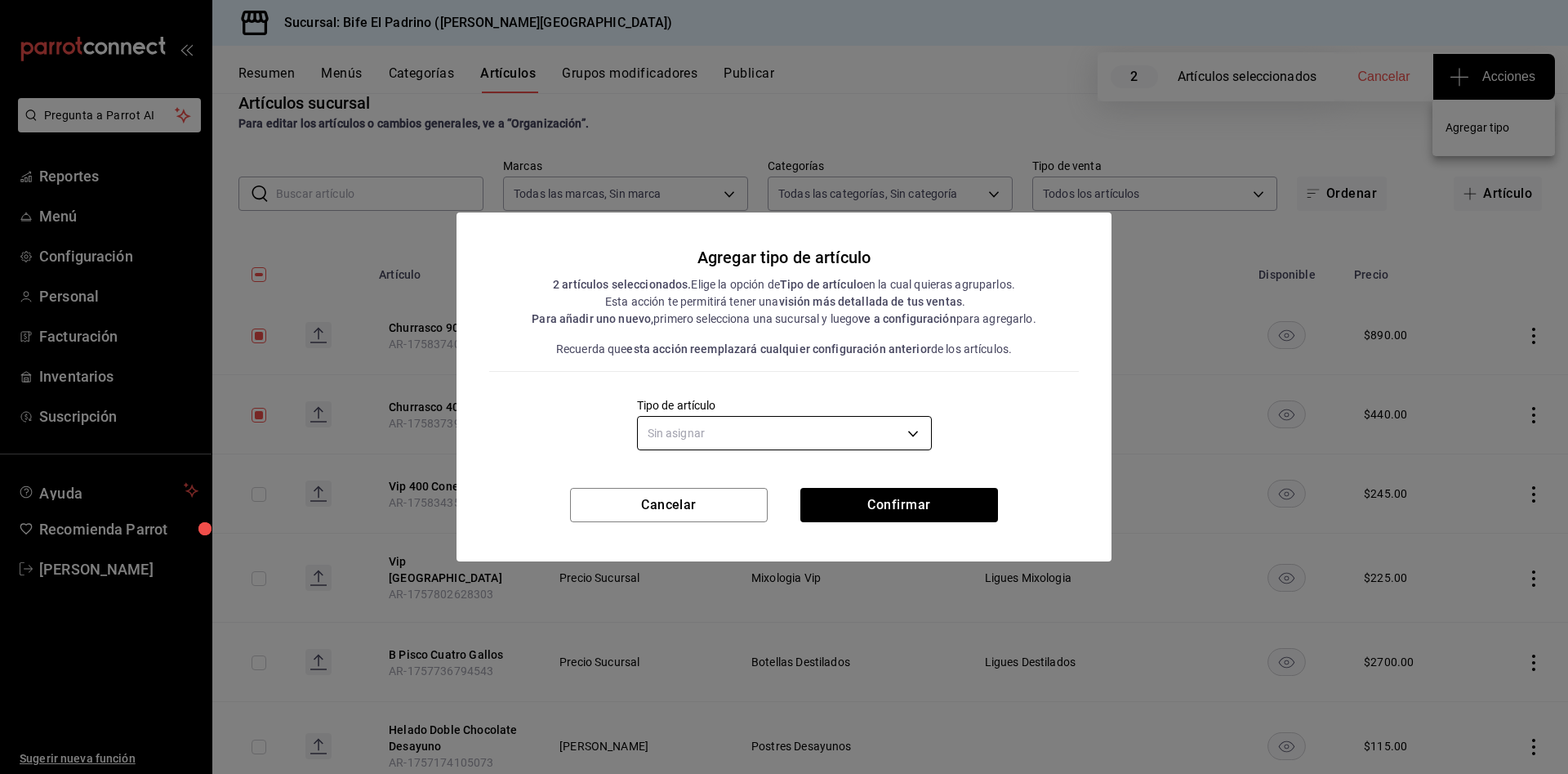
click at [736, 432] on body "Pregunta a Parrot AI Reportes Menú Configuración Personal Facturación Inventari…" at bounding box center [784, 387] width 1568 height 774
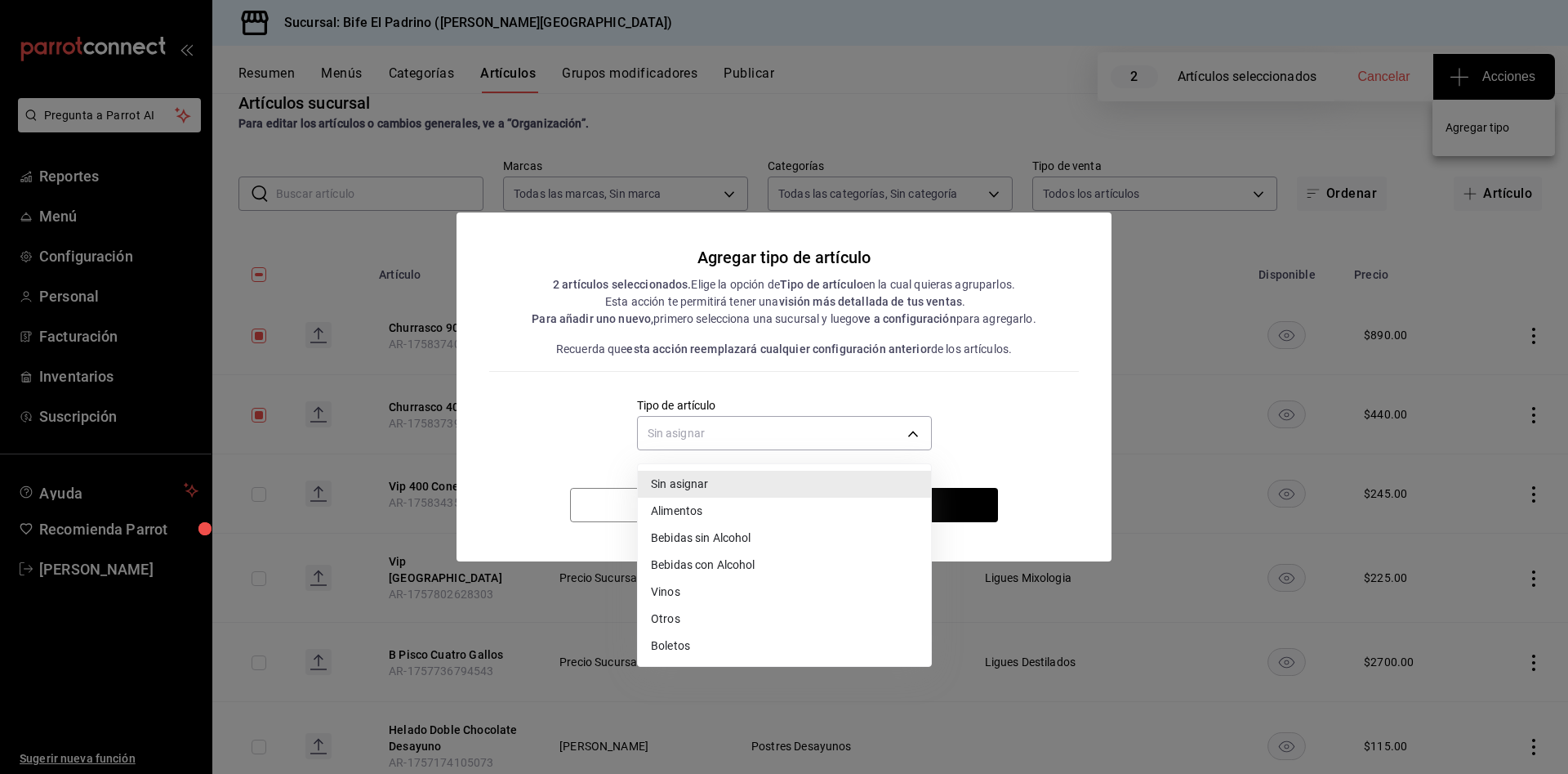
click at [717, 522] on li "Alimentos" at bounding box center [784, 510] width 294 height 27
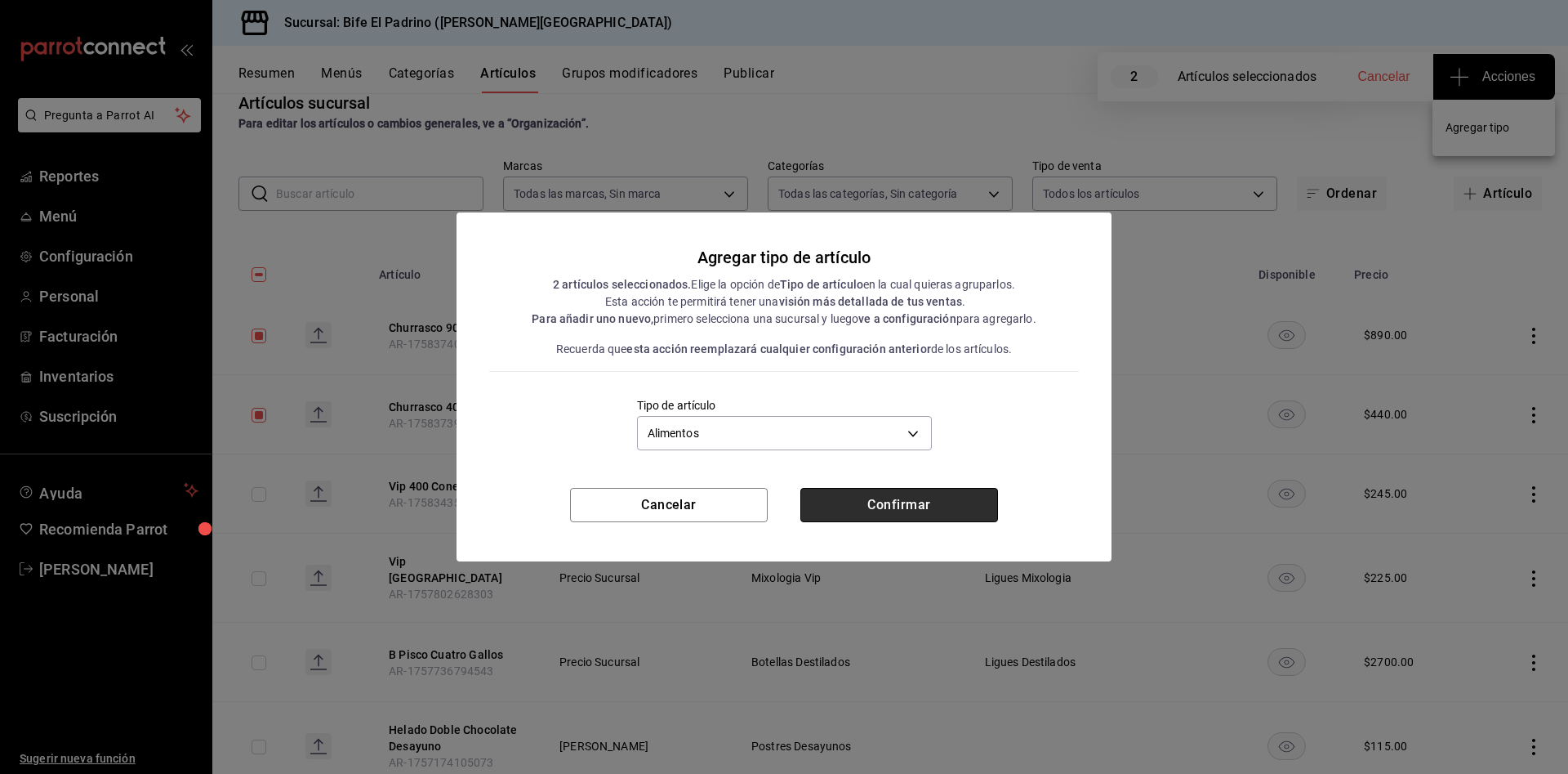
click at [874, 515] on button "Confirmar" at bounding box center [898, 505] width 198 height 35
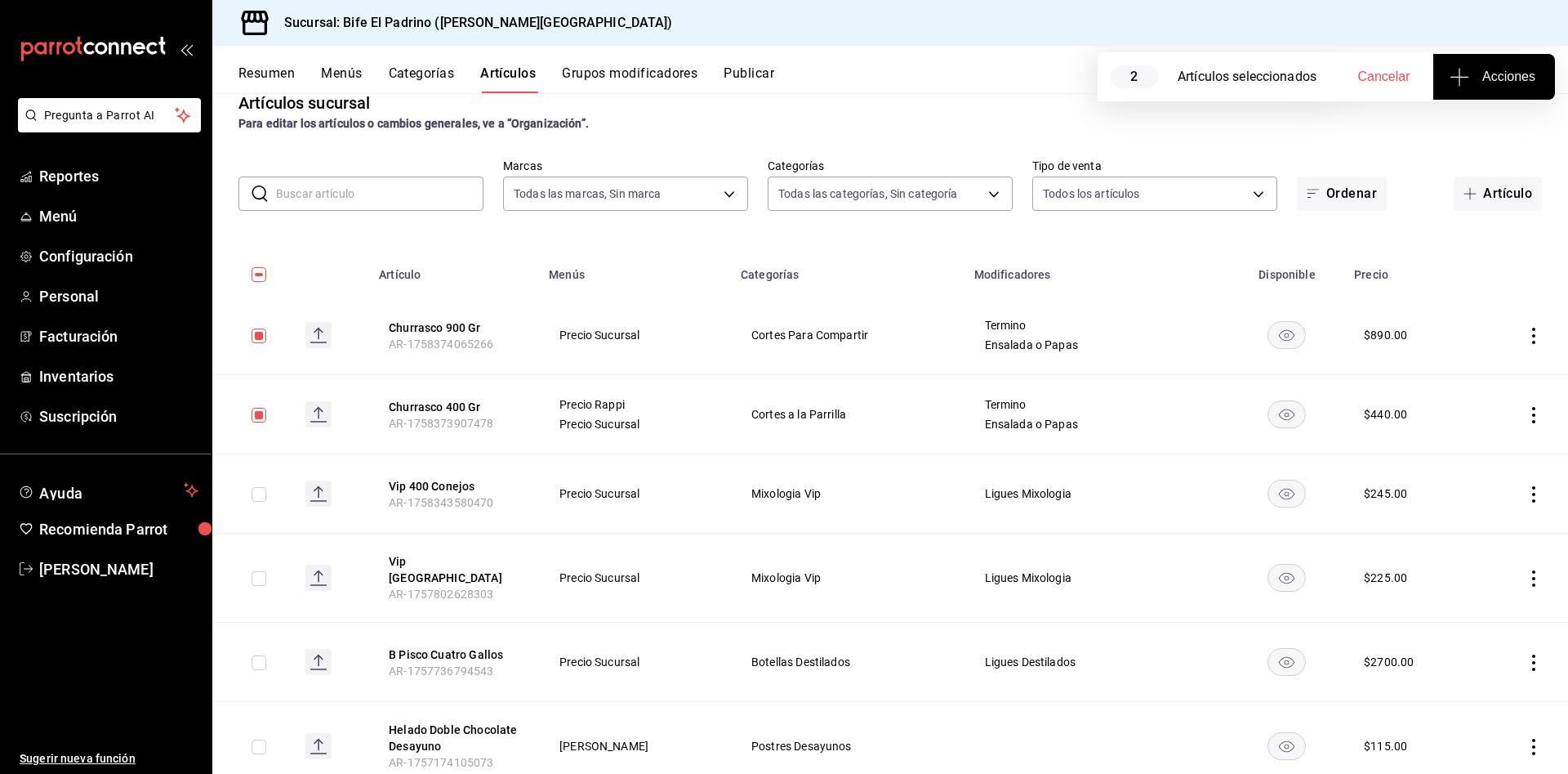
click at [874, 515] on td "Mixologia Vip" at bounding box center [847, 493] width 233 height 79
click at [263, 328] on input "checkbox" at bounding box center [259, 336] width 15 height 15
click at [249, 414] on td at bounding box center [251, 415] width 80 height 79
click at [261, 415] on input "checkbox" at bounding box center [259, 416] width 15 height 15
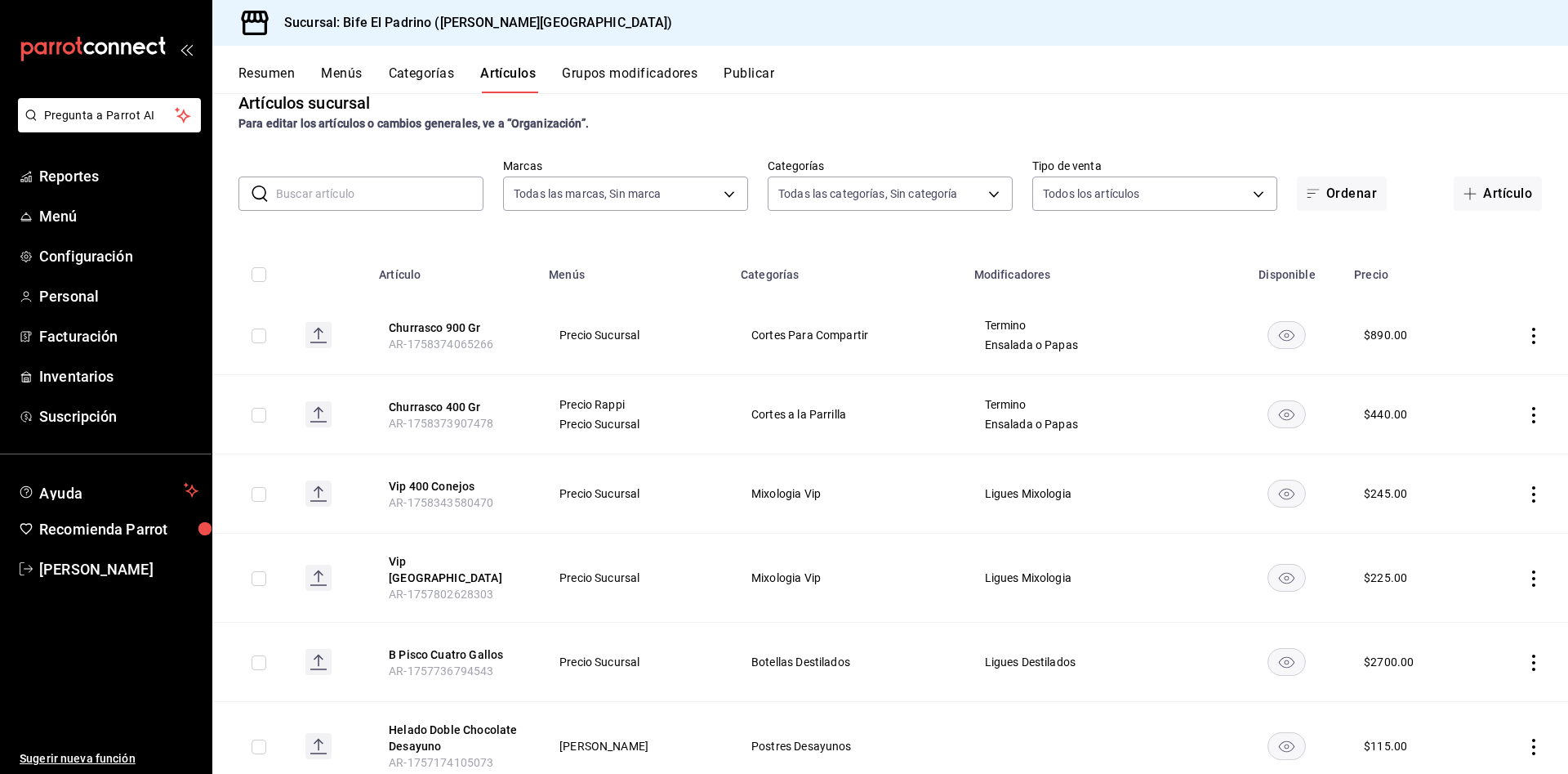
click at [256, 490] on input "checkbox" at bounding box center [259, 494] width 15 height 15
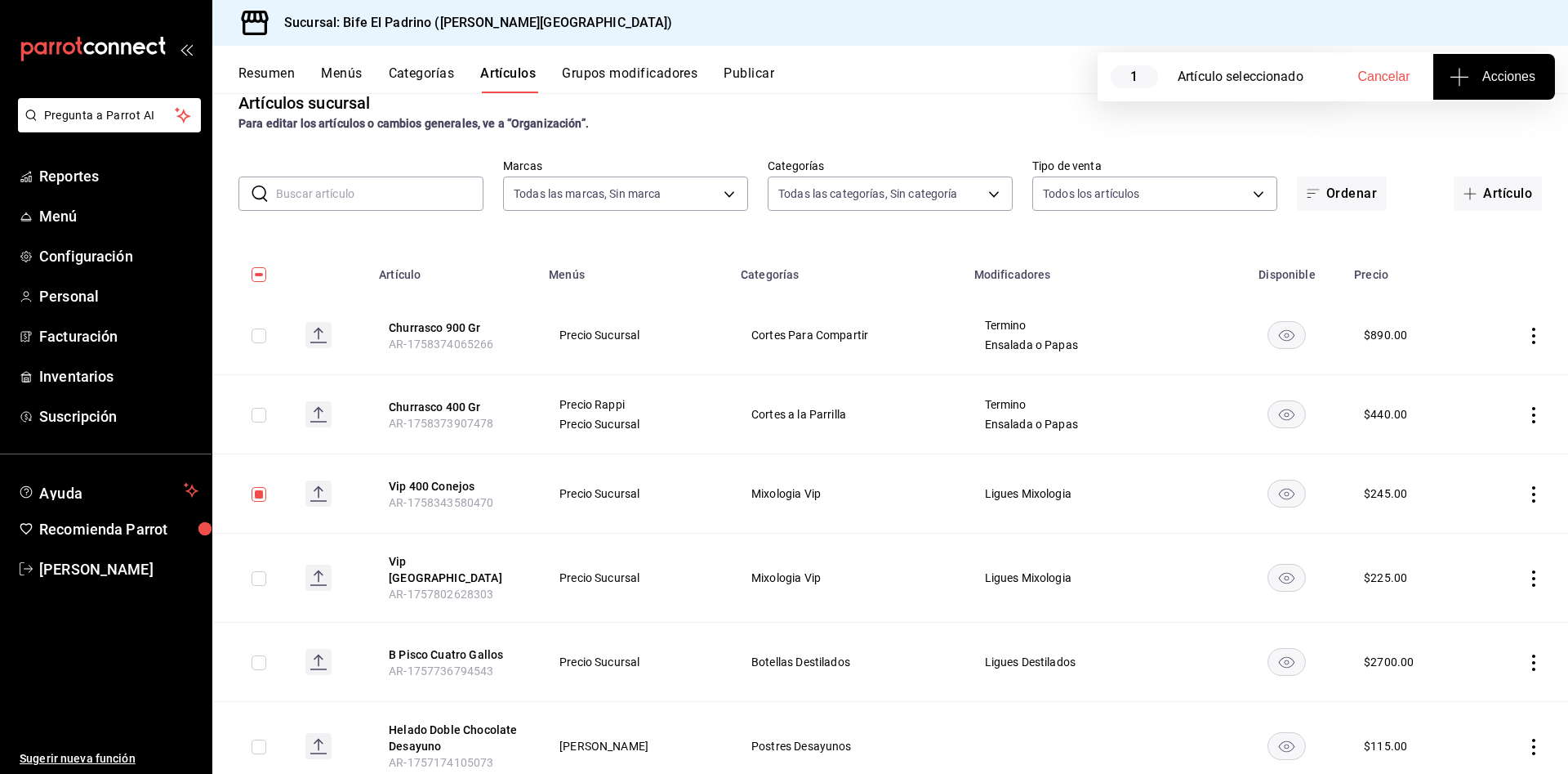
click at [256, 575] on input "checkbox" at bounding box center [259, 579] width 15 height 15
click at [1449, 68] on button "Acciones" at bounding box center [1494, 76] width 122 height 46
click at [1460, 115] on li "Agregar tipo" at bounding box center [1493, 128] width 123 height 43
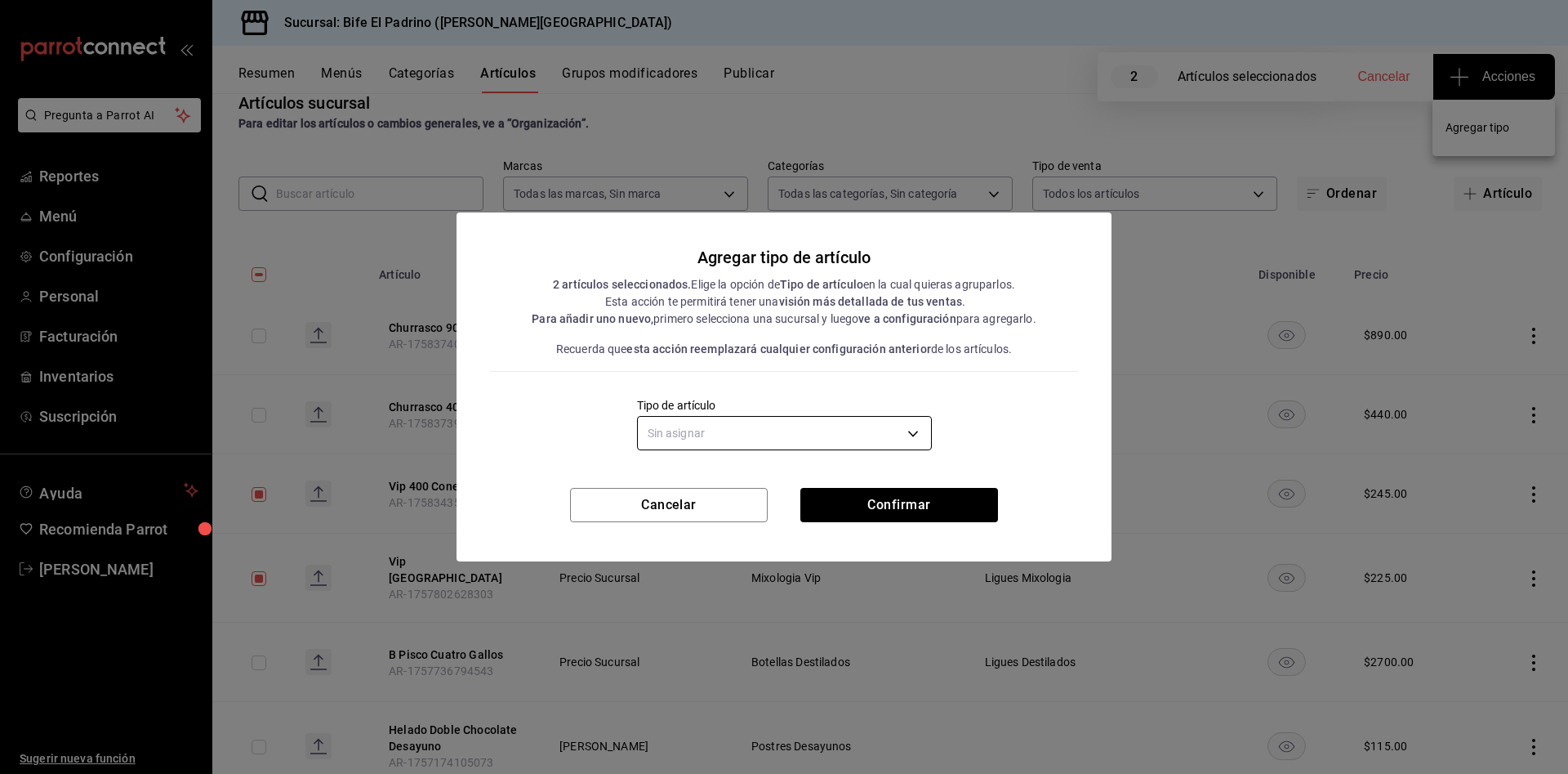
click at [910, 438] on body "Pregunta a Parrot AI Reportes Menú Configuración Personal Facturación Inventari…" at bounding box center [784, 387] width 1568 height 774
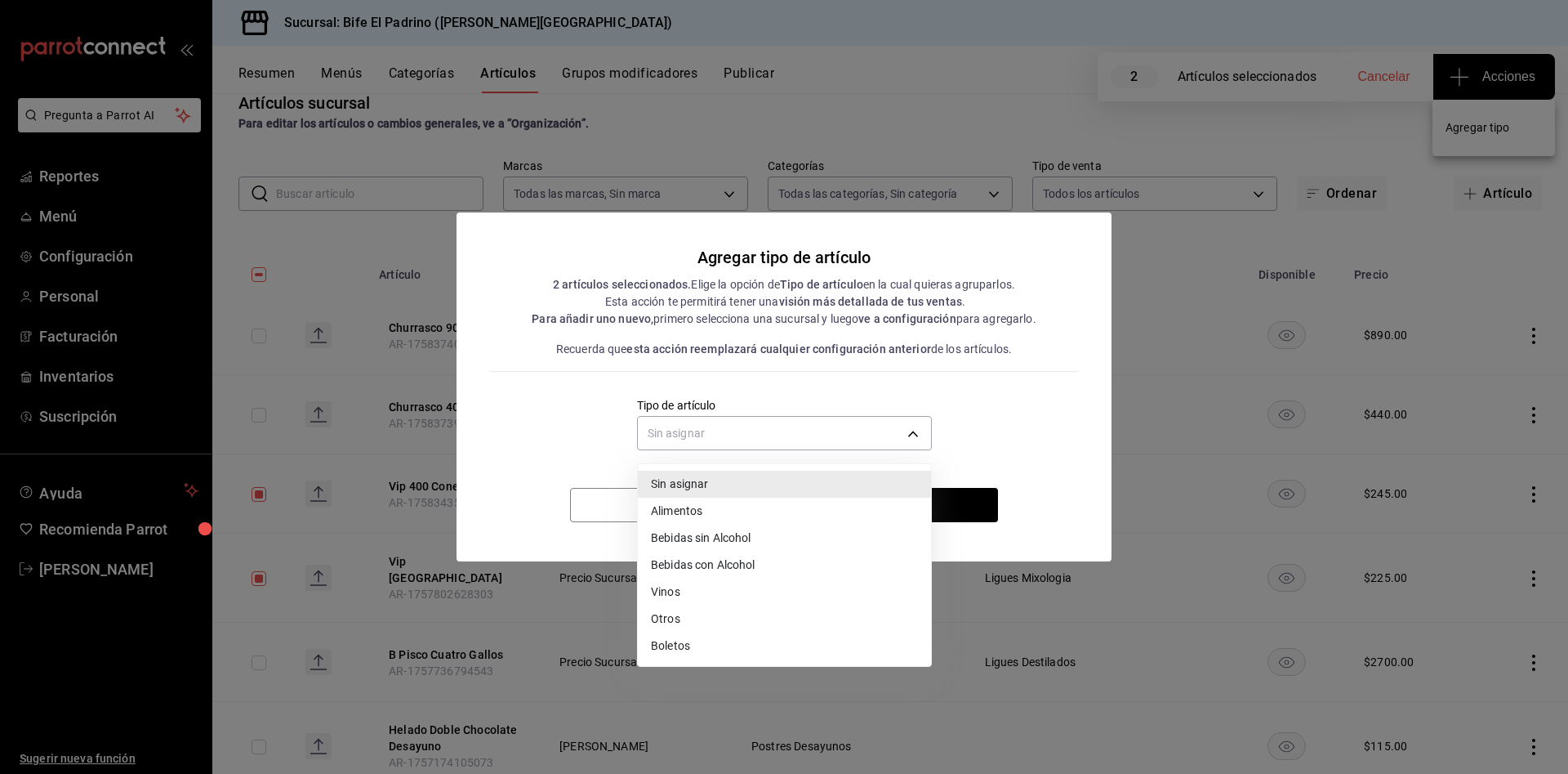
click at [776, 562] on li "Bebidas con Alcohol" at bounding box center [784, 565] width 294 height 27
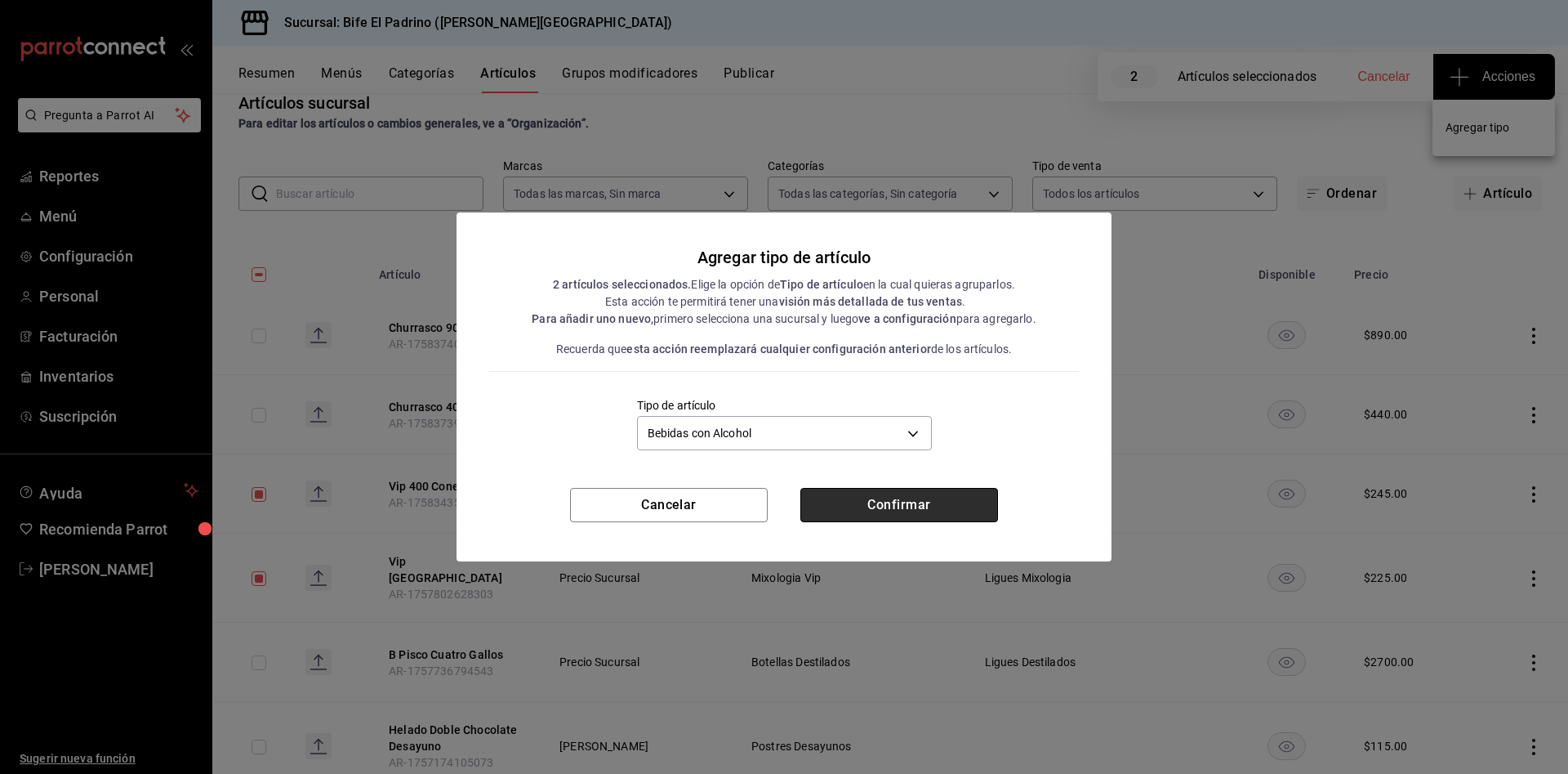
click at [931, 501] on button "Confirmar" at bounding box center [898, 505] width 198 height 35
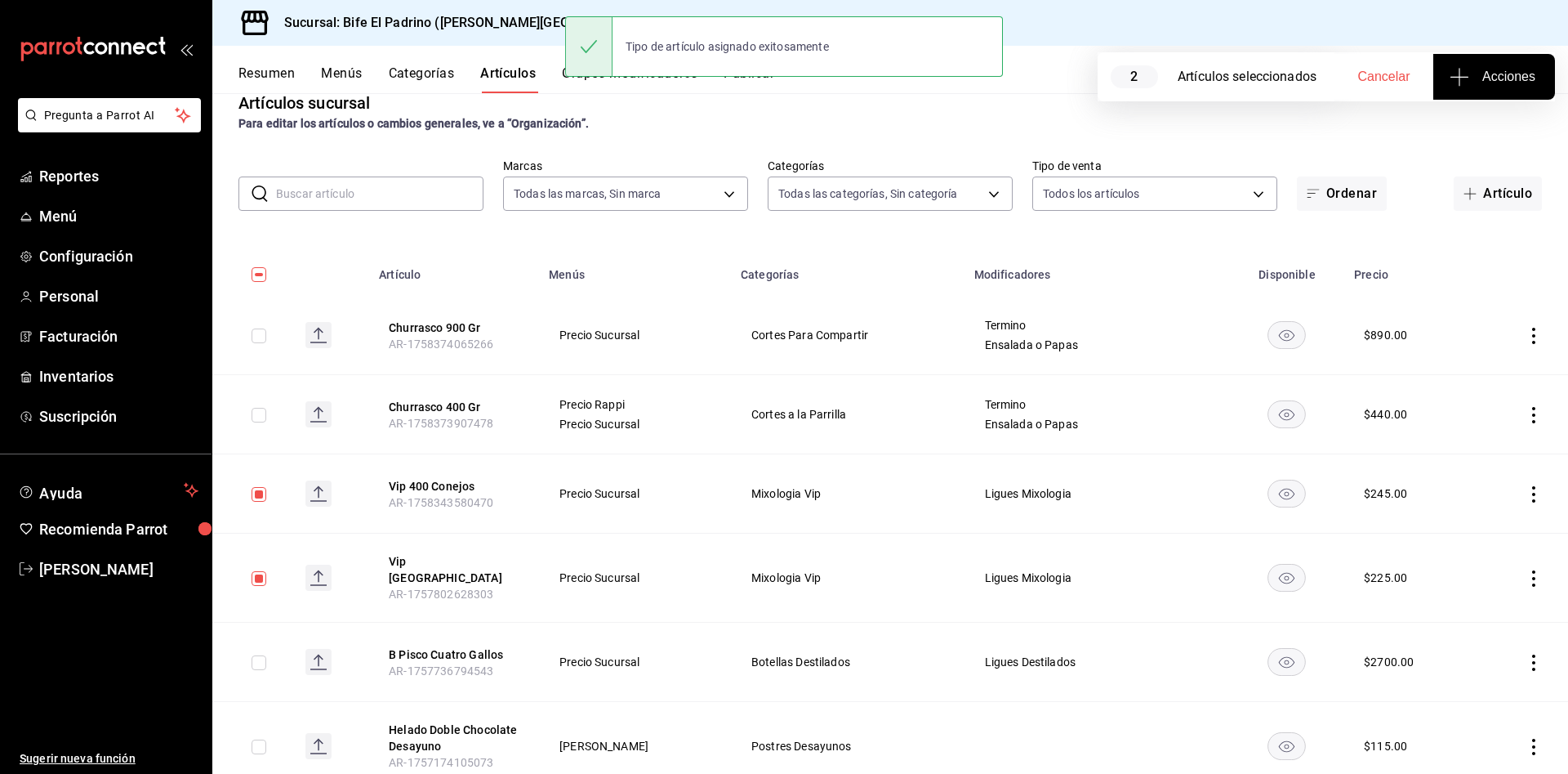
click at [257, 487] on input "checkbox" at bounding box center [259, 494] width 15 height 15
click at [257, 575] on input "checkbox" at bounding box center [259, 579] width 15 height 15
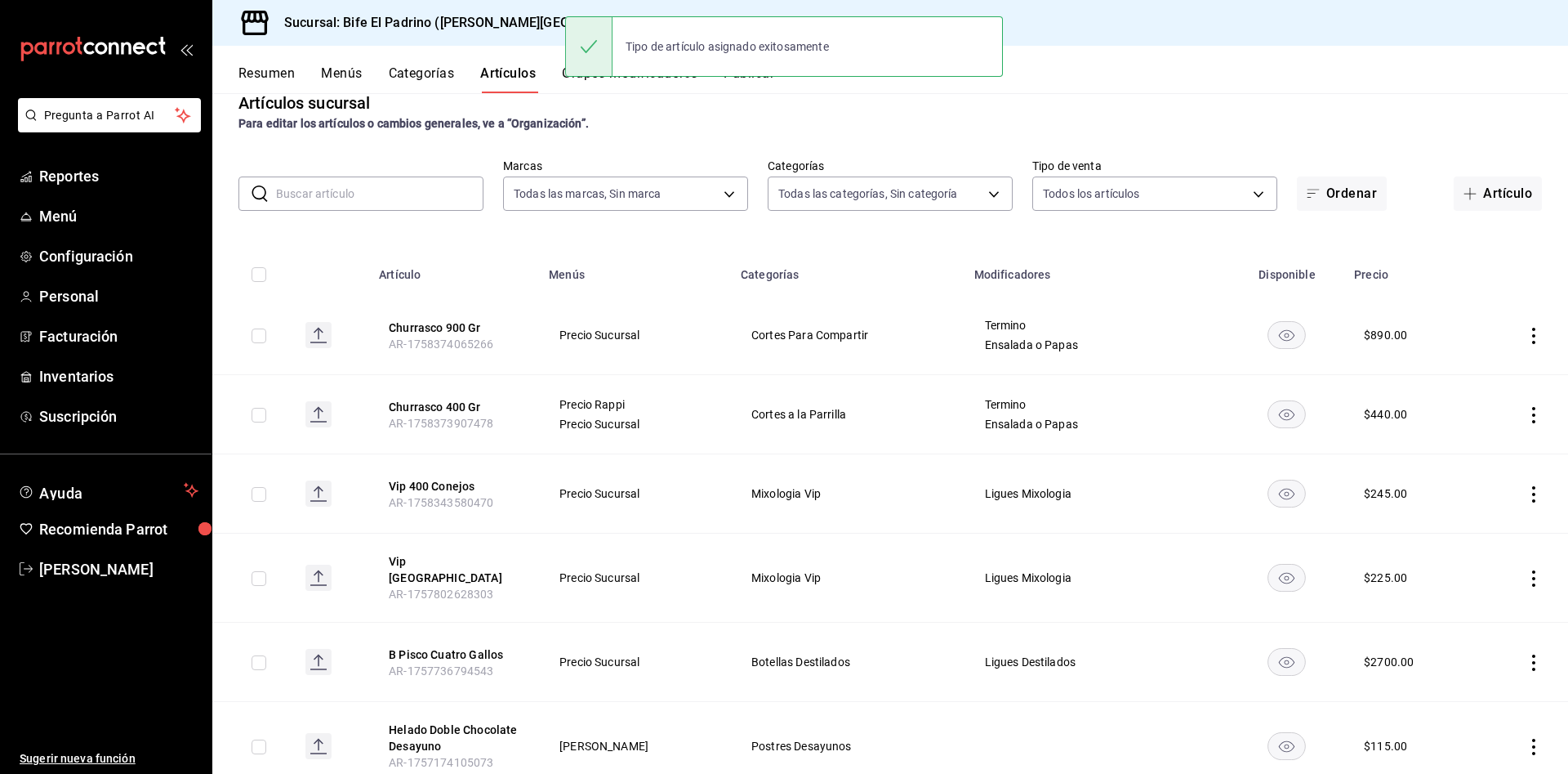
click at [1275, 84] on div "Resumen Menús Categorías Artículos Grupos modificadores Publicar" at bounding box center [903, 80] width 1330 height 28
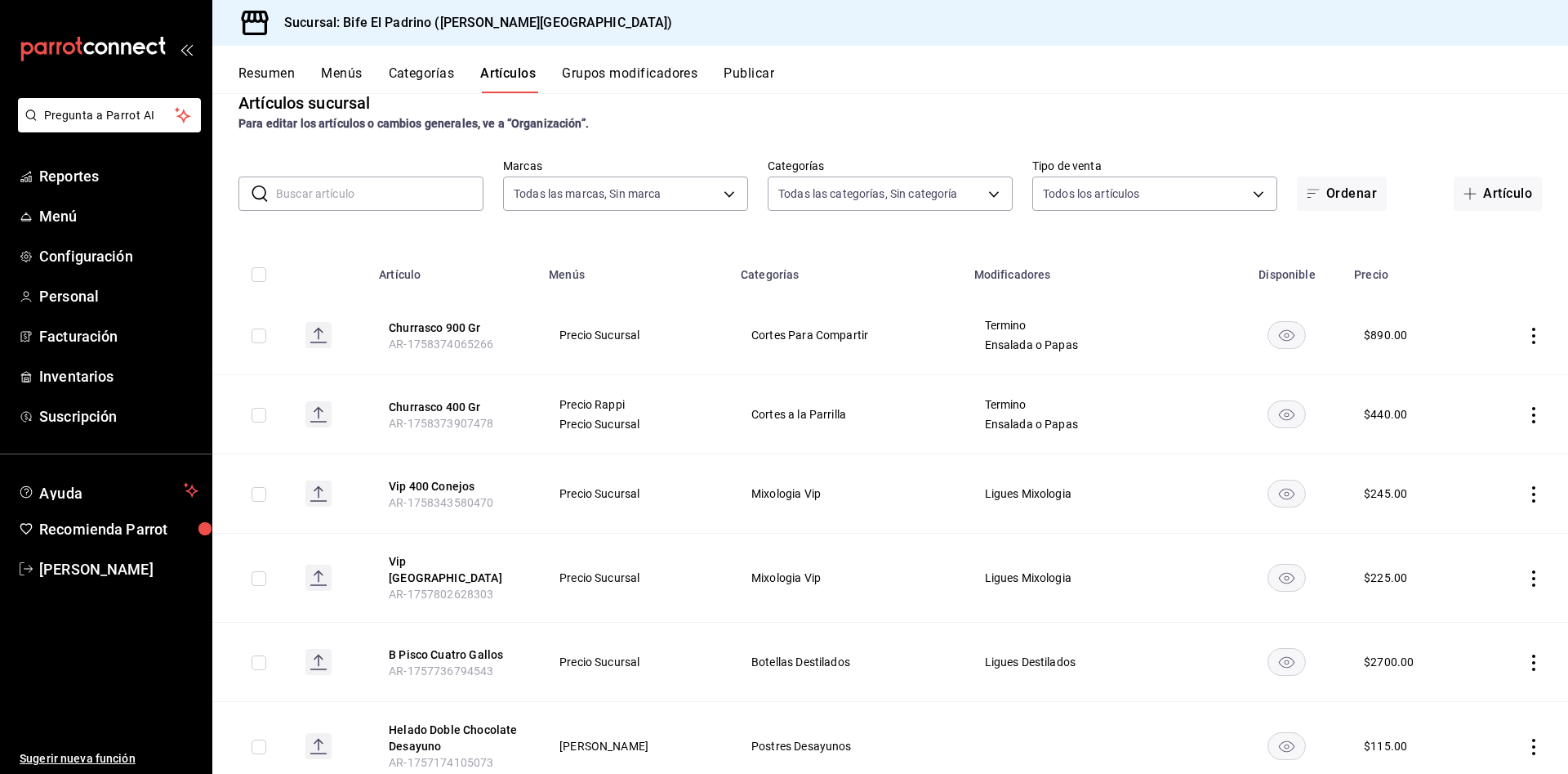
click at [329, 70] on button "Menús" at bounding box center [341, 80] width 41 height 28
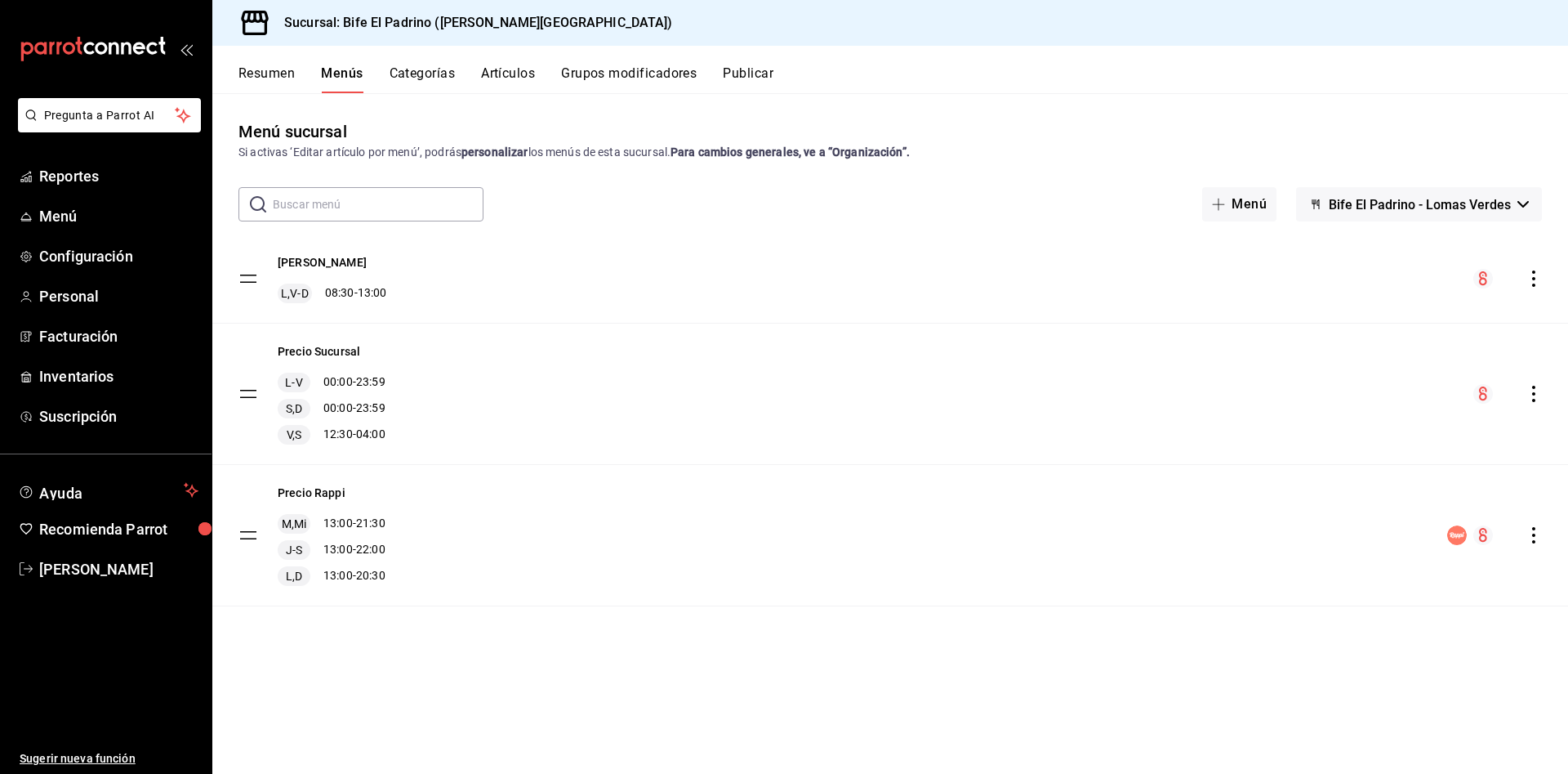
click at [291, 72] on button "Resumen" at bounding box center [266, 80] width 56 height 28
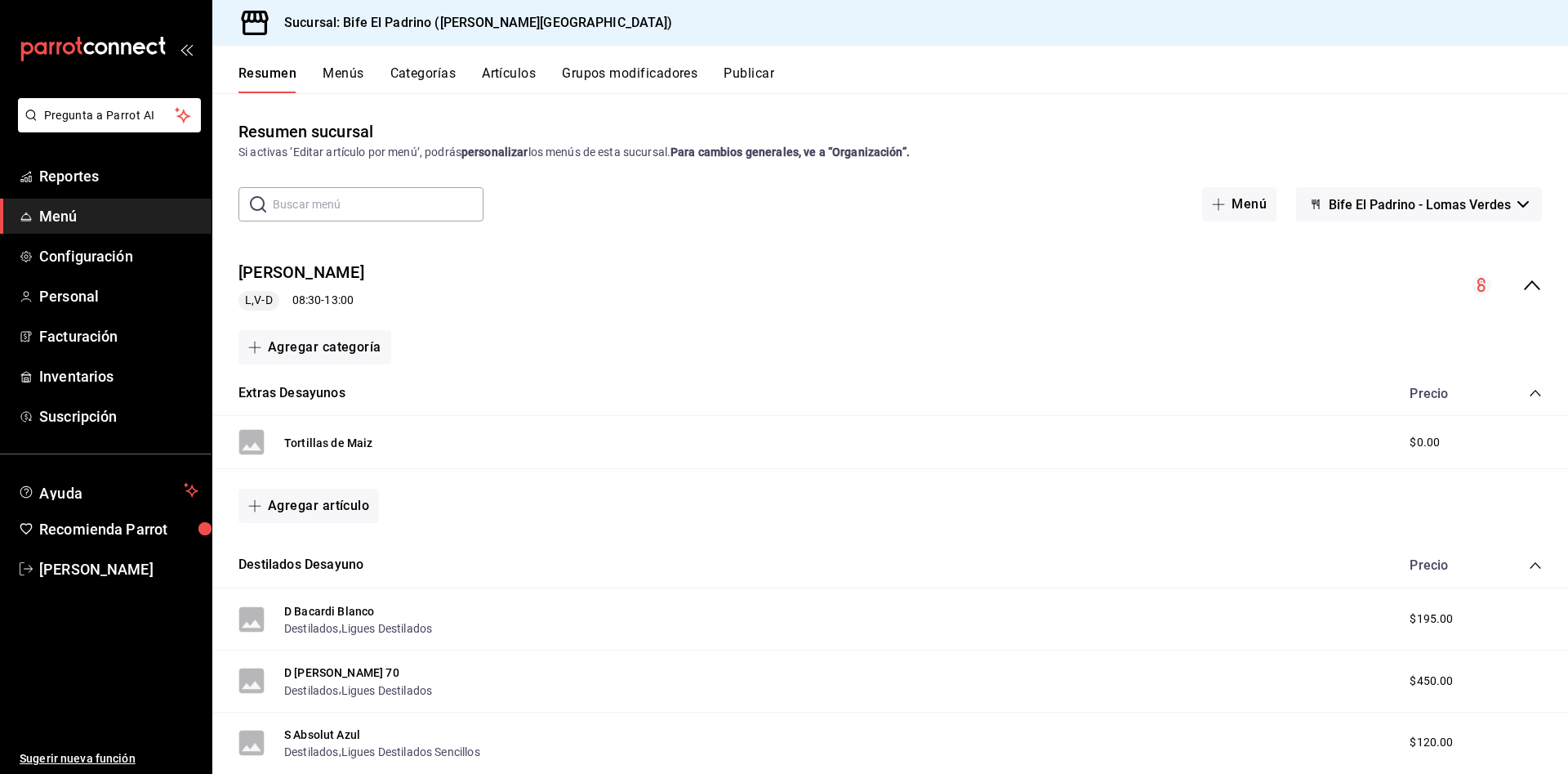
click at [1522, 275] on icon "collapse-menu-row" at bounding box center [1531, 284] width 20 height 20
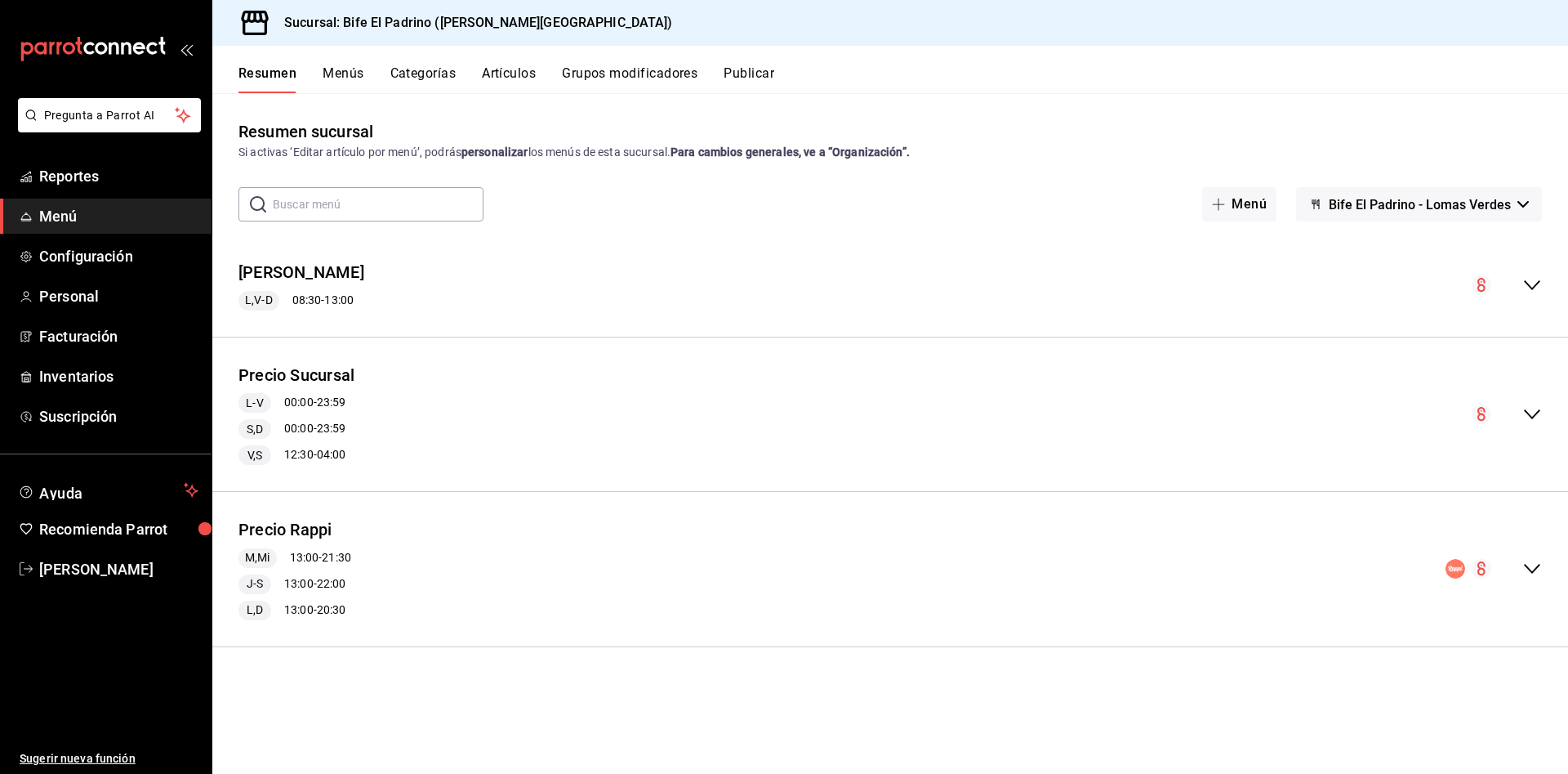
click at [1532, 566] on icon "collapse-menu-row" at bounding box center [1531, 569] width 20 height 20
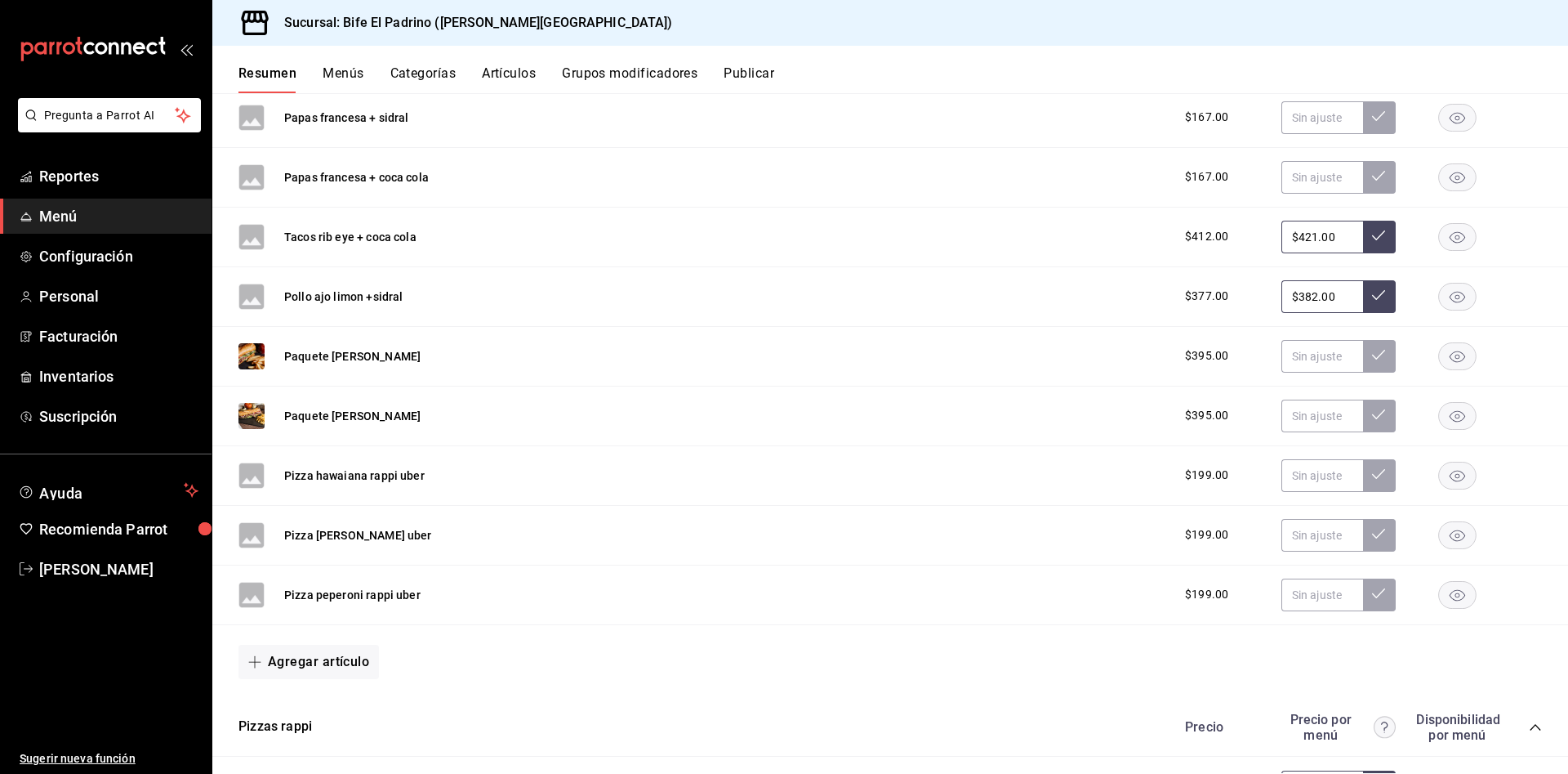
scroll to position [377, 0]
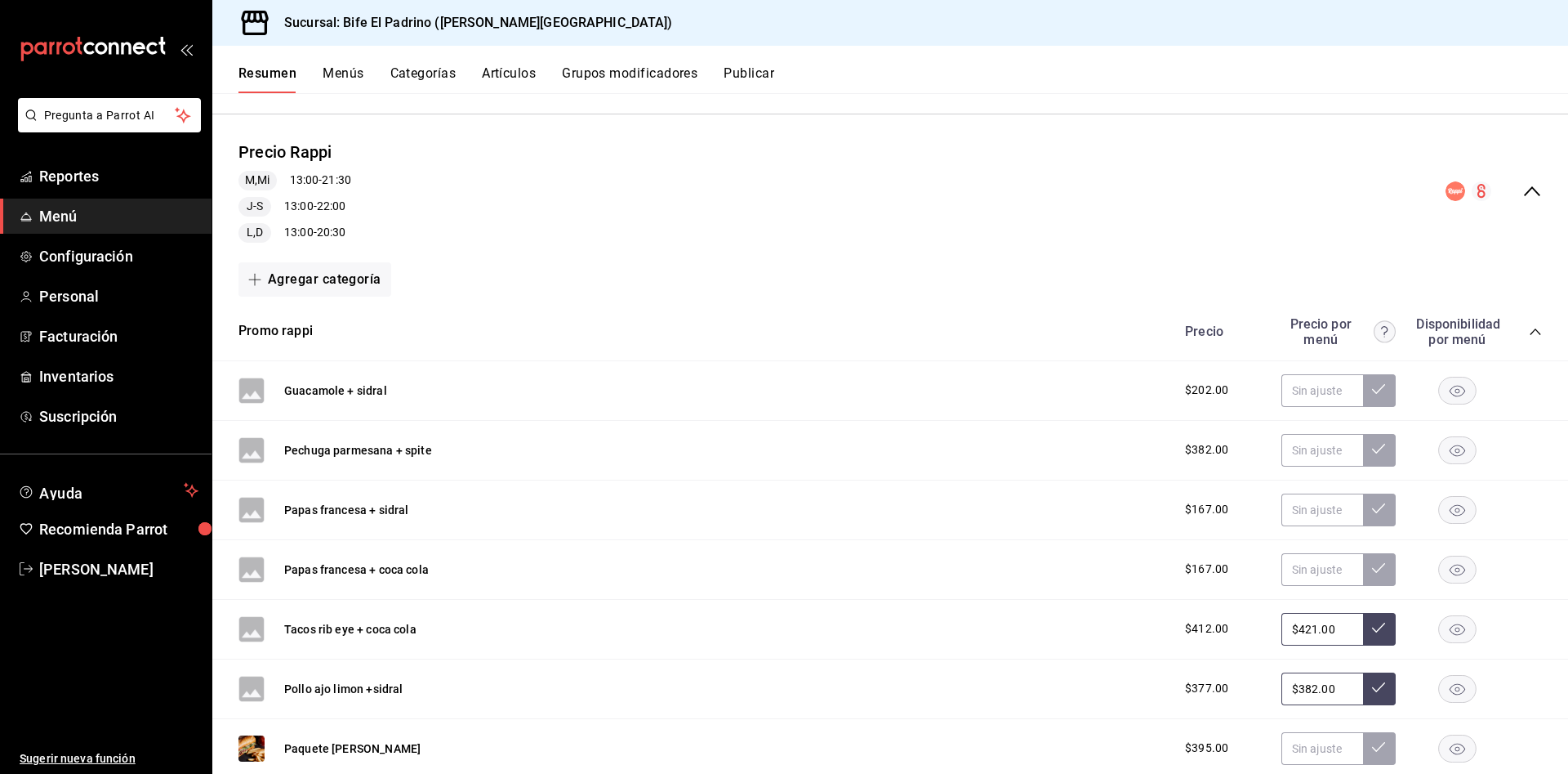
click at [1529, 334] on icon "collapse-category-row" at bounding box center [1535, 332] width 13 height 13
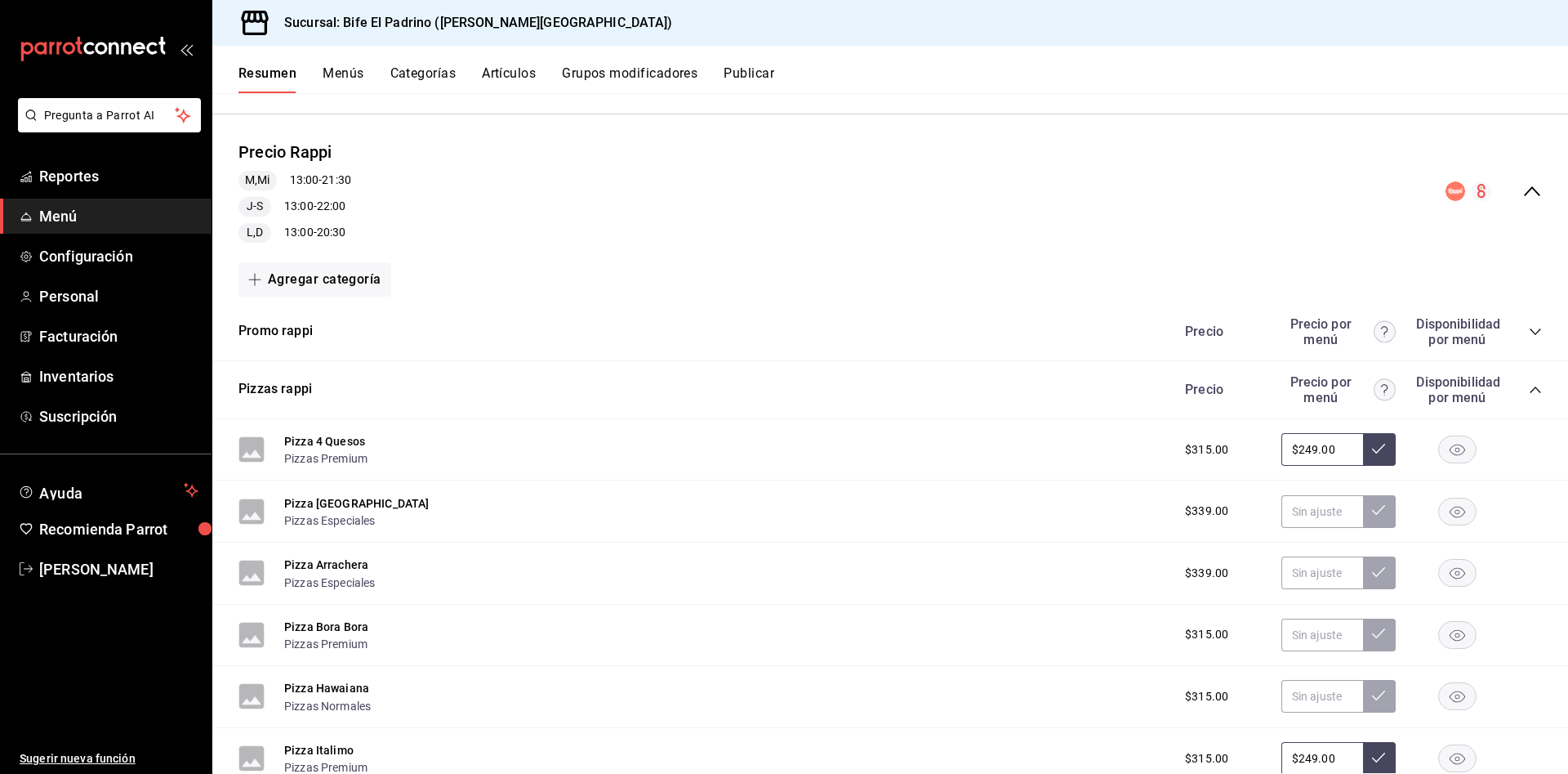
click at [1529, 387] on icon "collapse-category-row" at bounding box center [1535, 389] width 13 height 13
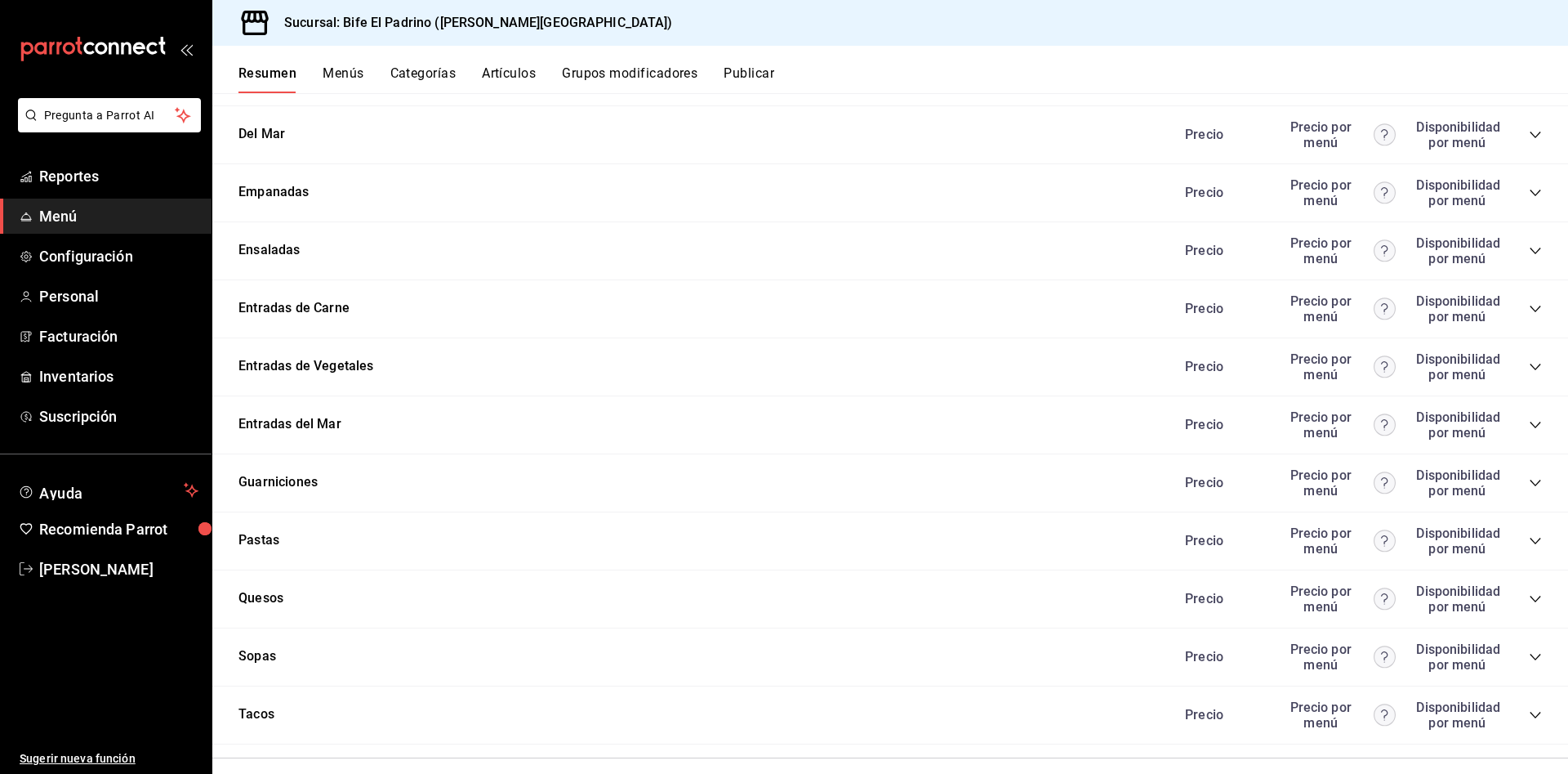
scroll to position [998, 0]
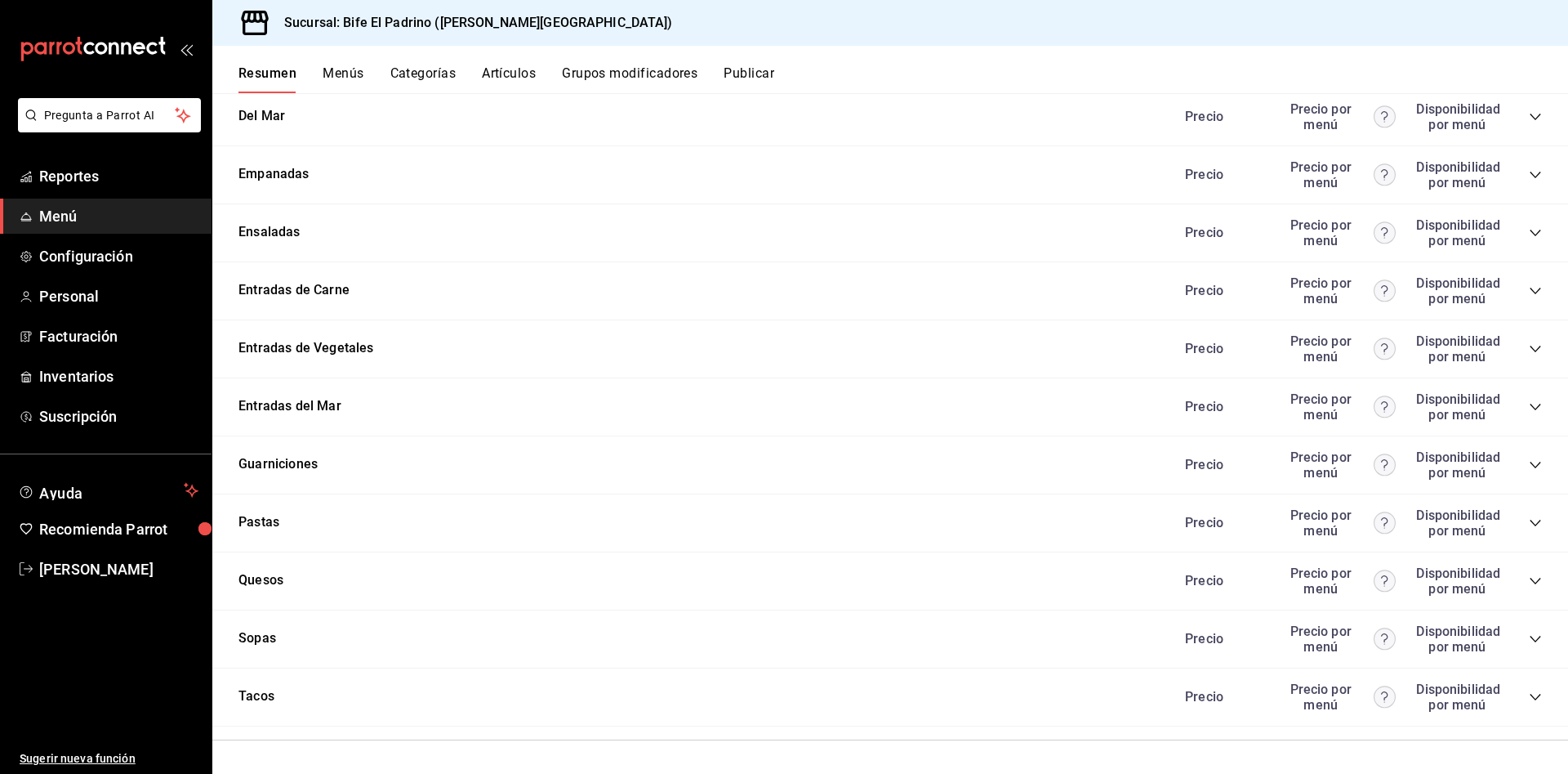
click at [1529, 698] on icon "collapse-category-row" at bounding box center [1535, 697] width 13 height 13
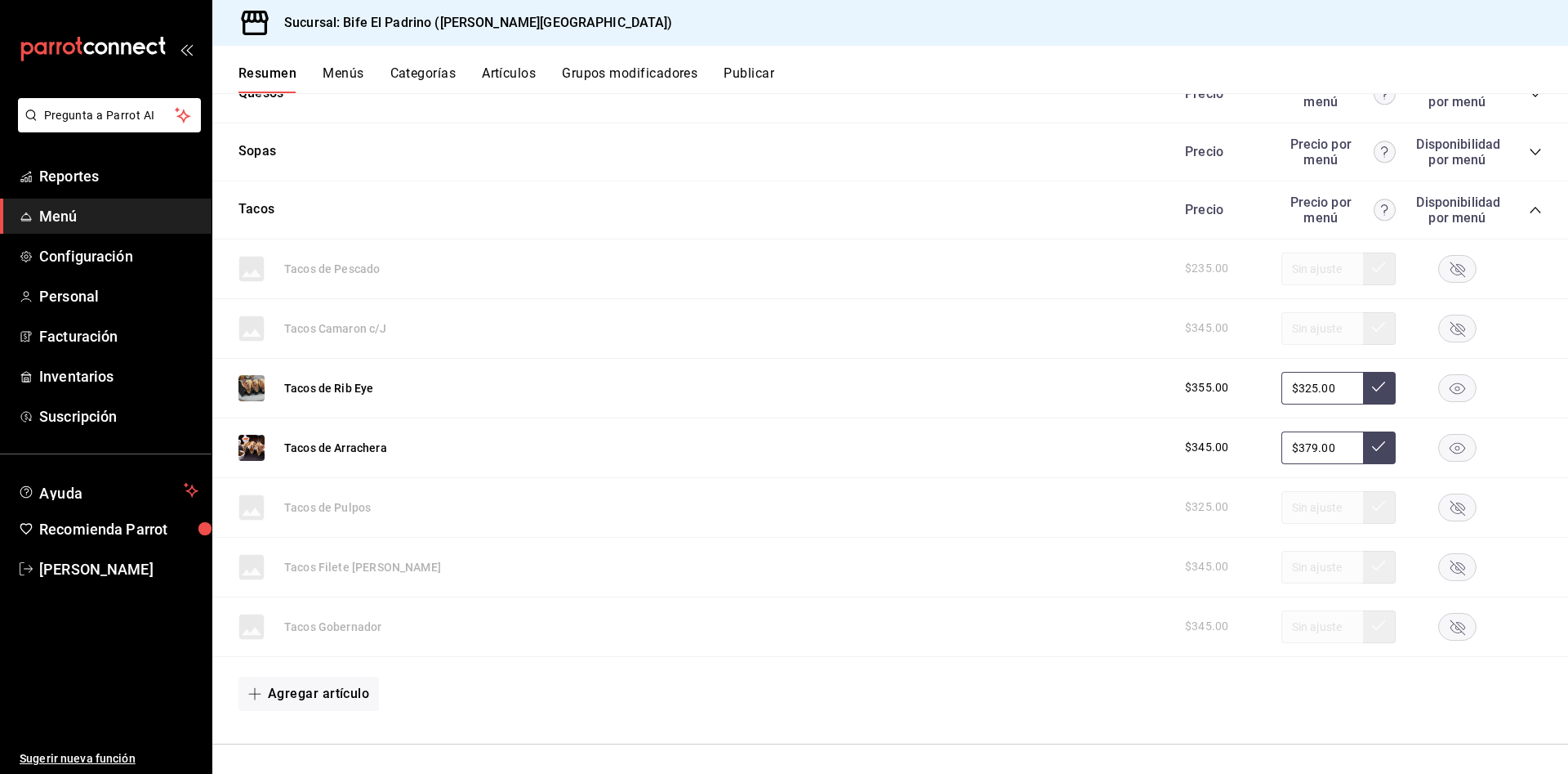
scroll to position [1489, 0]
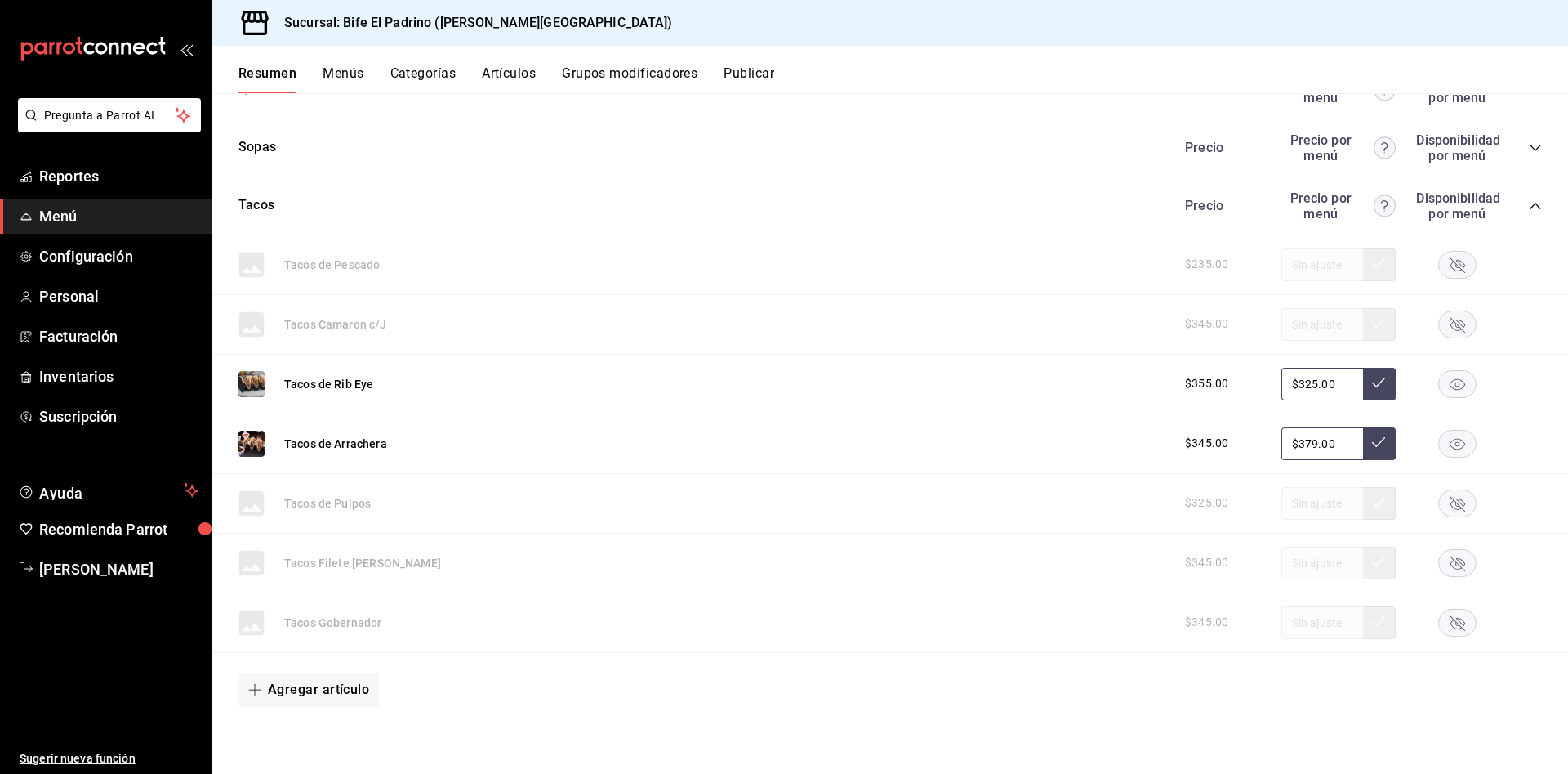
drag, startPoint x: 1317, startPoint y: 384, endPoint x: 1242, endPoint y: 388, distance: 75.1
click at [1242, 388] on div "$355.00 $325.00" at bounding box center [1355, 384] width 373 height 33
drag, startPoint x: 1311, startPoint y: 444, endPoint x: 1272, endPoint y: 453, distance: 40.0
click at [1281, 453] on input "$379.00" at bounding box center [1321, 443] width 82 height 33
click at [1374, 449] on button at bounding box center [1379, 443] width 33 height 33
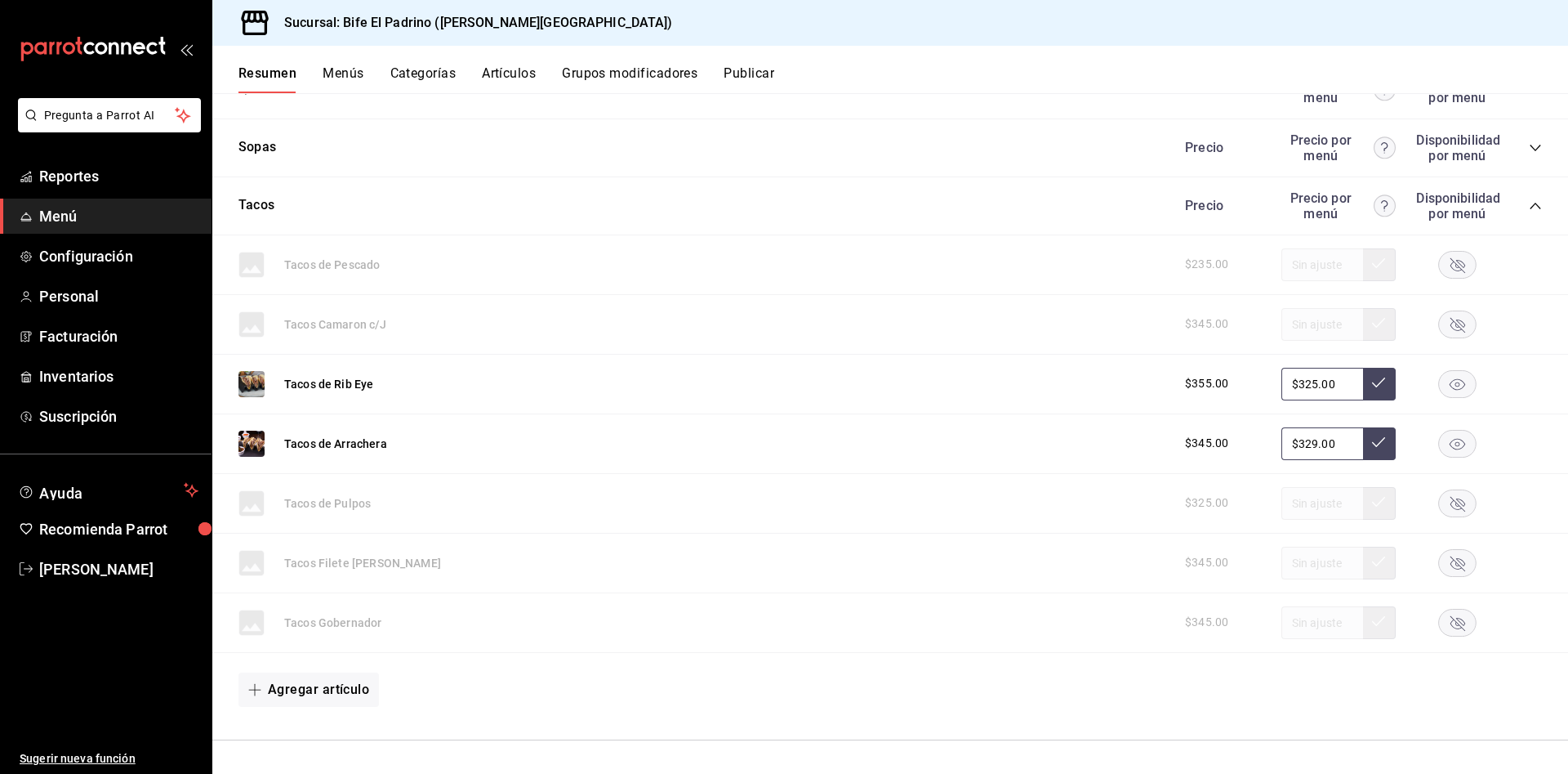
drag, startPoint x: 1331, startPoint y: 438, endPoint x: 1094, endPoint y: 452, distance: 237.4
click at [1094, 452] on div "Tacos de Arrachera $345.00 $329.00" at bounding box center [889, 444] width 1355 height 60
click at [1372, 441] on icon at bounding box center [1379, 442] width 13 height 13
drag, startPoint x: 1324, startPoint y: 391, endPoint x: 1261, endPoint y: 387, distance: 63.1
click at [1281, 387] on input "$325.00" at bounding box center [1321, 384] width 82 height 33
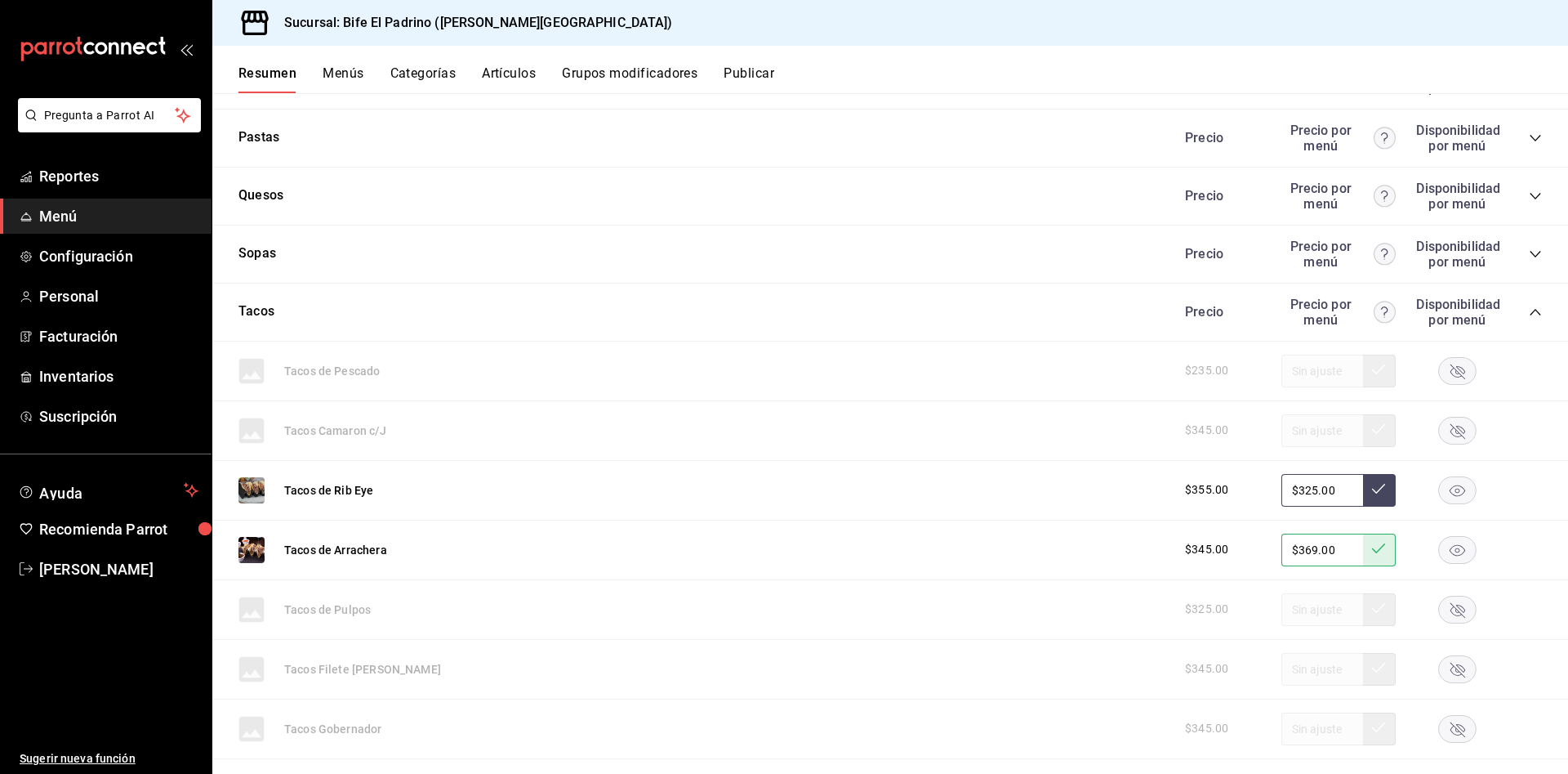
scroll to position [1387, 0]
click at [1372, 486] on icon at bounding box center [1379, 485] width 13 height 13
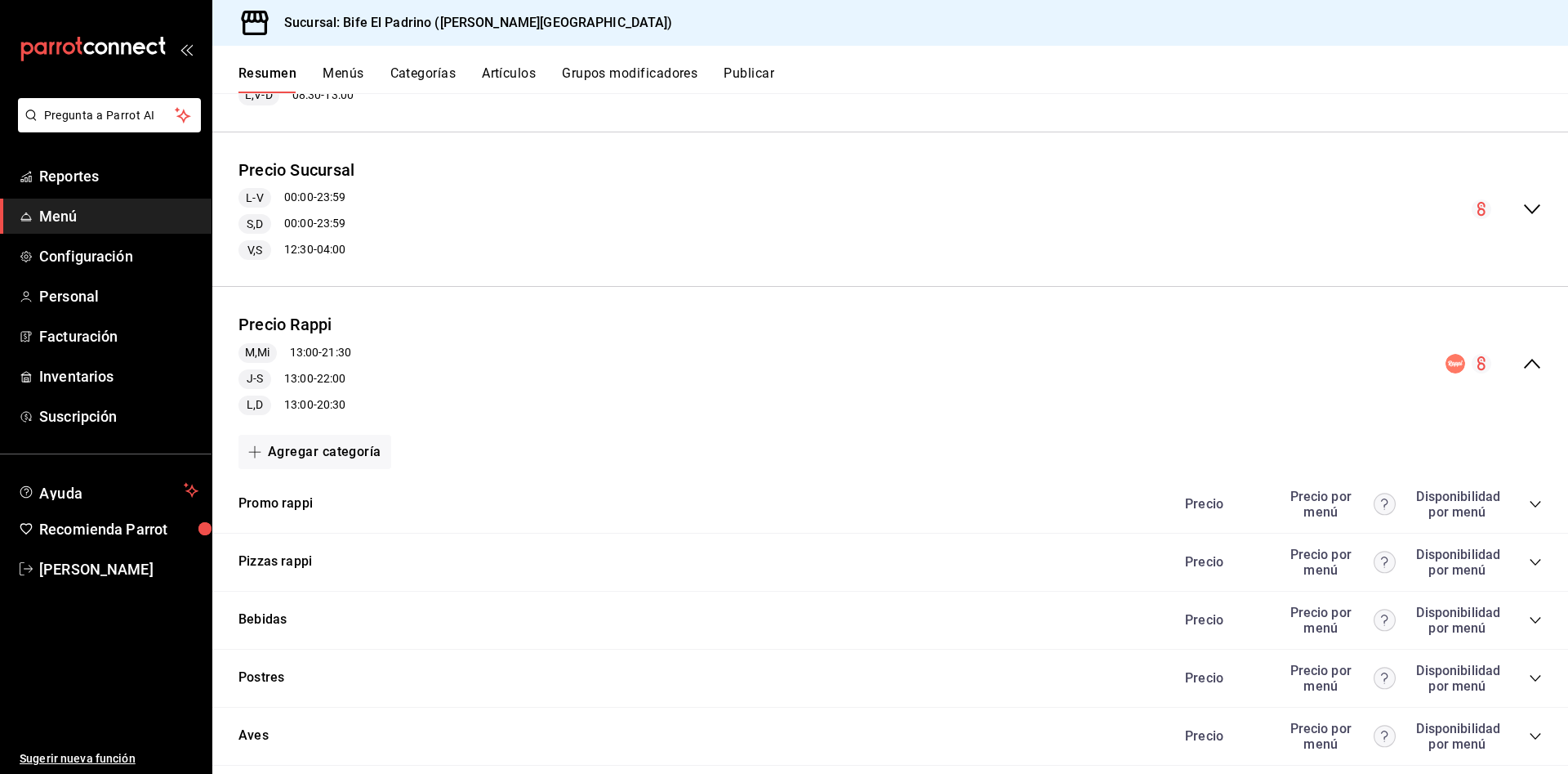
scroll to position [205, 0]
click at [1522, 357] on icon "collapse-menu-row" at bounding box center [1531, 362] width 20 height 20
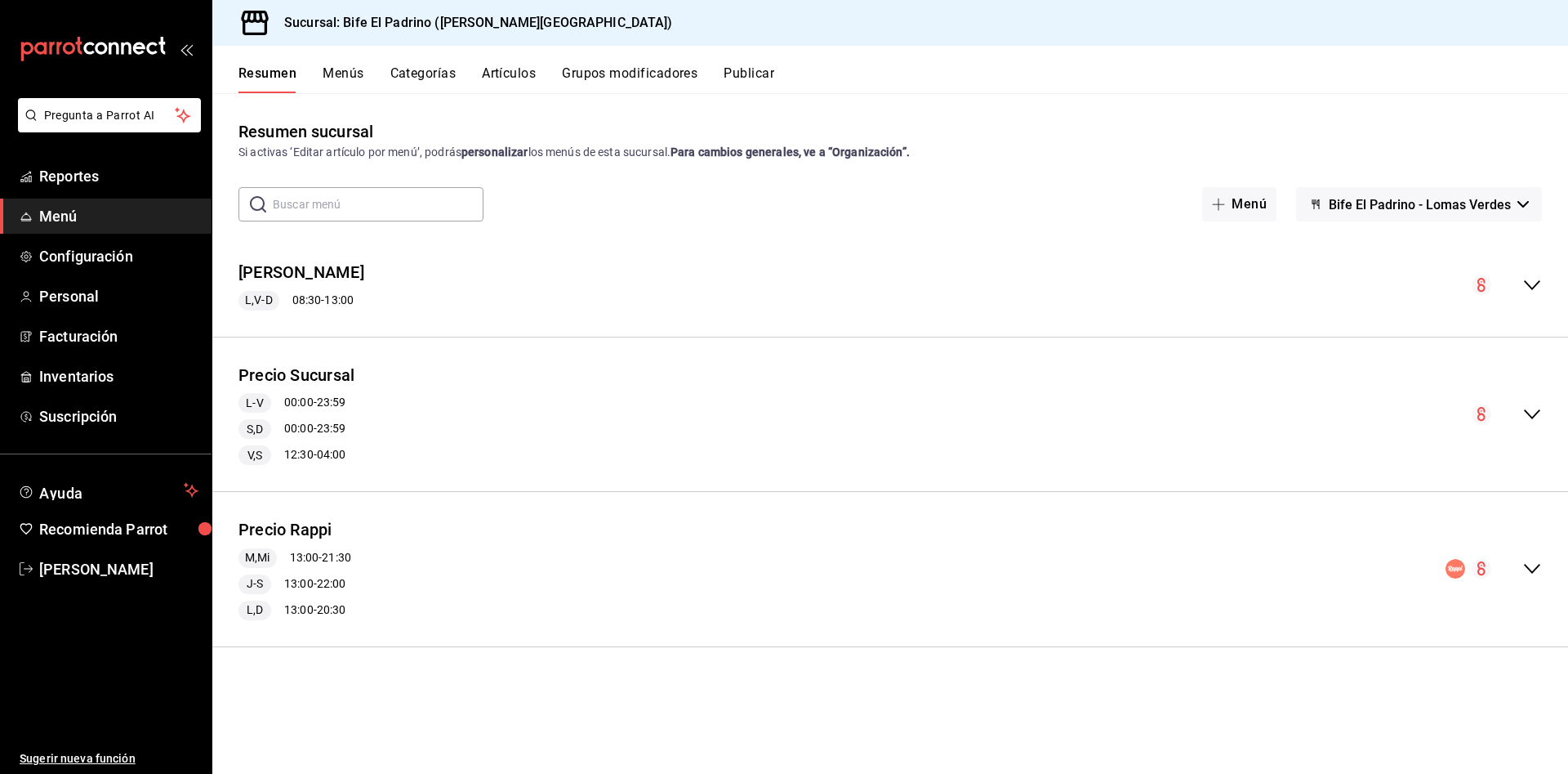
scroll to position [0, 0]
